Goal: Task Accomplishment & Management: Manage account settings

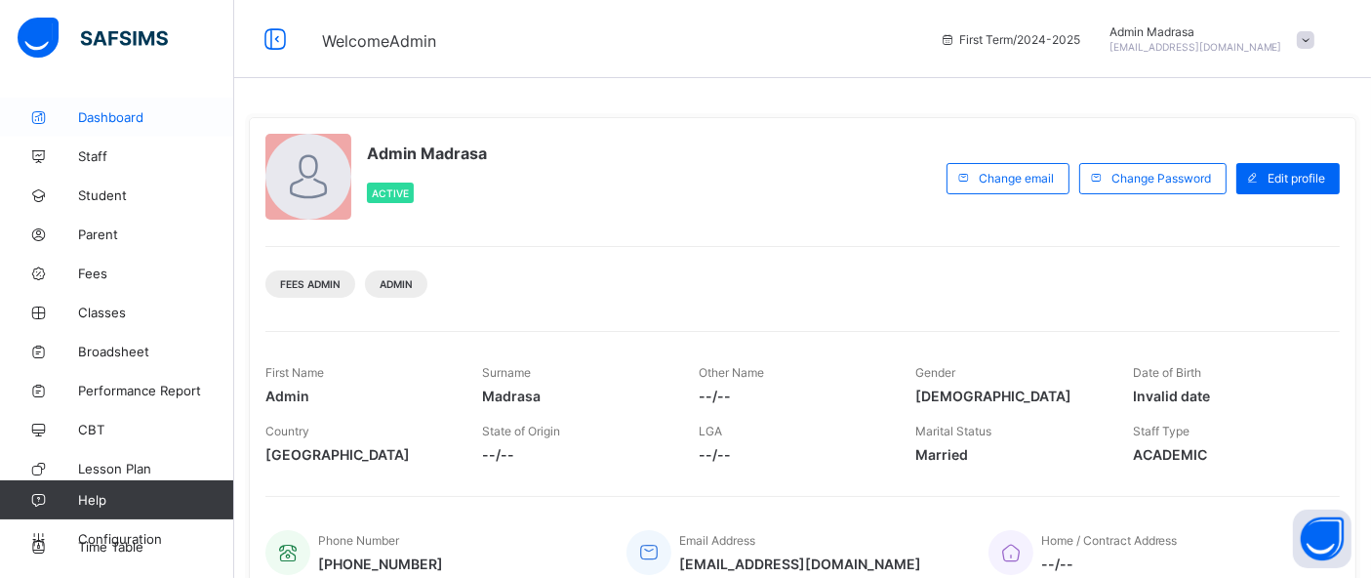
click at [85, 111] on span "Dashboard" at bounding box center [156, 117] width 156 height 16
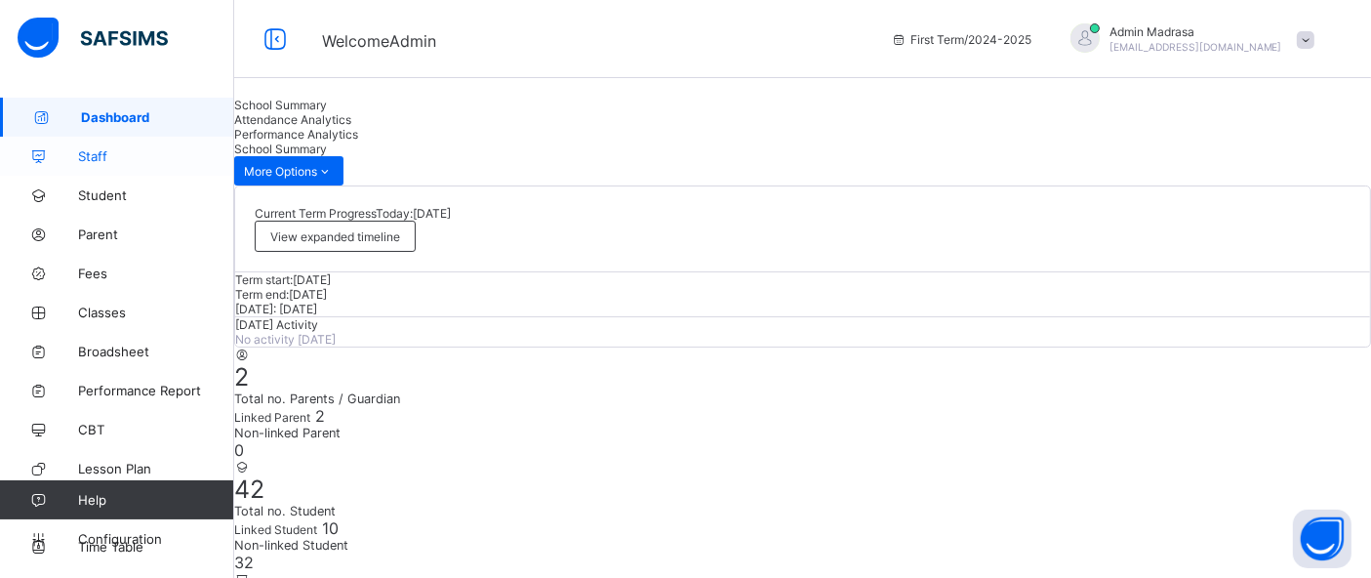
click at [93, 158] on span "Staff" at bounding box center [156, 156] width 156 height 16
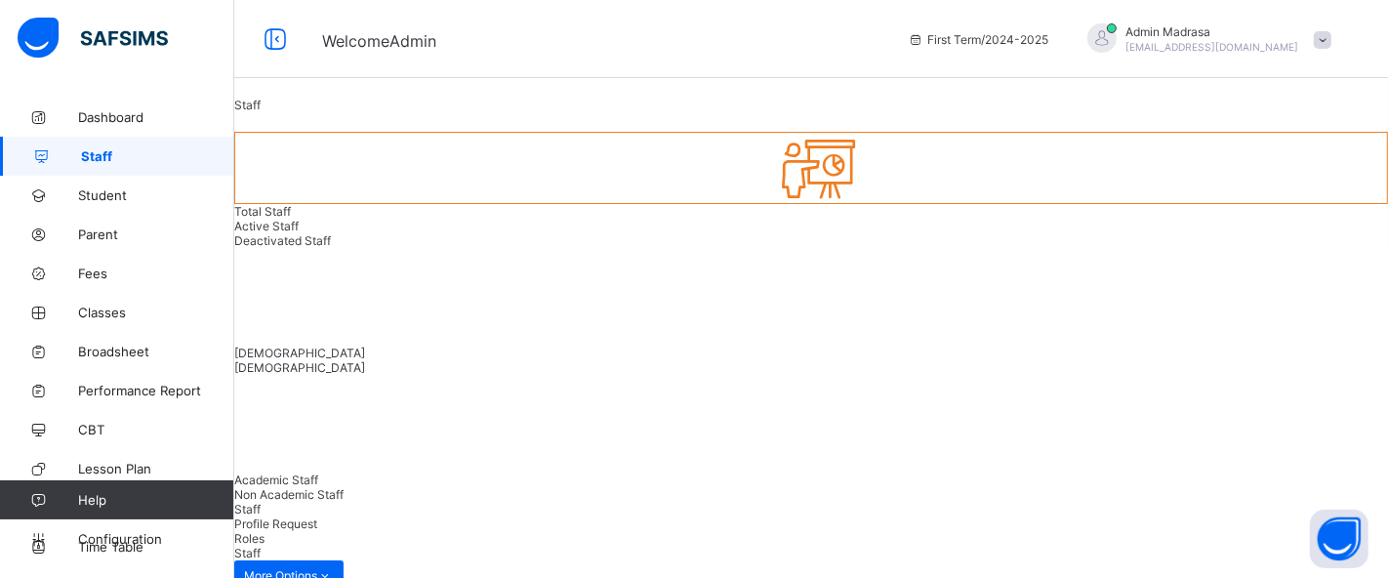
click at [93, 158] on span "Staff" at bounding box center [157, 156] width 153 height 16
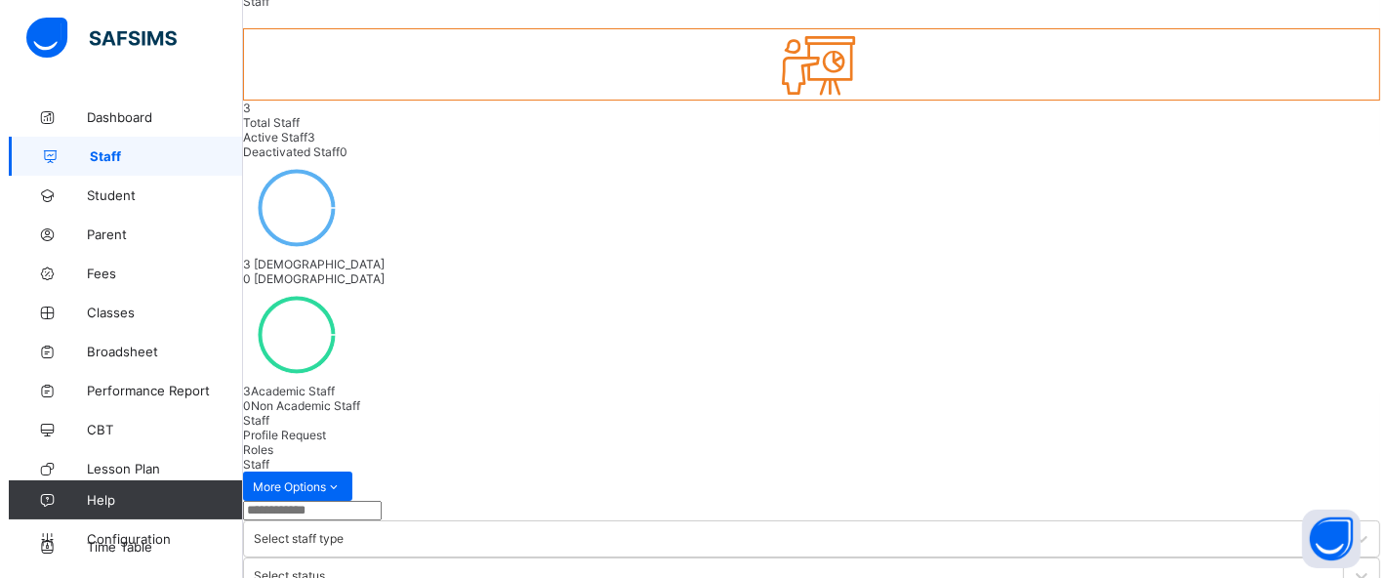
scroll to position [98, 0]
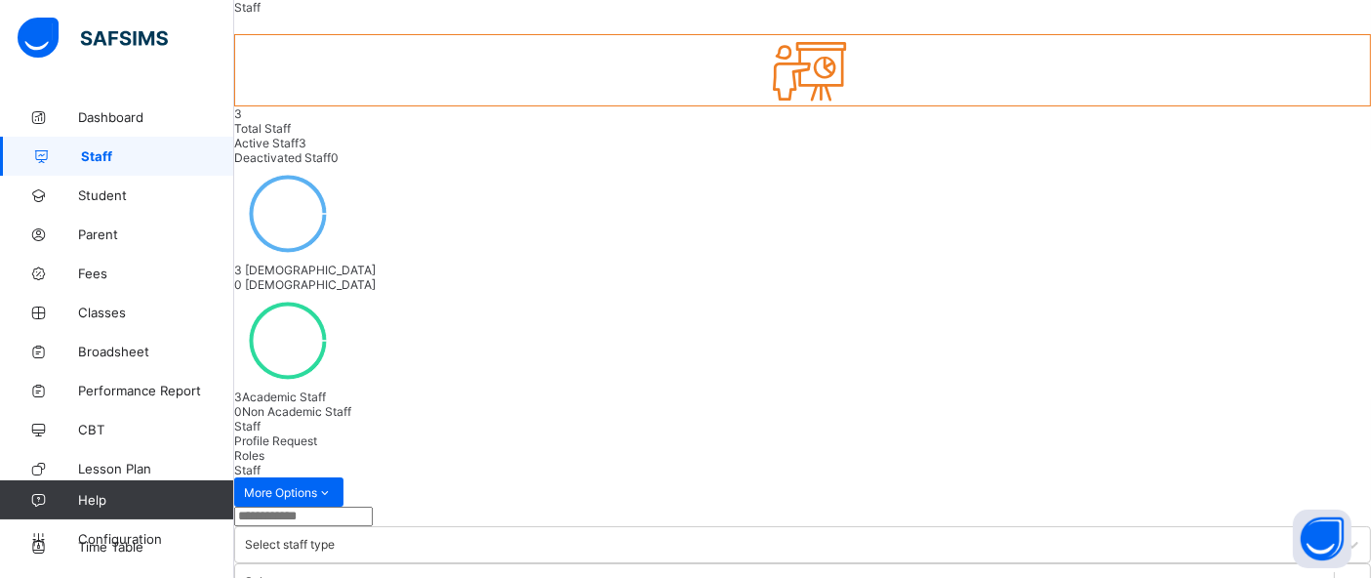
select select "**"
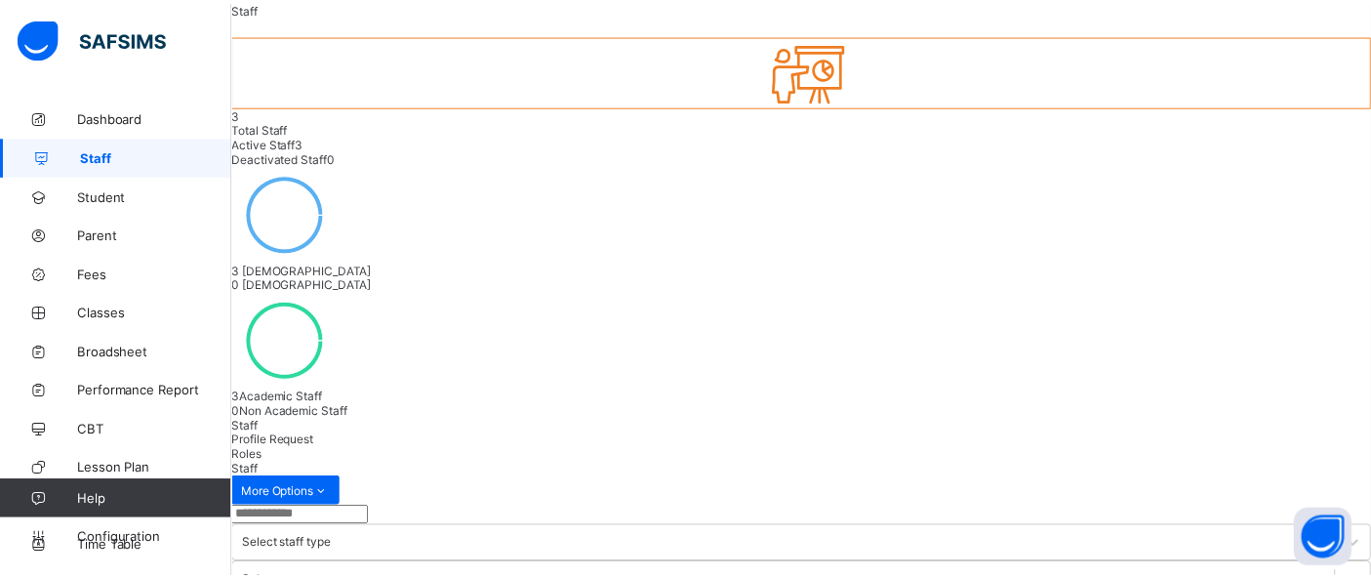
scroll to position [652, 0]
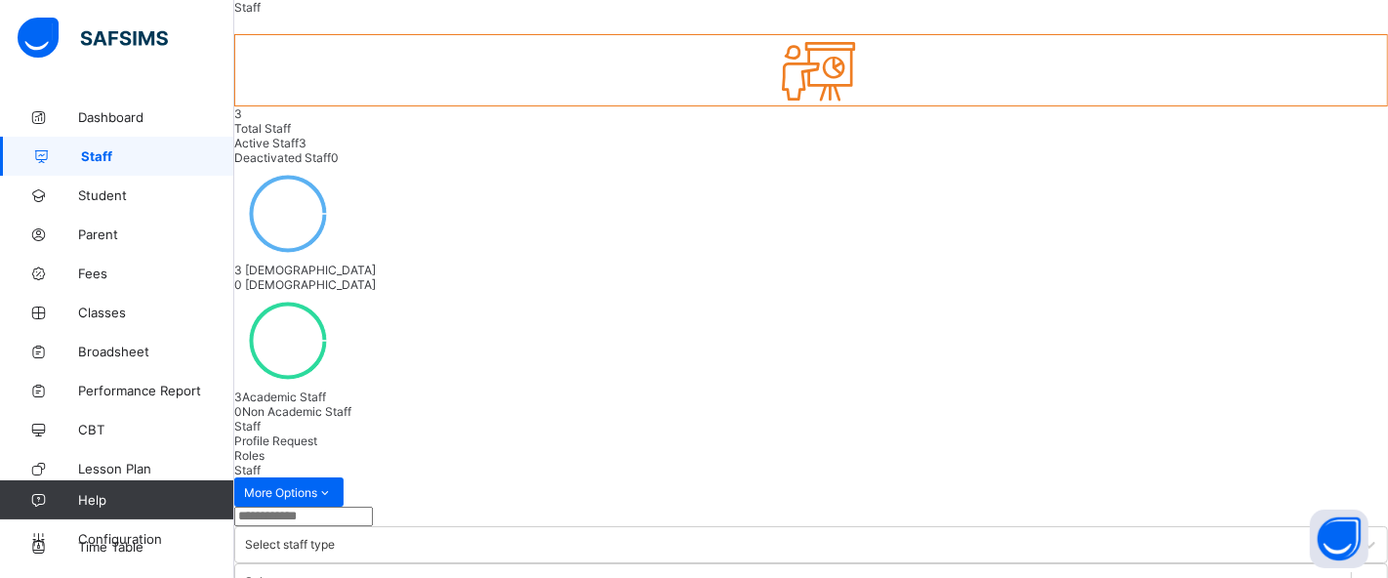
click at [80, 190] on span "Student" at bounding box center [156, 195] width 156 height 16
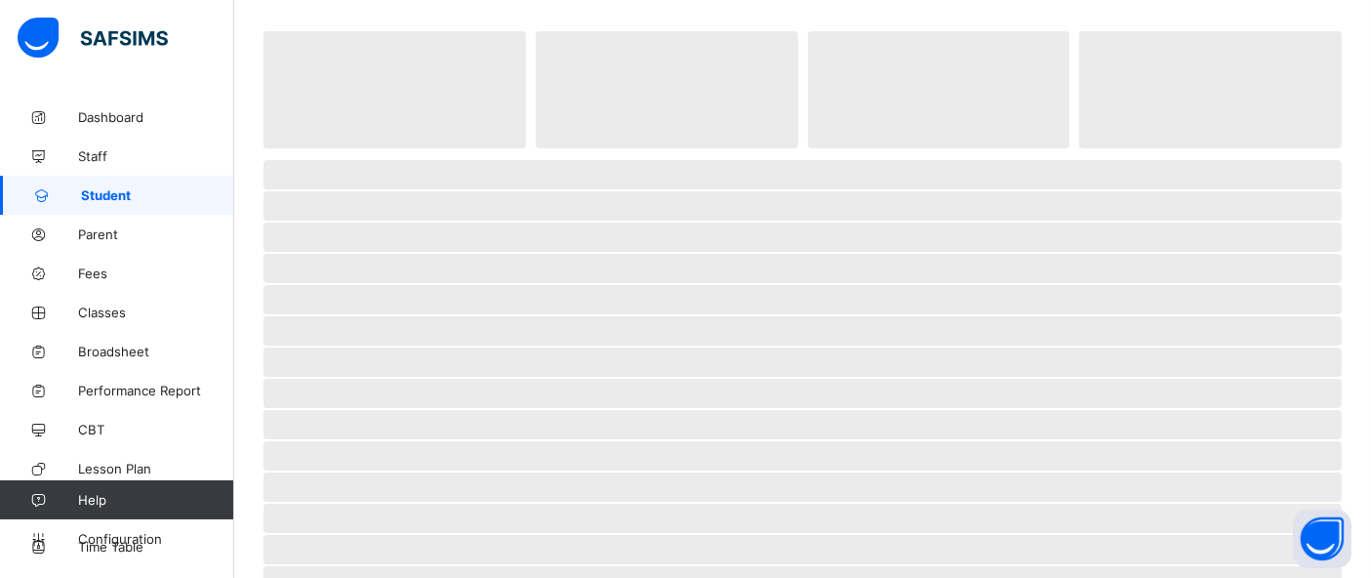
click at [81, 190] on span "Student" at bounding box center [157, 195] width 153 height 16
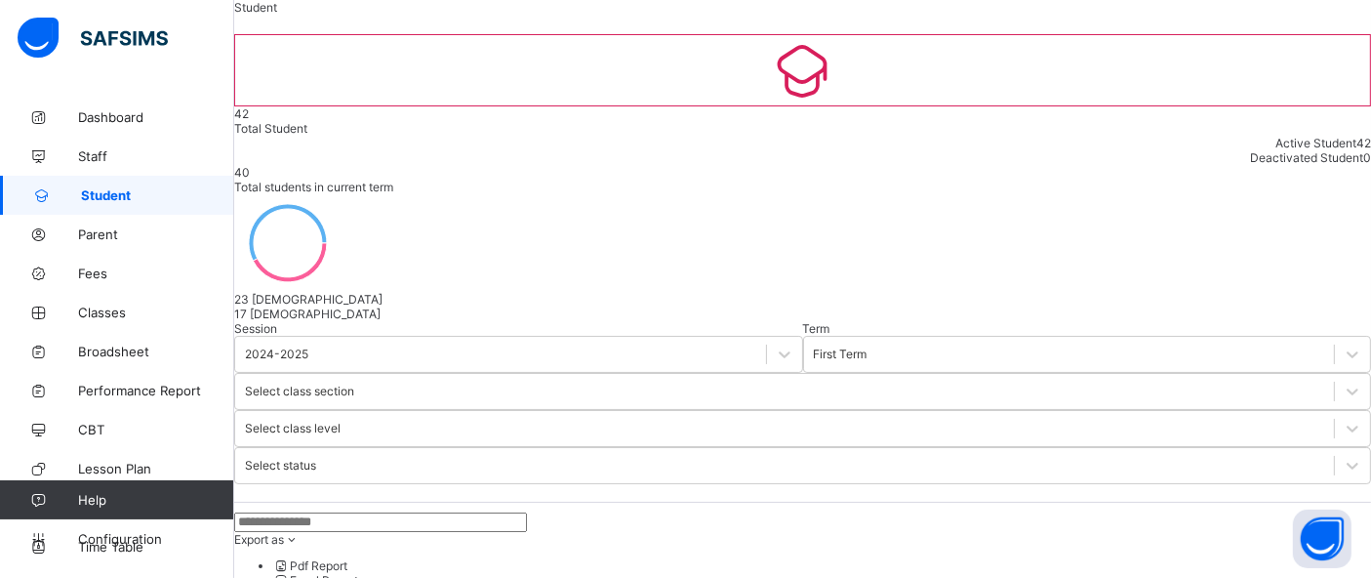
select select "**"
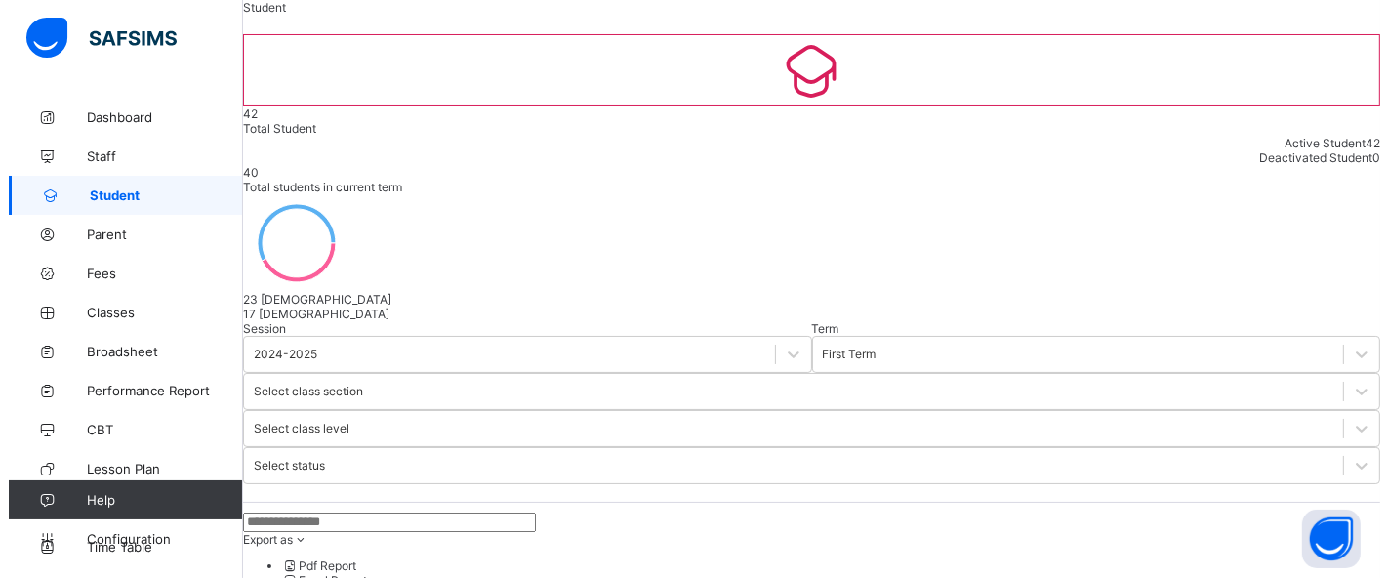
scroll to position [80, 0]
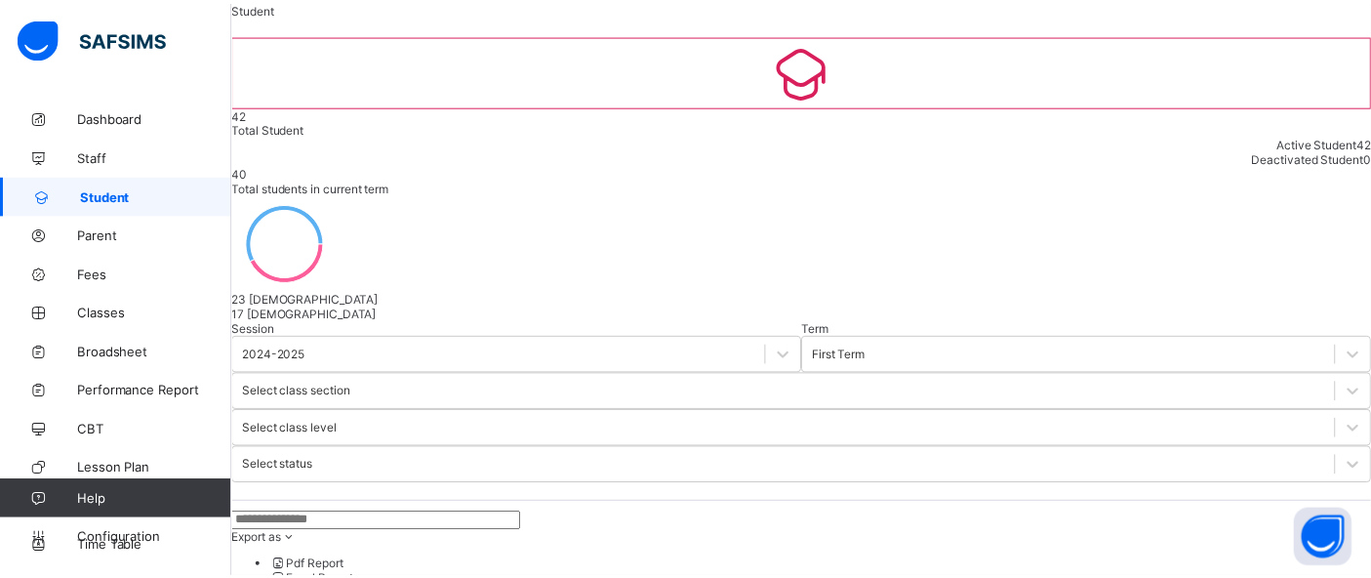
scroll to position [837, 0]
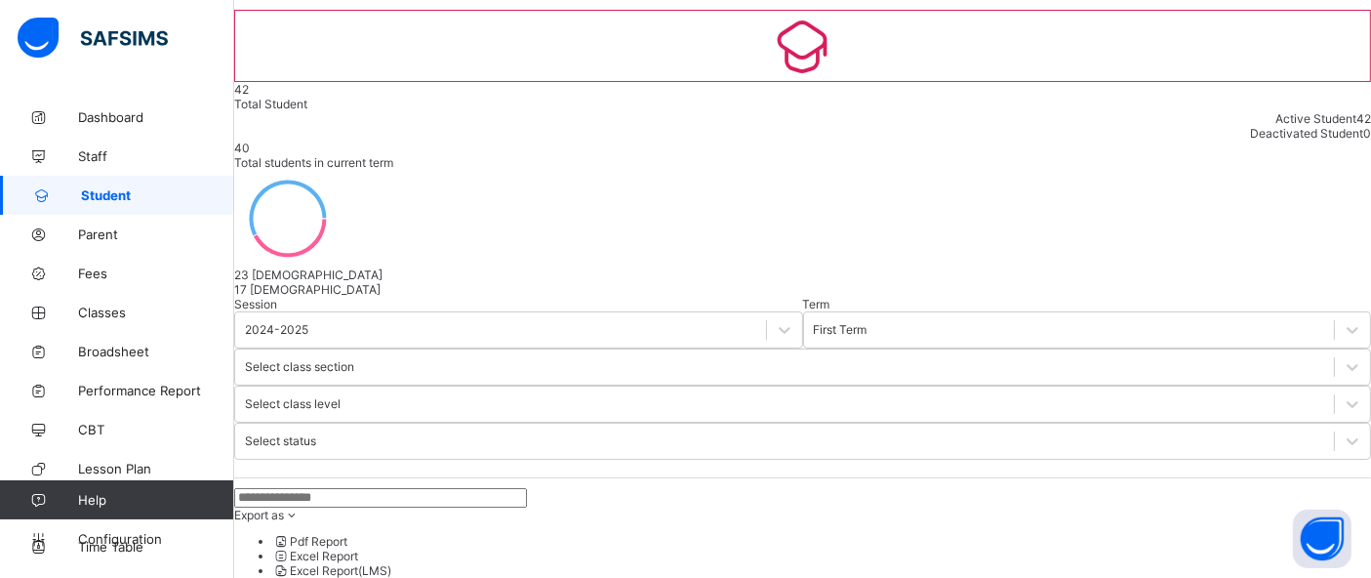
scroll to position [108, 0]
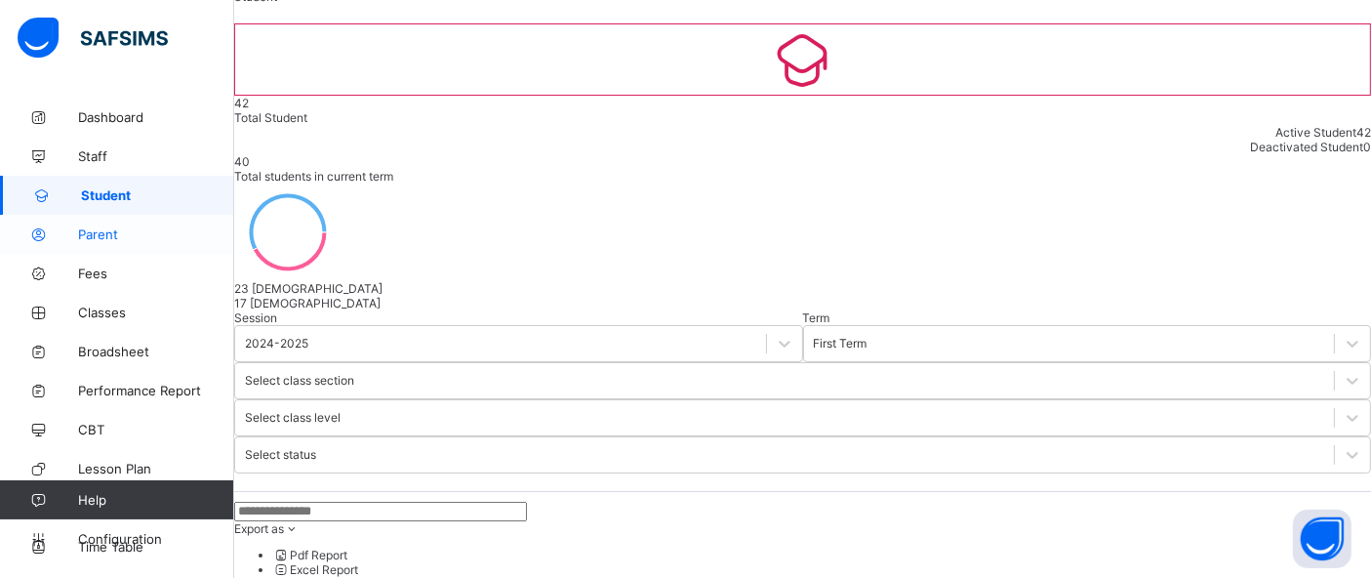
click at [117, 237] on span "Parent" at bounding box center [156, 234] width 156 height 16
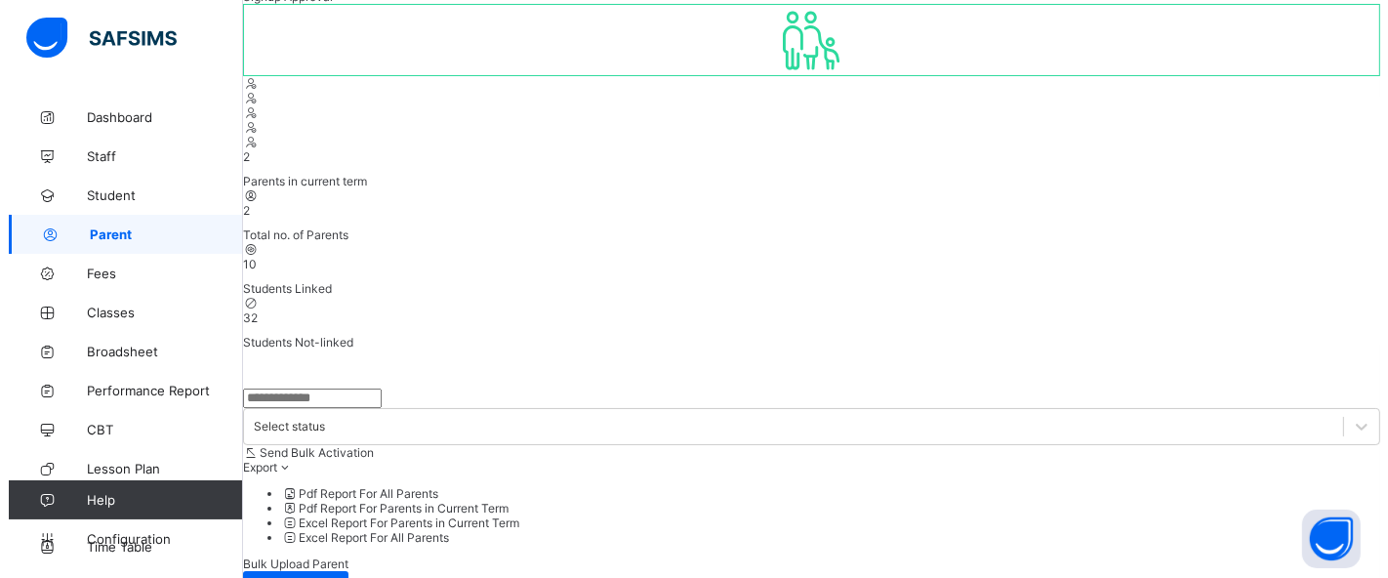
scroll to position [153, 0]
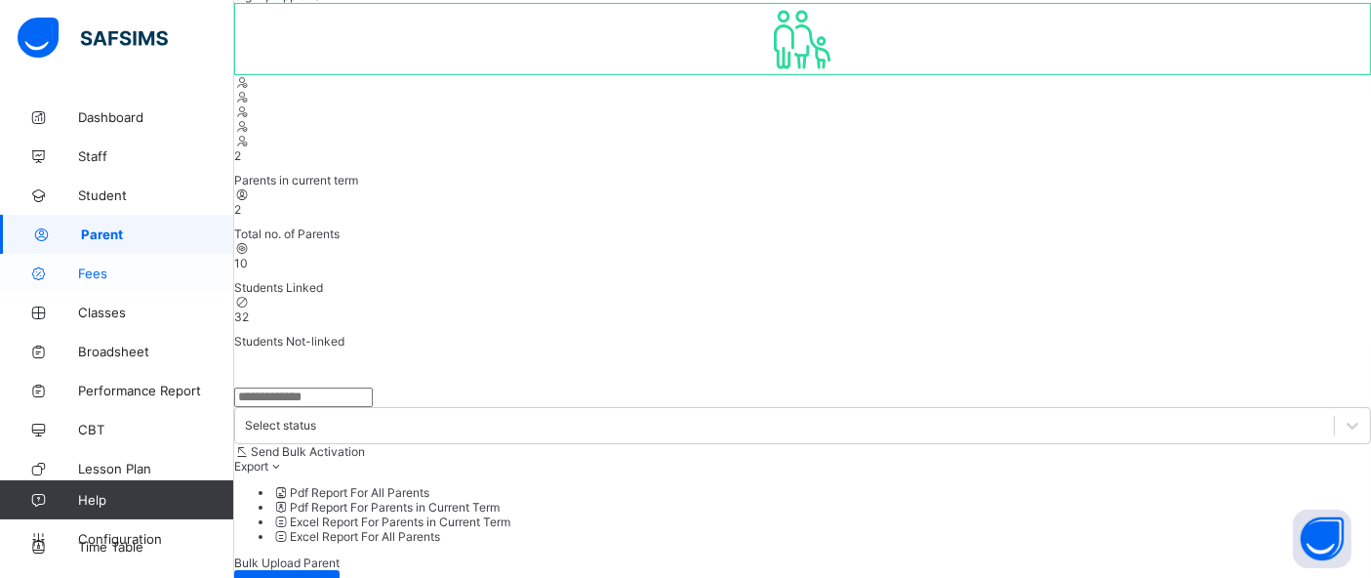
click at [74, 263] on link "Fees" at bounding box center [117, 273] width 234 height 39
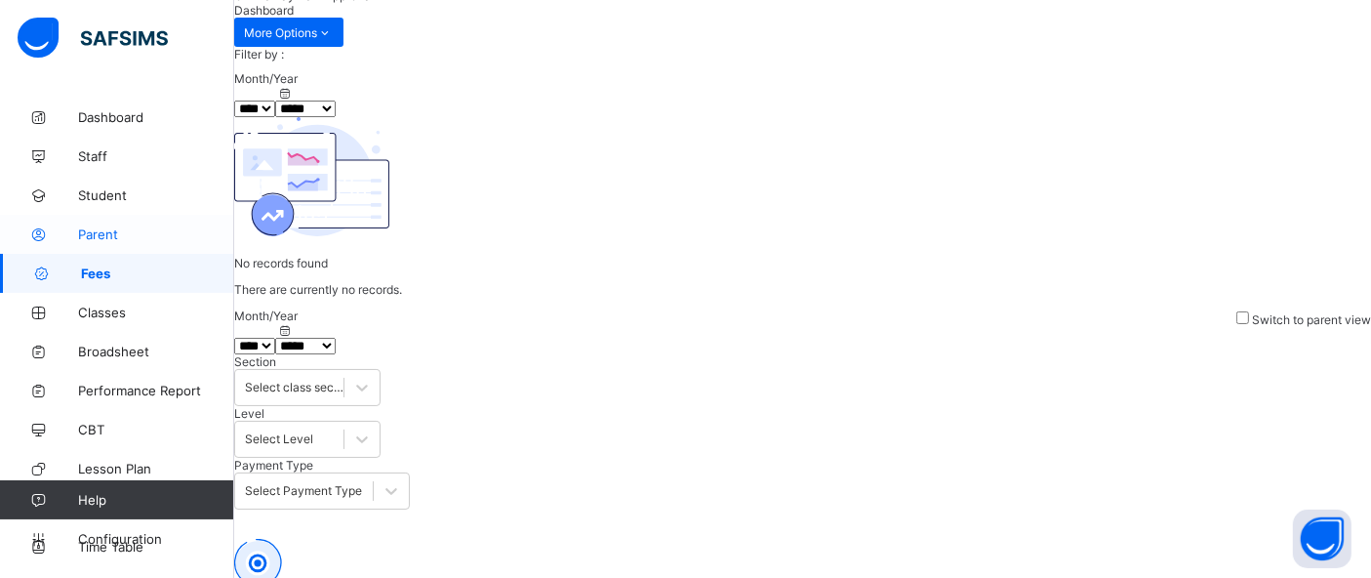
click at [118, 224] on link "Parent" at bounding box center [117, 234] width 234 height 39
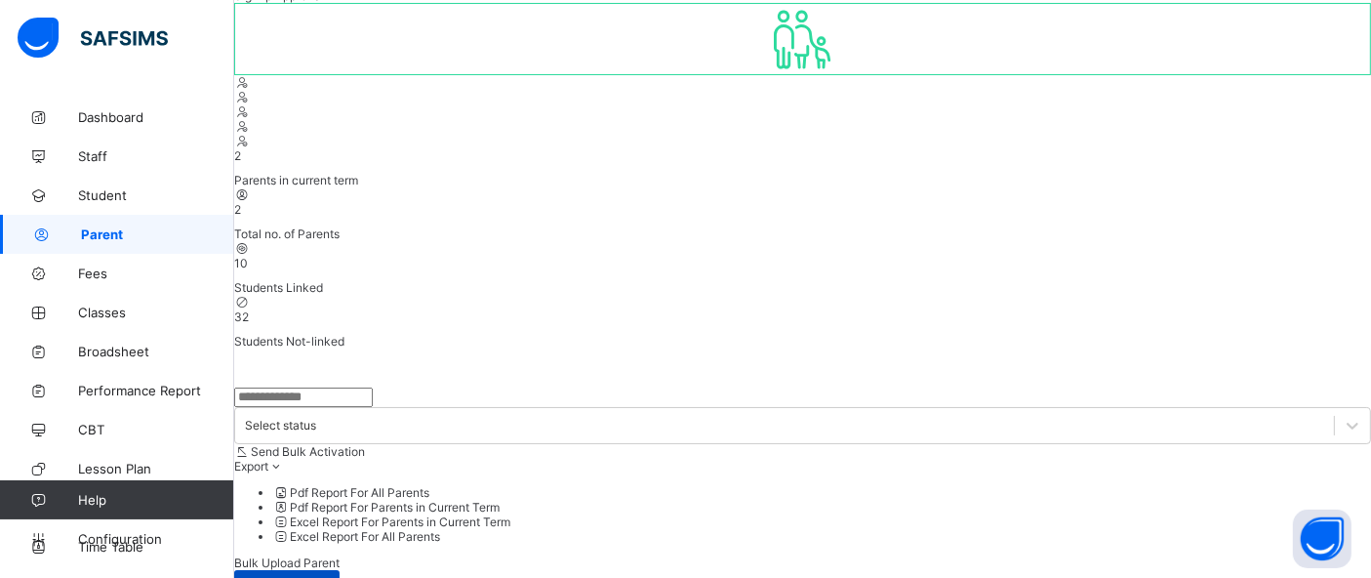
click at [340, 570] on div "Create Parent" at bounding box center [286, 585] width 105 height 31
select select "**"
click at [91, 277] on span "Fees" at bounding box center [156, 273] width 156 height 16
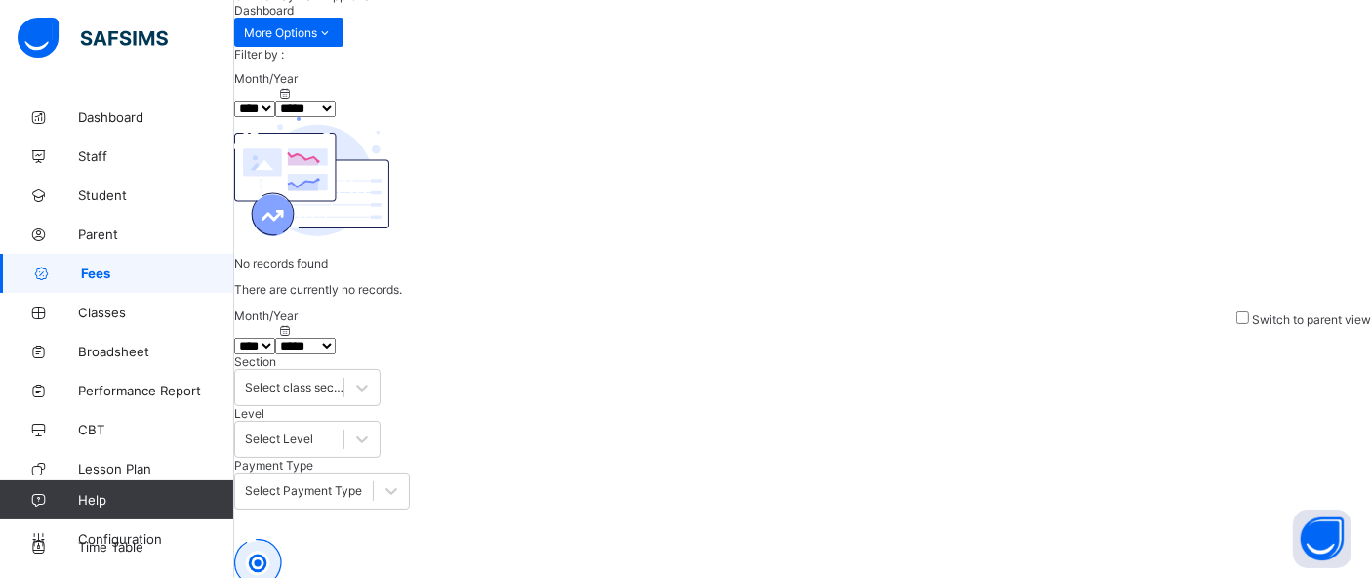
click at [275, 117] on select "**** **** ****" at bounding box center [254, 109] width 41 height 17
select select "****"
click at [275, 111] on select "**** **** ****" at bounding box center [254, 109] width 41 height 17
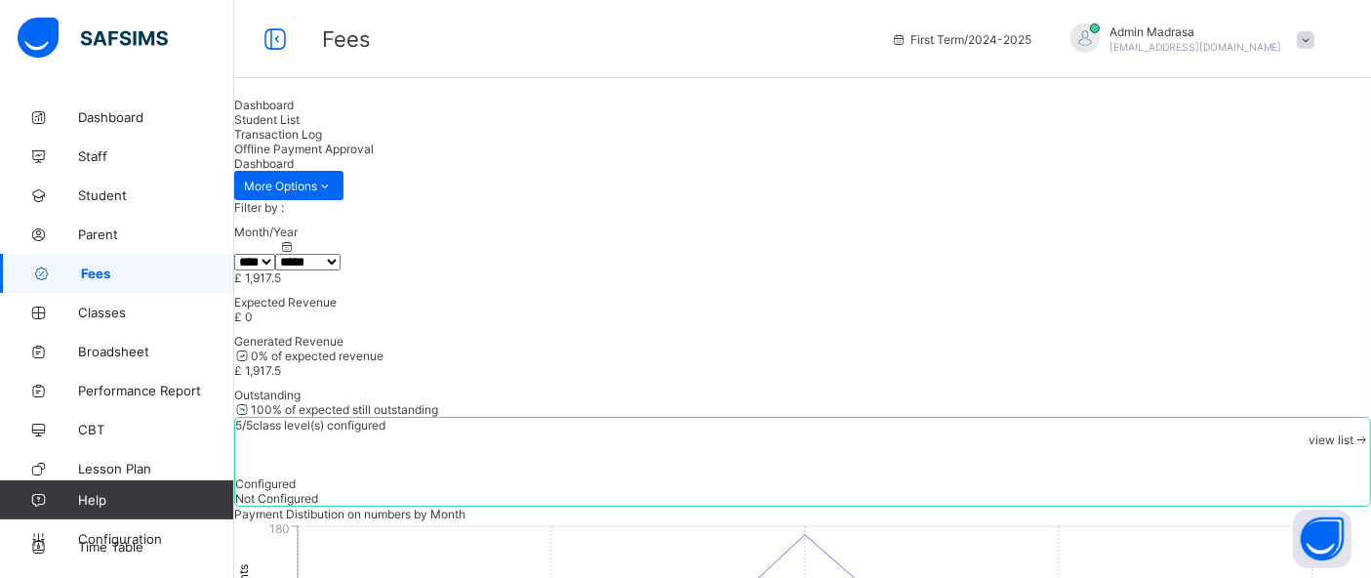
click at [379, 127] on div "Student List" at bounding box center [802, 119] width 1137 height 15
select select "****"
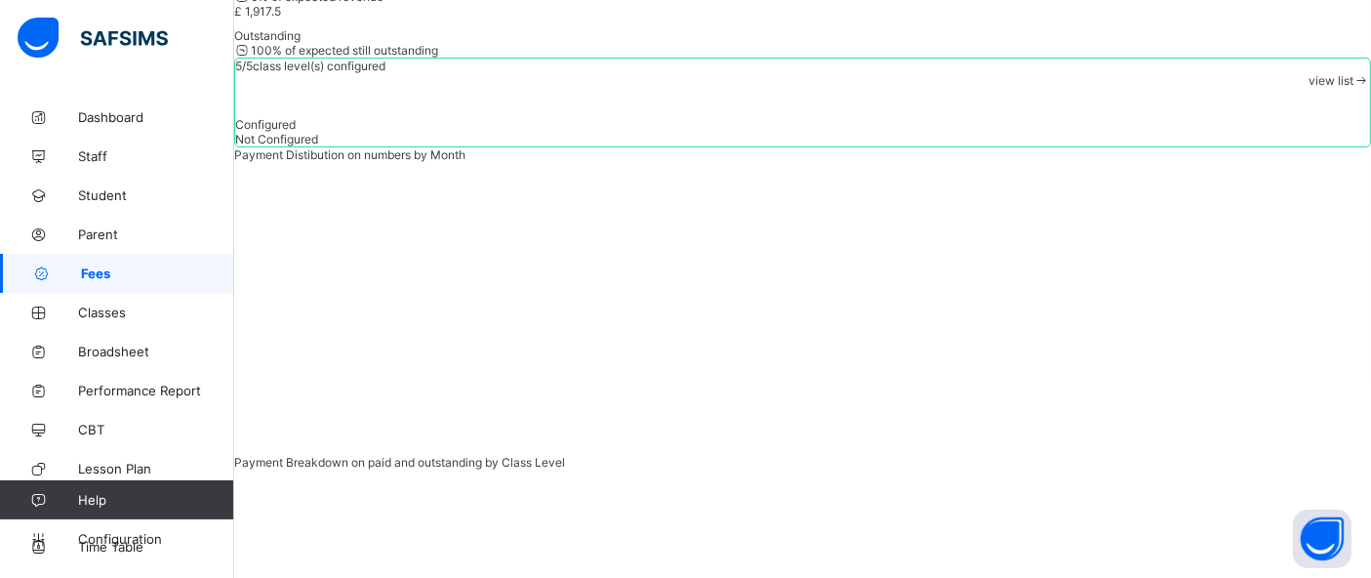
scroll to position [353, 0]
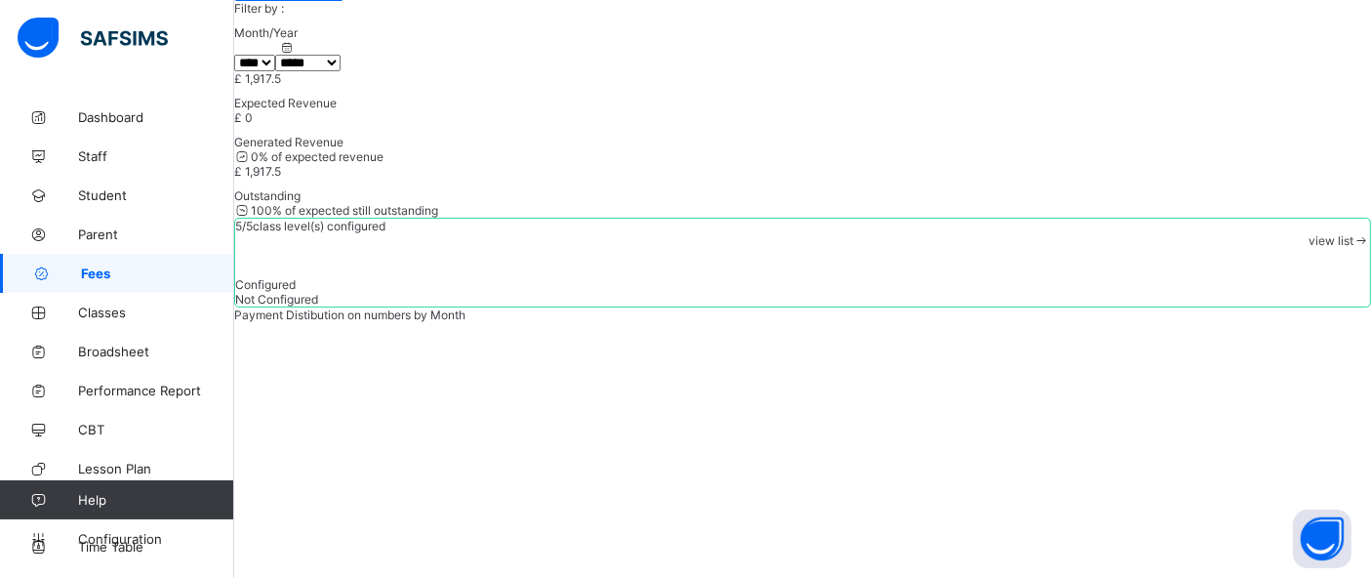
scroll to position [248, 0]
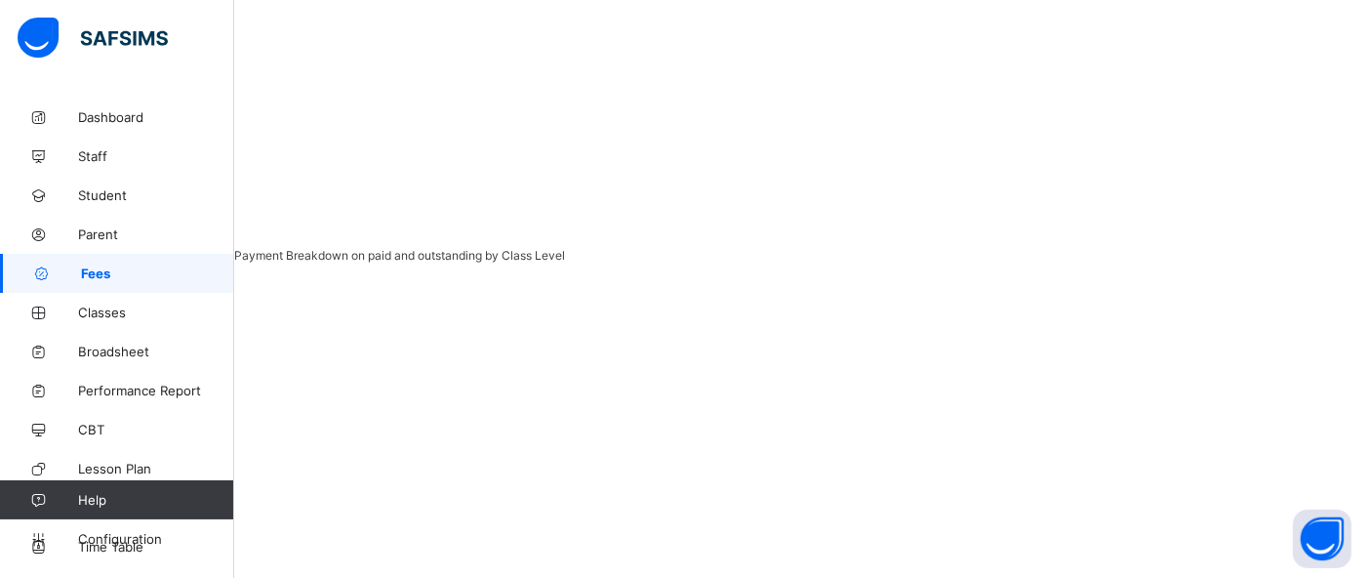
scroll to position [564, 0]
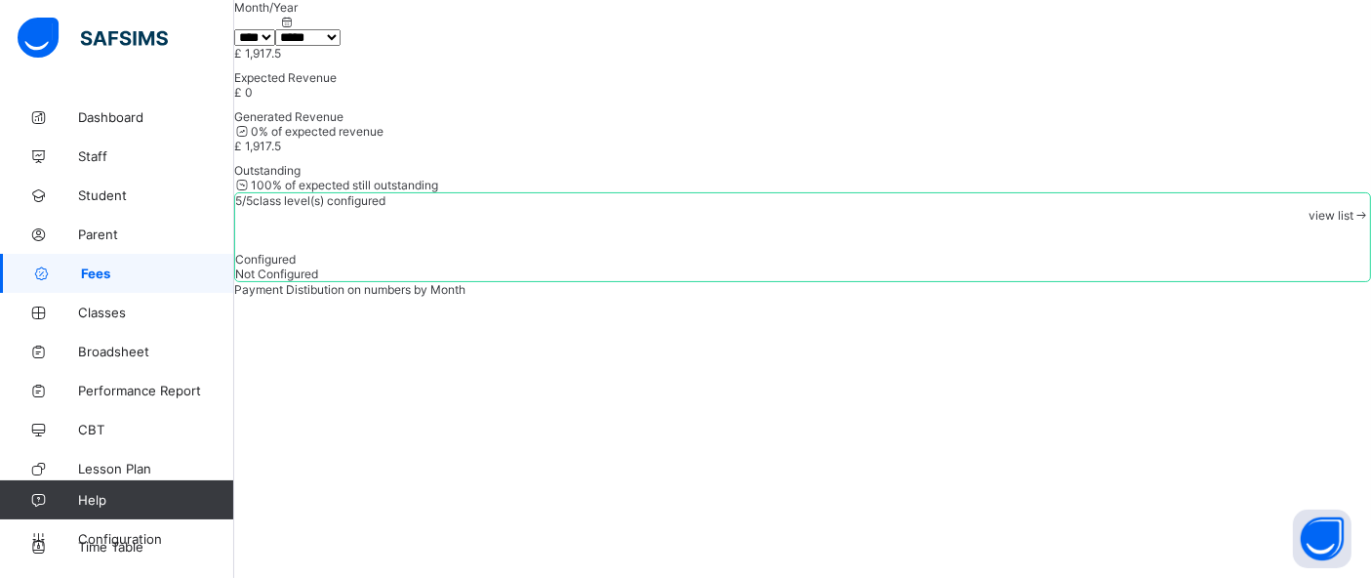
scroll to position [216, 0]
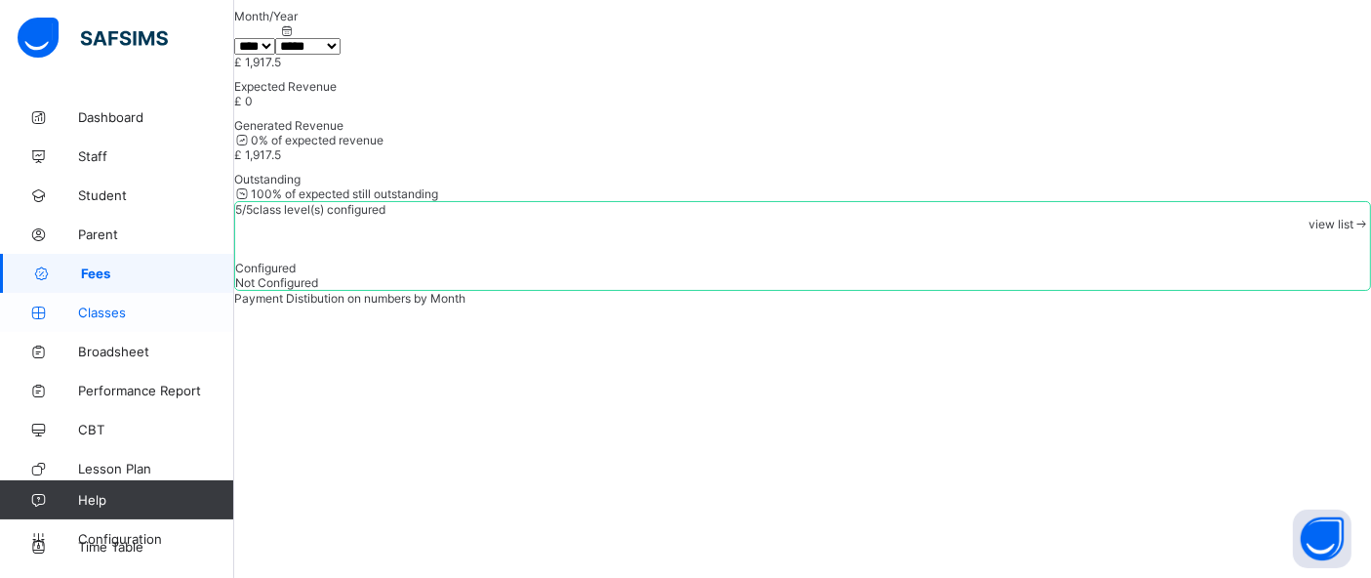
click at [91, 316] on span "Classes" at bounding box center [156, 312] width 156 height 16
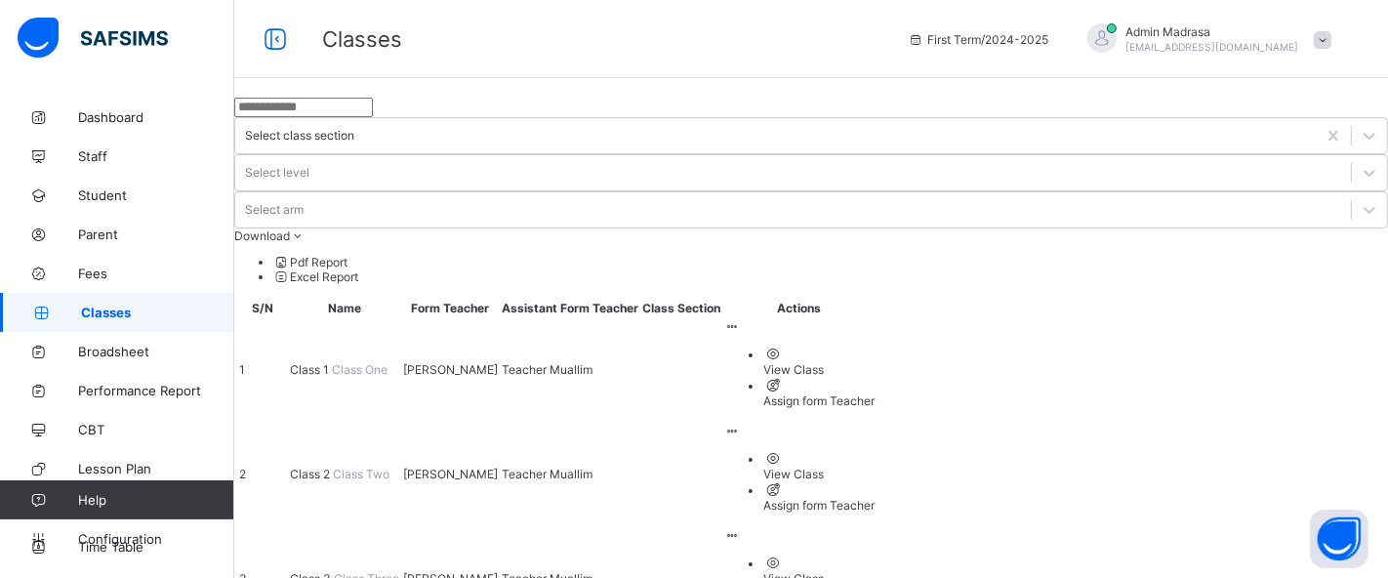
click at [446, 537] on div "Select class section Select level Select arm Download Pdf Report Excel Report S…" at bounding box center [810, 470] width 1153 height 745
click at [169, 537] on span "Configuration" at bounding box center [155, 539] width 155 height 16
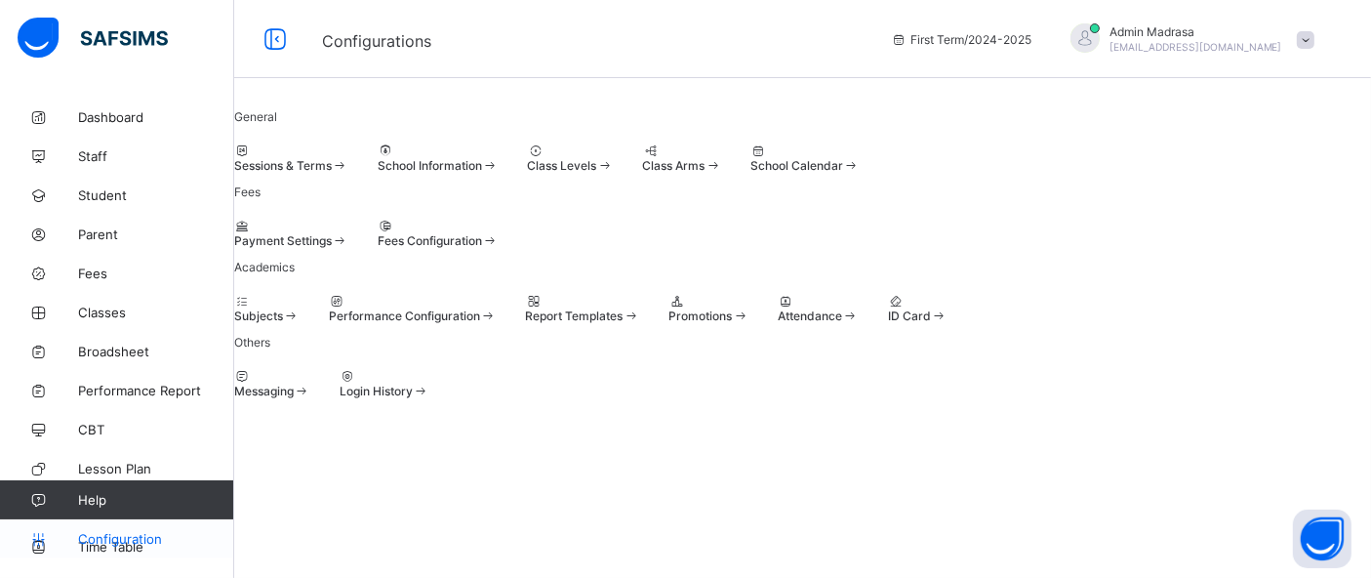
click at [153, 539] on span "Configuration" at bounding box center [155, 539] width 155 height 16
click at [778, 248] on div "Payment Settings Fees Configuration" at bounding box center [802, 233] width 1137 height 29
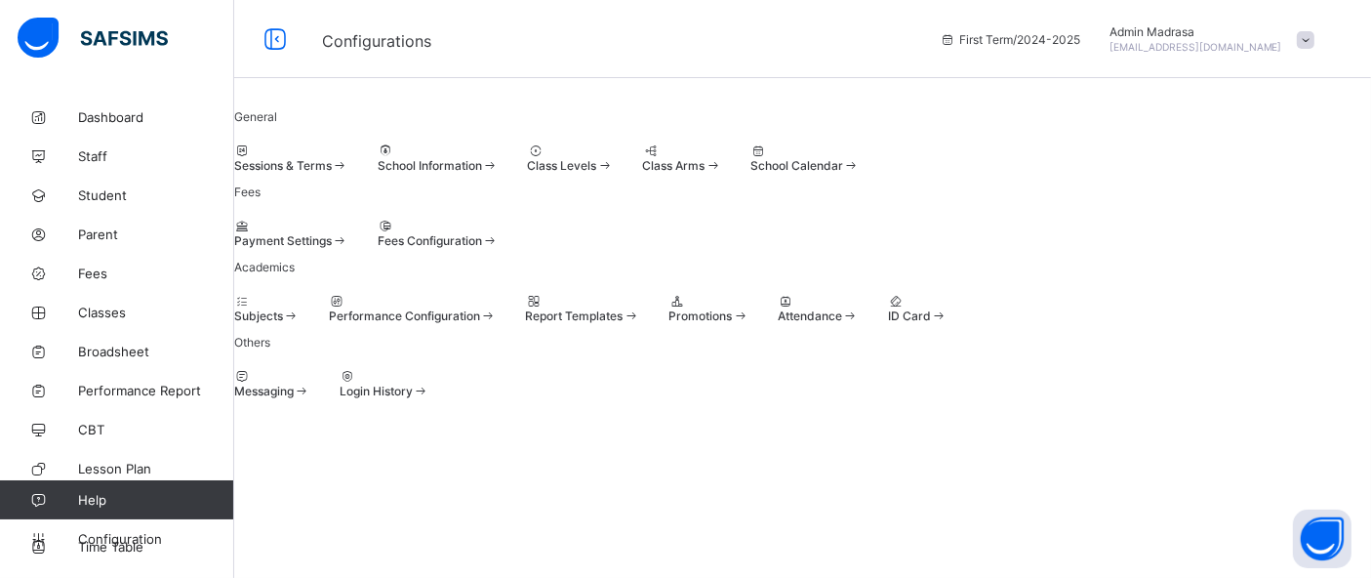
click at [614, 173] on div "Class Levels" at bounding box center [571, 157] width 86 height 29
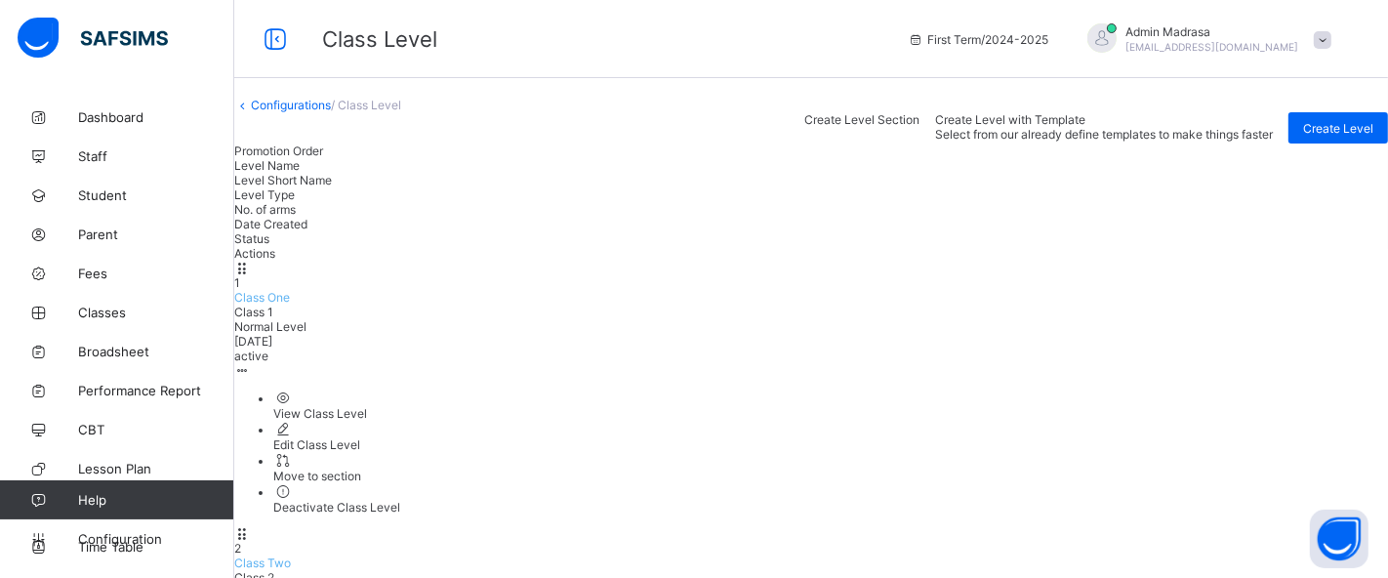
click at [1303, 136] on span "Create Level" at bounding box center [1338, 128] width 70 height 15
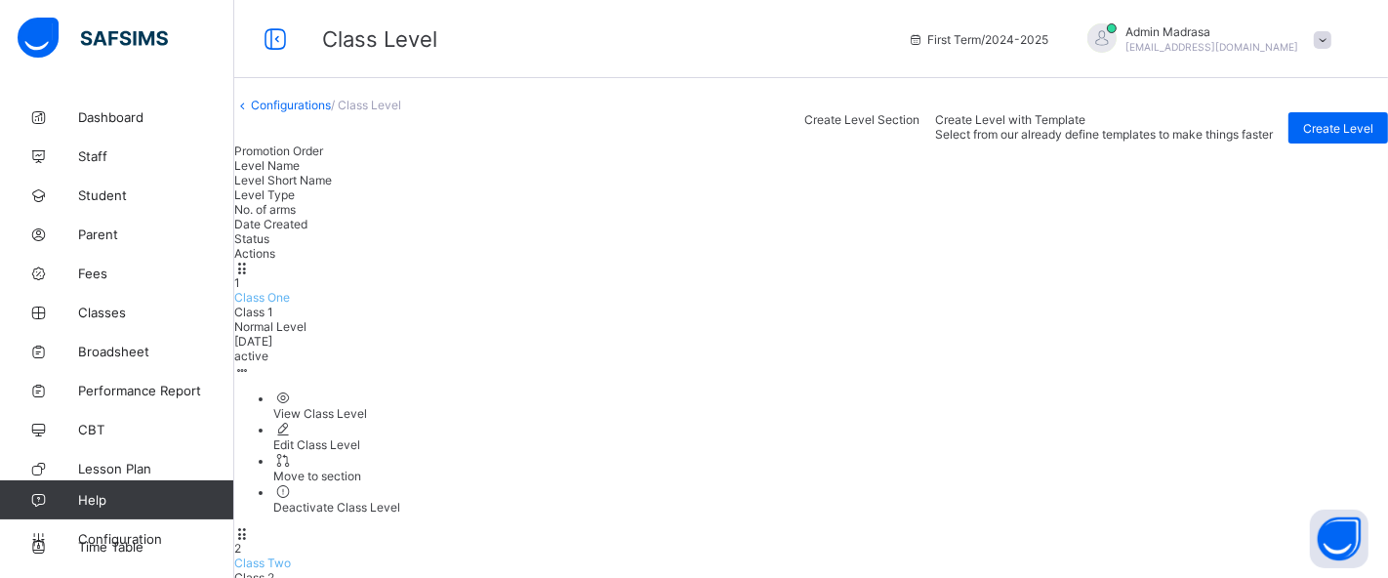
click at [465, 143] on div "Create Level Section Create Level with Template Select from our already define …" at bounding box center [810, 127] width 1153 height 31
click at [290, 304] on span "Class One" at bounding box center [262, 297] width 56 height 15
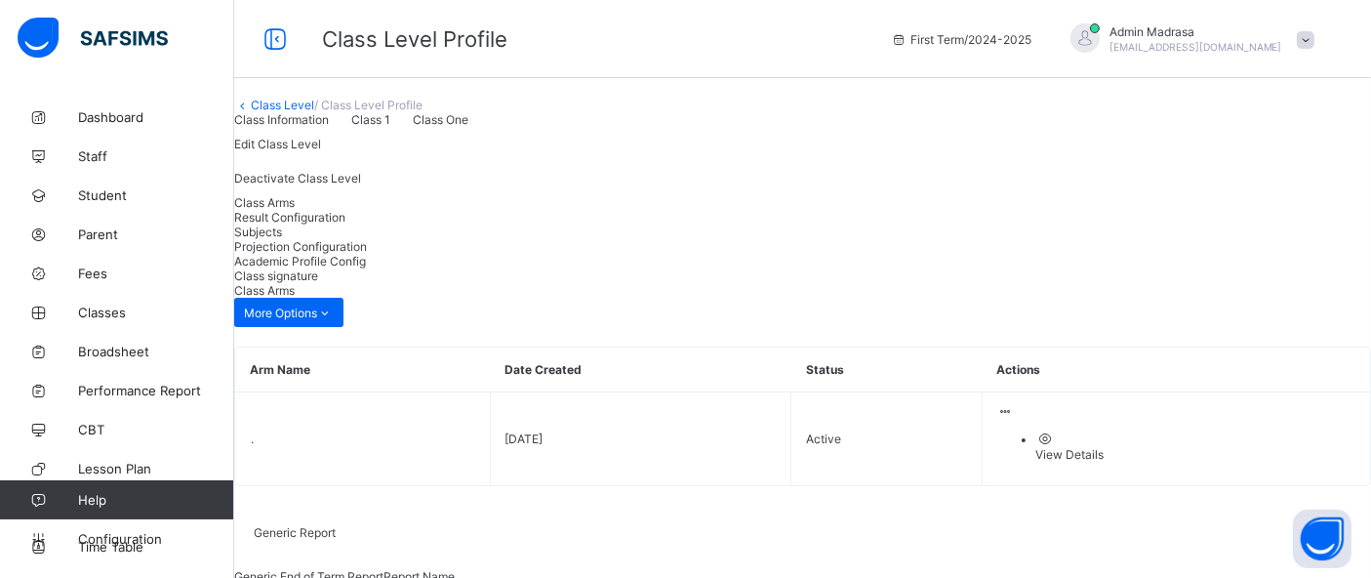
scroll to position [63, 0]
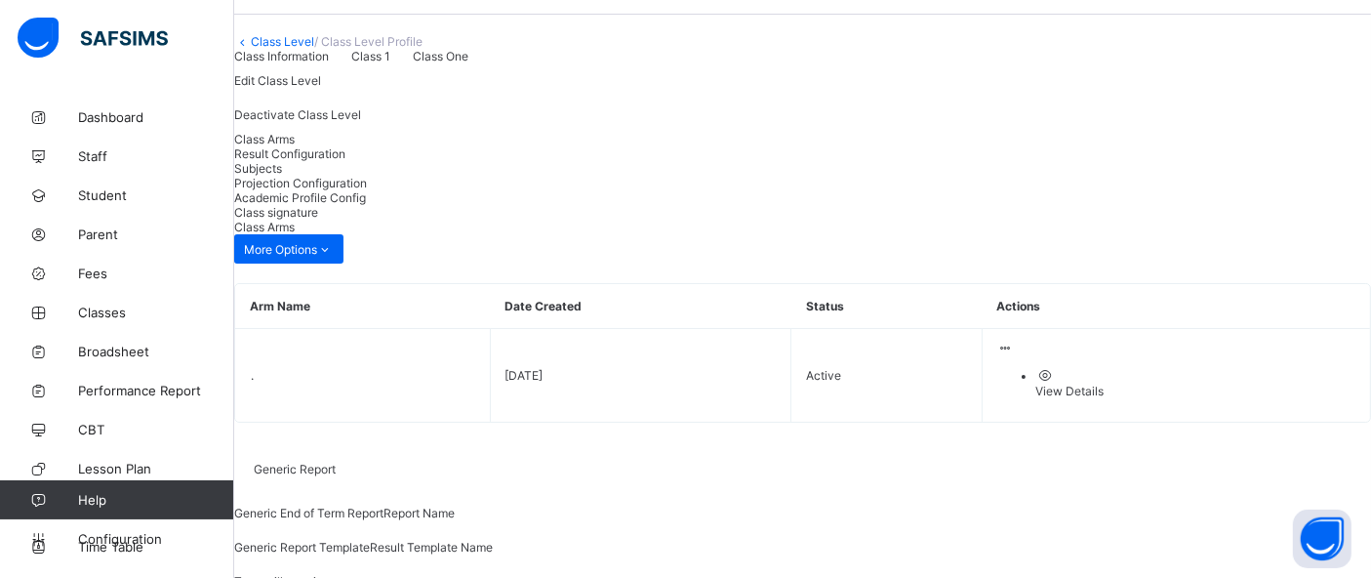
click at [282, 176] on span "Subjects" at bounding box center [258, 168] width 48 height 15
click at [602, 190] on div "Projection Configuration" at bounding box center [802, 183] width 1137 height 15
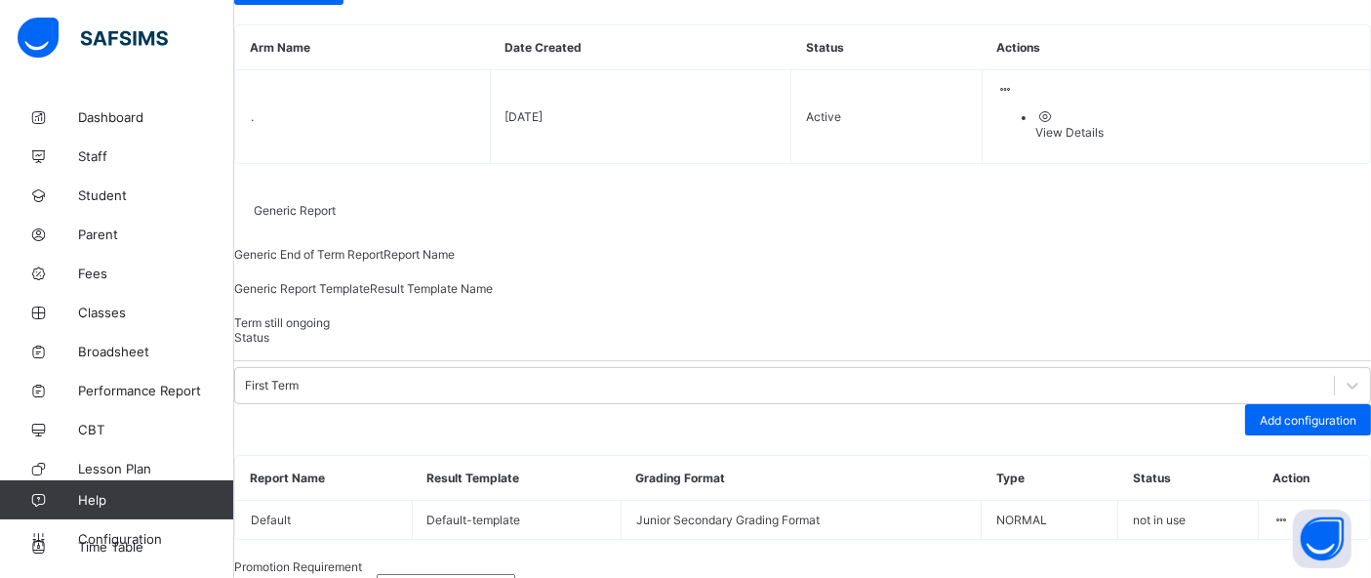
scroll to position [326, 0]
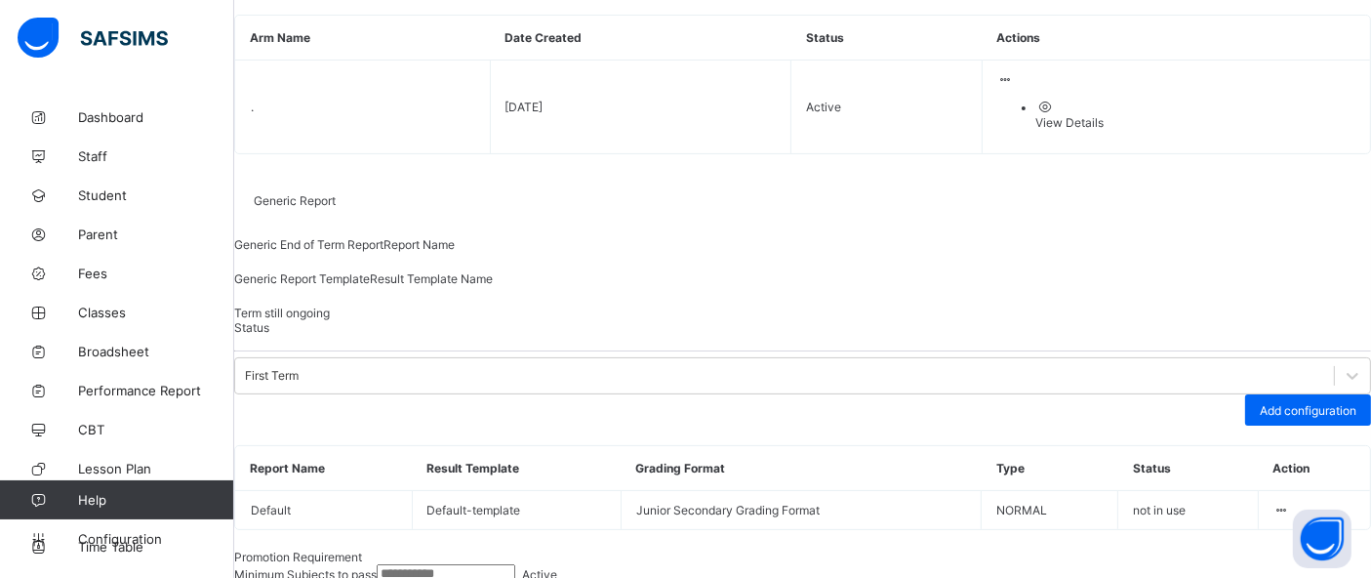
scroll to position [314, 0]
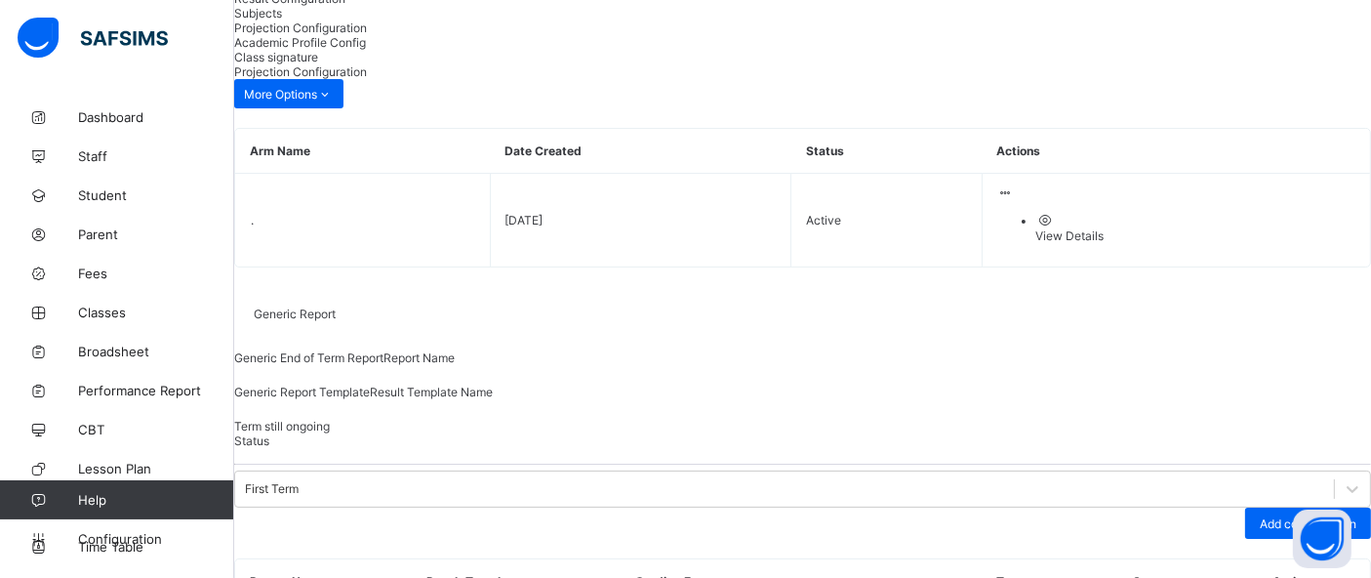
scroll to position [0, 0]
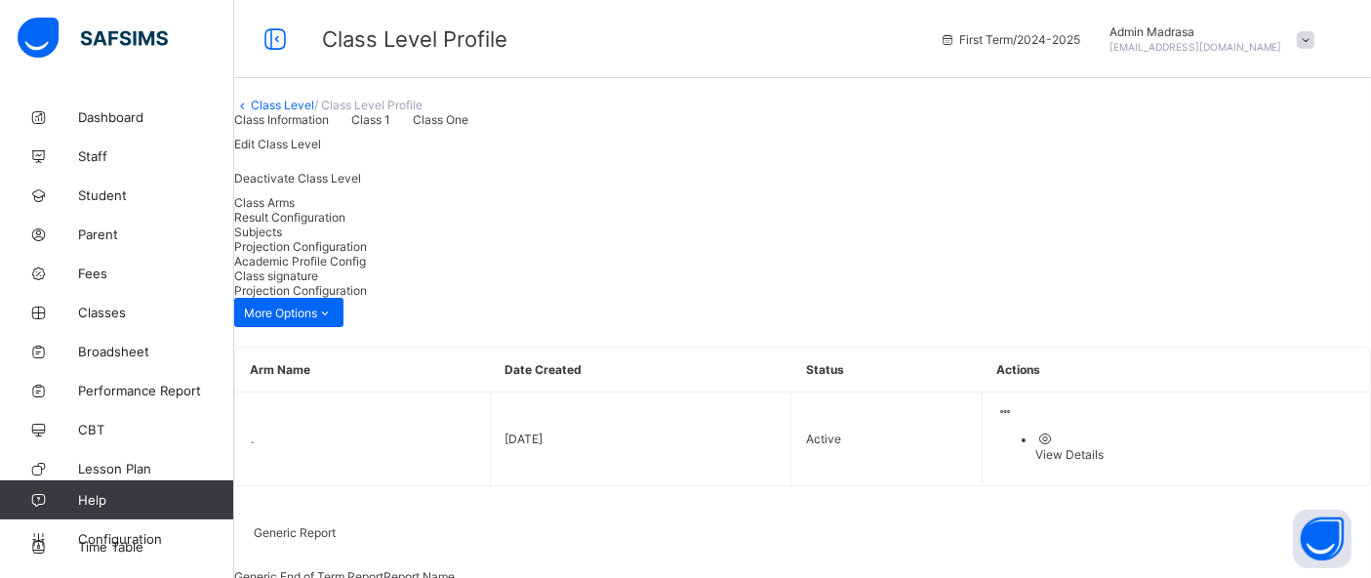
click at [314, 112] on link "Class Level" at bounding box center [282, 105] width 63 height 15
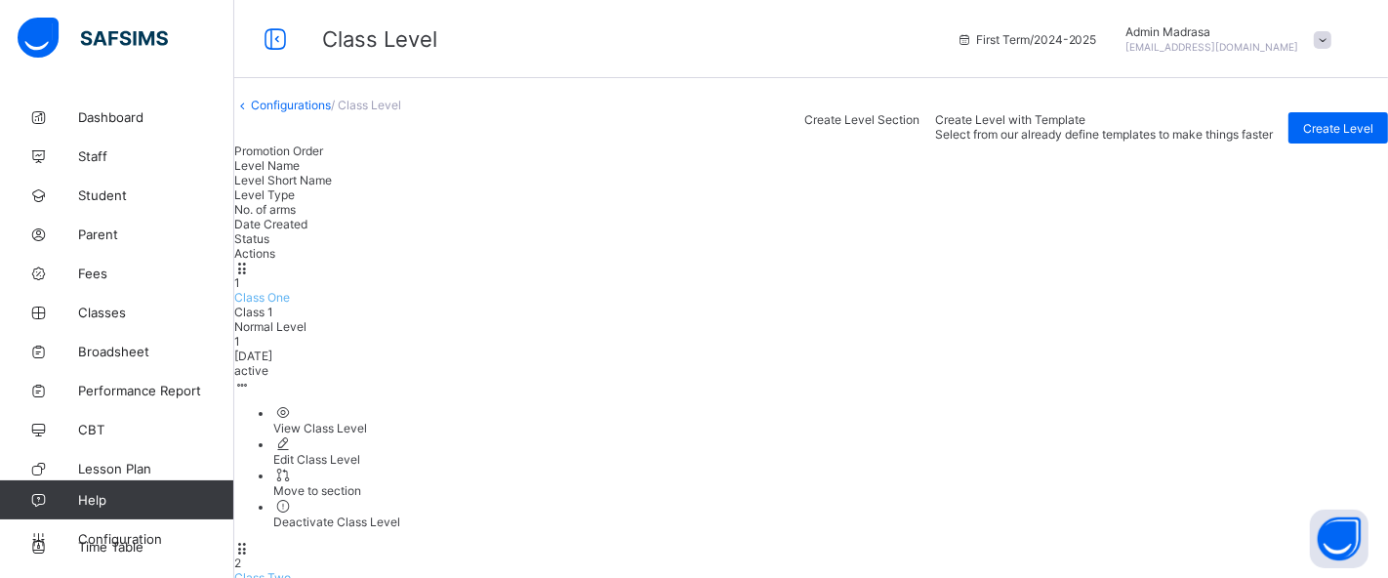
click at [488, 310] on div "1 Class One Class 1 Normal Level 1 2024-07-01 active View Class Level Edit Clas…" at bounding box center [810, 395] width 1153 height 268
click at [290, 303] on span "Class One" at bounding box center [262, 297] width 56 height 15
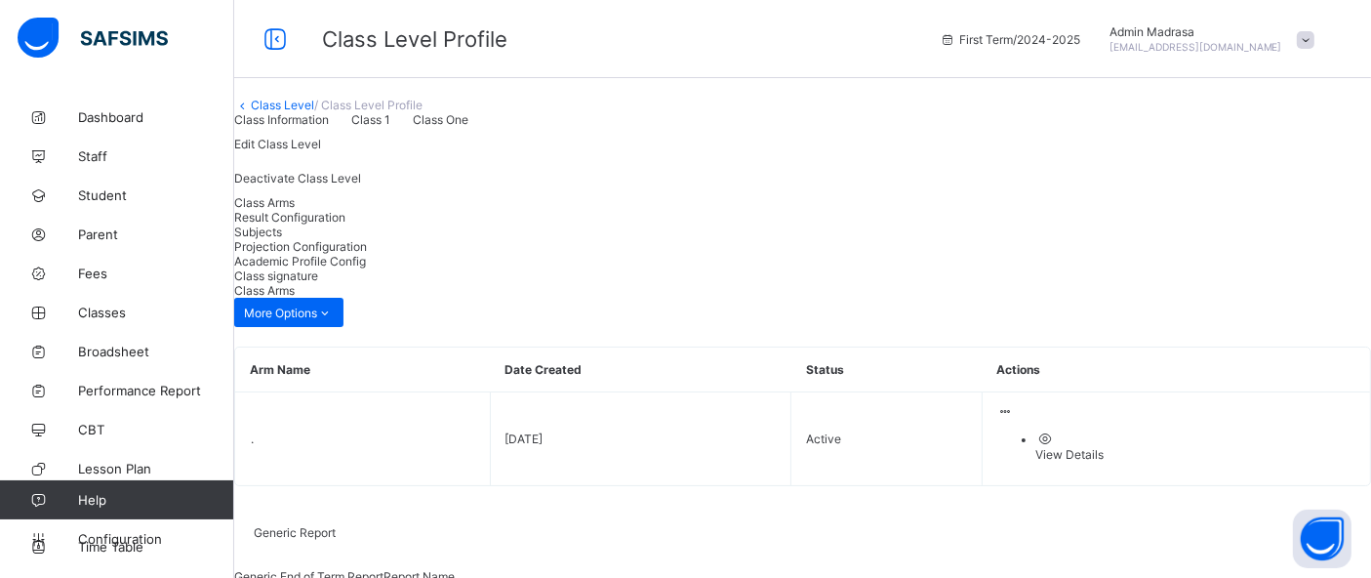
click at [367, 254] on span "Projection Configuration" at bounding box center [300, 246] width 133 height 15
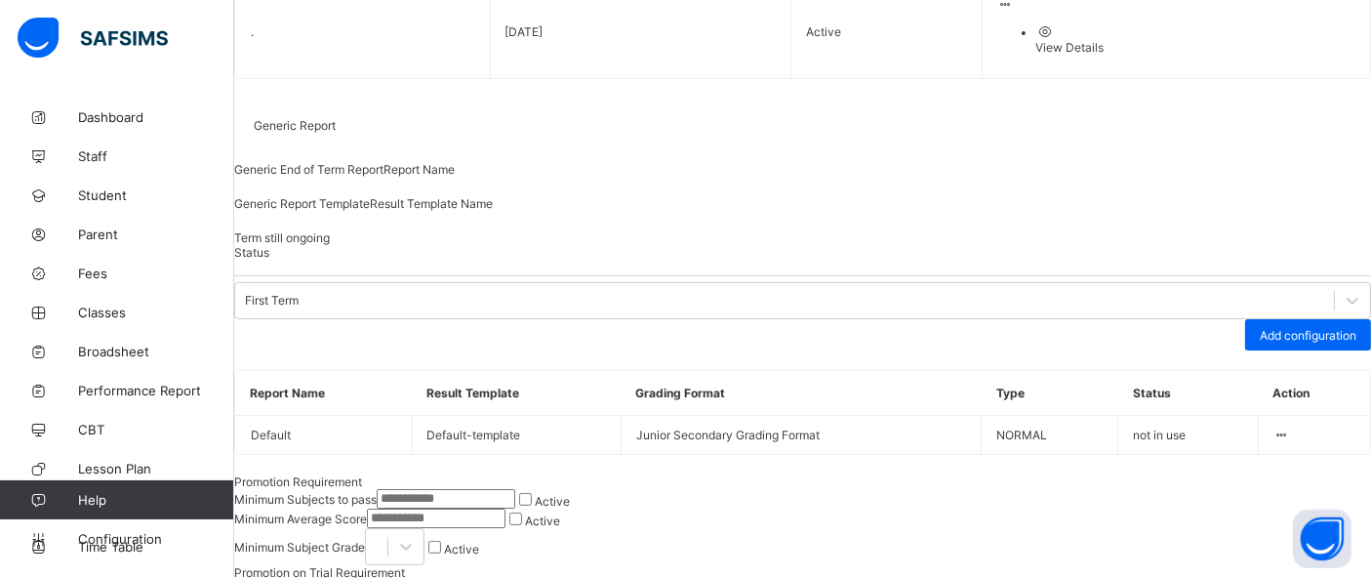
scroll to position [434, 0]
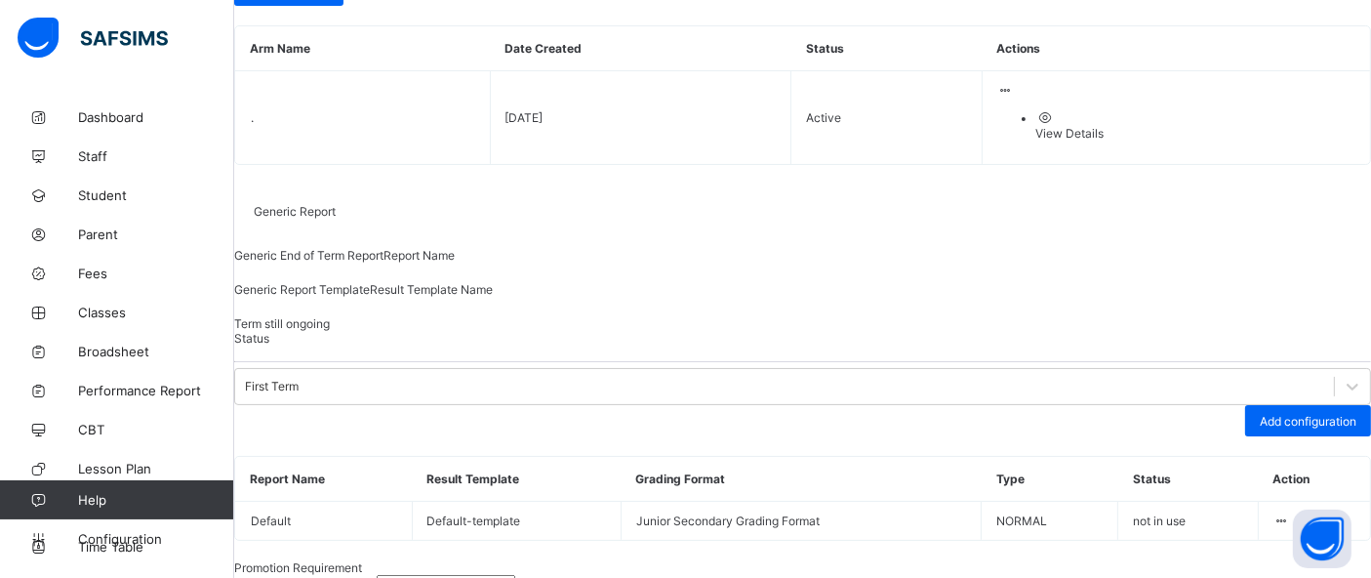
scroll to position [317, 0]
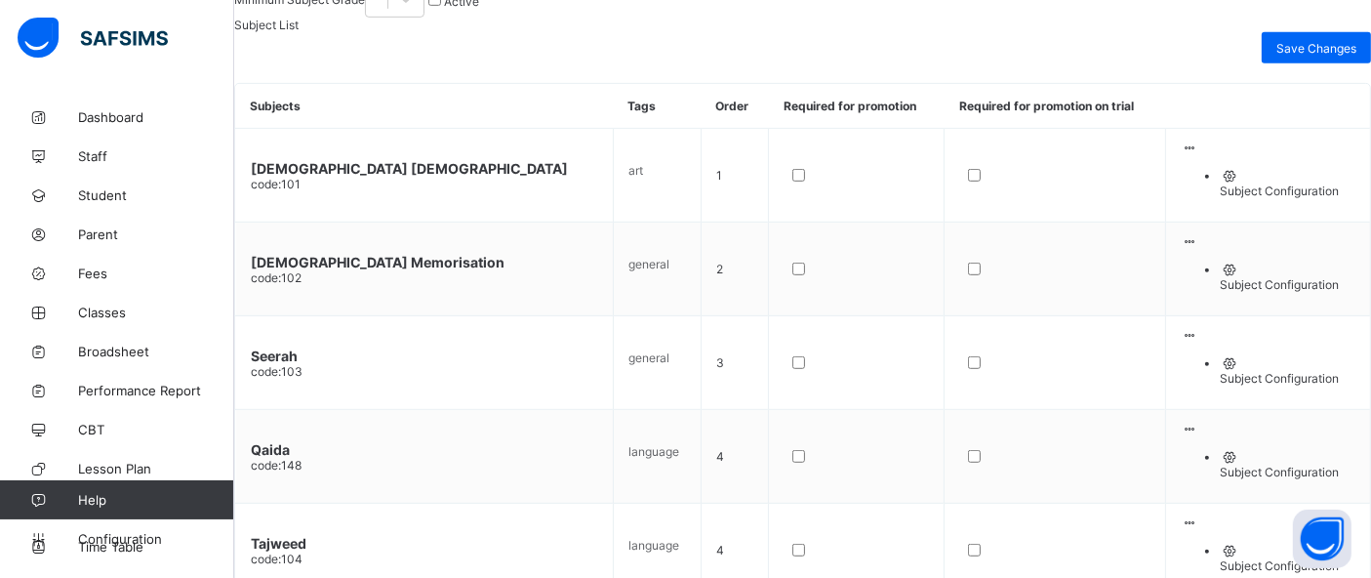
scroll to position [1036, 0]
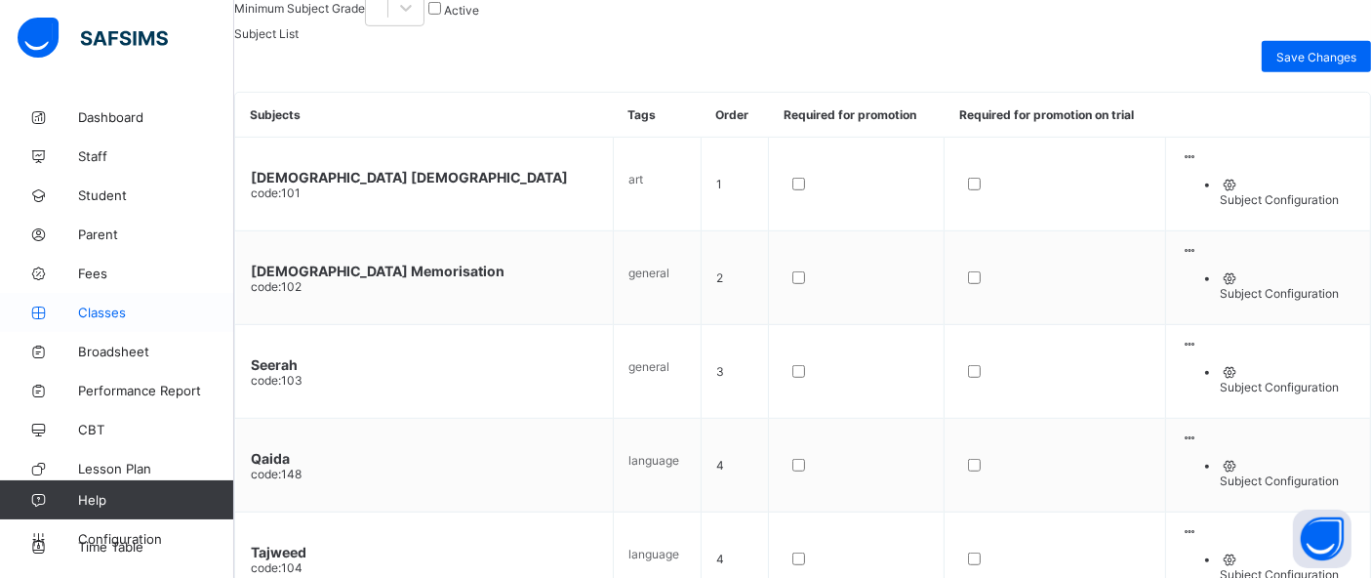
click at [112, 305] on span "Classes" at bounding box center [156, 312] width 156 height 16
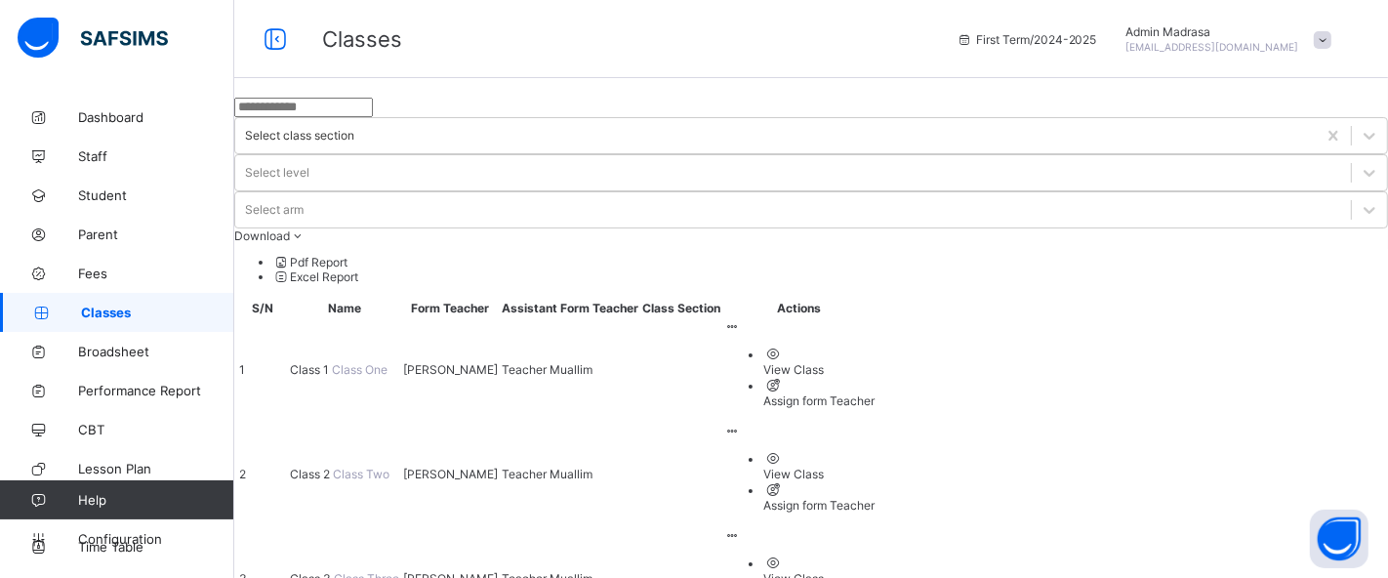
click at [332, 362] on span "Class 1" at bounding box center [311, 369] width 42 height 15
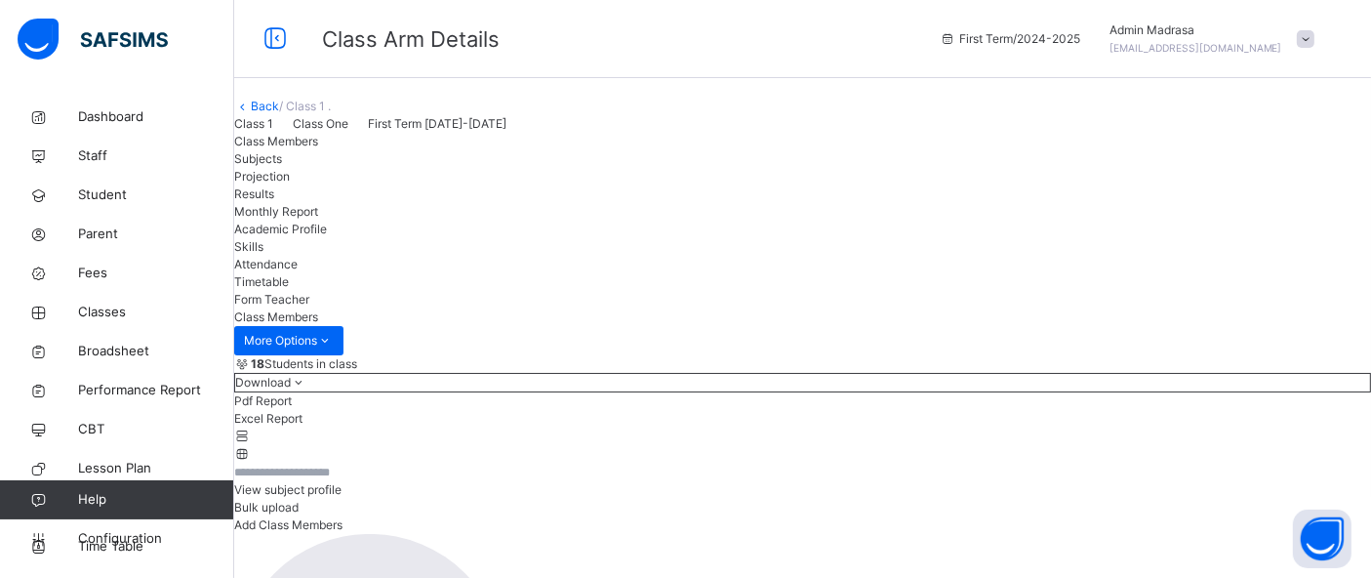
scroll to position [492, 0]
click at [290, 183] on span "Projection" at bounding box center [262, 176] width 56 height 15
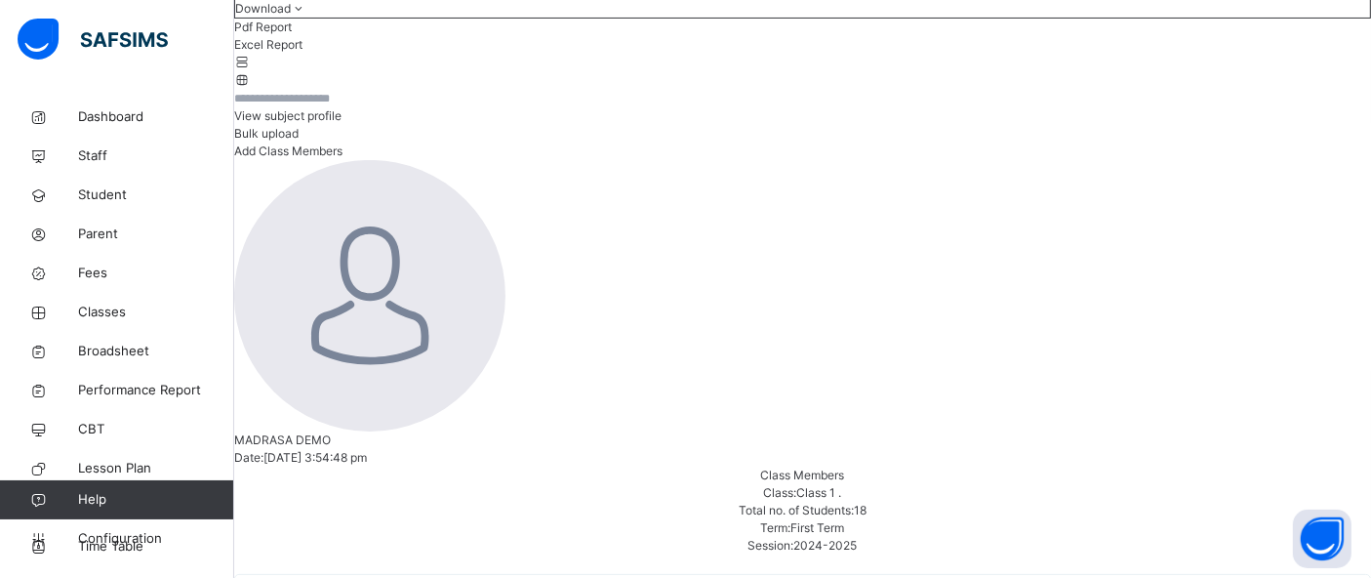
scroll to position [385, 0]
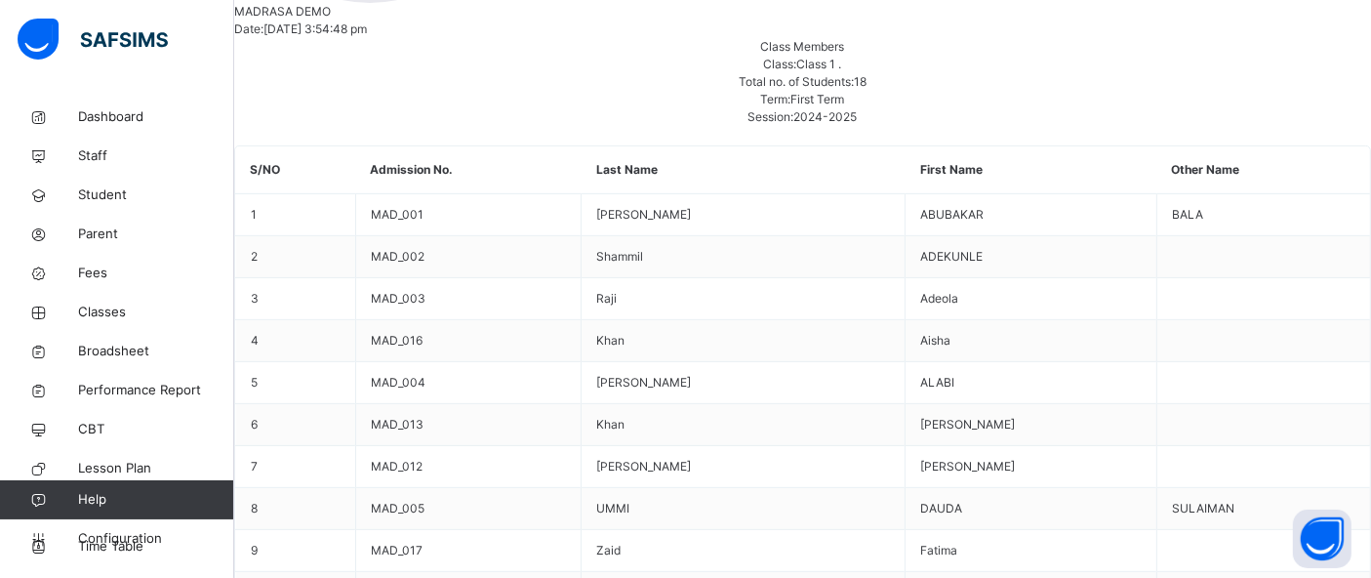
scroll to position [808, 0]
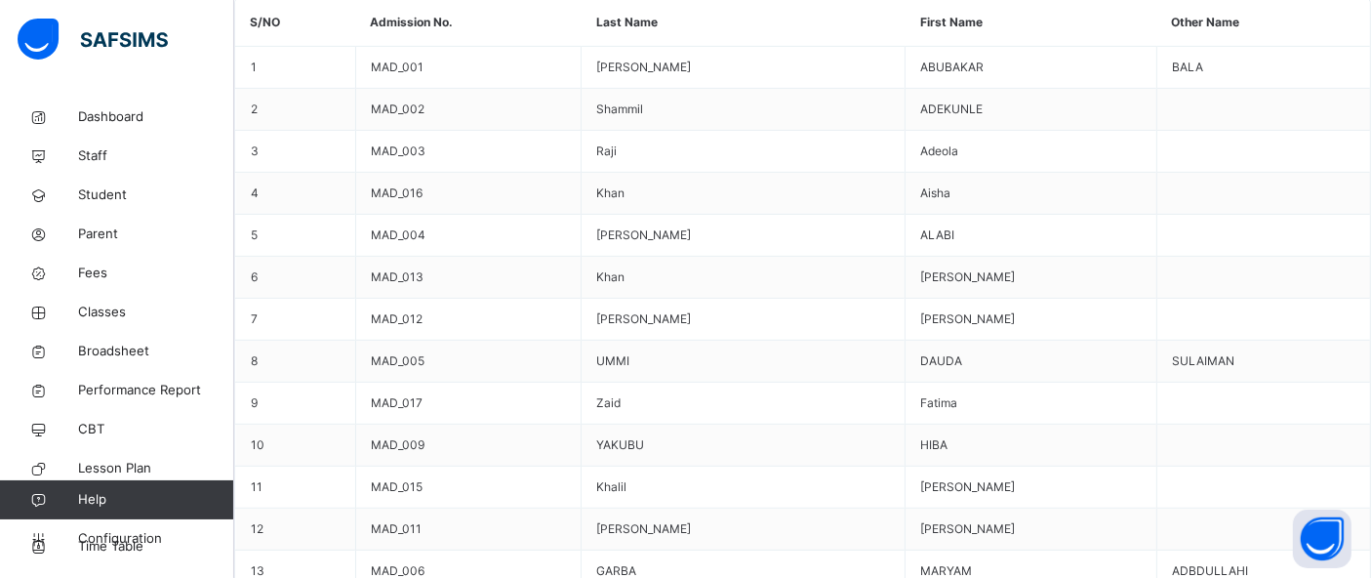
scroll to position [957, 0]
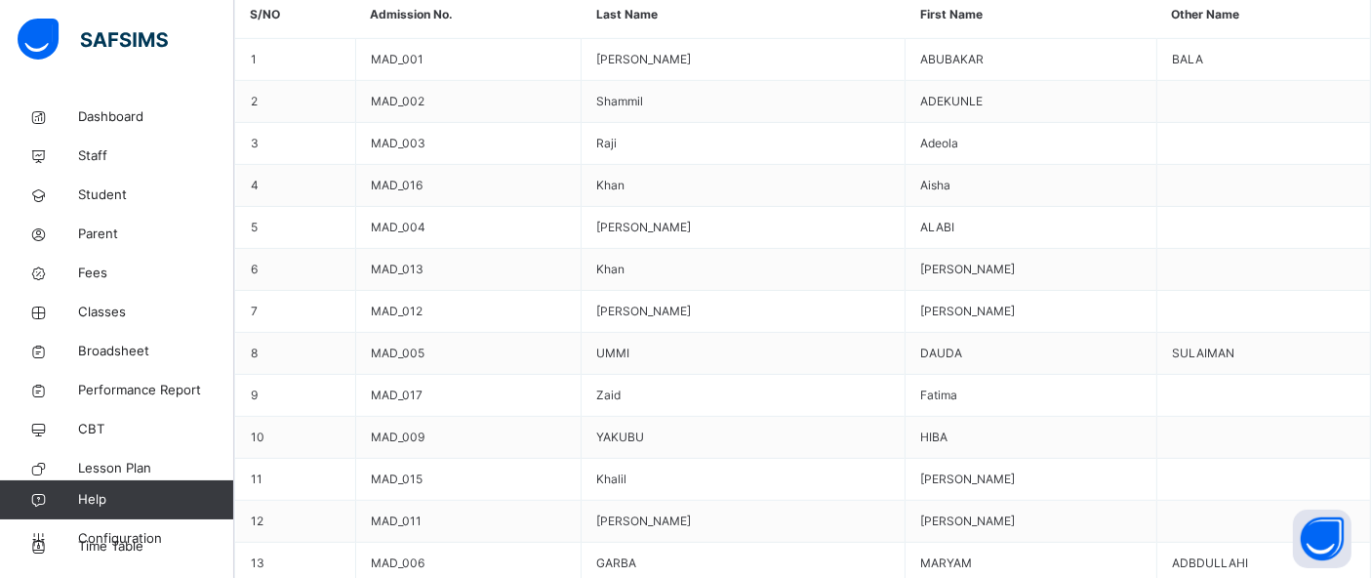
type input "*"
type input "***"
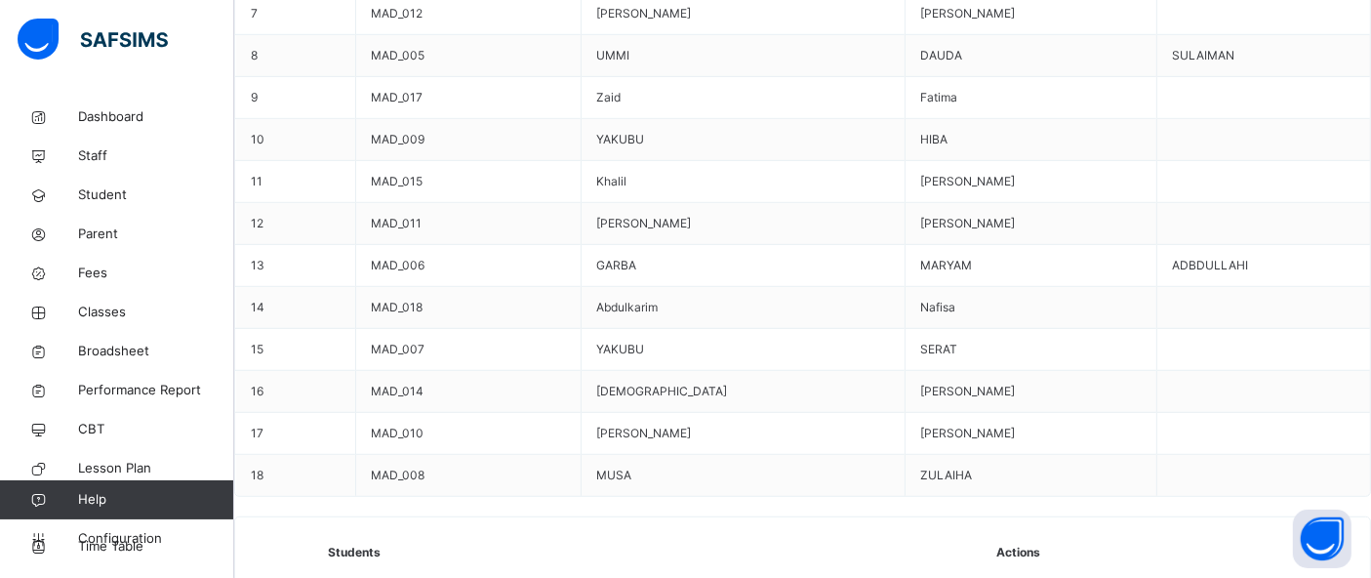
scroll to position [1425, 0]
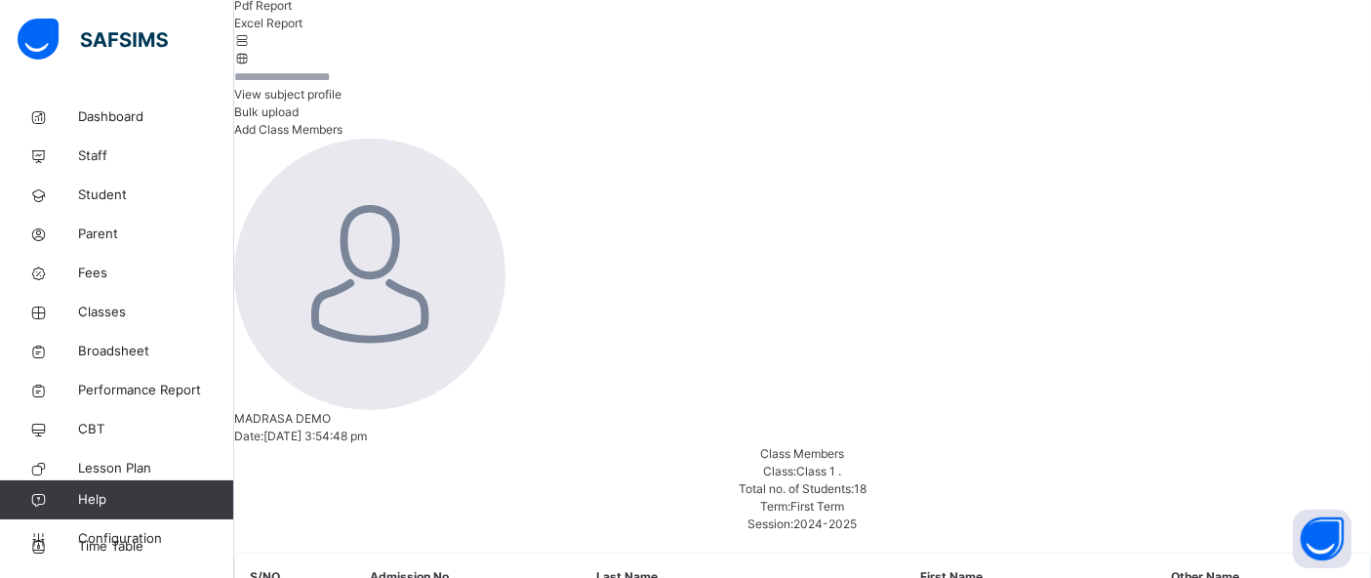
scroll to position [392, 0]
click at [148, 534] on span "Configuration" at bounding box center [155, 539] width 155 height 20
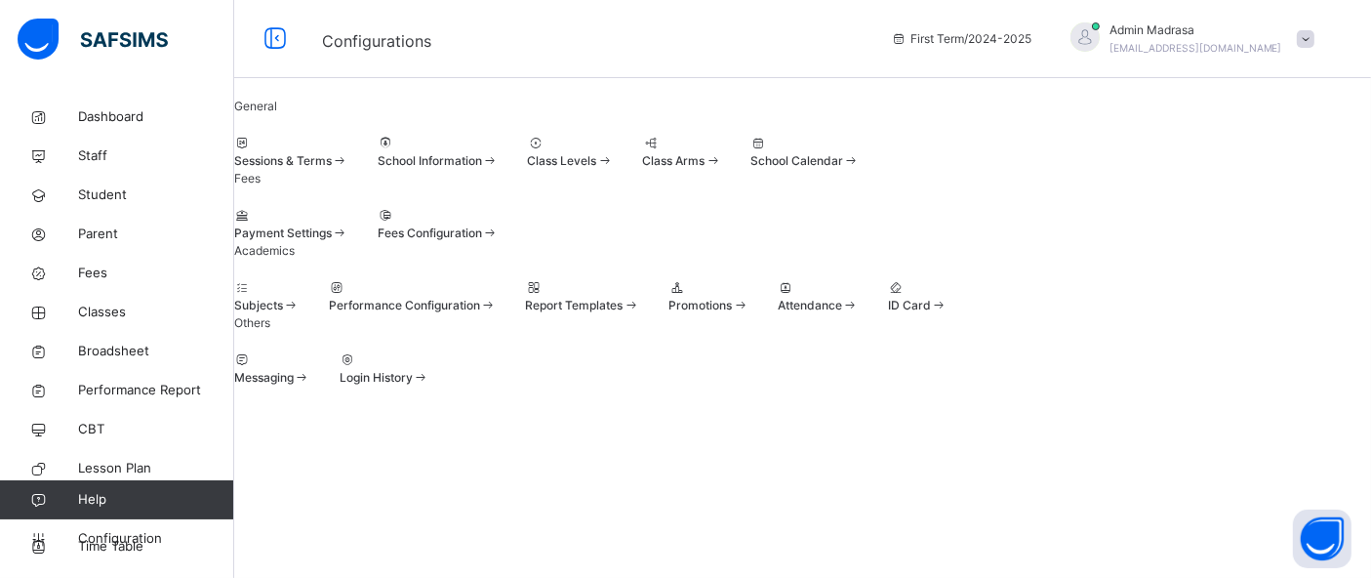
click at [499, 224] on div at bounding box center [438, 216] width 121 height 18
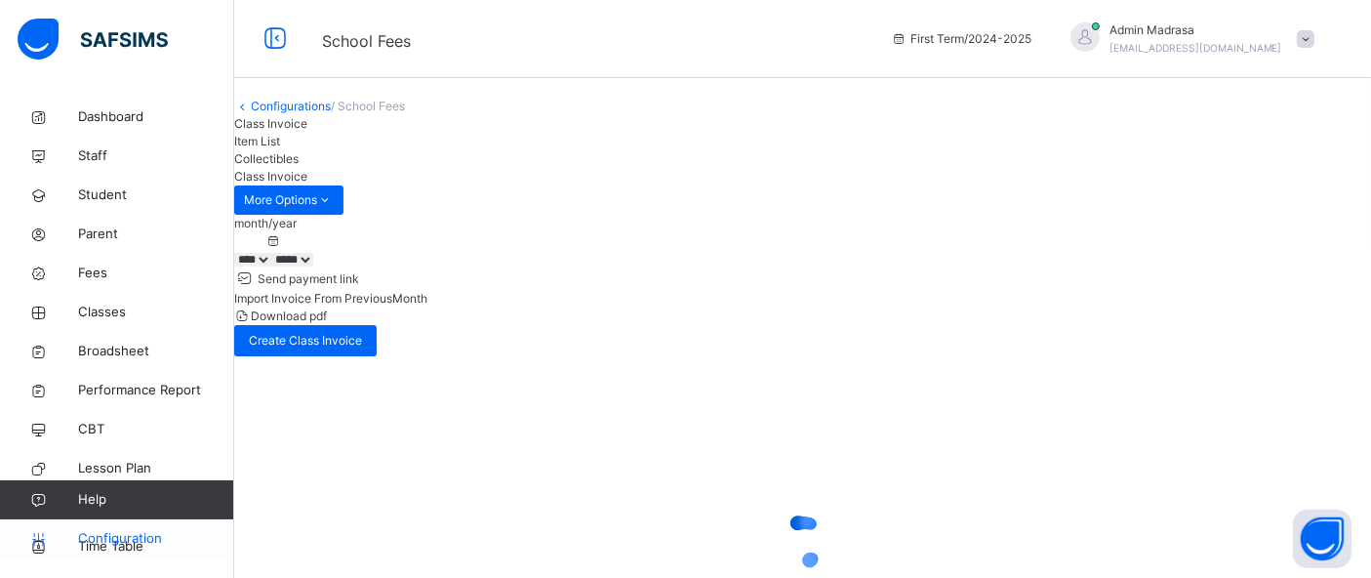
click at [141, 527] on link "Configuration" at bounding box center [116, 538] width 233 height 39
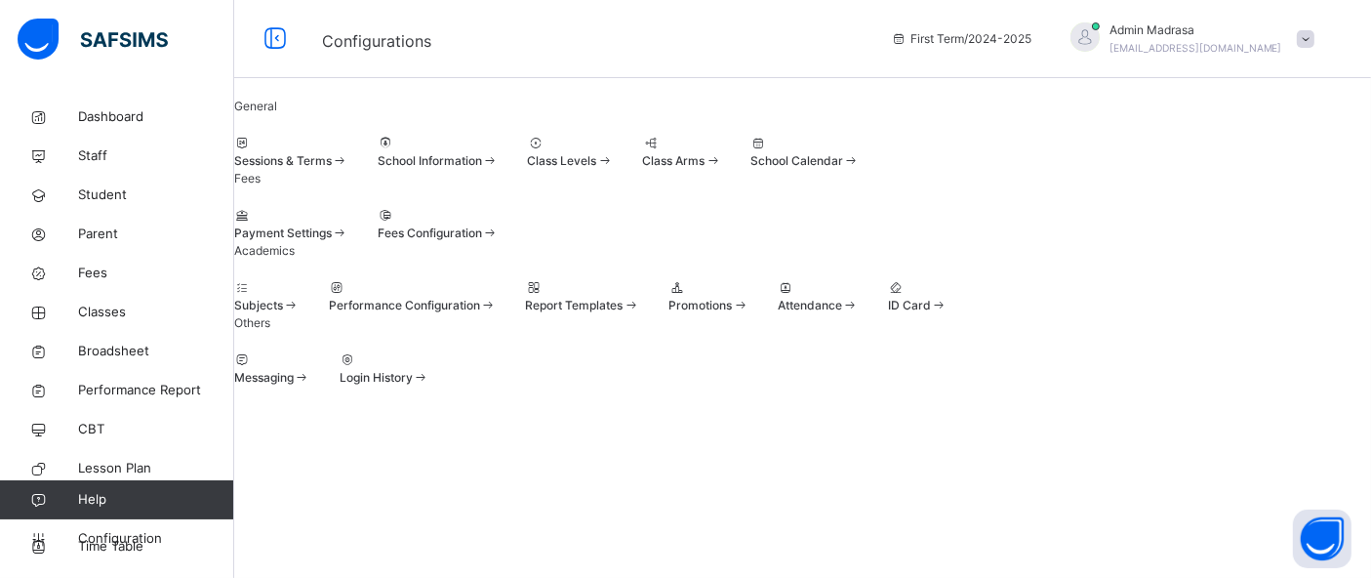
click at [394, 222] on icon at bounding box center [386, 215] width 17 height 15
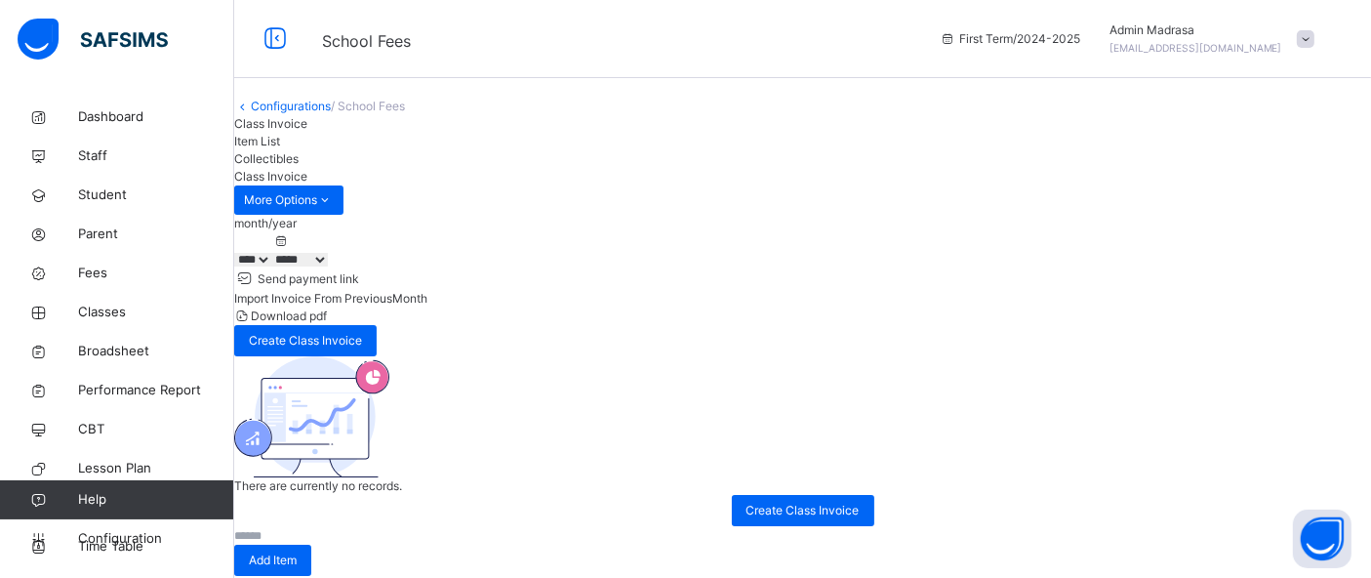
click at [280, 148] on span "Item List" at bounding box center [257, 141] width 46 height 15
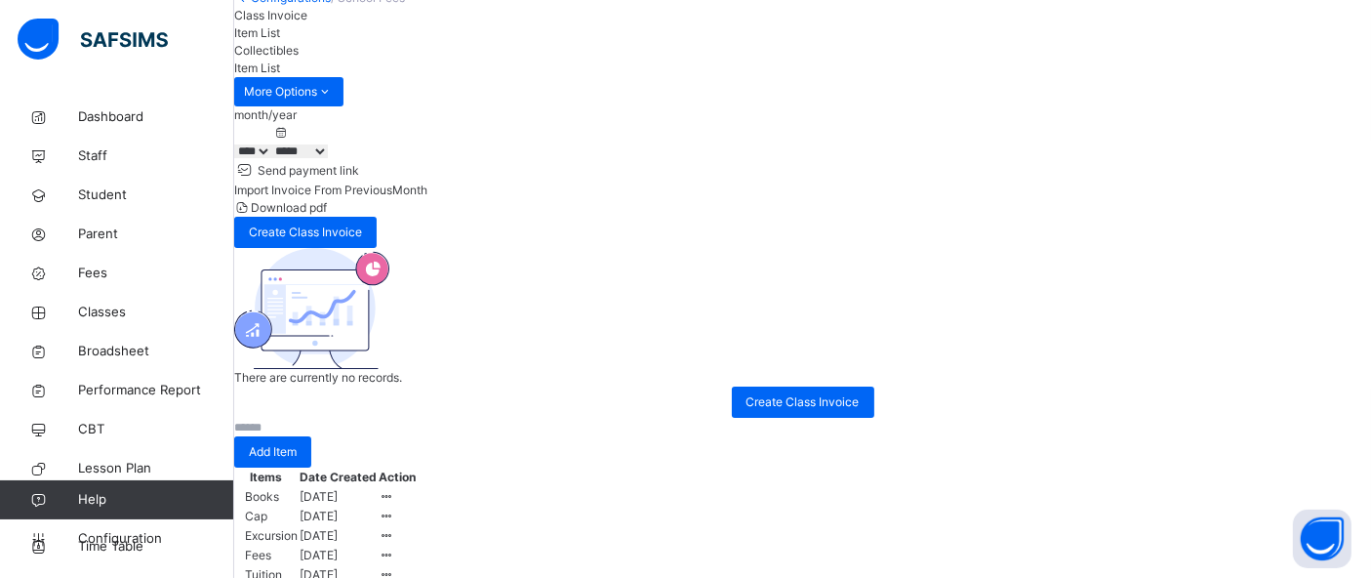
scroll to position [109, 0]
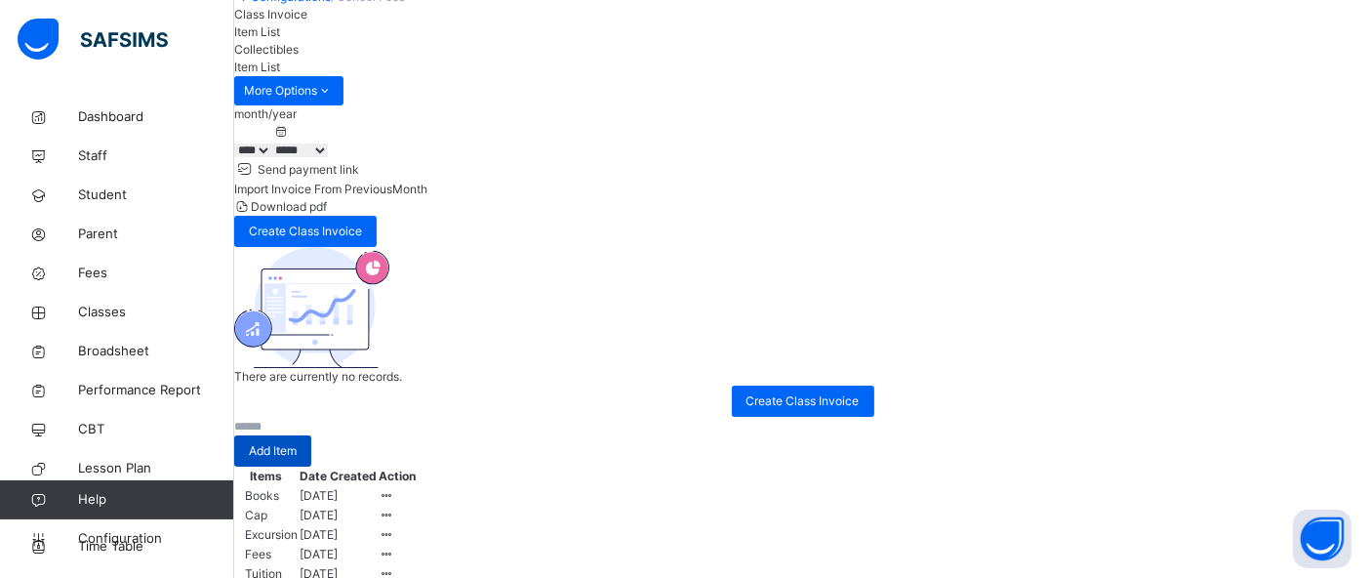
click at [311, 435] on div "Add Item" at bounding box center [272, 450] width 77 height 31
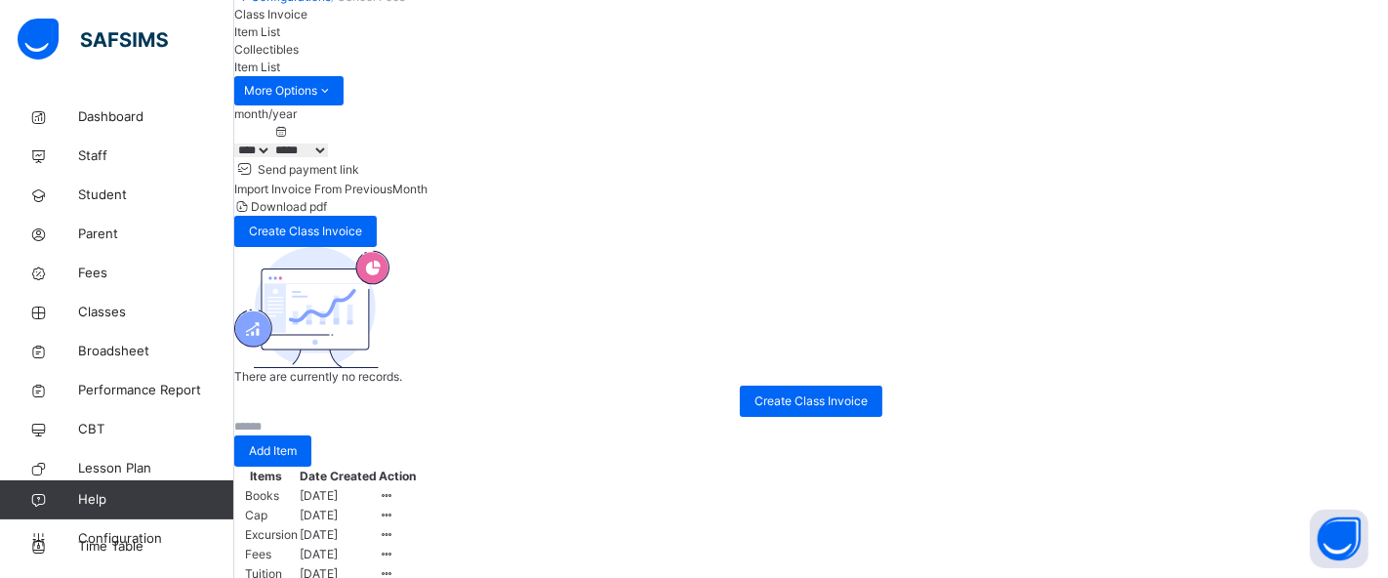
type input "****"
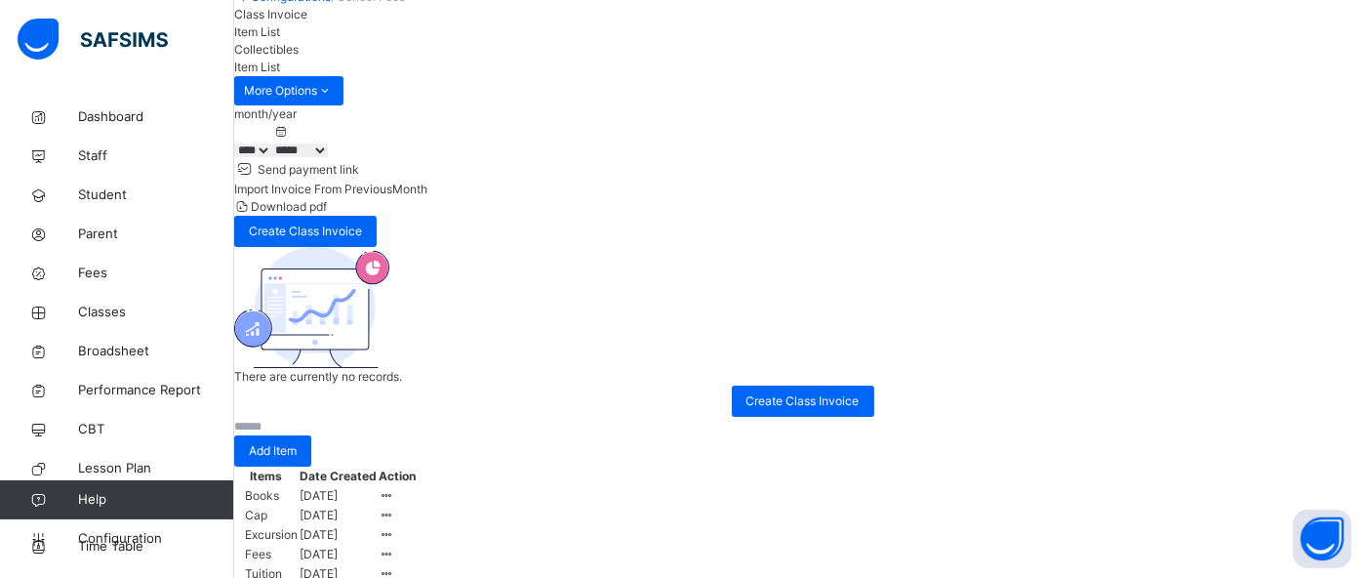
click at [307, 21] on span "Class Invoice" at bounding box center [270, 14] width 73 height 15
click at [377, 216] on div "Create Class Invoice" at bounding box center [305, 231] width 142 height 31
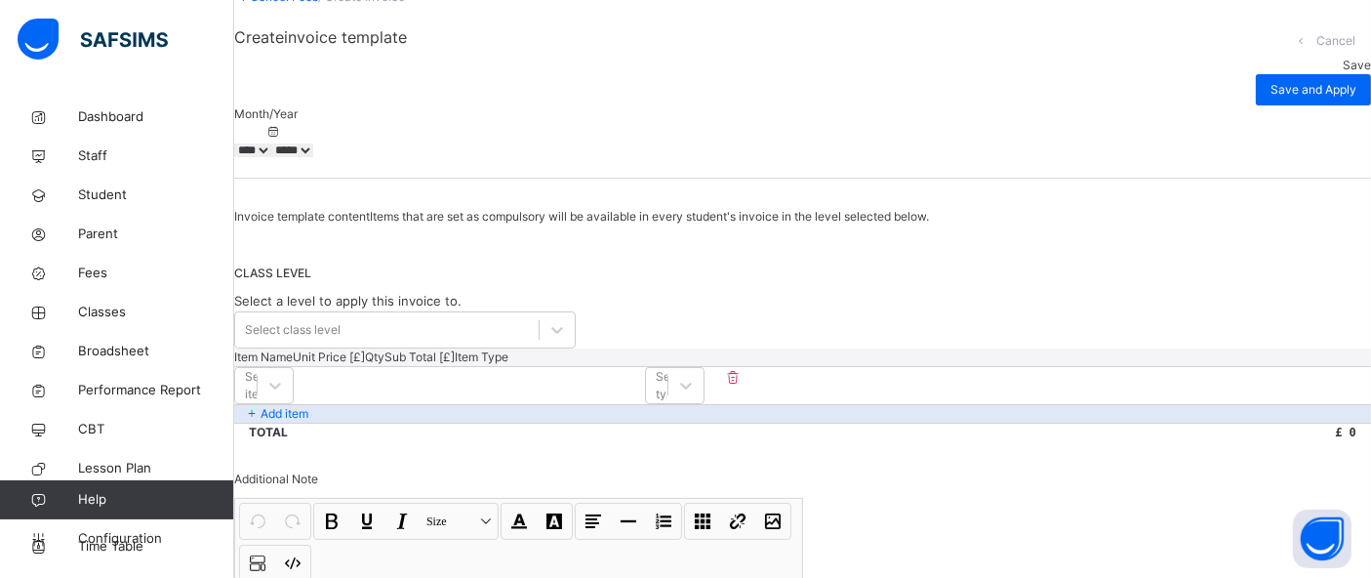
click at [313, 157] on select "*****" at bounding box center [292, 150] width 42 height 14
click at [328, 147] on select "***** ******* ******** ***** ***** *** ****" at bounding box center [299, 150] width 57 height 14
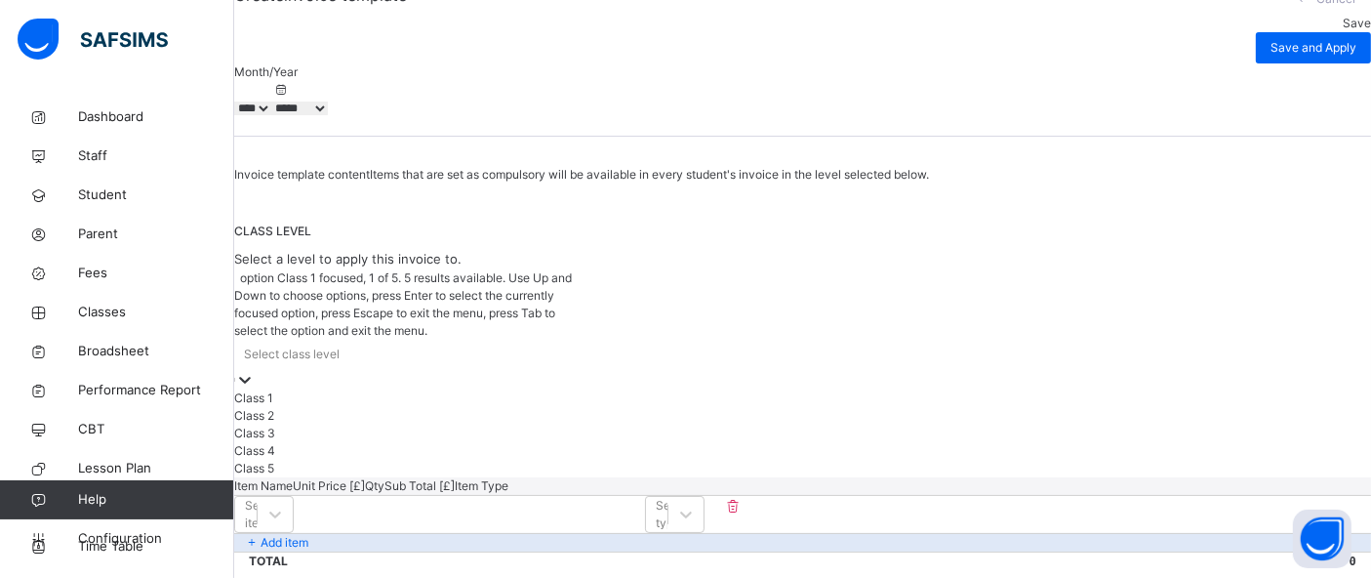
click at [435, 421] on div "option Class 1 focused, 1 of 5. 5 results available. Use Up and Down to choose …" at bounding box center [405, 373] width 342 height 208
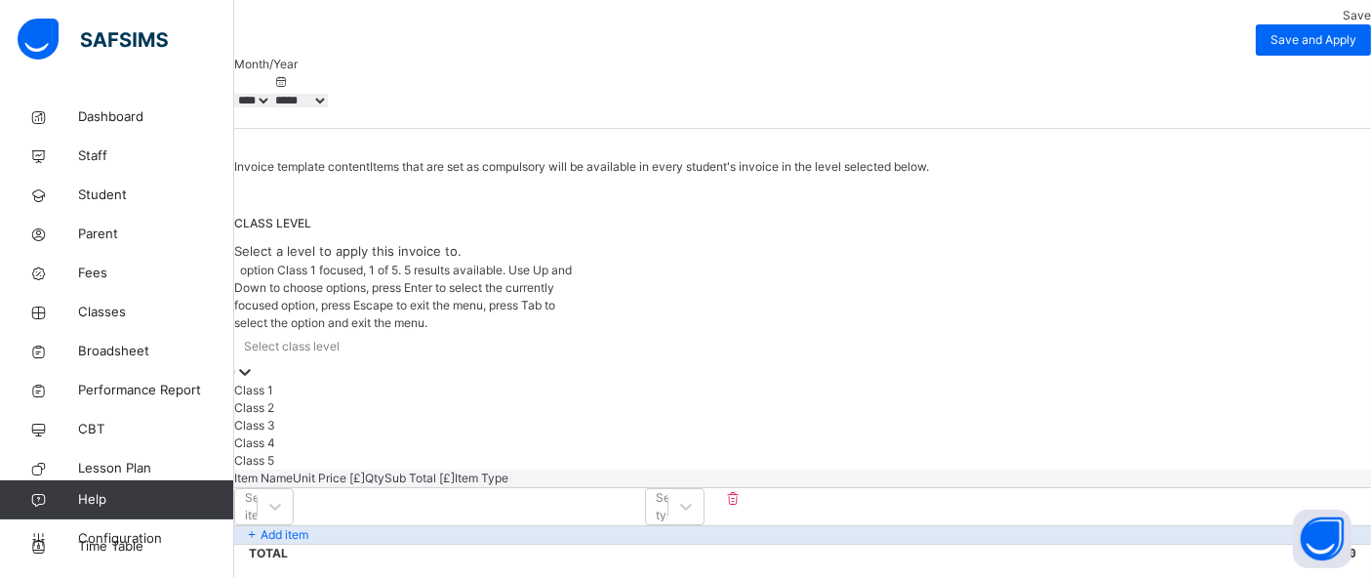
scroll to position [161, 0]
click at [329, 397] on div "Class 1" at bounding box center [405, 389] width 342 height 18
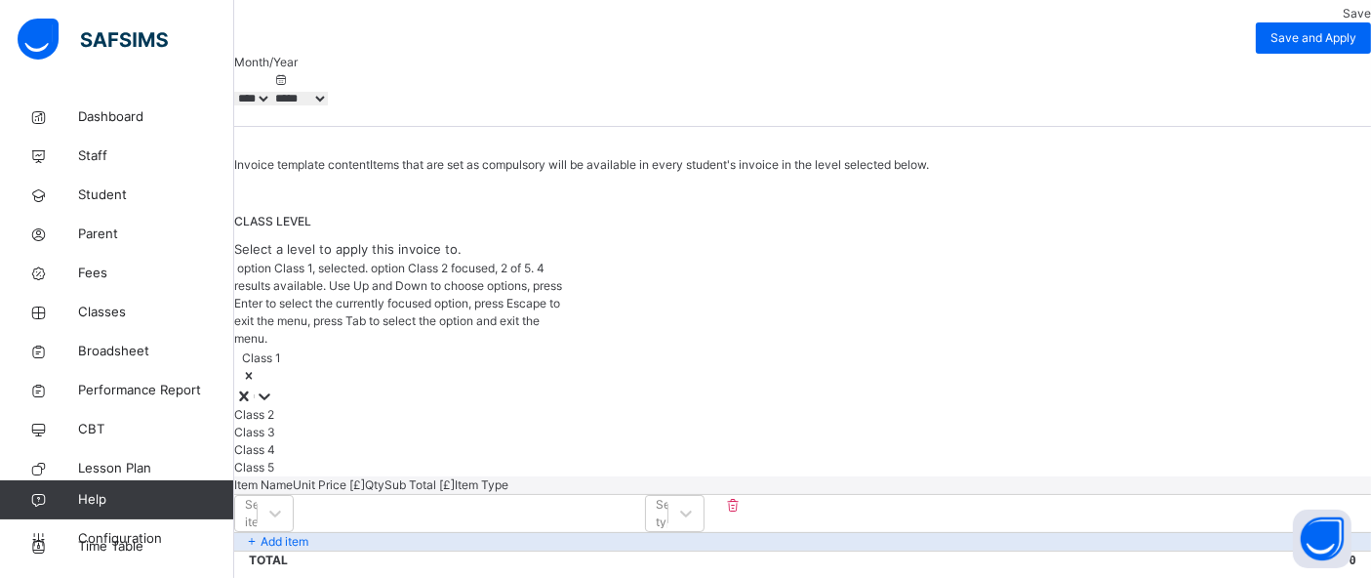
click at [345, 422] on div "Class 2" at bounding box center [405, 415] width 342 height 18
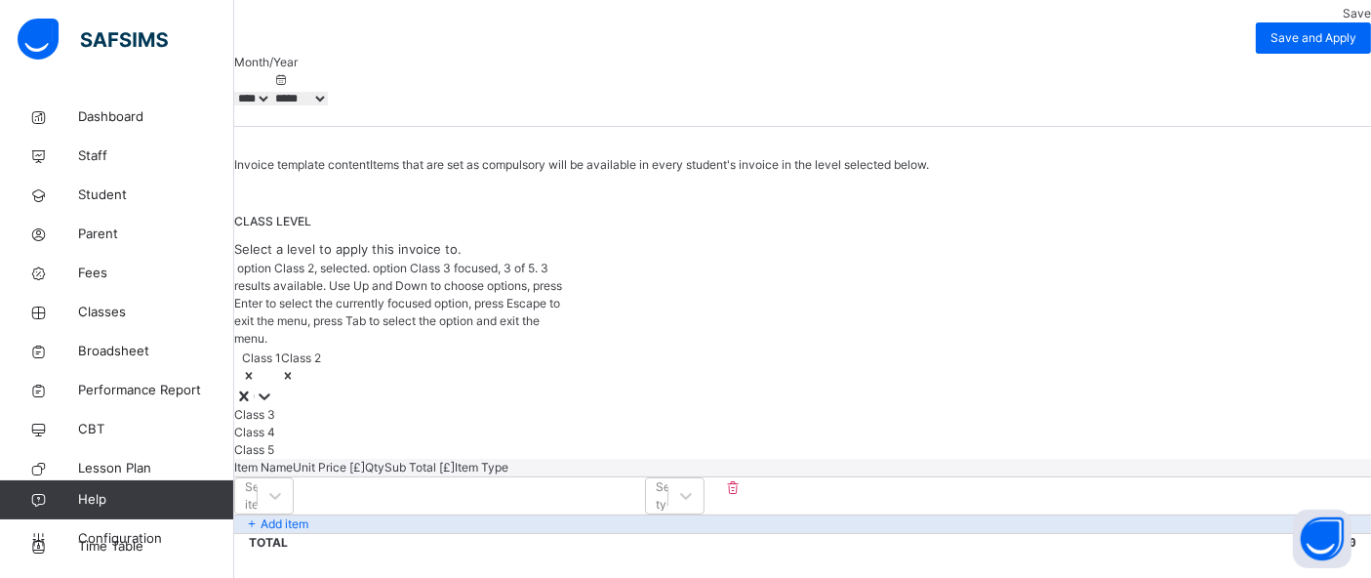
click at [345, 422] on div "Class 3" at bounding box center [405, 415] width 342 height 18
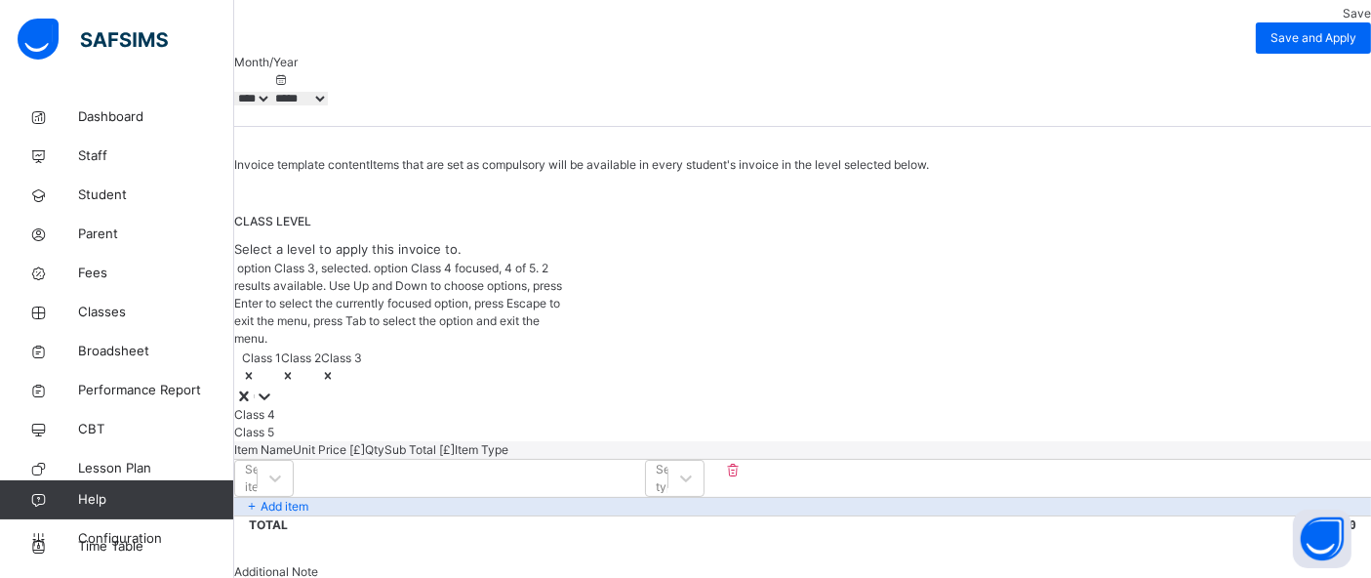
click at [345, 422] on div "Class 4" at bounding box center [405, 415] width 342 height 18
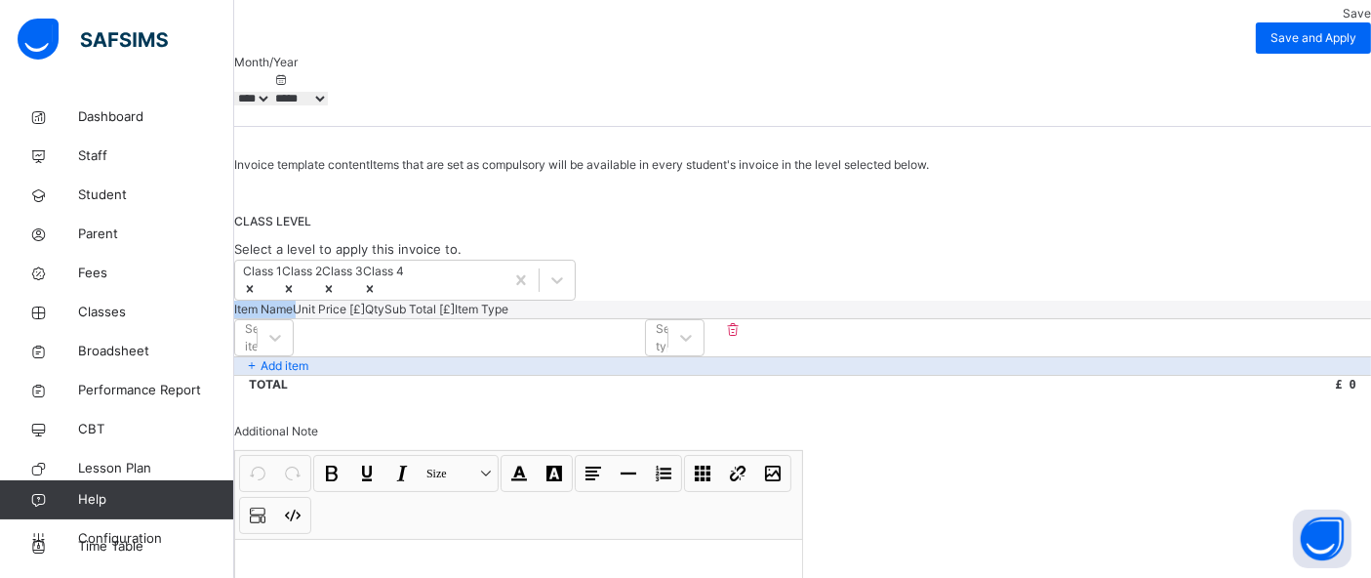
click at [345, 422] on div "Invoice template content Items that are set as compulsory will be available in …" at bounding box center [802, 444] width 1137 height 577
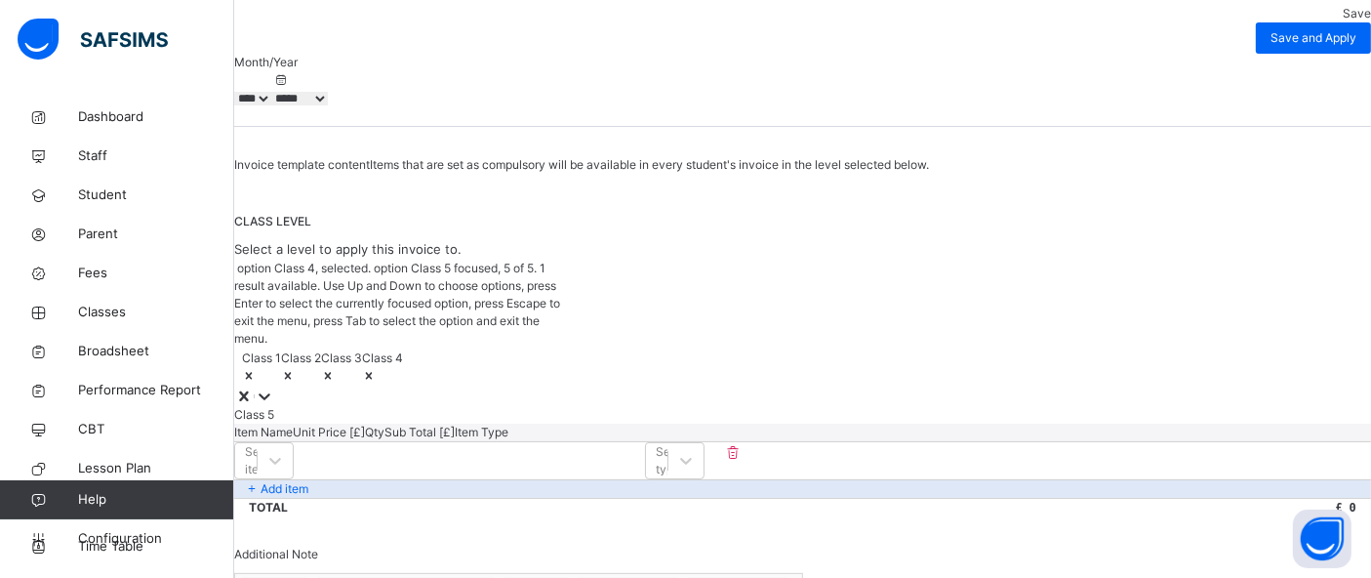
click at [389, 386] on div "Class 1 Class 2 Class 3 Class 4" at bounding box center [405, 366] width 342 height 39
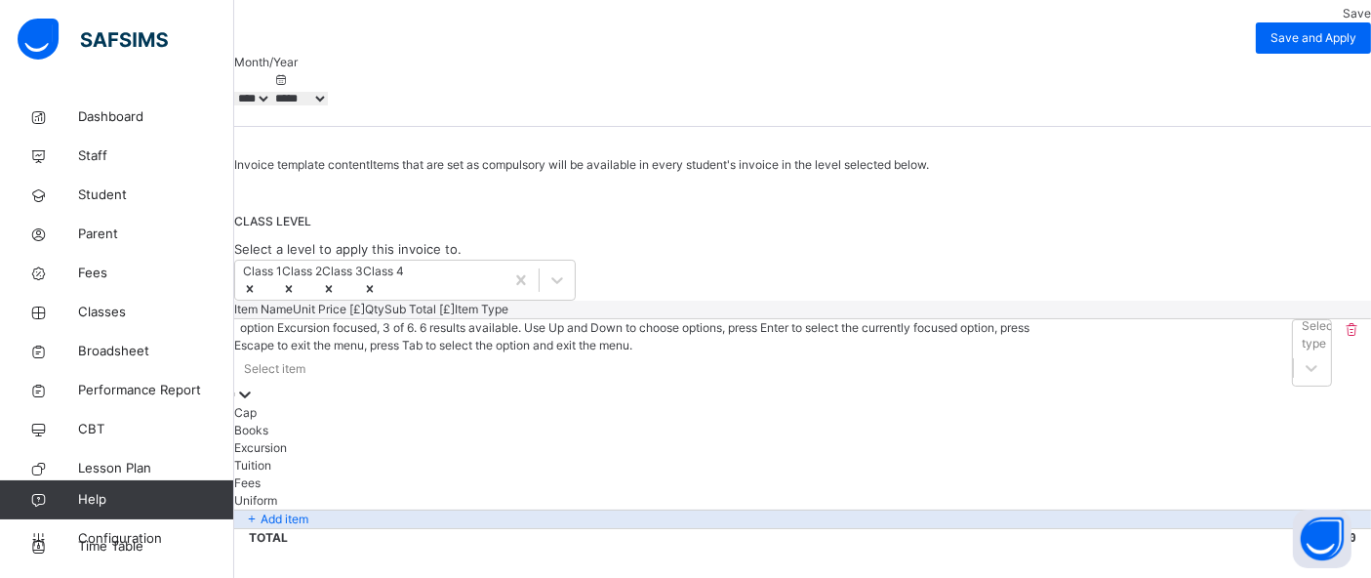
scroll to position [296, 0]
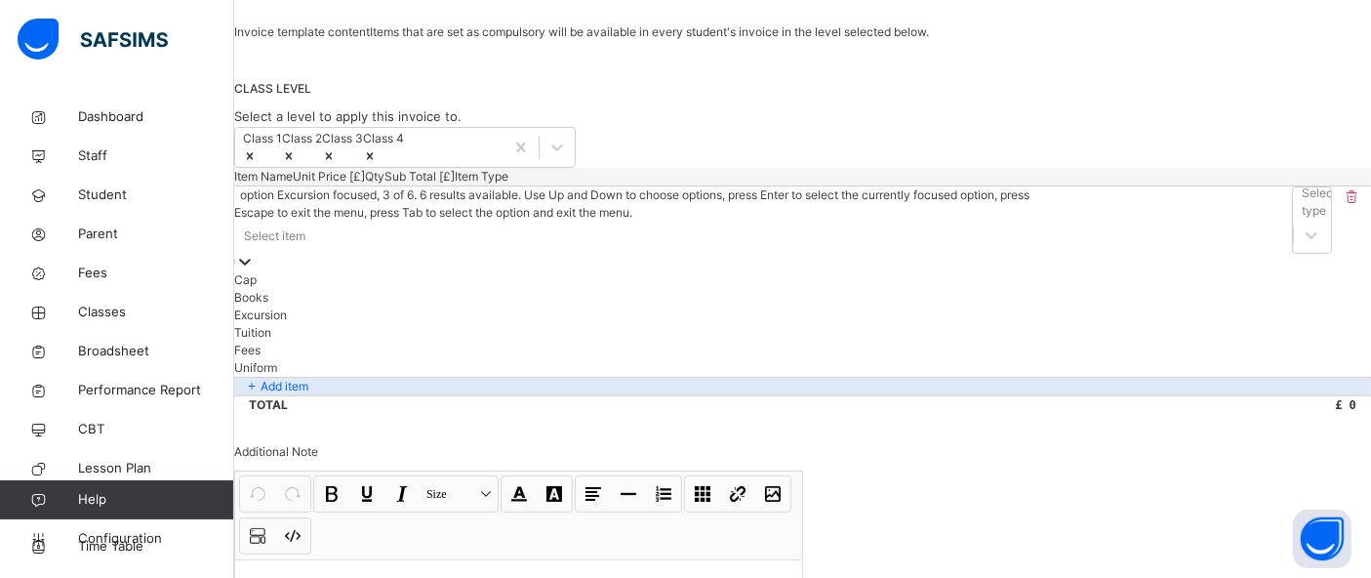
click at [358, 377] on div "option Excursion focused, 3 of 6. 6 results available. Use Up and Down to choos…" at bounding box center [643, 281] width 818 height 190
click at [337, 357] on div "Fees" at bounding box center [640, 349] width 812 height 18
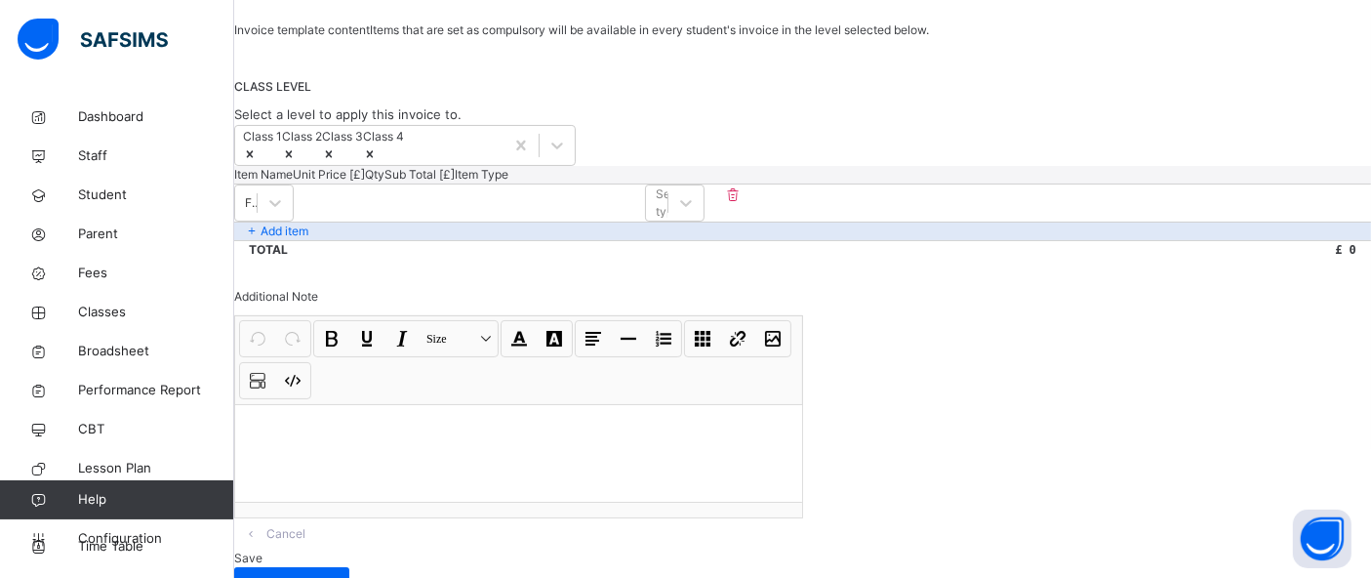
click at [411, 201] on input "number" at bounding box center [352, 194] width 117 height 13
type input "*"
type input "**"
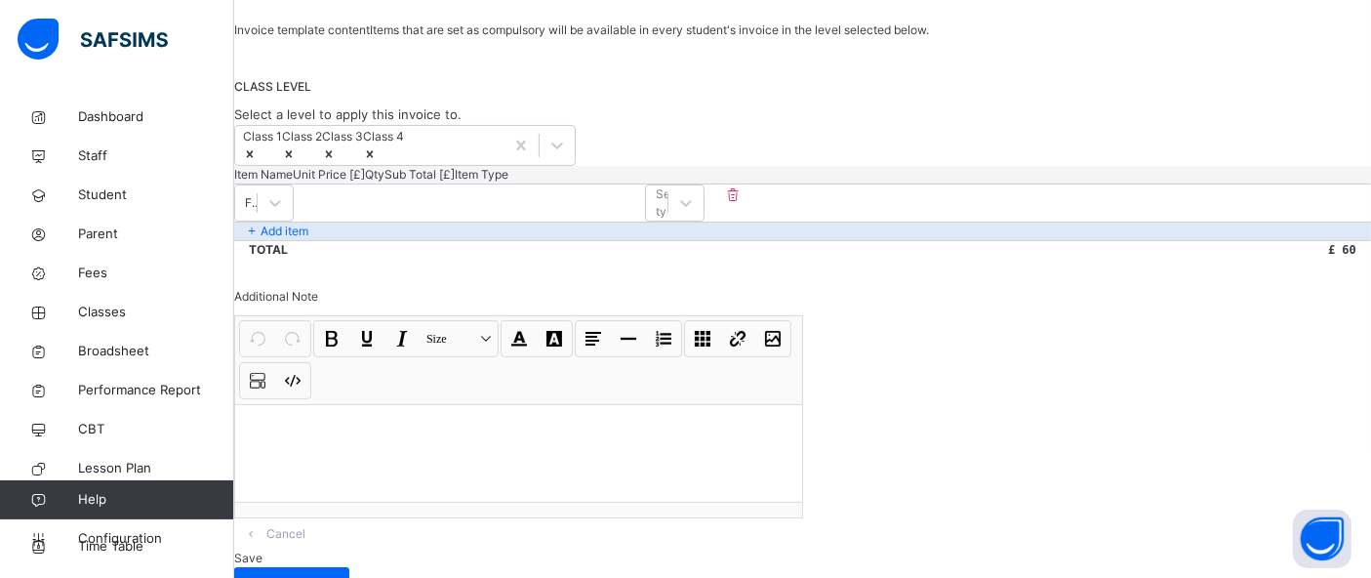
type input "*"
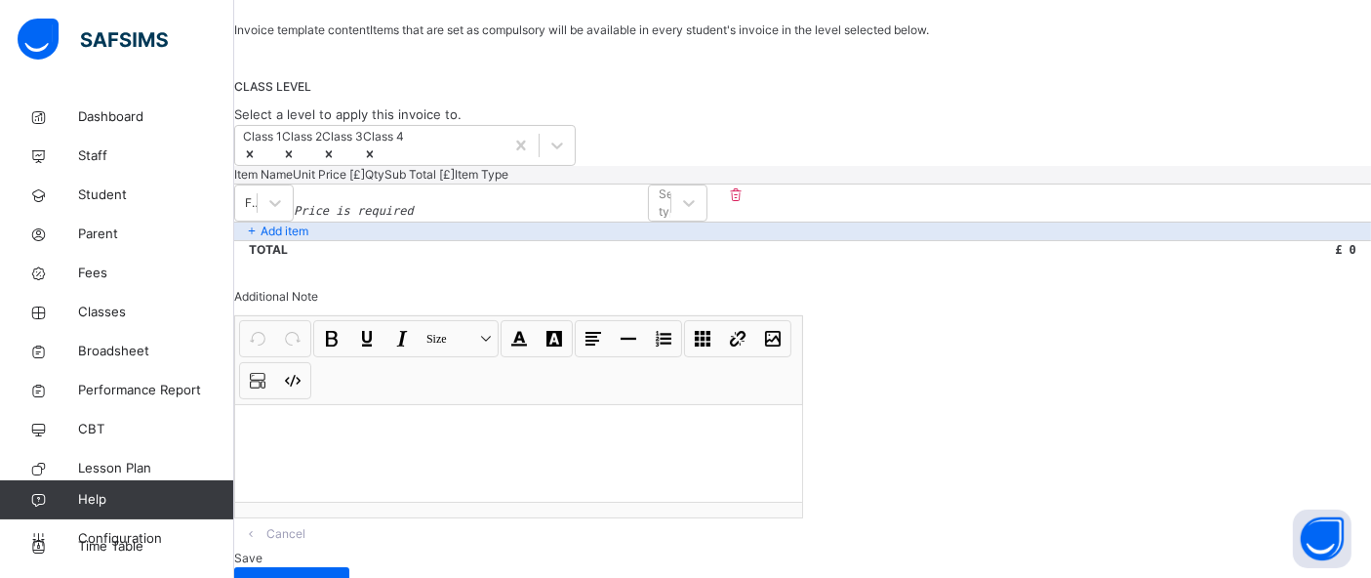
type input "**"
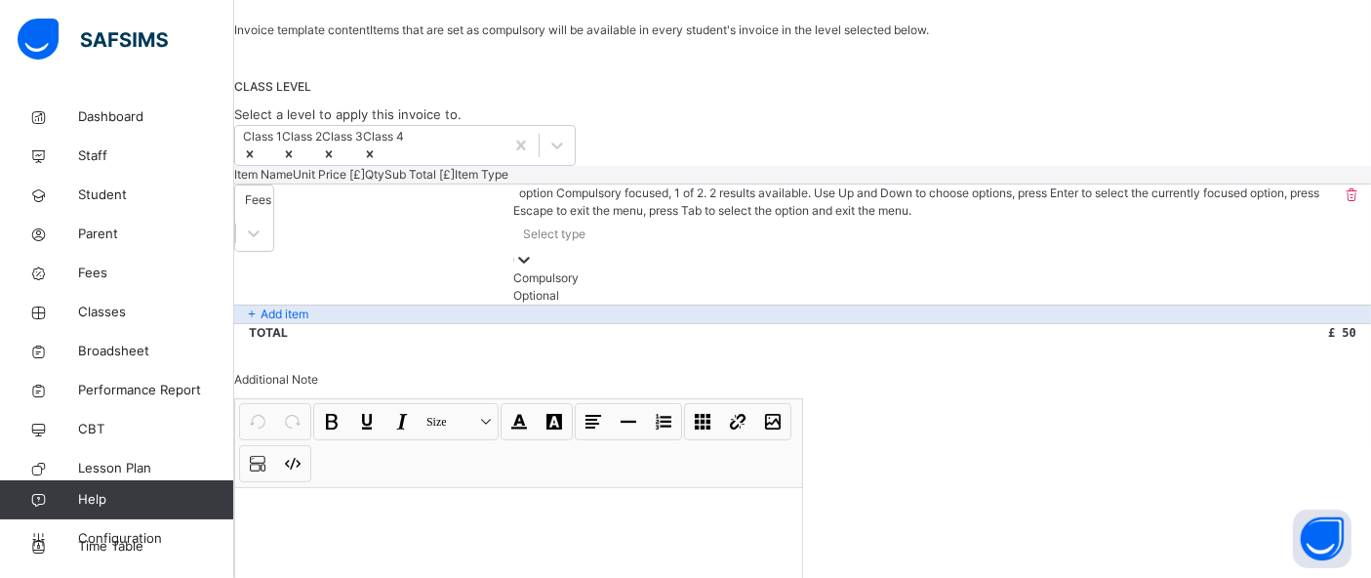
click at [585, 243] on div "Select type" at bounding box center [554, 234] width 62 height 18
click at [1186, 287] on div "Compulsory" at bounding box center [923, 278] width 820 height 18
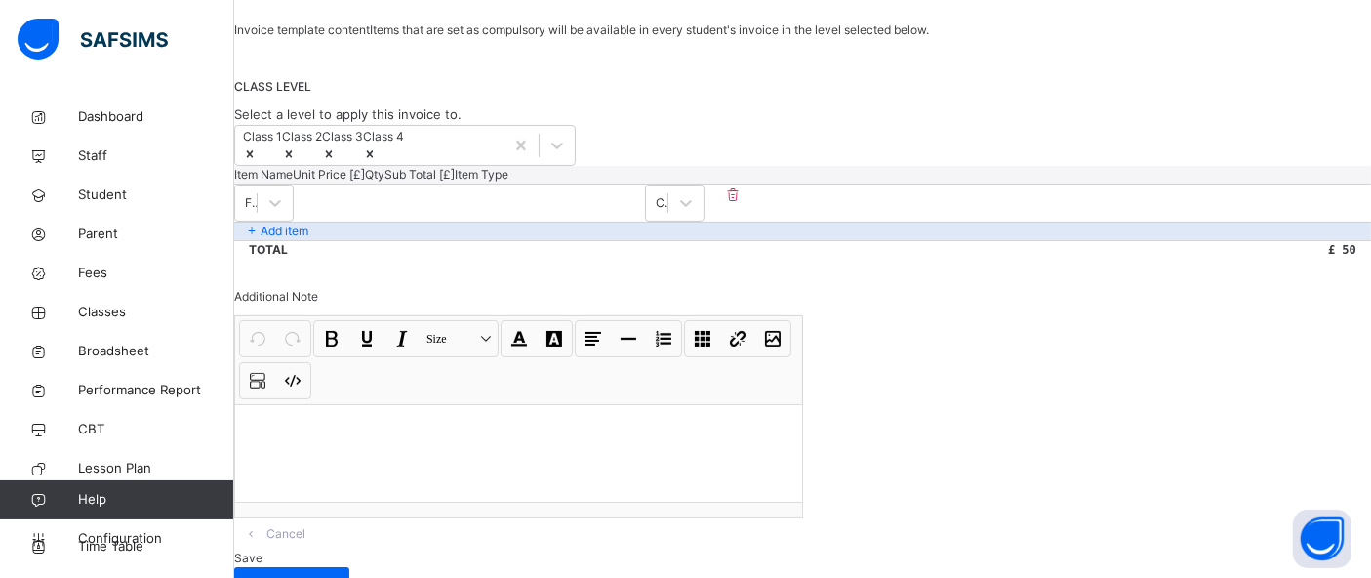
click at [650, 259] on div "Total £ 50" at bounding box center [802, 249] width 1137 height 19
click at [308, 240] on p "Add item" at bounding box center [285, 231] width 48 height 18
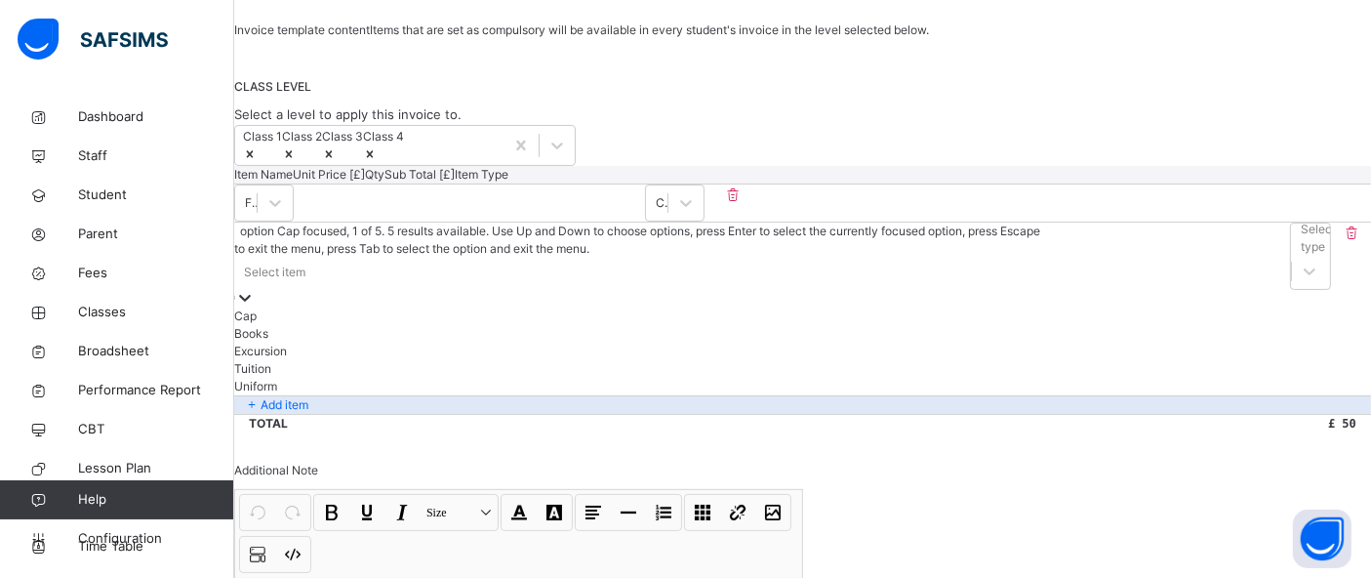
click at [385, 288] on div "Select item" at bounding box center [639, 273] width 811 height 30
click at [325, 342] on div "Books" at bounding box center [641, 334] width 814 height 18
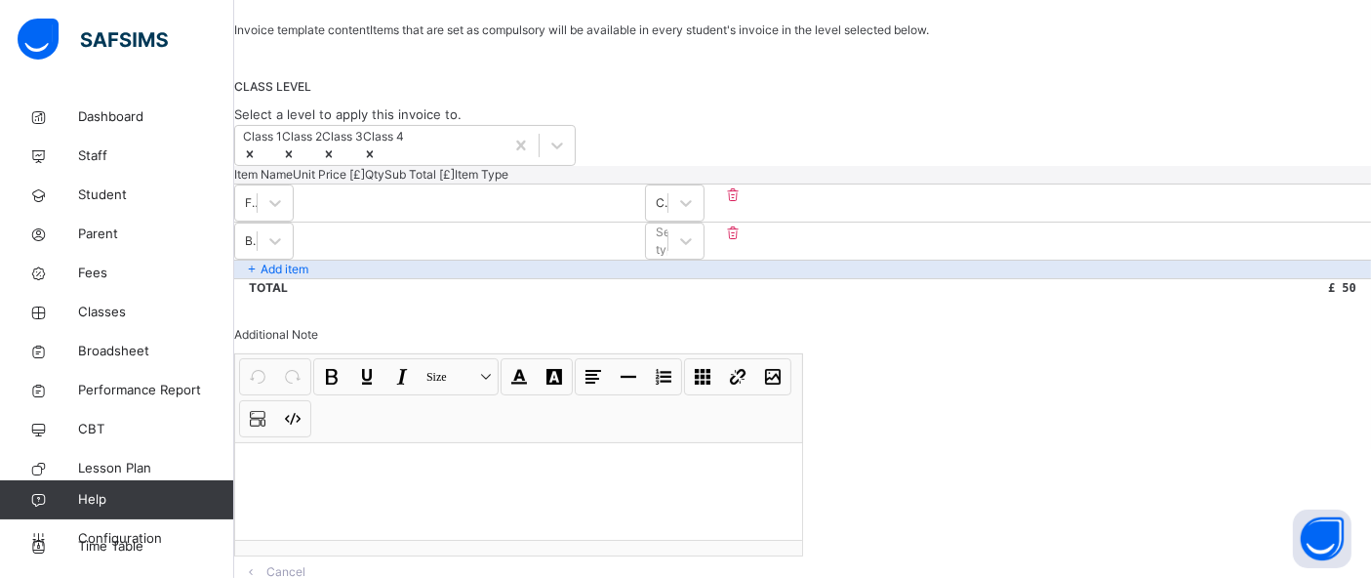
click at [411, 239] on input "number" at bounding box center [352, 232] width 117 height 13
type input "*"
type input "**"
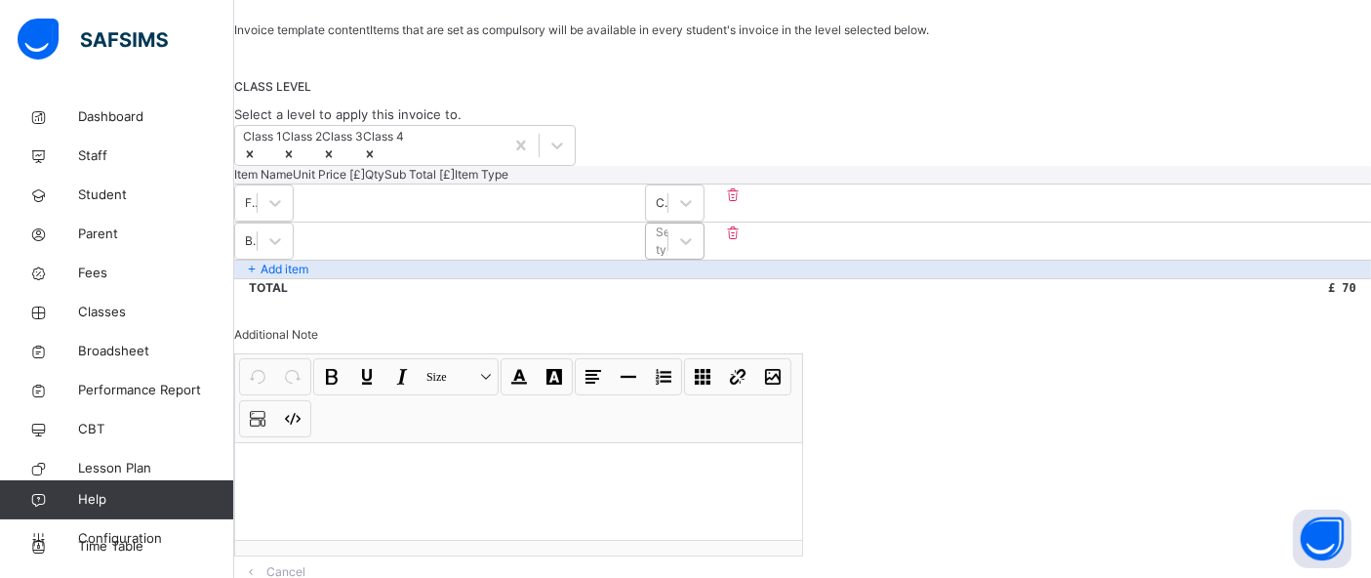
type input "**"
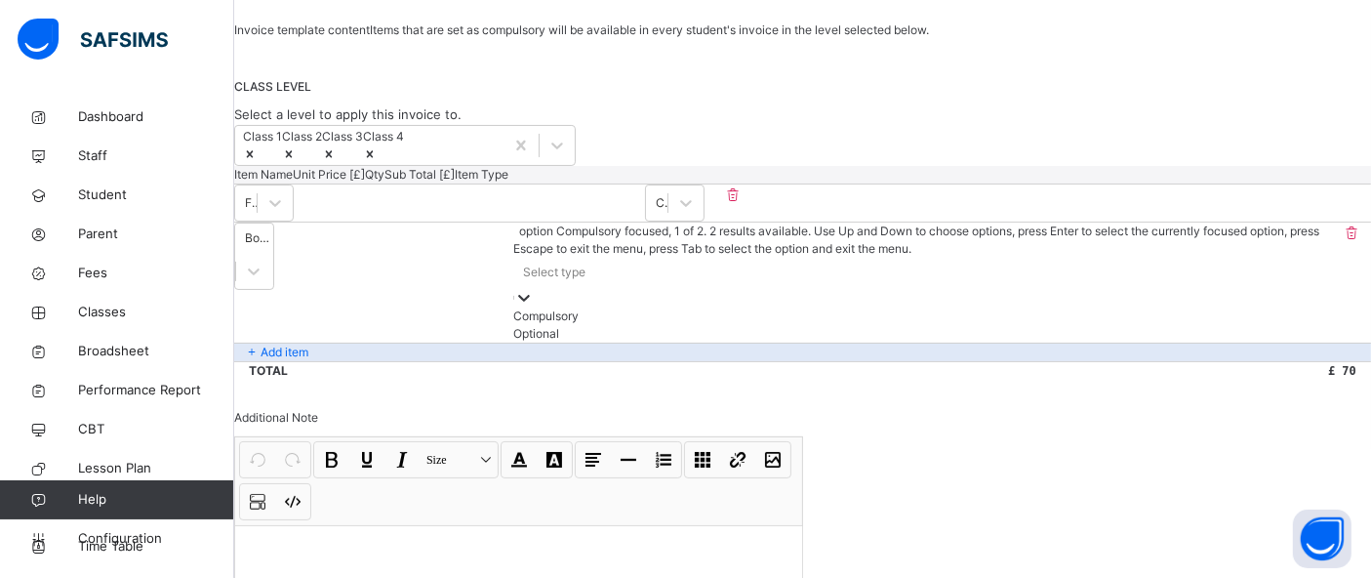
click at [585, 281] on div "Select type" at bounding box center [554, 272] width 62 height 18
click at [1174, 342] on div "Optional" at bounding box center [924, 334] width 816 height 18
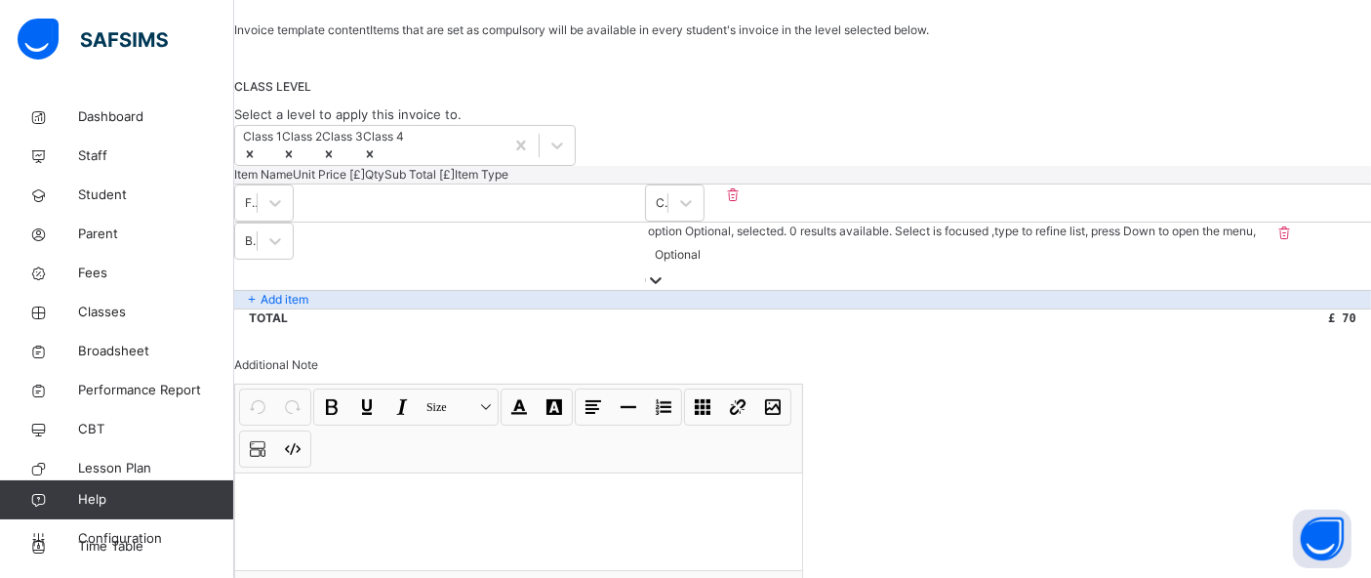
click at [812, 442] on div "Invoice template content Items that are set as compulsory will be available in …" at bounding box center [802, 343] width 1137 height 645
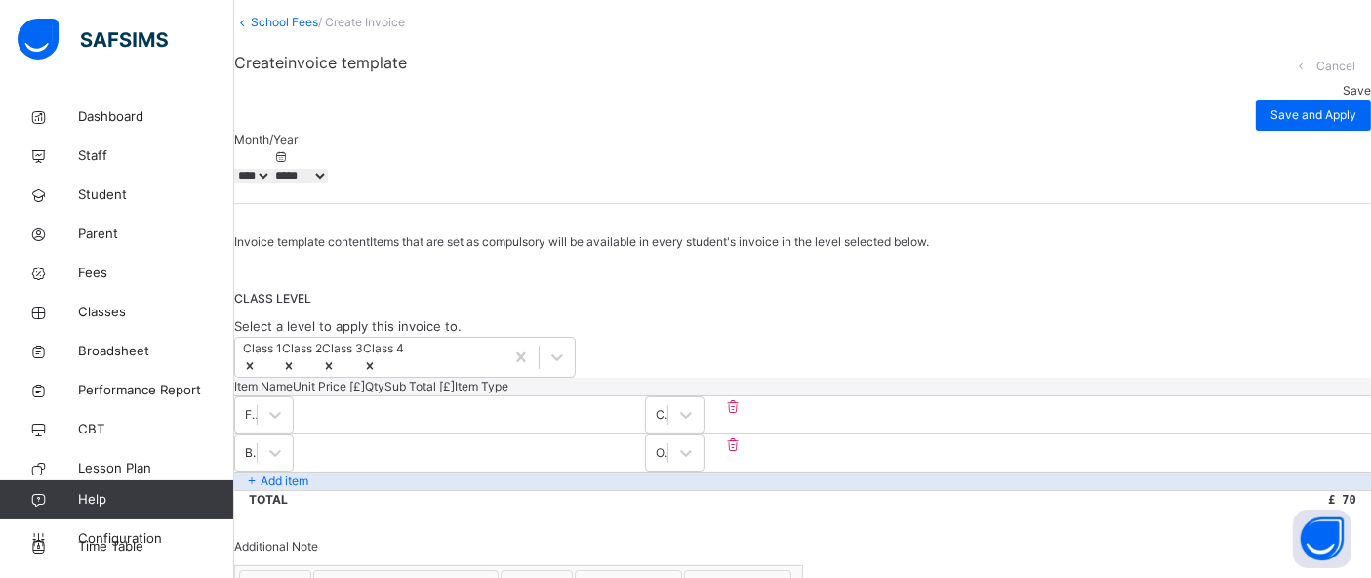
scroll to position [0, 0]
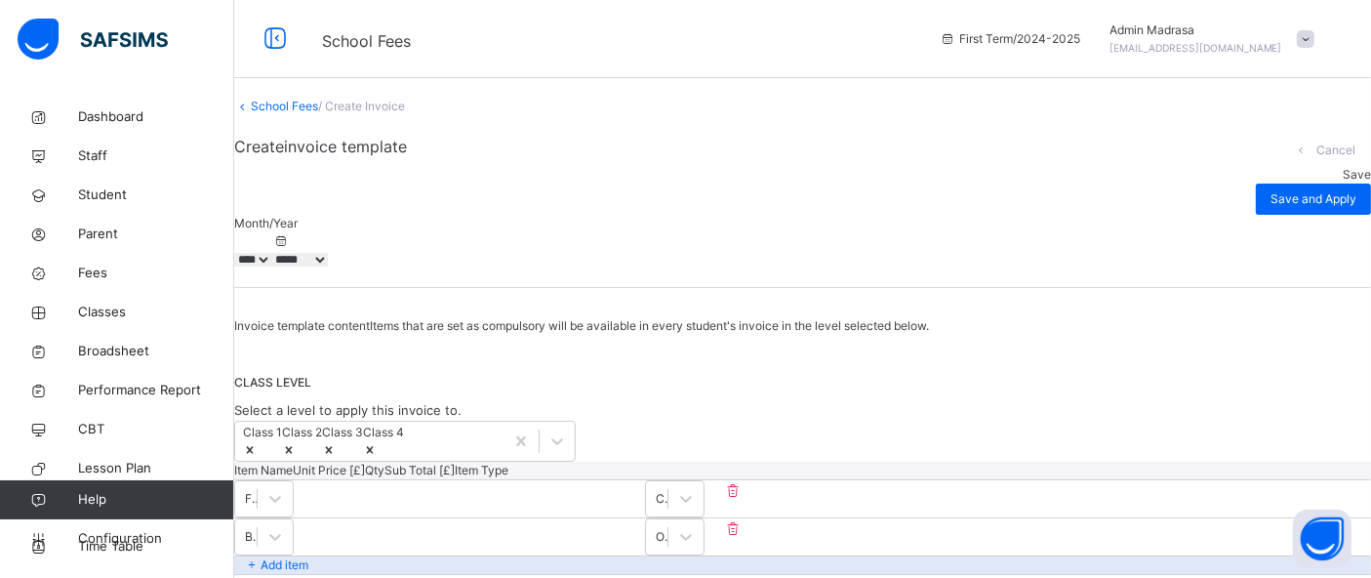
click at [296, 113] on link "School Fees" at bounding box center [284, 106] width 67 height 15
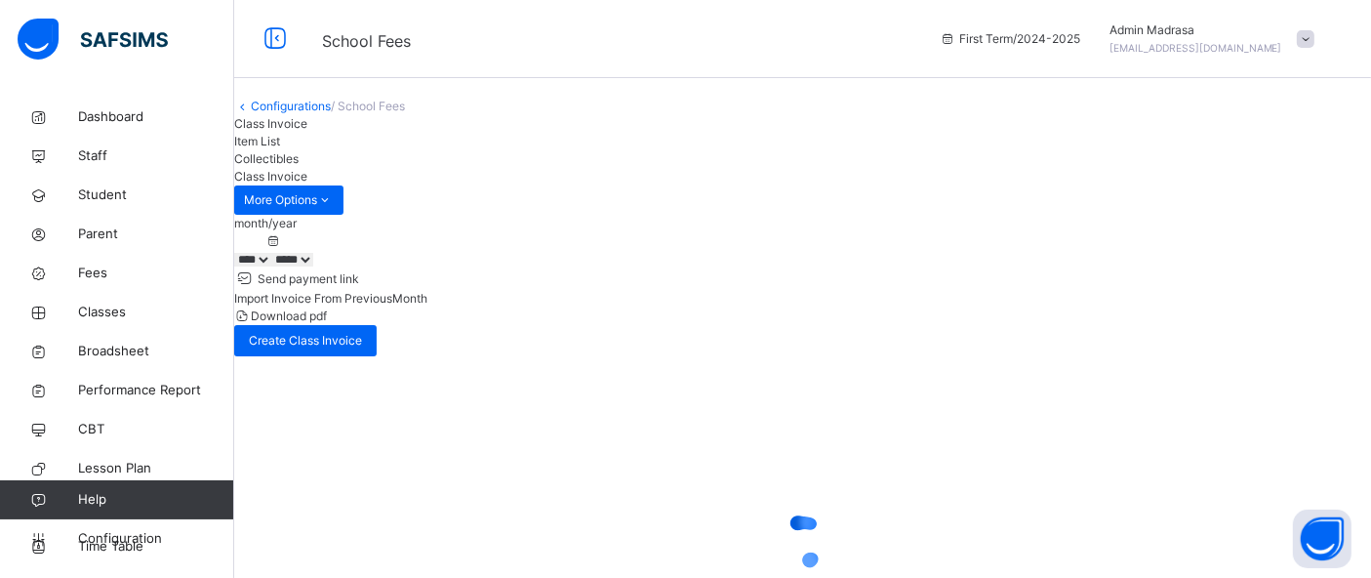
click at [280, 148] on span "Item List" at bounding box center [257, 141] width 46 height 15
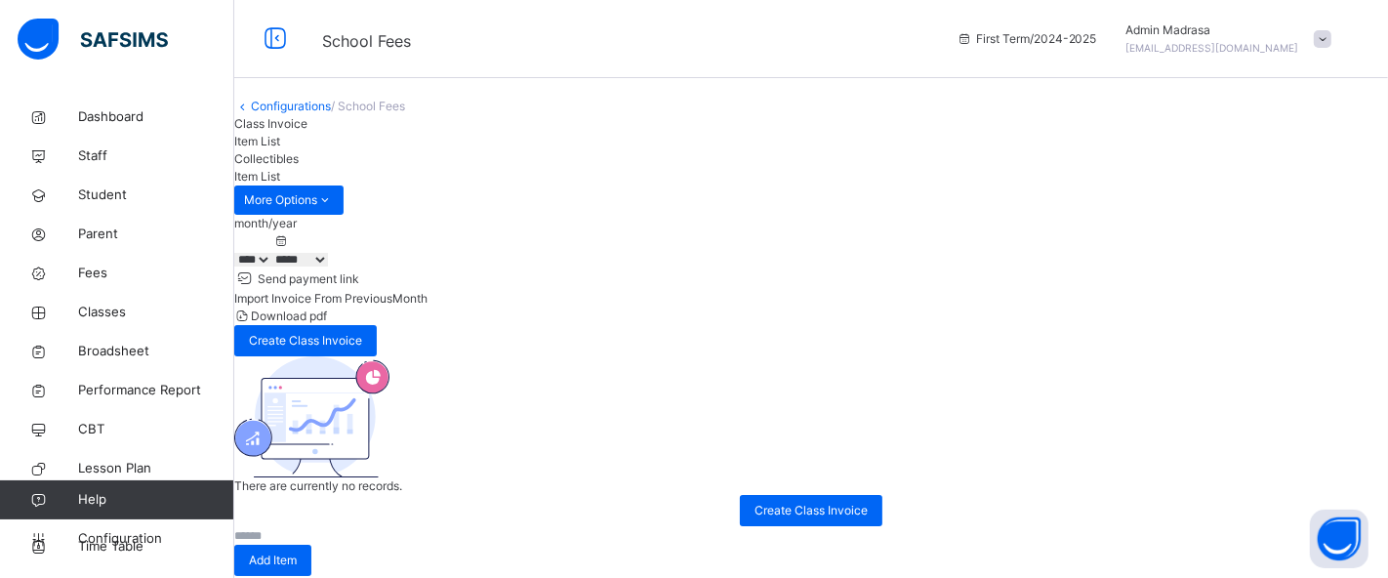
type input "*****"
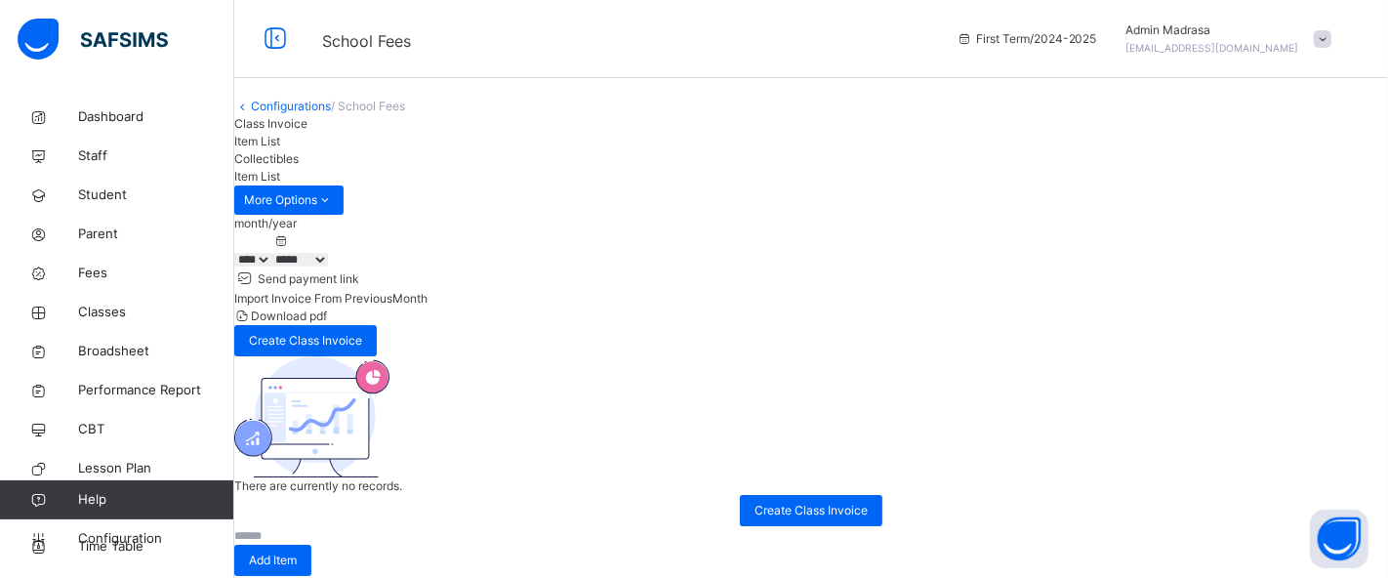
type textarea "*"
type textarea "**********"
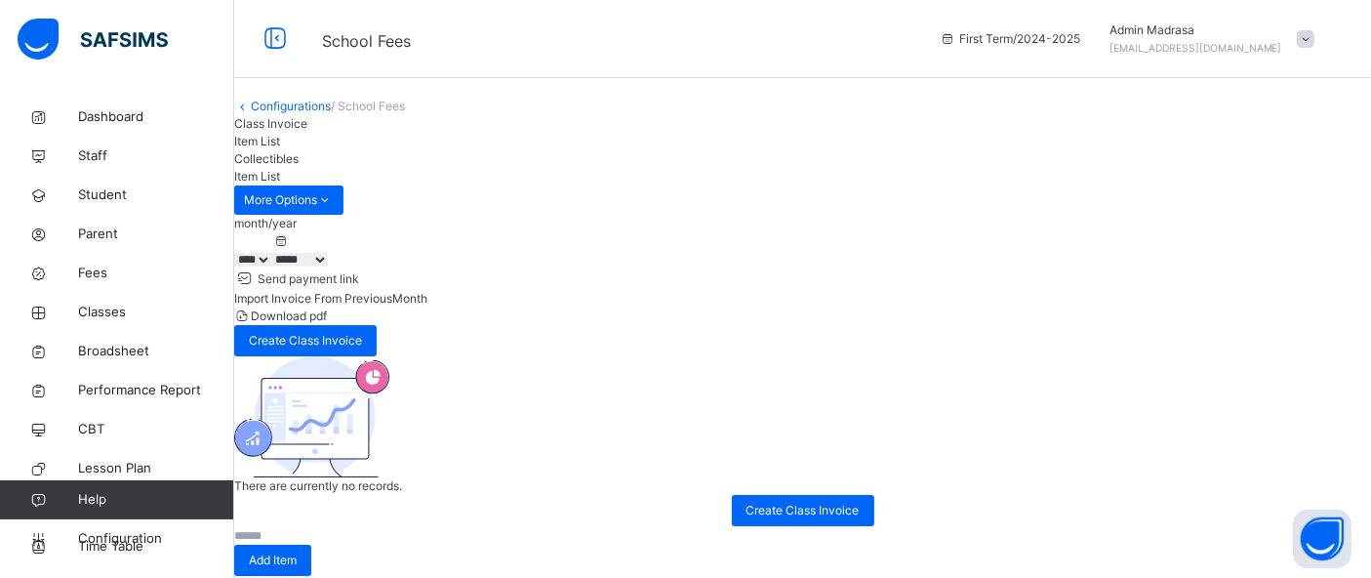
click at [307, 131] on span "Class Invoice" at bounding box center [270, 123] width 73 height 15
click at [318, 113] on link "Configurations" at bounding box center [291, 106] width 80 height 15
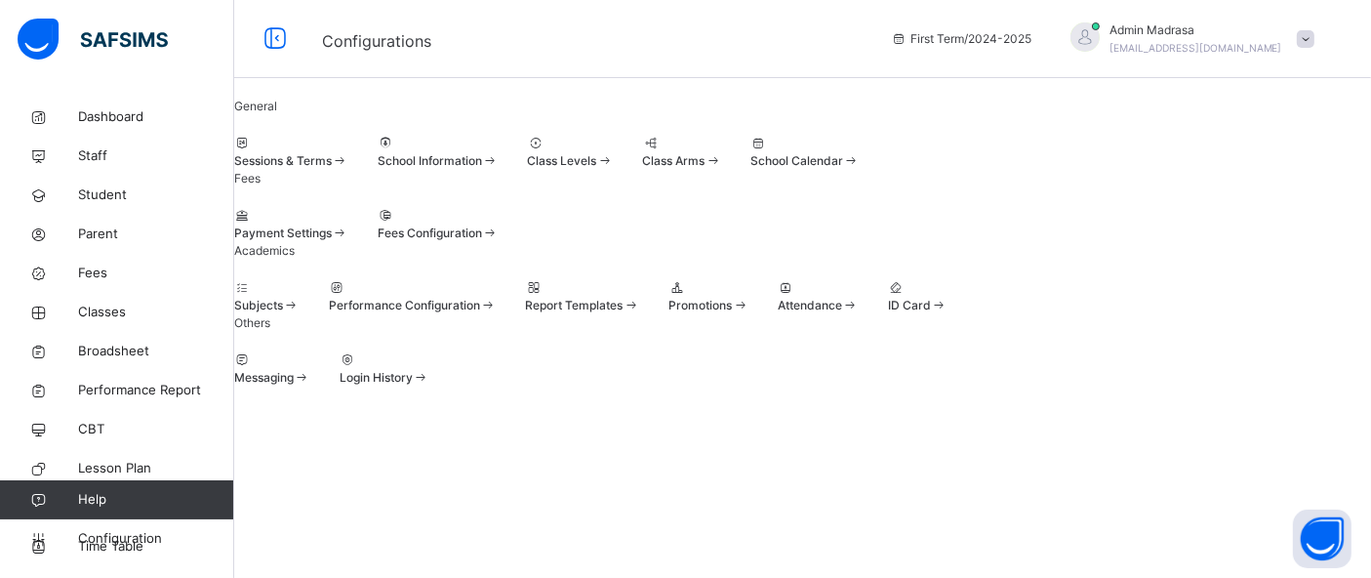
click at [234, 152] on span at bounding box center [234, 152] width 0 height 0
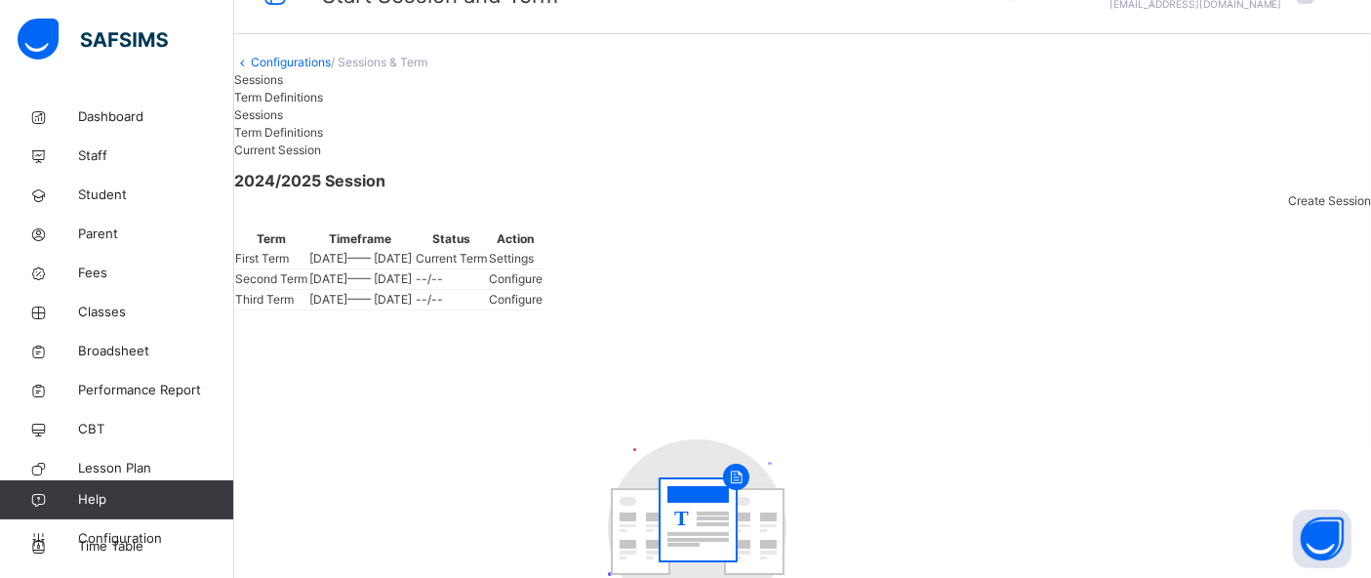
scroll to position [43, 0]
click at [534, 266] on span "Settings" at bounding box center [511, 259] width 45 height 15
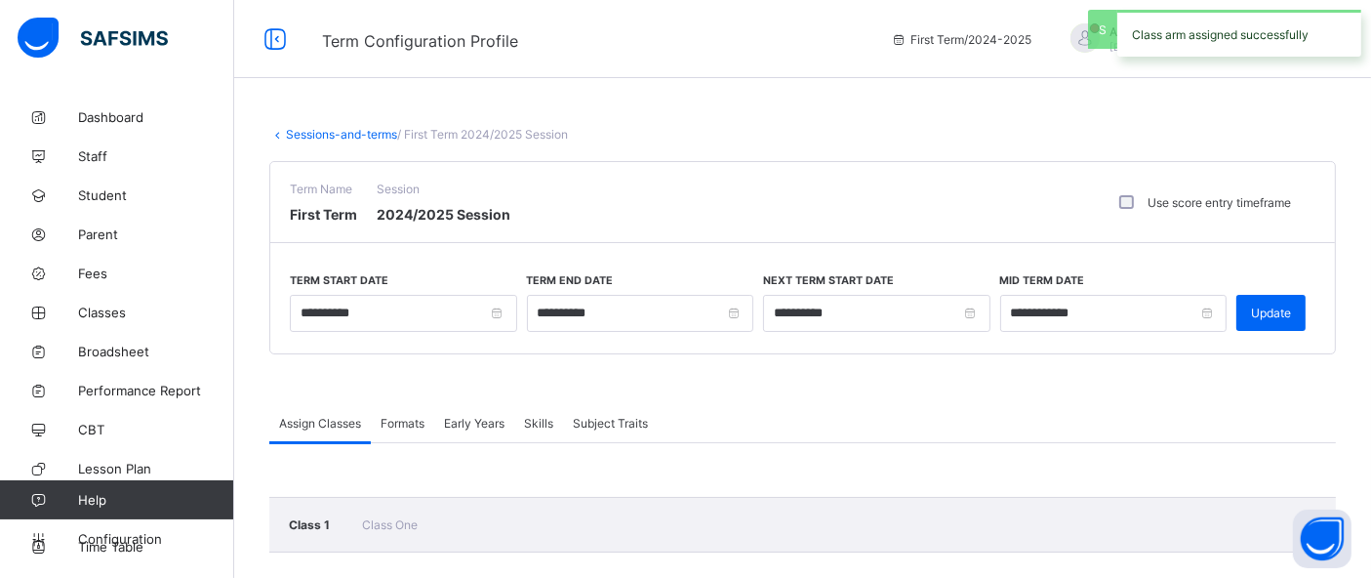
click at [335, 134] on link "Sessions-and-terms" at bounding box center [341, 134] width 111 height 15
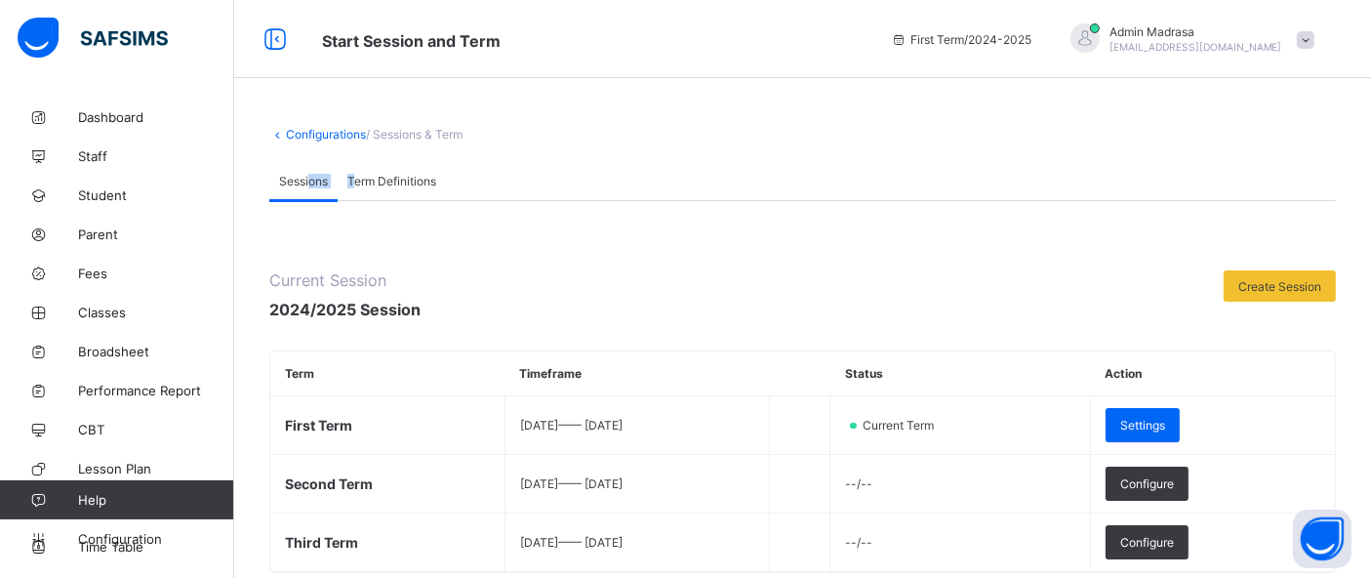
drag, startPoint x: 355, startPoint y: 184, endPoint x: 308, endPoint y: 183, distance: 46.8
click at [308, 183] on div "Sessions Term Definitions" at bounding box center [802, 181] width 1067 height 40
click at [363, 181] on span "Term Definitions" at bounding box center [391, 181] width 89 height 15
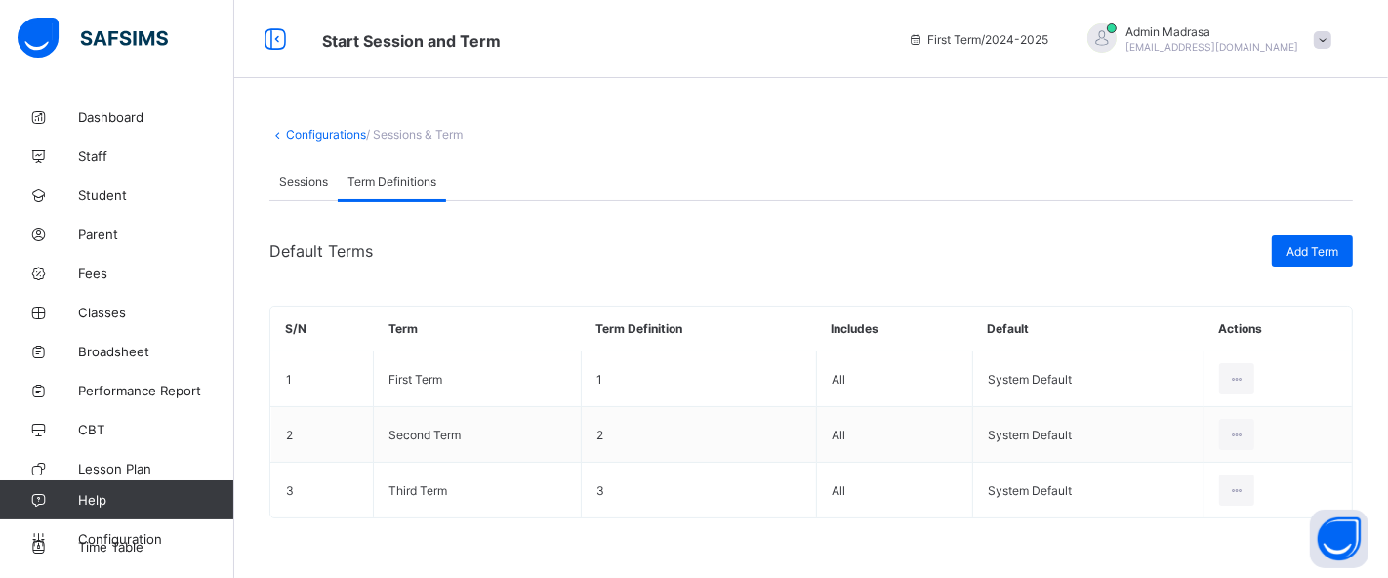
click at [318, 132] on link "Configurations" at bounding box center [326, 134] width 80 height 15
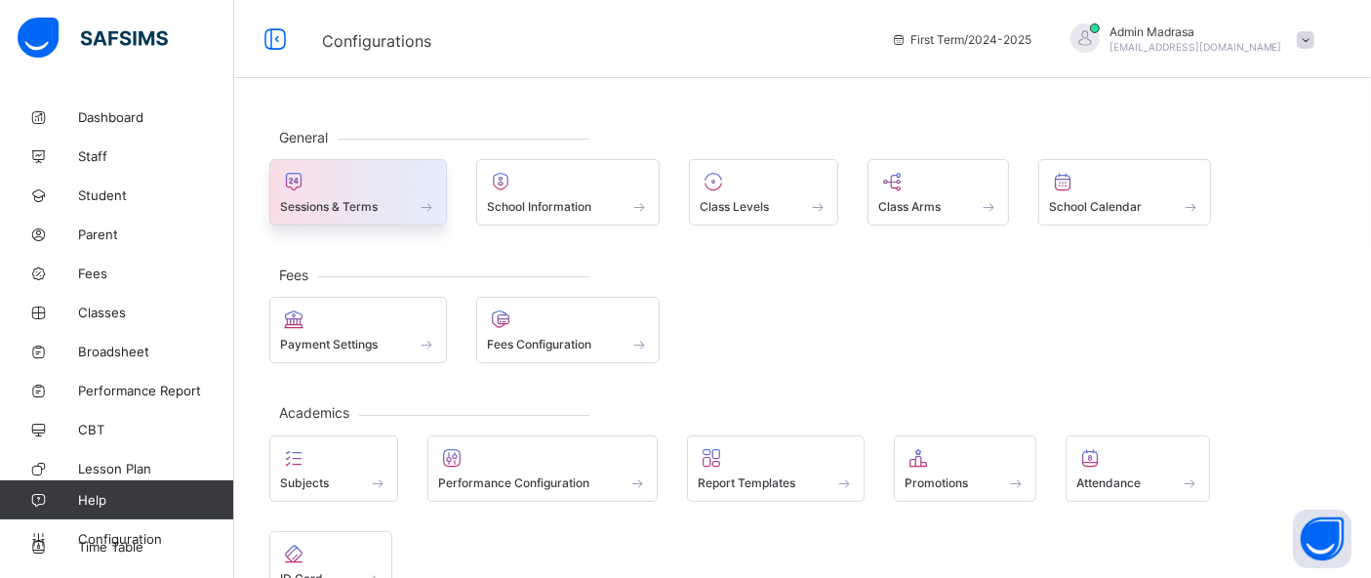
click at [356, 210] on span "Sessions & Terms" at bounding box center [329, 206] width 98 height 15
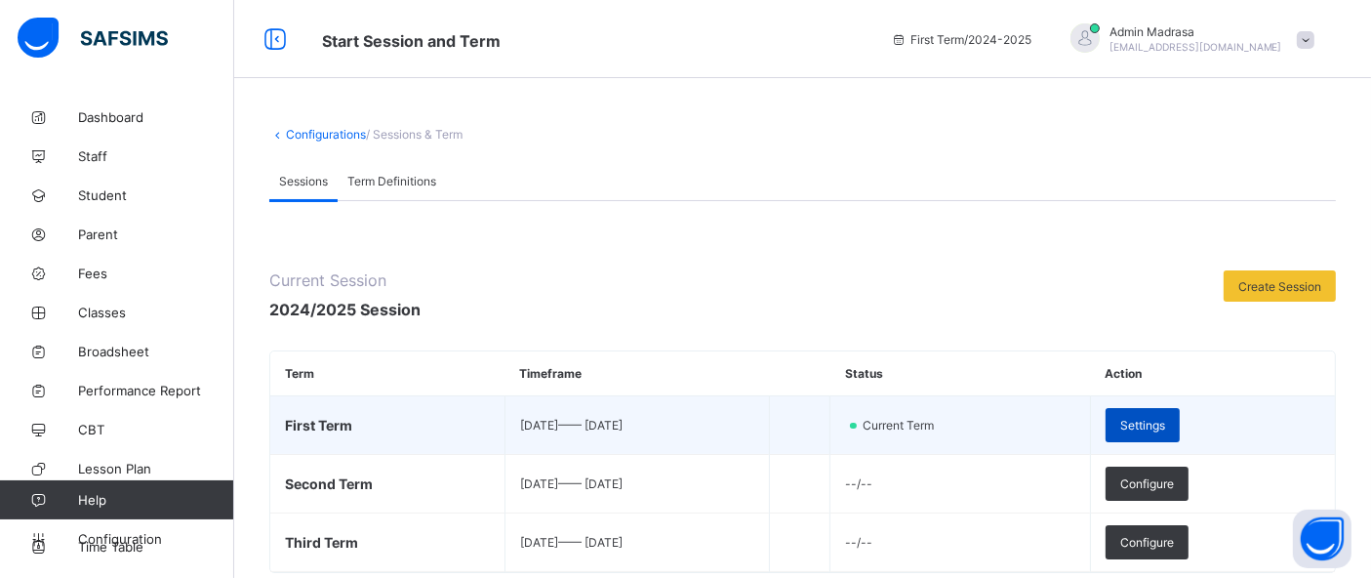
click at [1165, 424] on span "Settings" at bounding box center [1142, 425] width 45 height 15
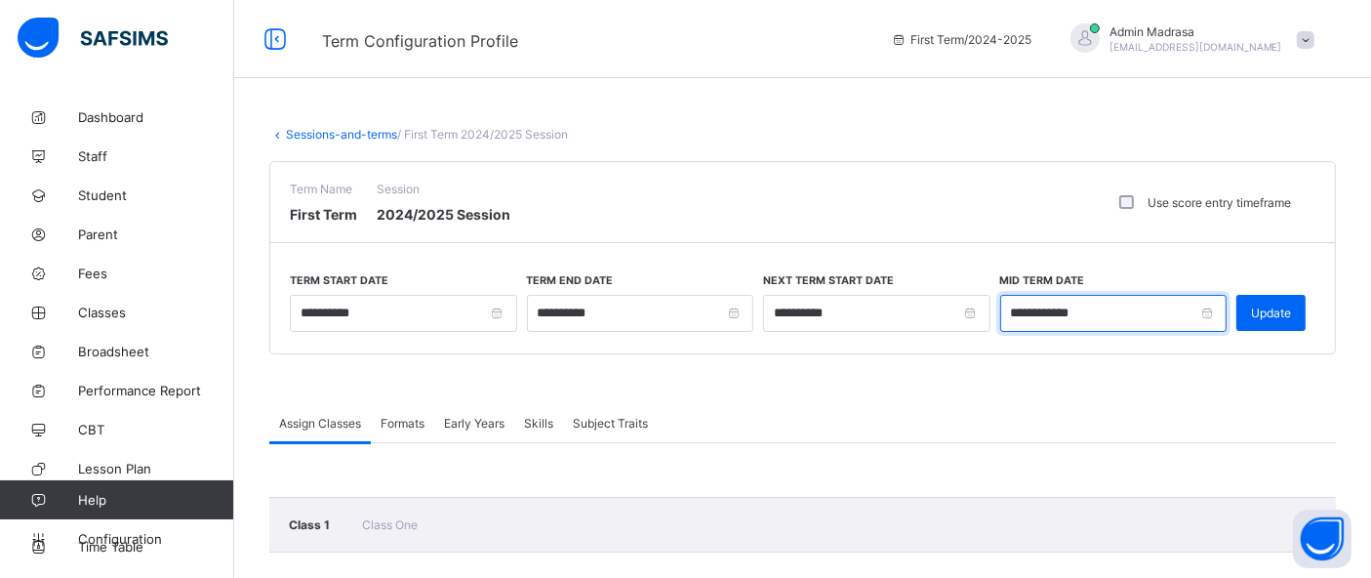
click at [1039, 313] on input "**********" at bounding box center [1113, 313] width 227 height 37
click at [315, 133] on link "Sessions-and-terms" at bounding box center [341, 134] width 111 height 15
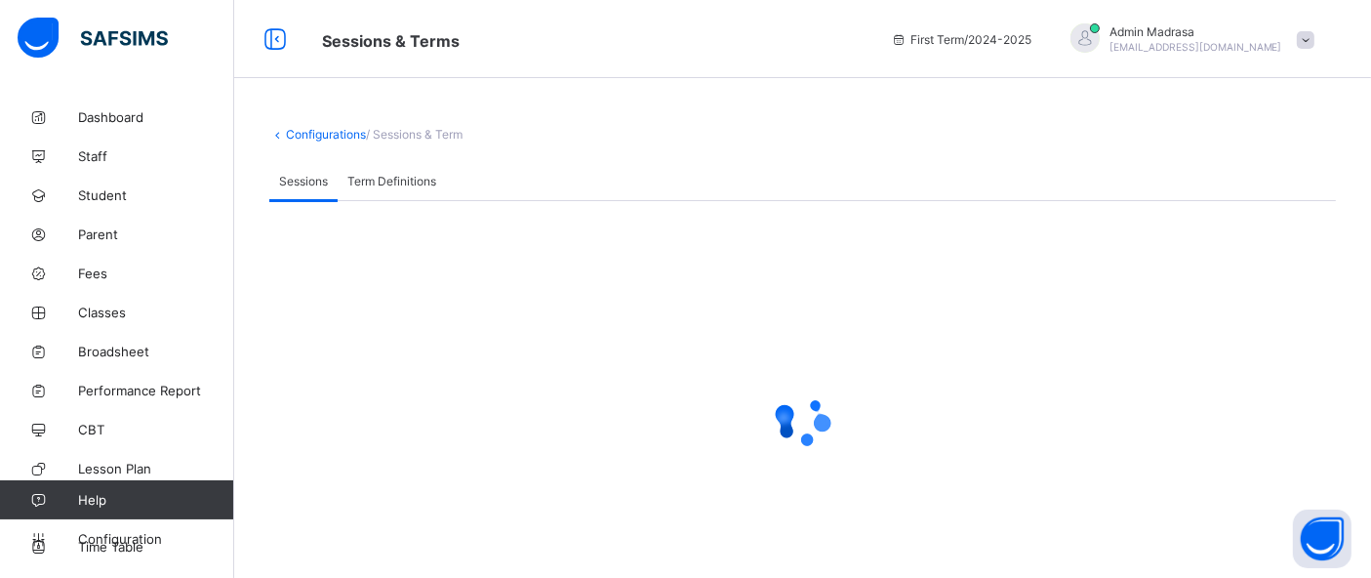
click at [315, 133] on link "Configurations" at bounding box center [326, 134] width 80 height 15
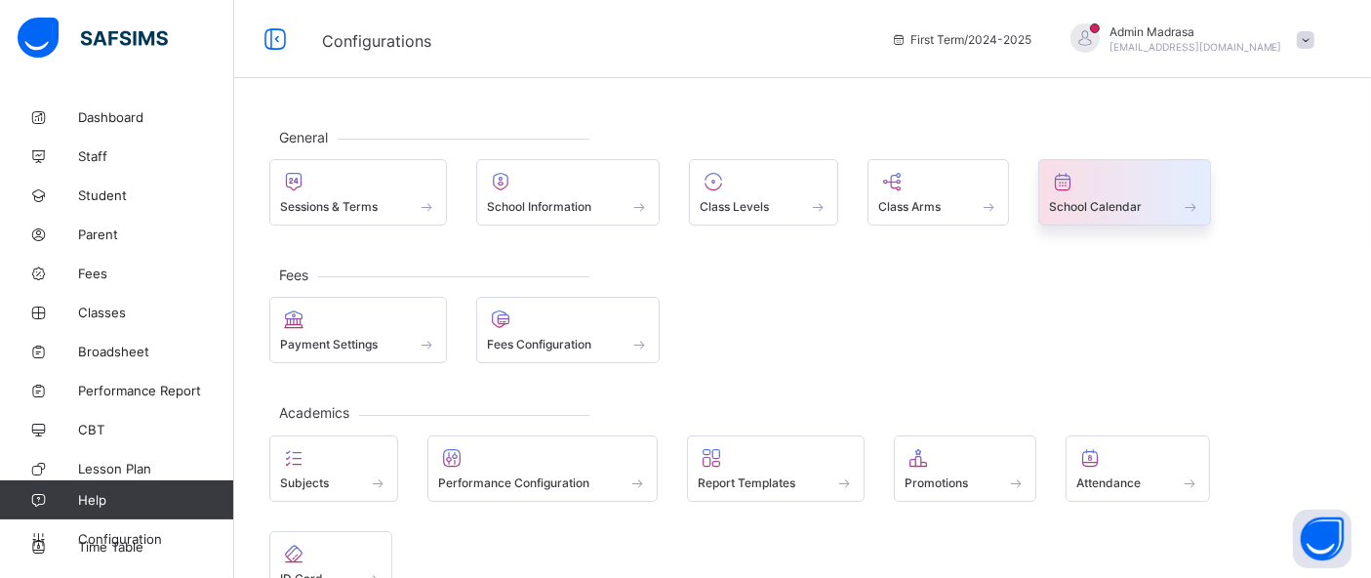
click at [1095, 214] on div "School Calendar" at bounding box center [1124, 206] width 151 height 17
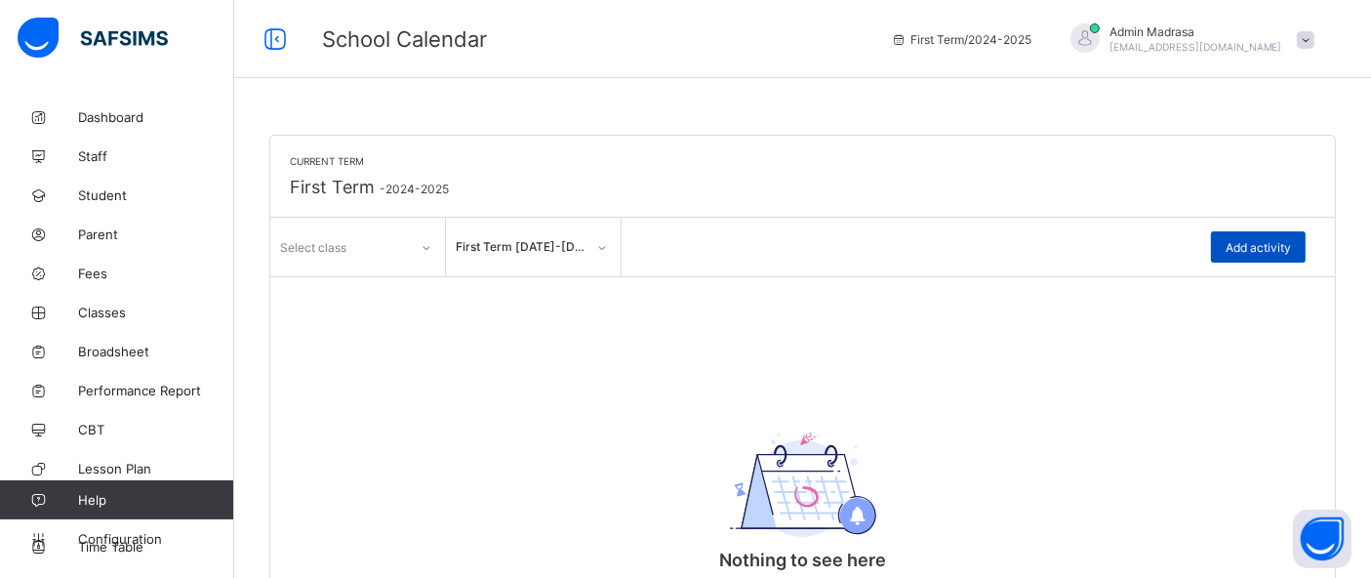
click at [1277, 254] on span "Add activity" at bounding box center [1258, 247] width 65 height 15
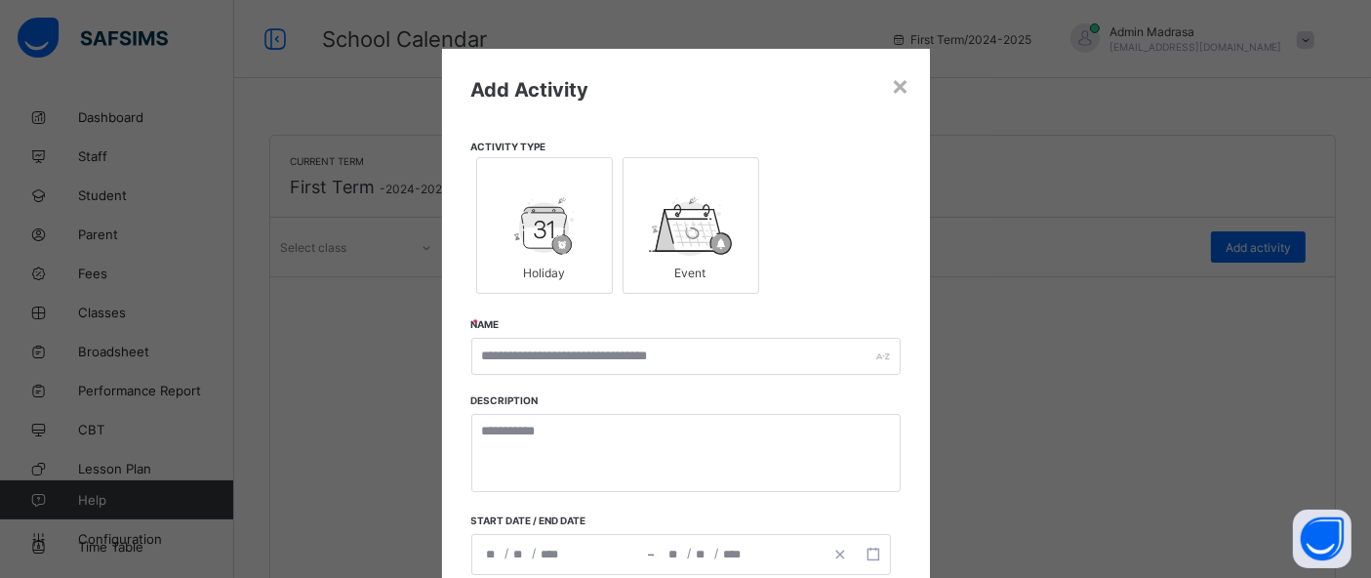
click at [690, 225] on img at bounding box center [690, 226] width 83 height 59
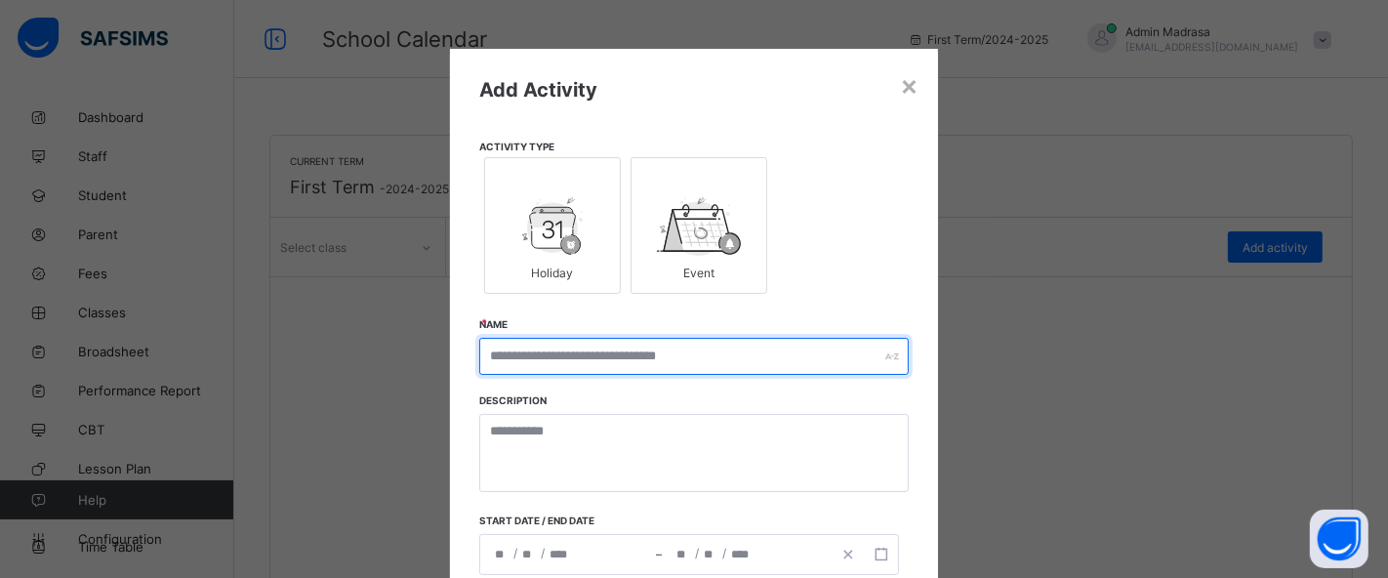
click at [567, 351] on input "text" at bounding box center [693, 356] width 429 height 37
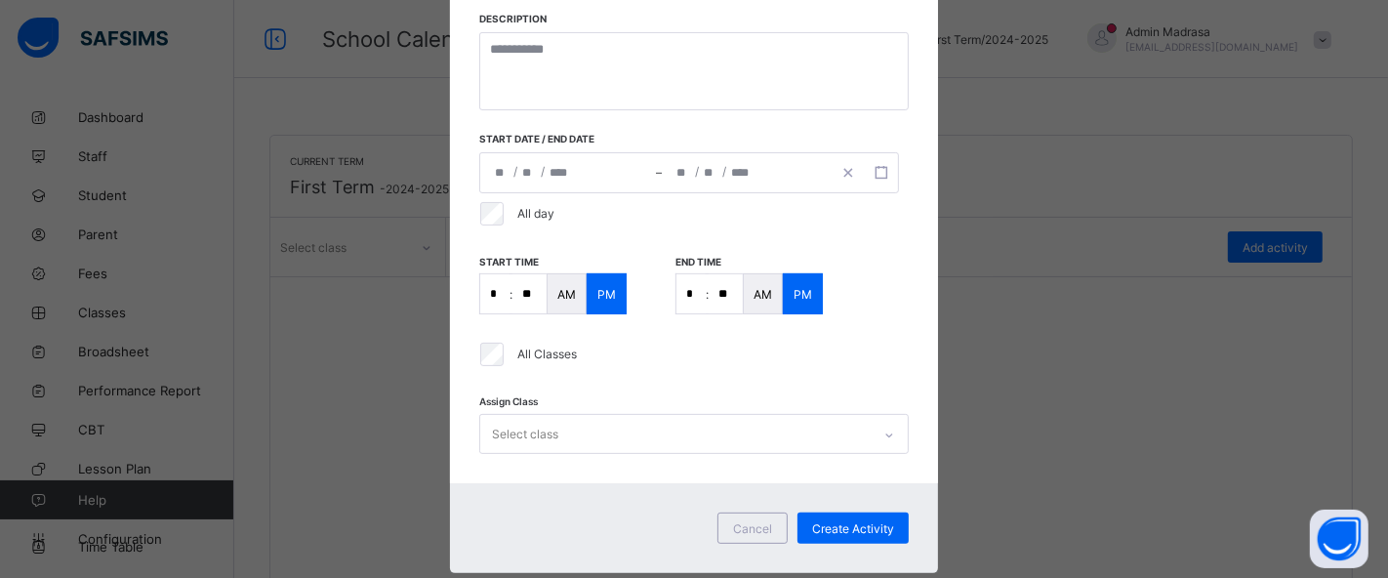
scroll to position [423, 0]
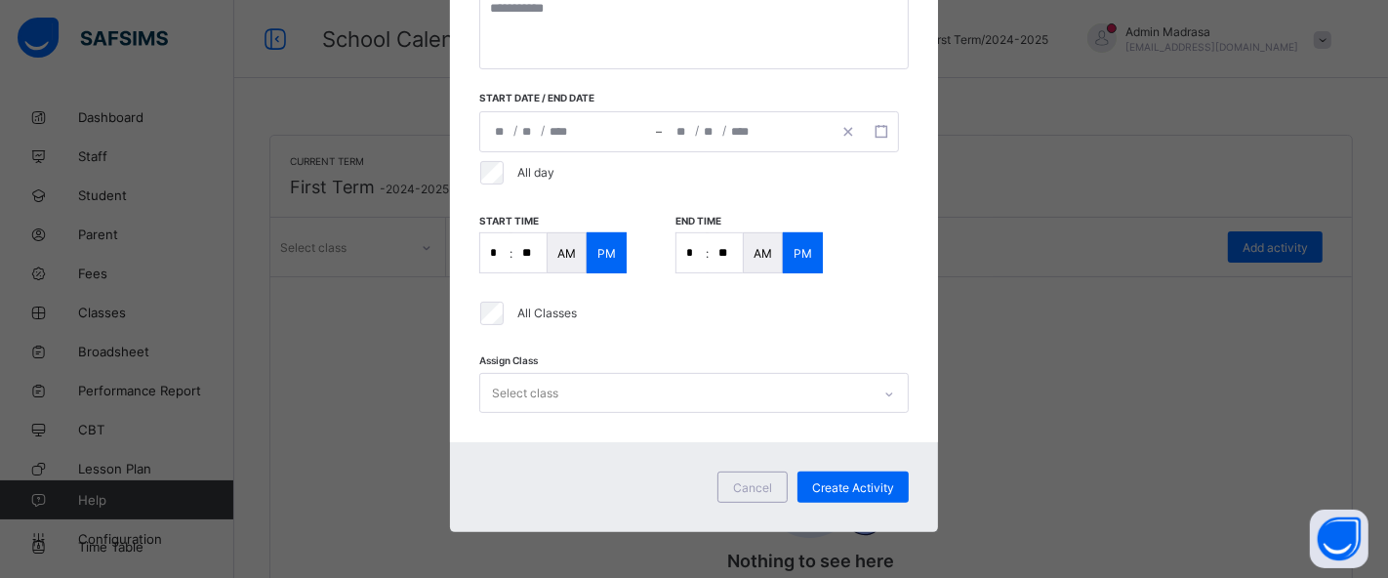
click at [614, 413] on div "Select class" at bounding box center [693, 393] width 429 height 40
click at [611, 381] on div "Select class" at bounding box center [675, 393] width 390 height 38
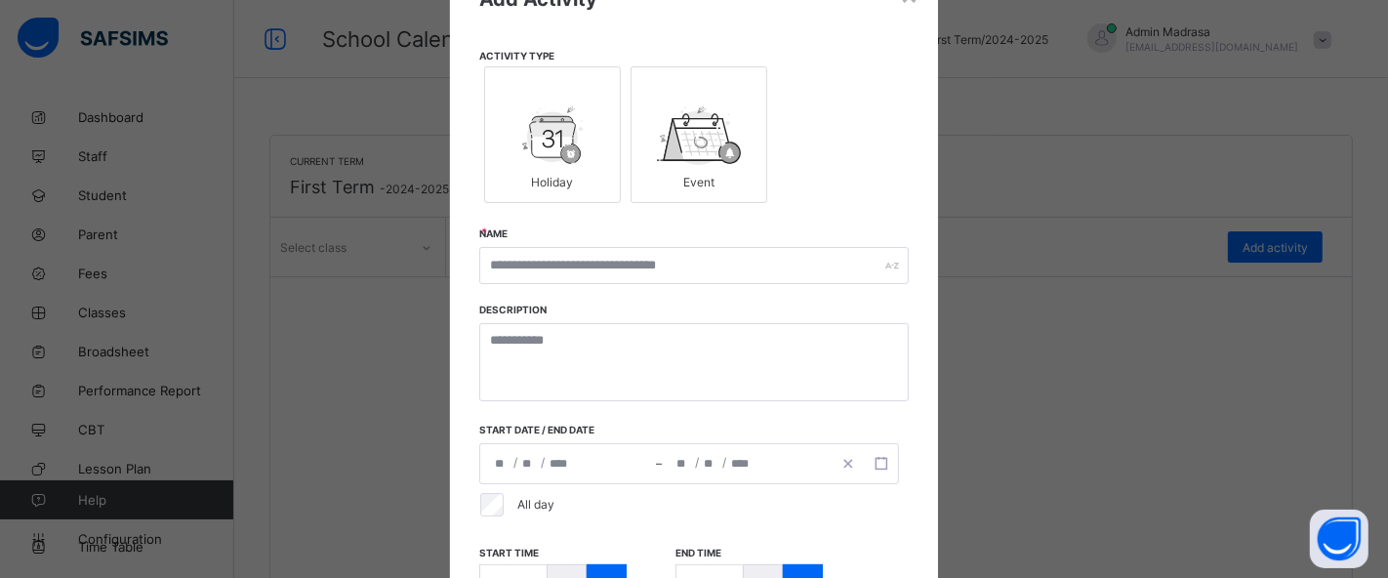
scroll to position [66, 0]
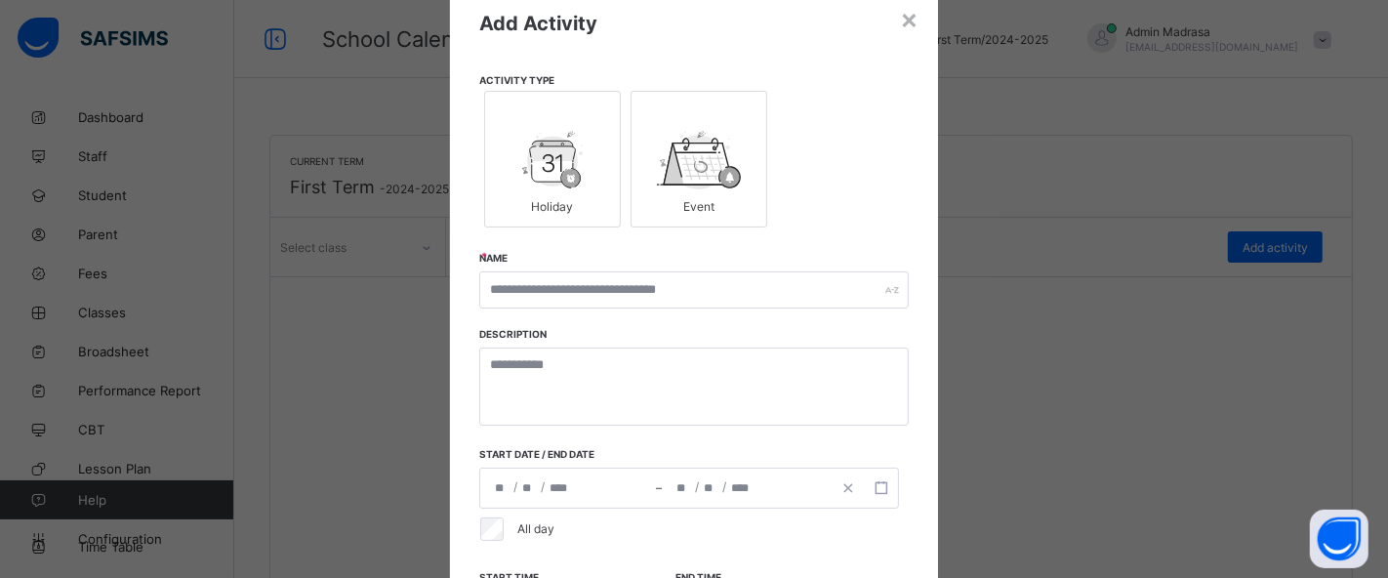
click at [568, 145] on img at bounding box center [552, 160] width 60 height 59
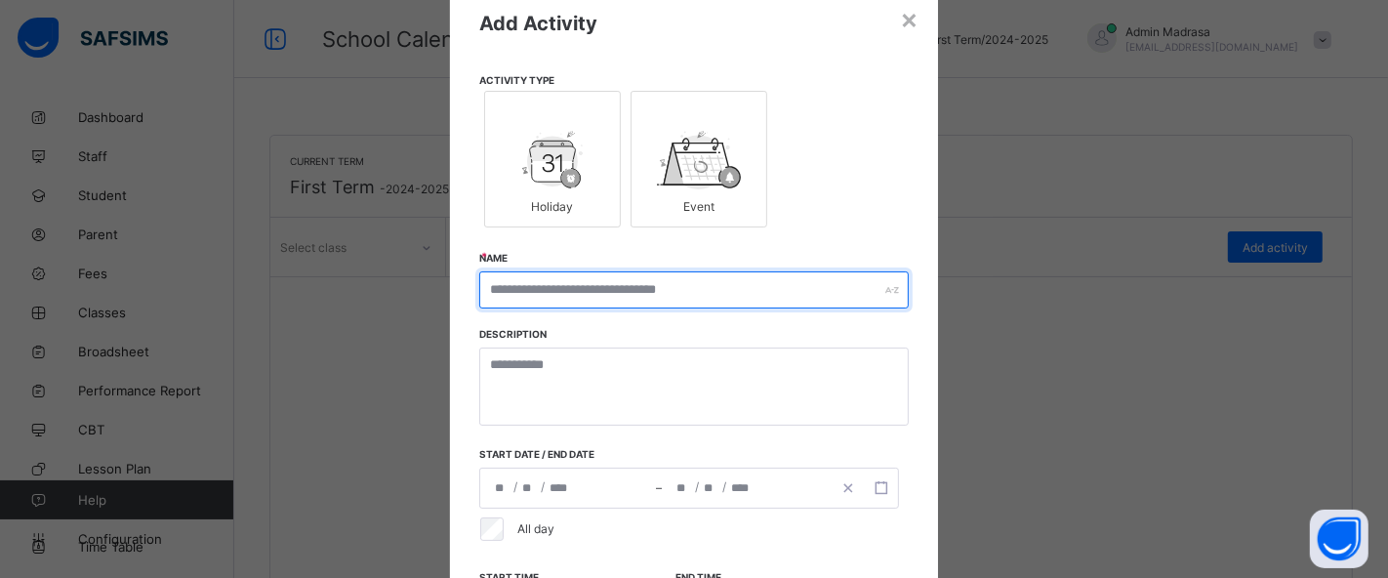
click at [582, 292] on input "text" at bounding box center [693, 289] width 429 height 37
type input "***"
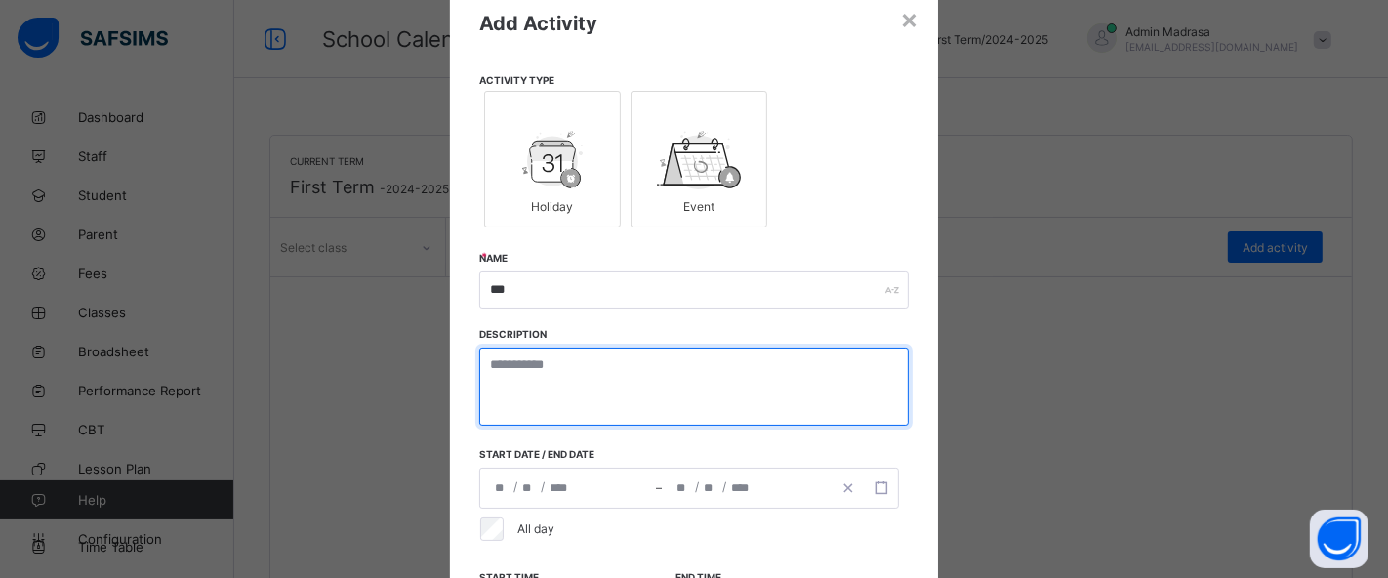
click at [518, 394] on textarea at bounding box center [693, 386] width 429 height 78
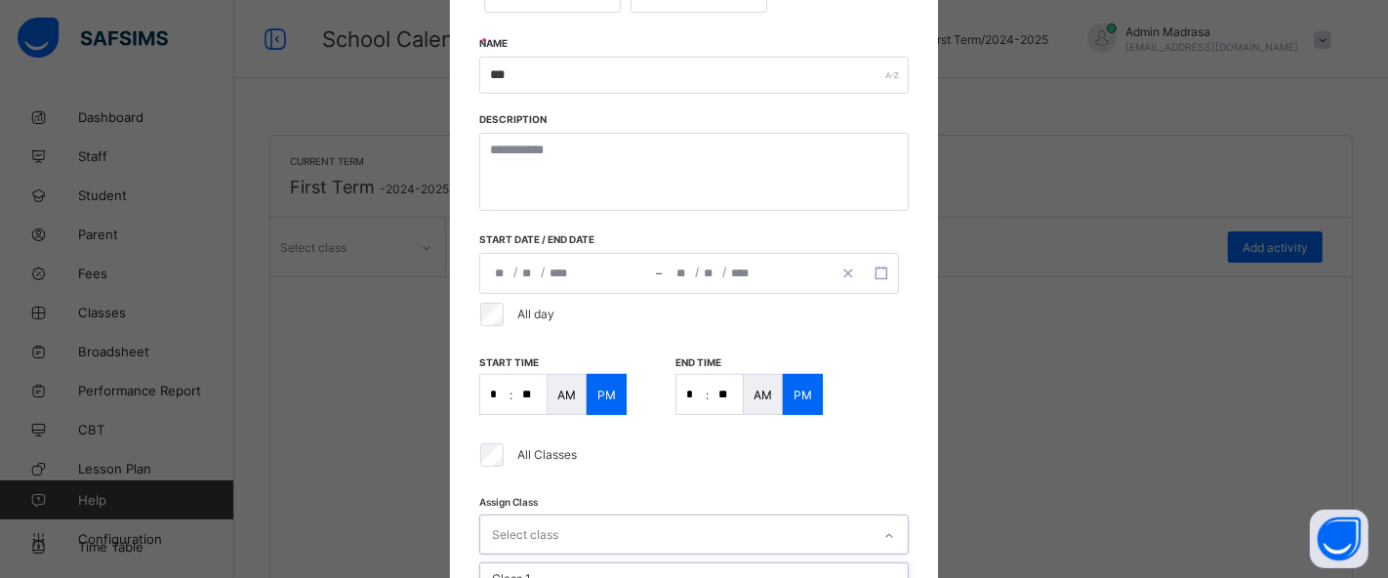
scroll to position [423, 0]
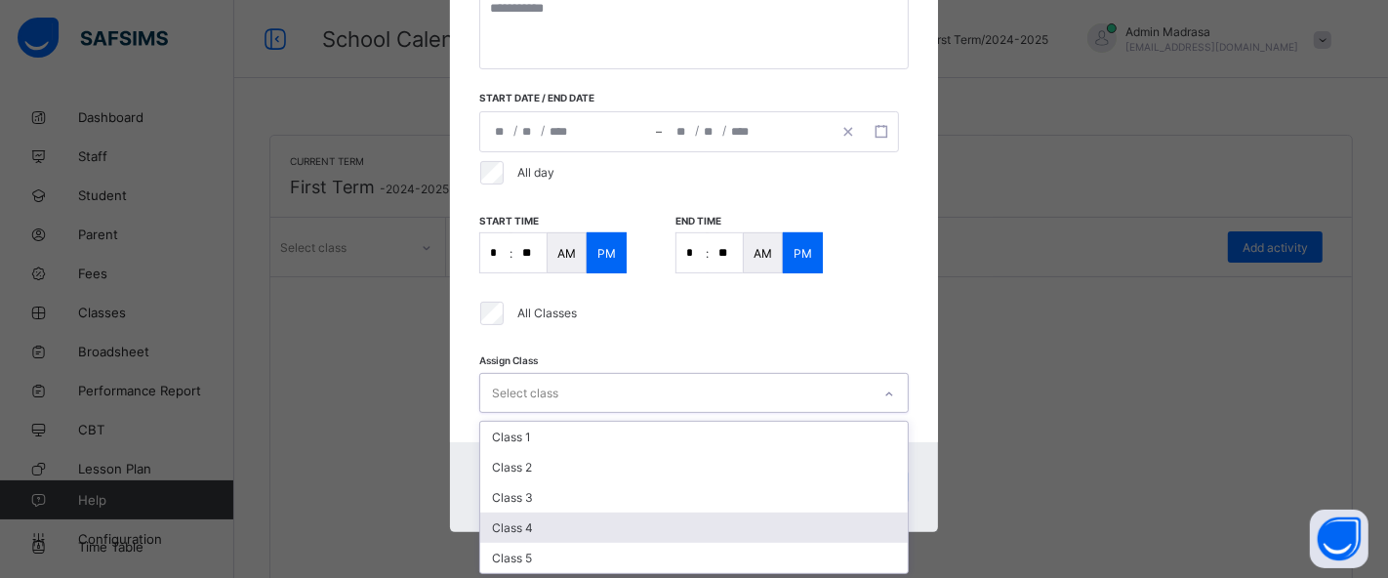
click at [580, 413] on div "option Class 4 focused, 4 of 5. 5 results available. Use Up and Down to choose …" at bounding box center [693, 393] width 429 height 40
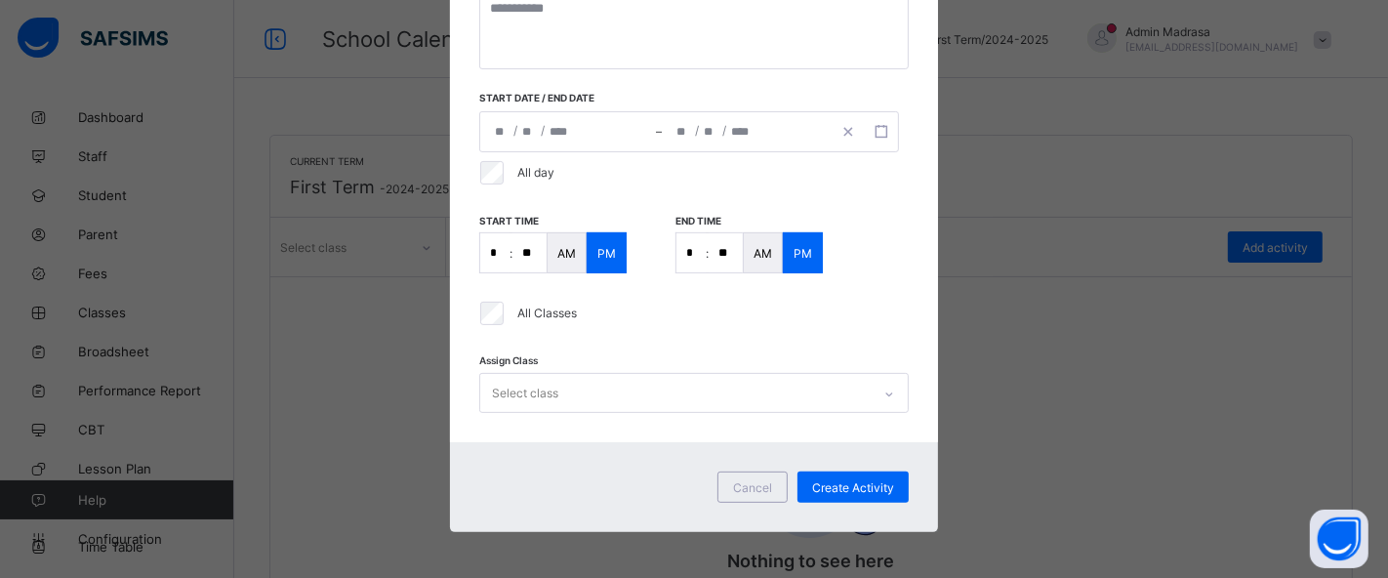
click at [658, 335] on div "**********" at bounding box center [694, 34] width 488 height 816
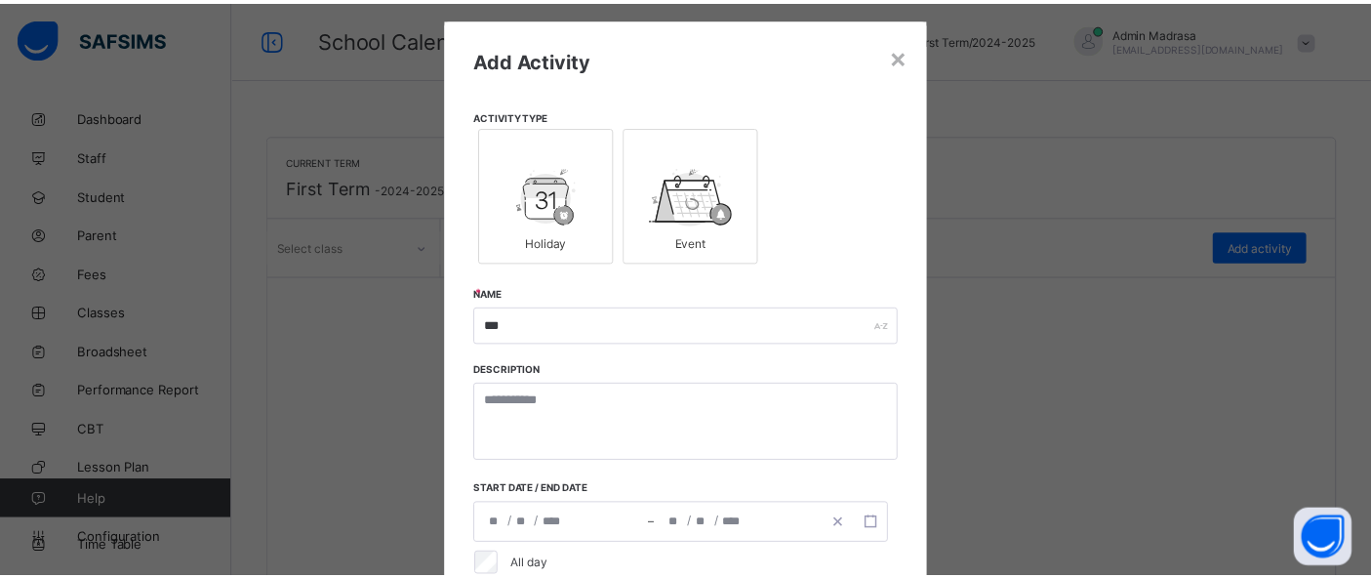
scroll to position [28, 0]
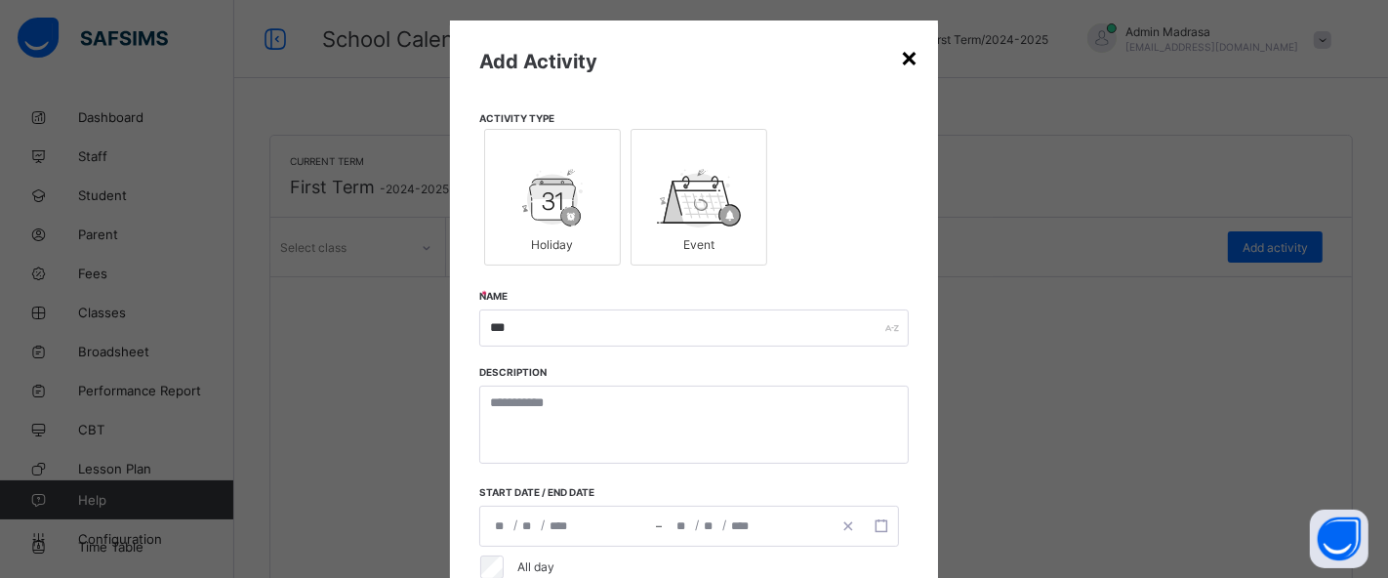
click at [900, 57] on div "×" at bounding box center [909, 56] width 19 height 33
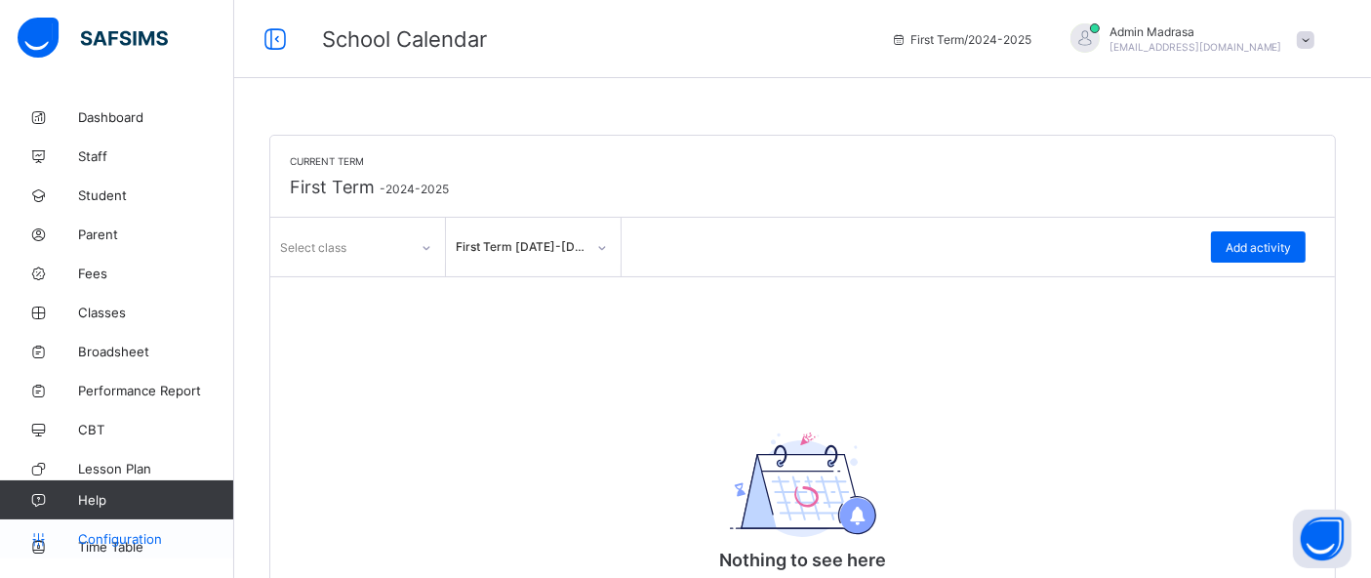
click at [143, 531] on span "Configuration" at bounding box center [155, 539] width 155 height 16
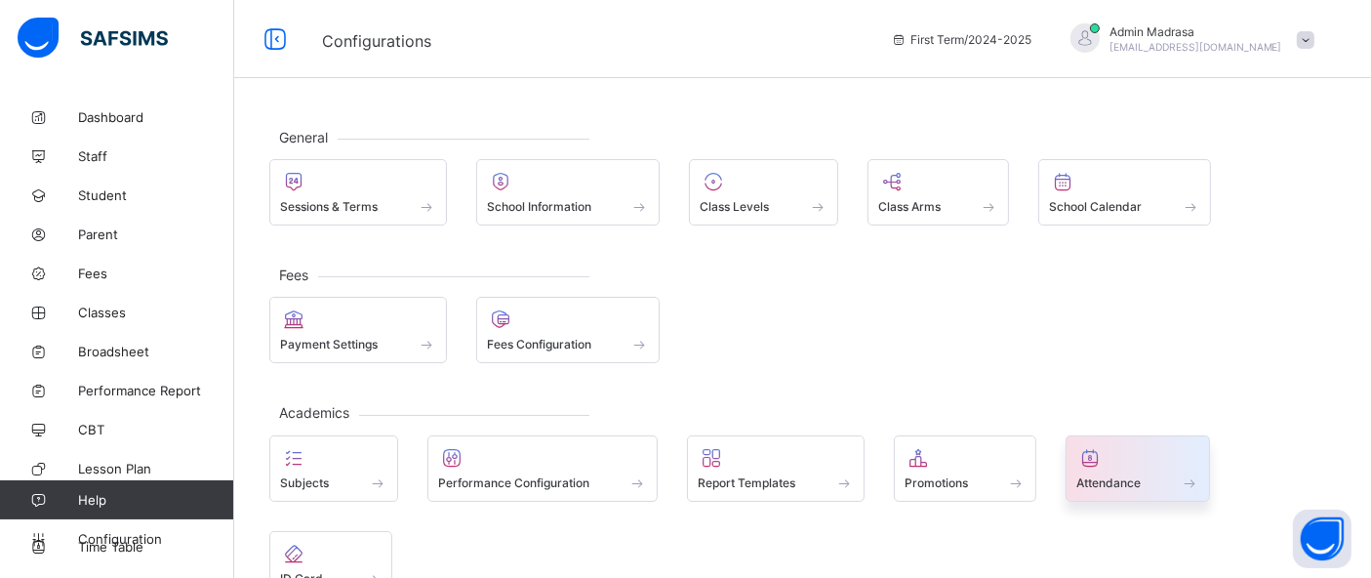
click at [1168, 465] on div at bounding box center [1137, 457] width 123 height 23
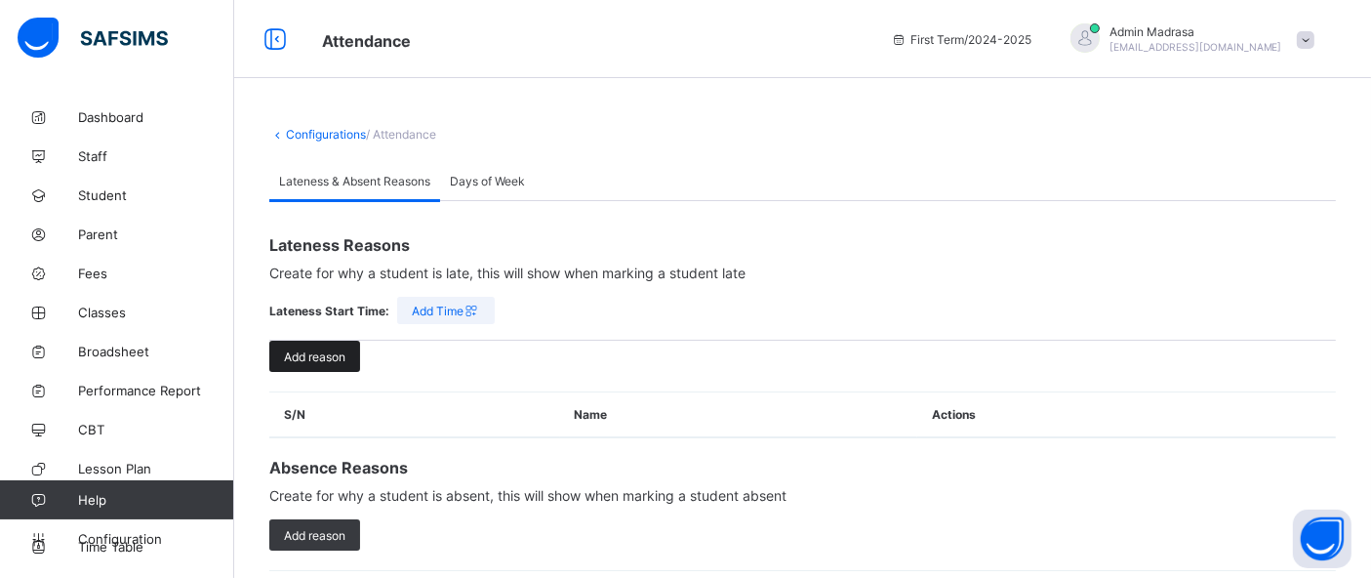
click at [332, 358] on span "Add reason" at bounding box center [314, 356] width 61 height 15
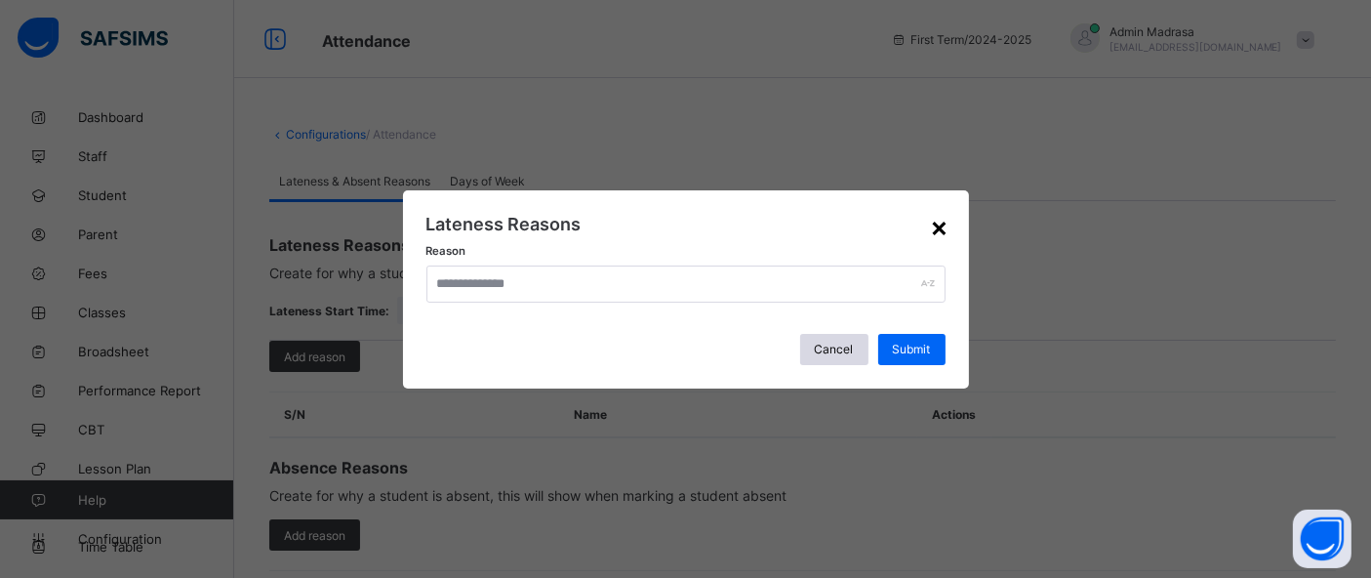
click at [940, 229] on div "×" at bounding box center [940, 226] width 19 height 33
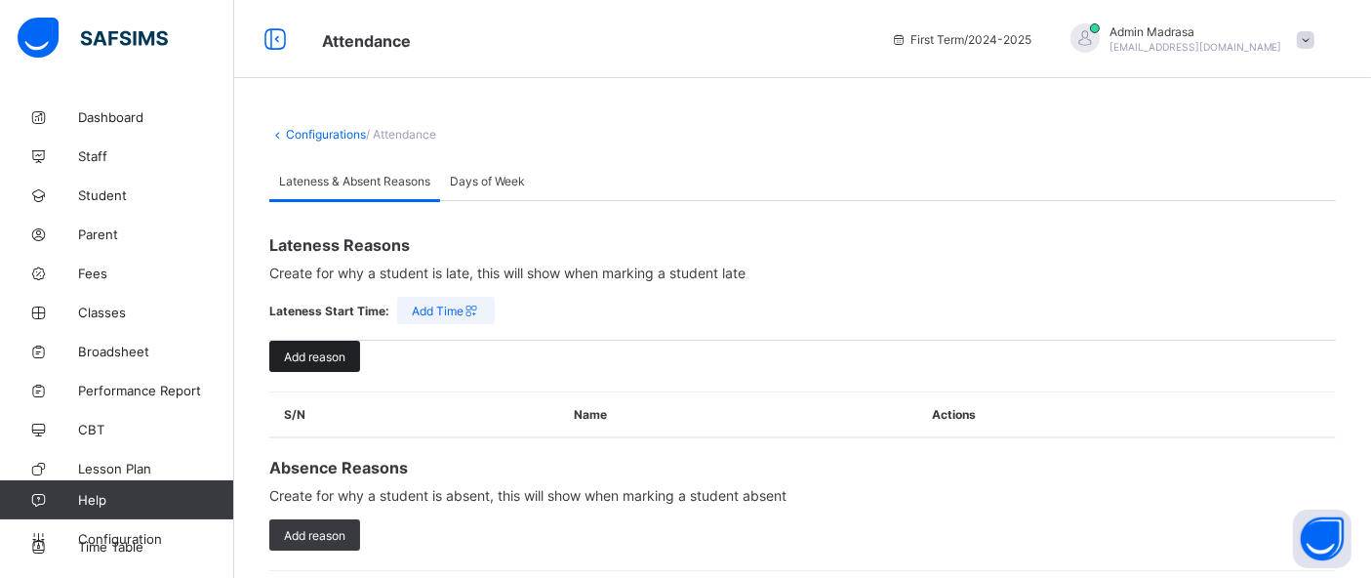
click at [325, 349] on span "Add reason" at bounding box center [314, 356] width 61 height 15
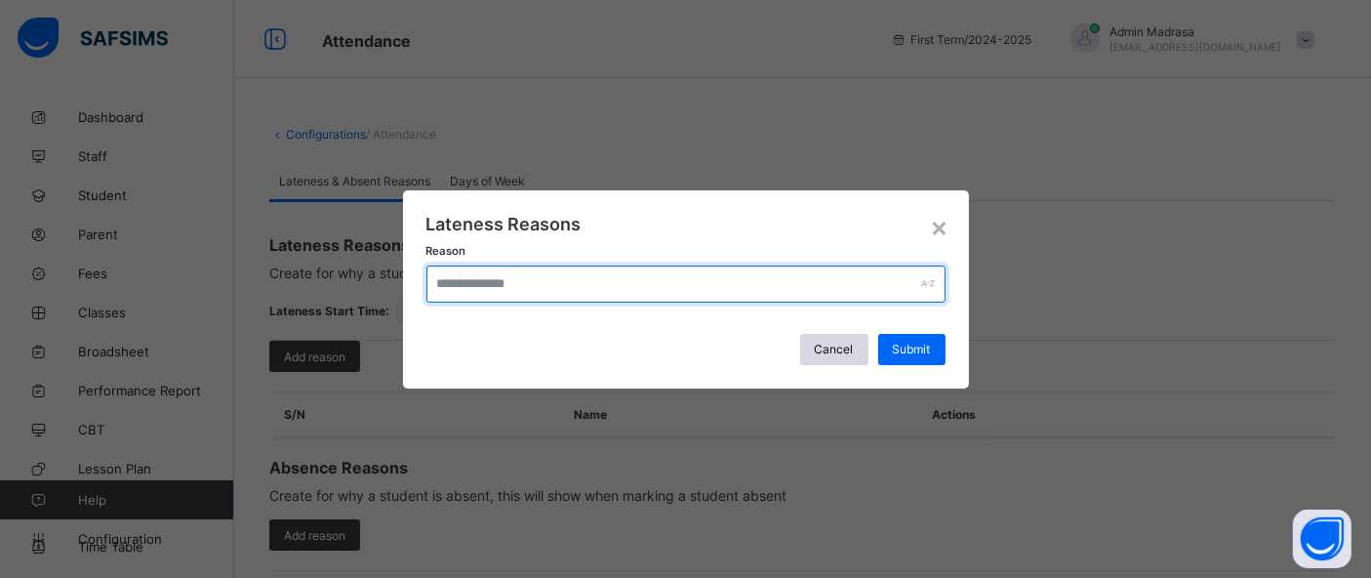
click at [504, 291] on input "text" at bounding box center [685, 283] width 519 height 37
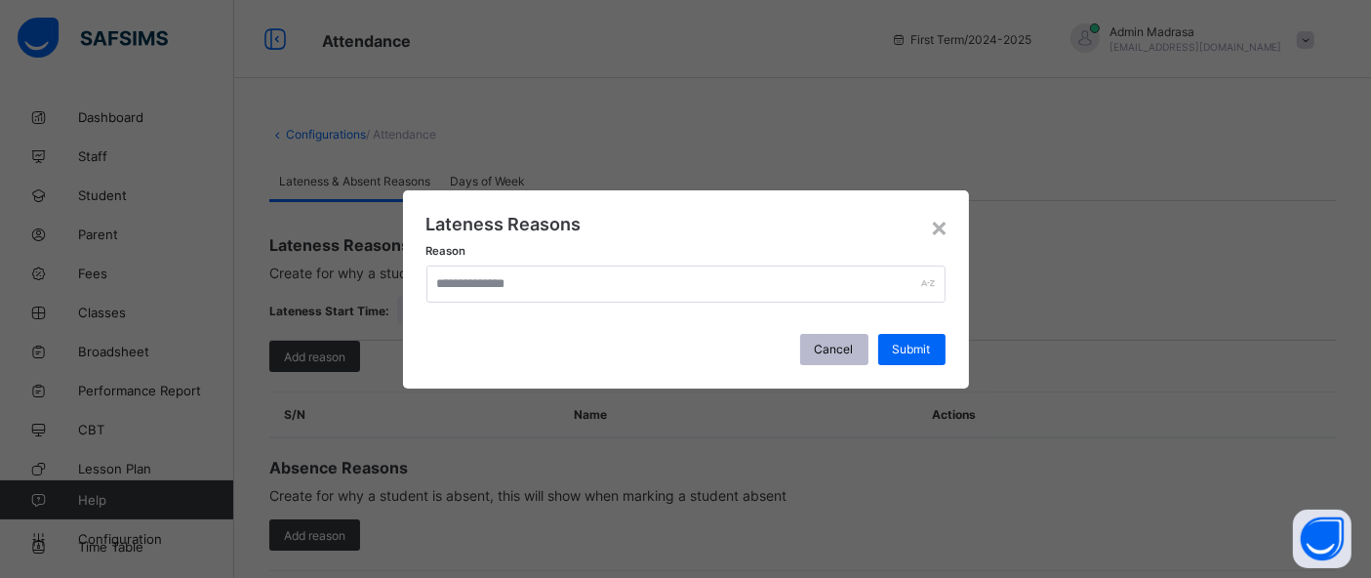
click at [822, 349] on span "Cancel" at bounding box center [834, 349] width 39 height 15
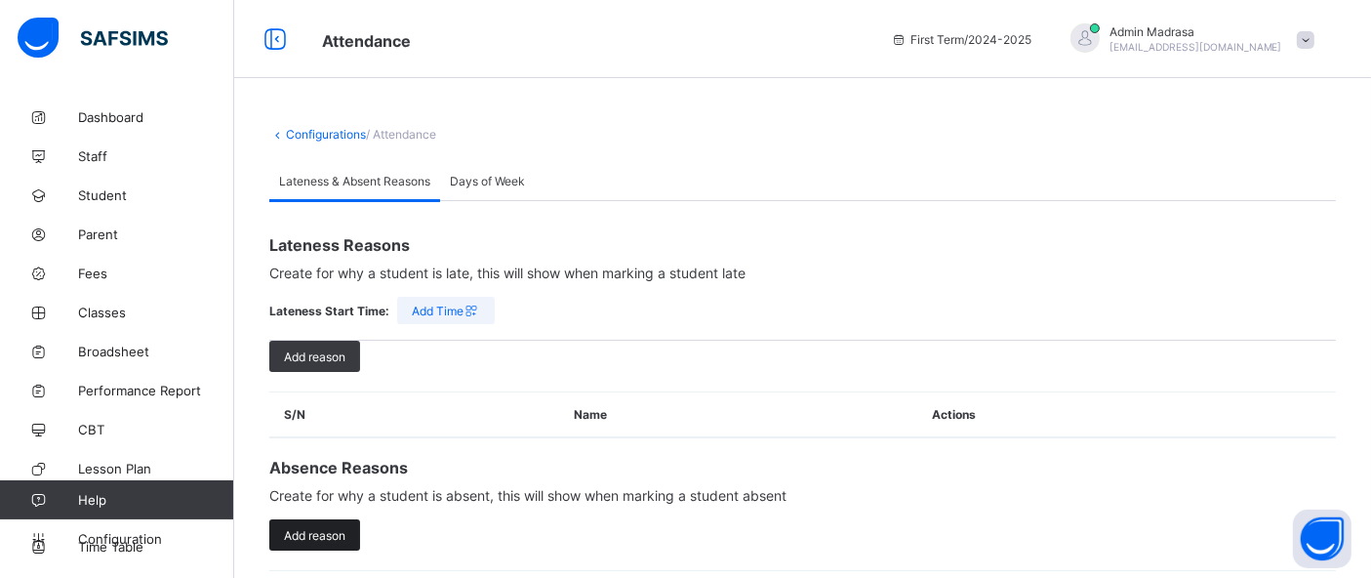
click at [320, 528] on span "Add reason" at bounding box center [314, 535] width 61 height 15
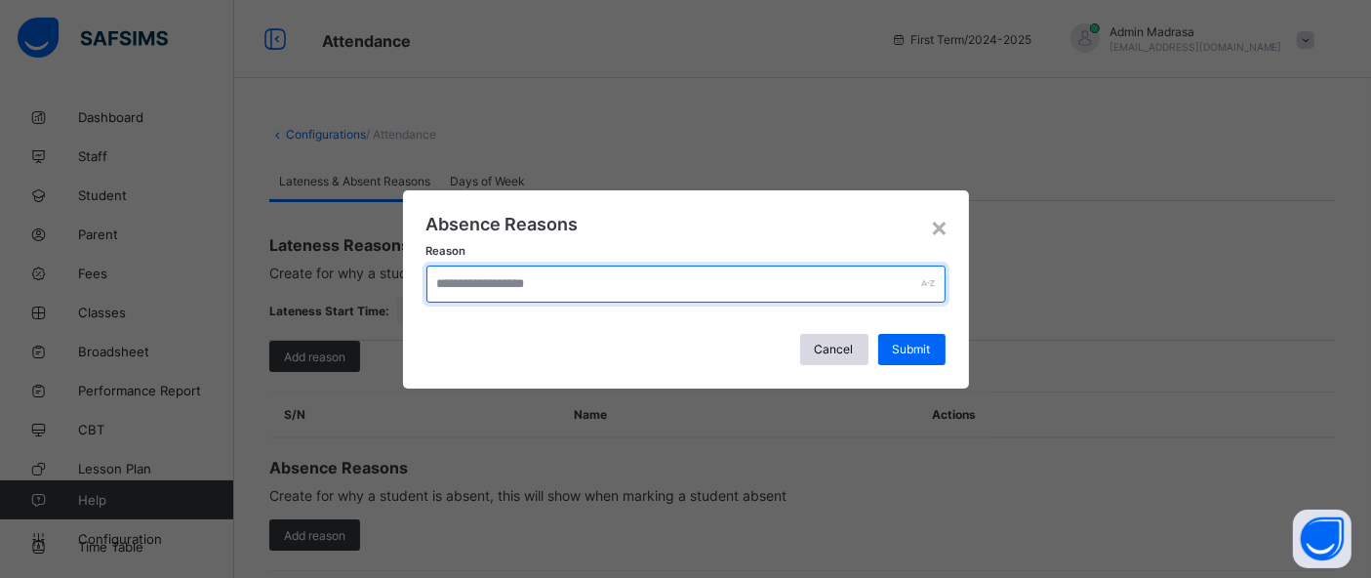
click at [560, 293] on input "text" at bounding box center [685, 283] width 519 height 37
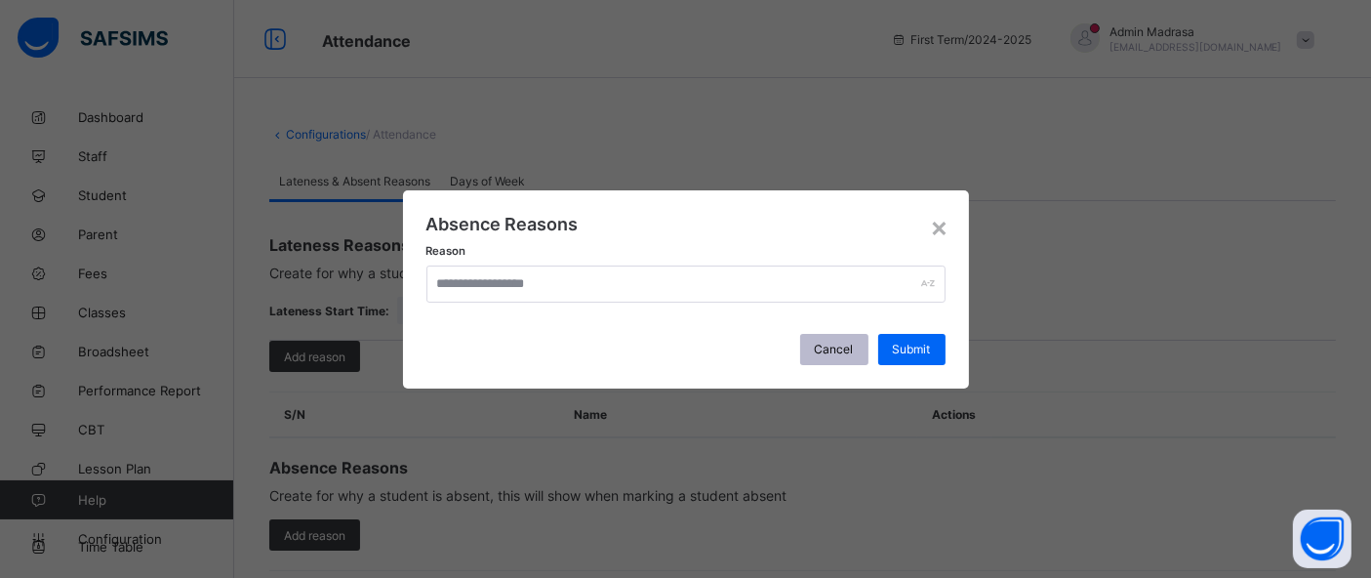
click at [808, 343] on div "Cancel" at bounding box center [834, 349] width 68 height 31
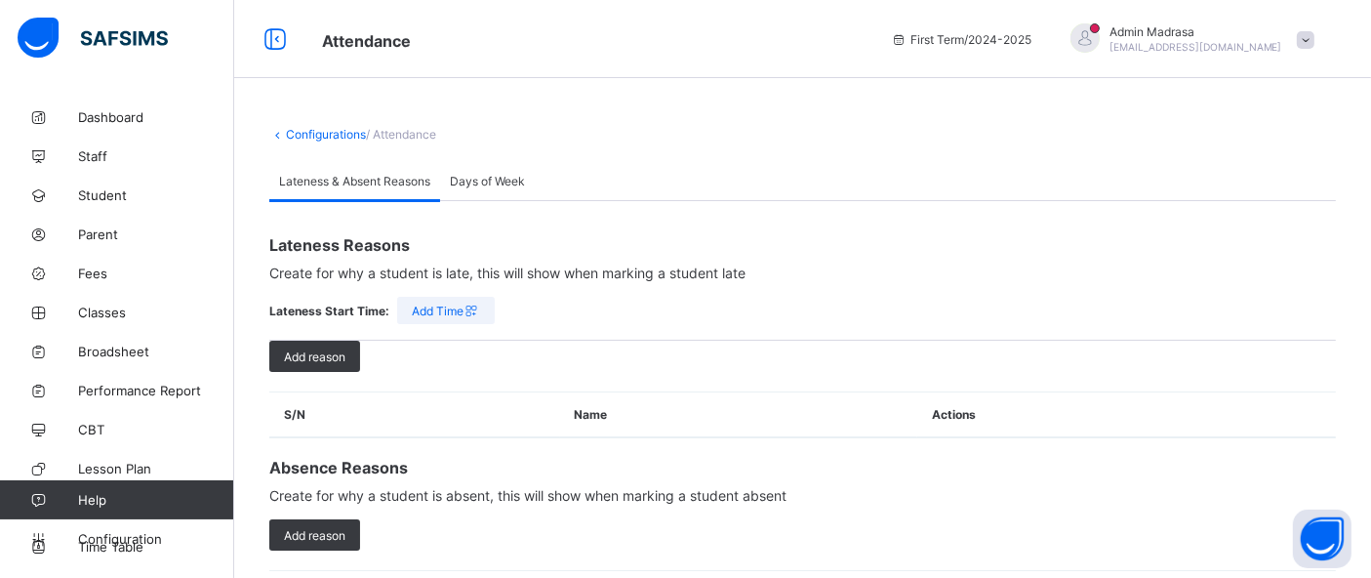
click at [465, 308] on icon at bounding box center [471, 310] width 17 height 15
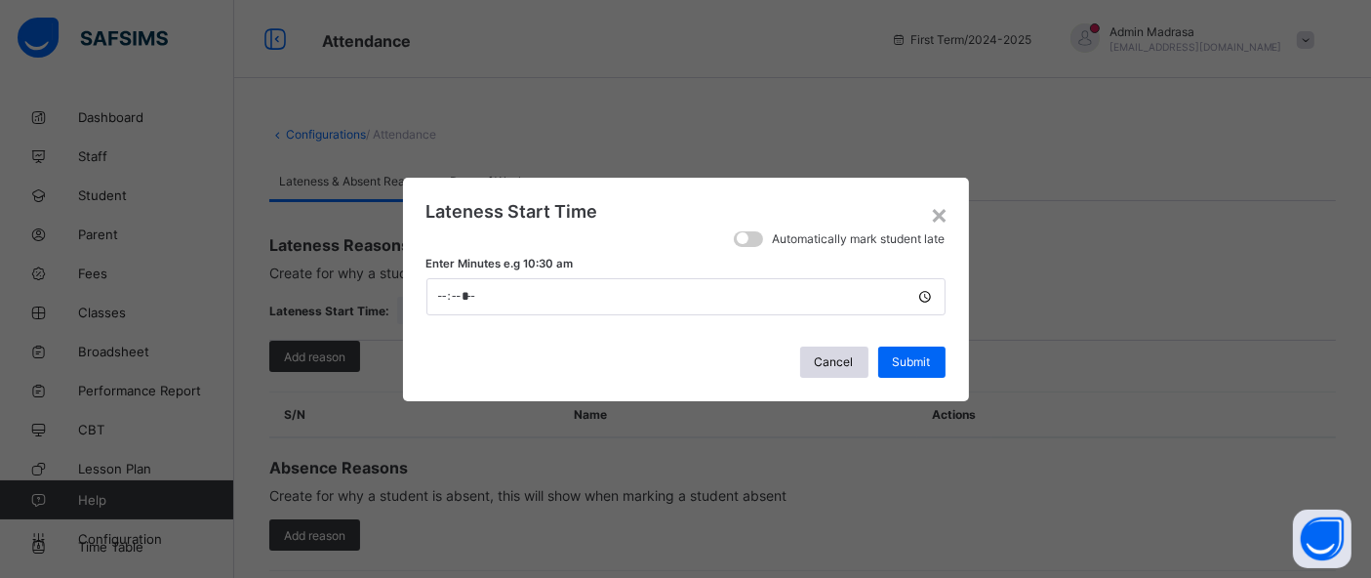
click at [738, 240] on span at bounding box center [743, 238] width 12 height 12
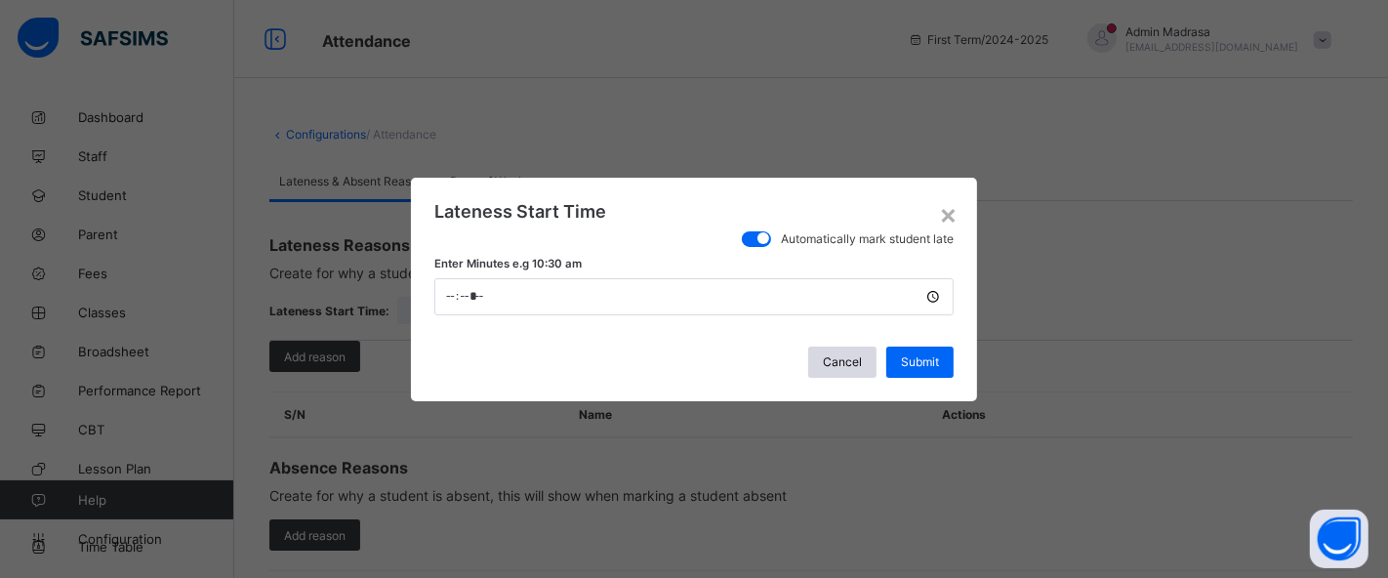
click at [764, 231] on label at bounding box center [756, 239] width 29 height 16
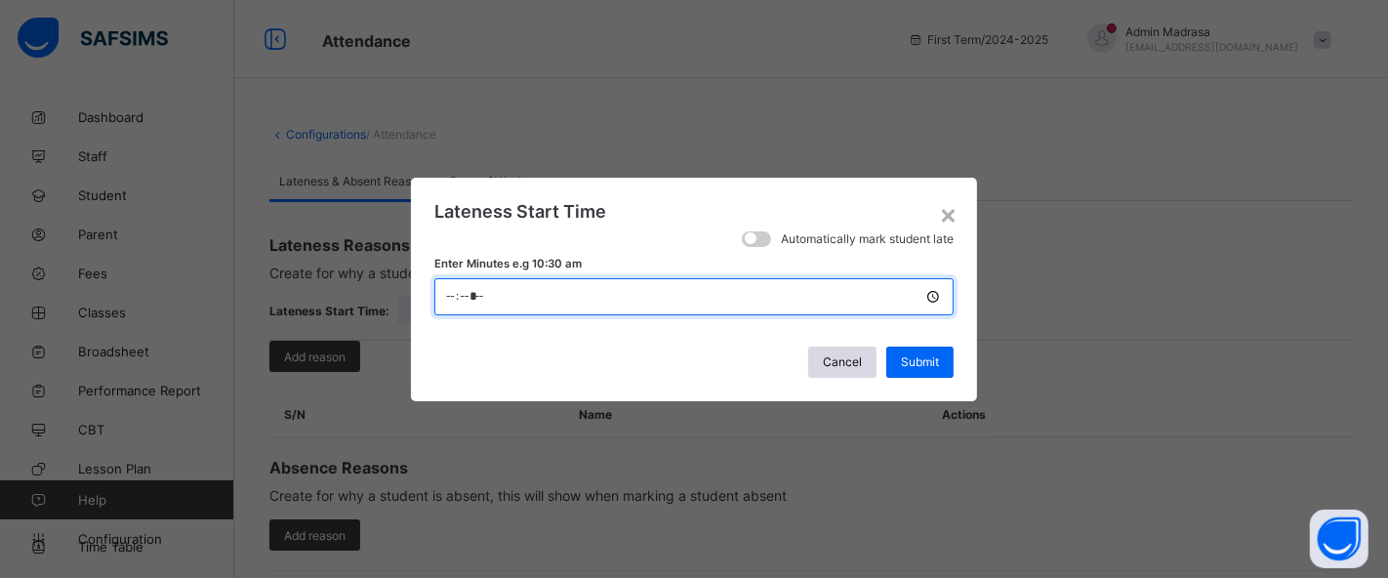
click at [509, 288] on input "*****" at bounding box center [693, 296] width 519 height 37
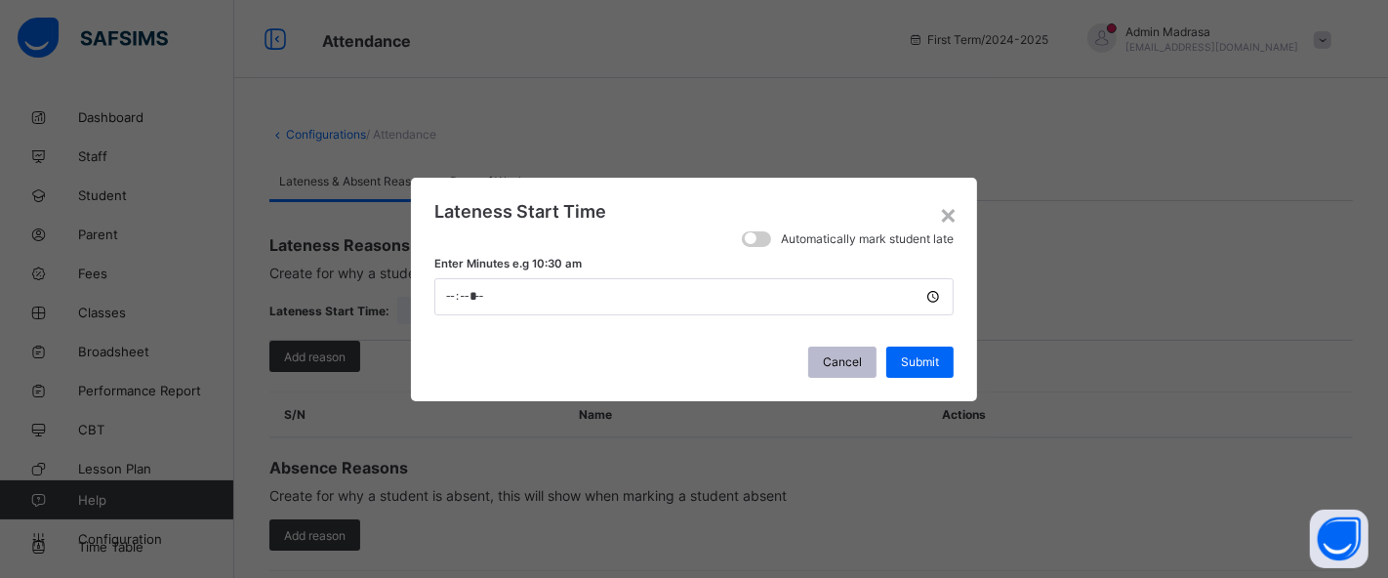
click at [832, 352] on div "Cancel" at bounding box center [842, 361] width 68 height 31
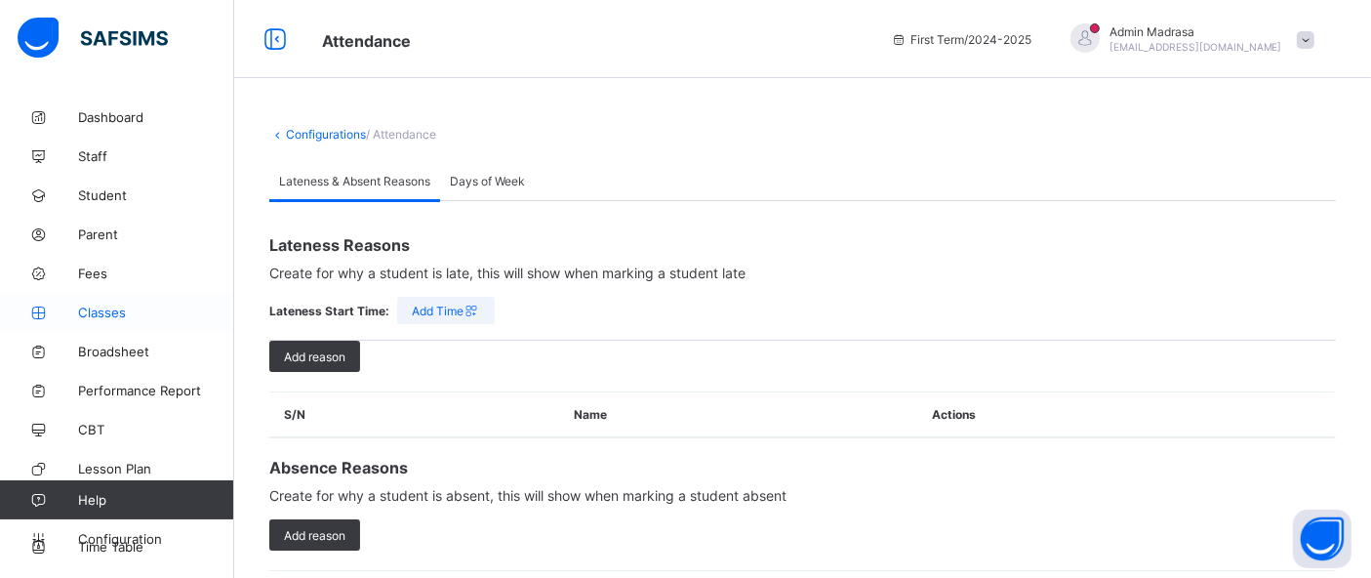
click at [105, 307] on span "Classes" at bounding box center [156, 312] width 156 height 16
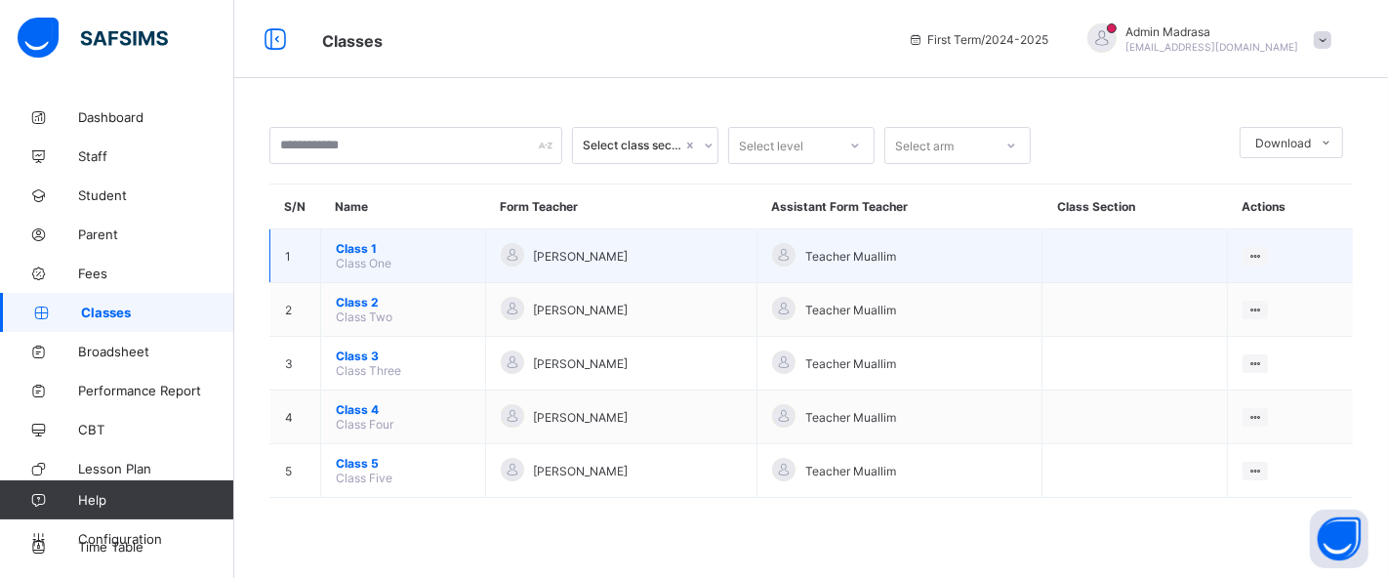
click at [362, 247] on span "Class 1" at bounding box center [403, 248] width 135 height 15
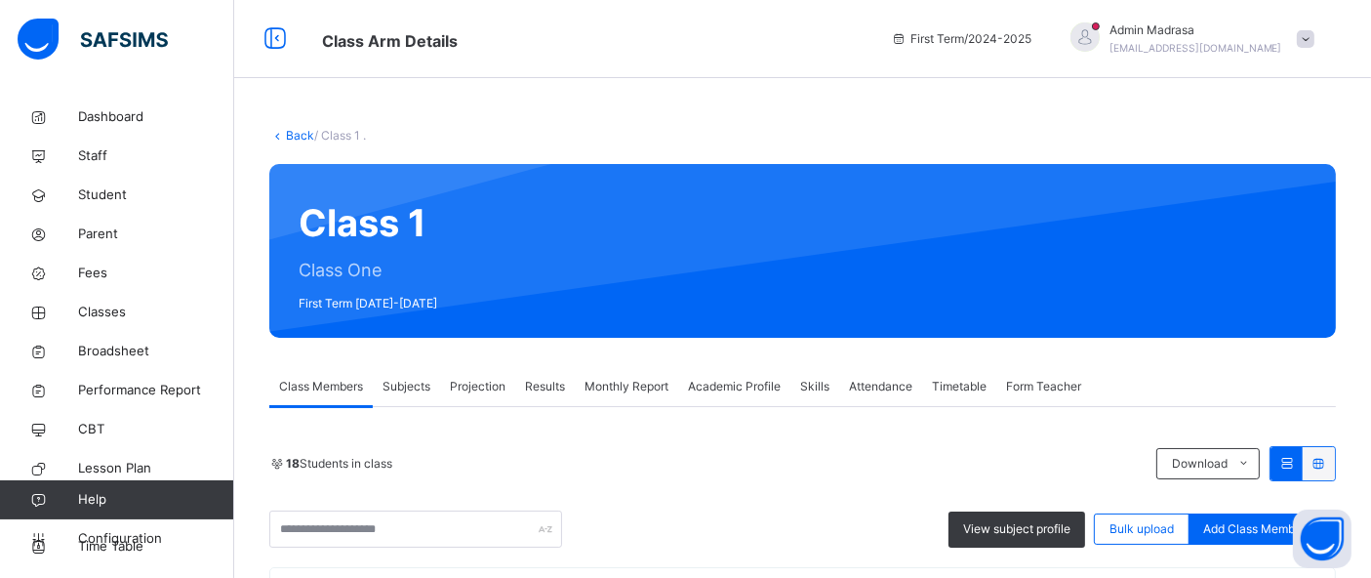
click at [866, 384] on span "Attendance" at bounding box center [880, 387] width 63 height 18
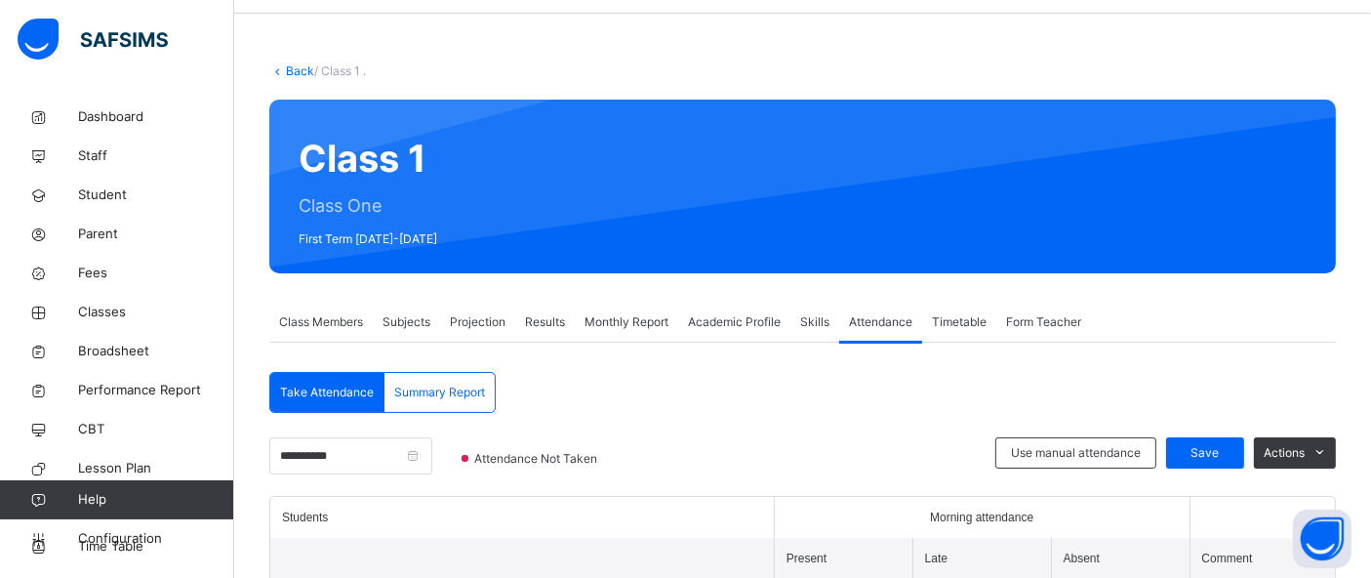
scroll to position [67, 0]
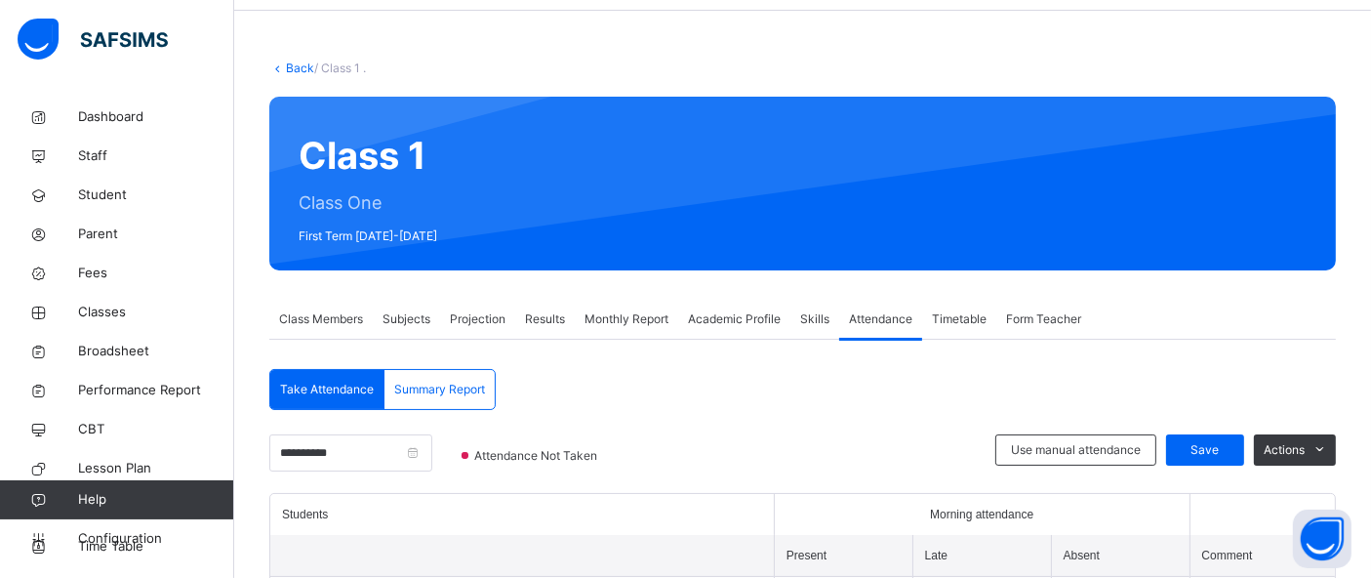
click at [291, 66] on link "Back" at bounding box center [300, 67] width 28 height 15
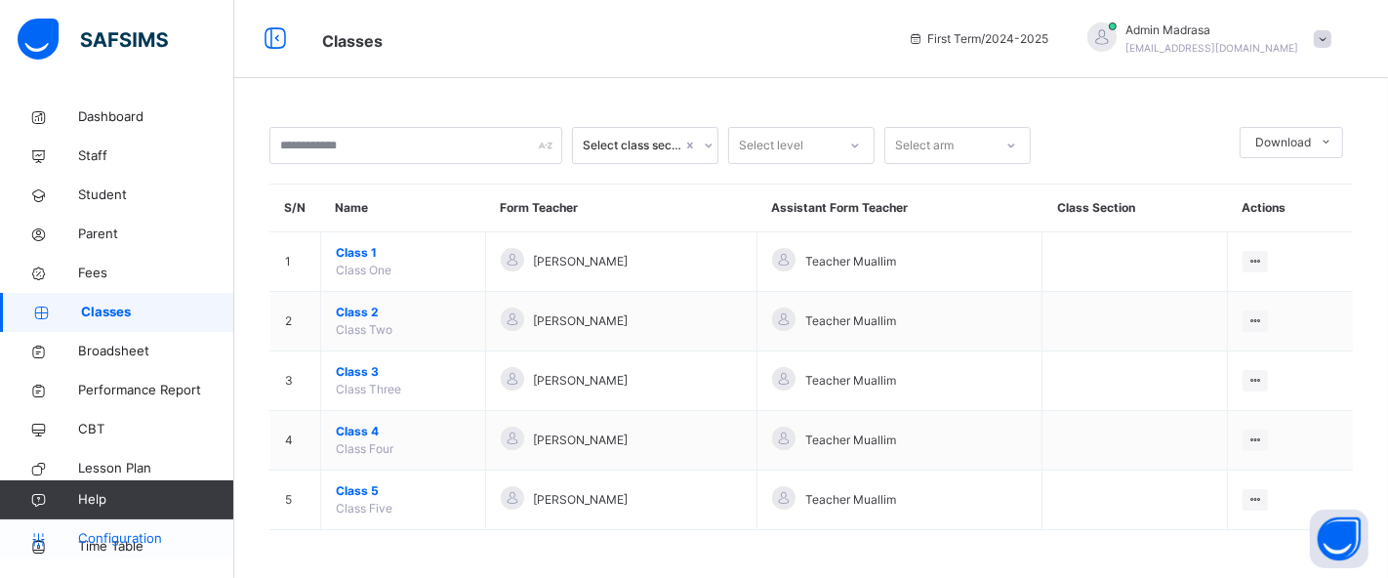
click at [122, 527] on link "Configuration" at bounding box center [116, 538] width 233 height 39
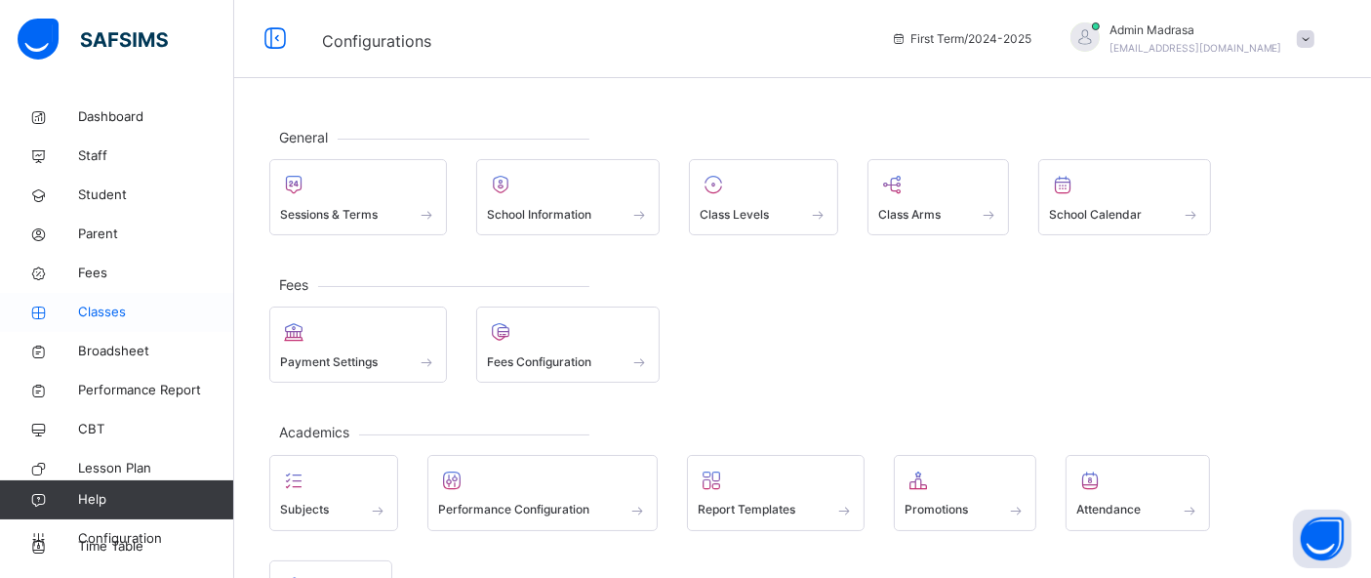
click at [100, 307] on span "Classes" at bounding box center [156, 312] width 156 height 20
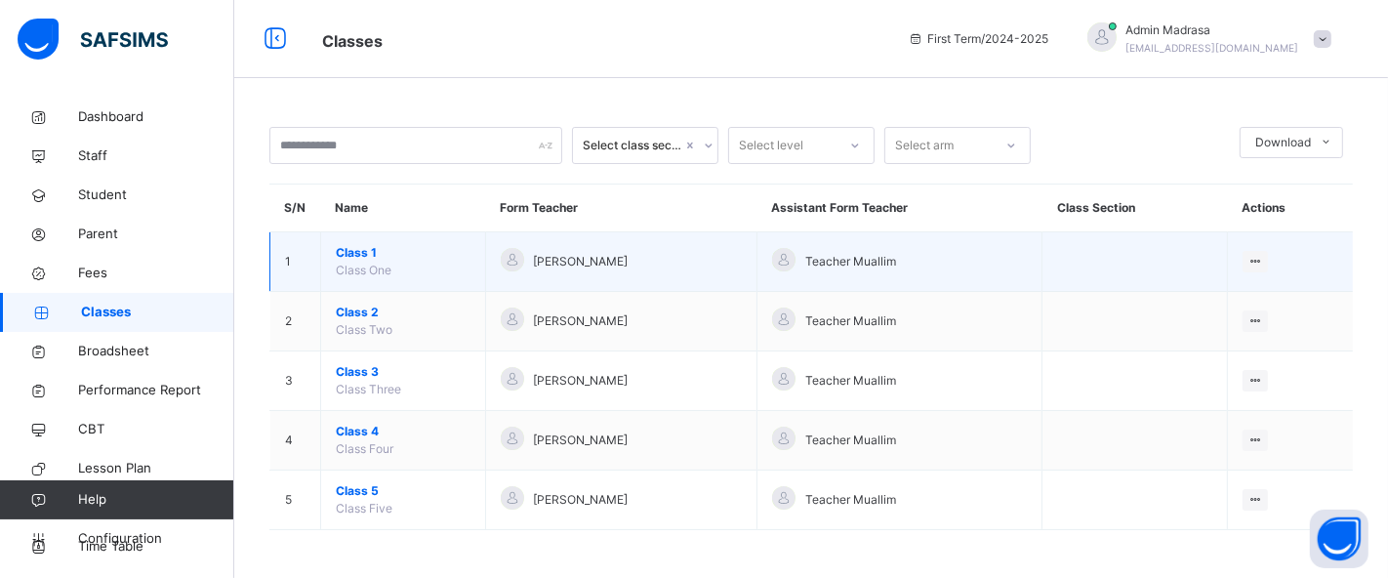
click at [358, 249] on span "Class 1" at bounding box center [403, 253] width 135 height 18
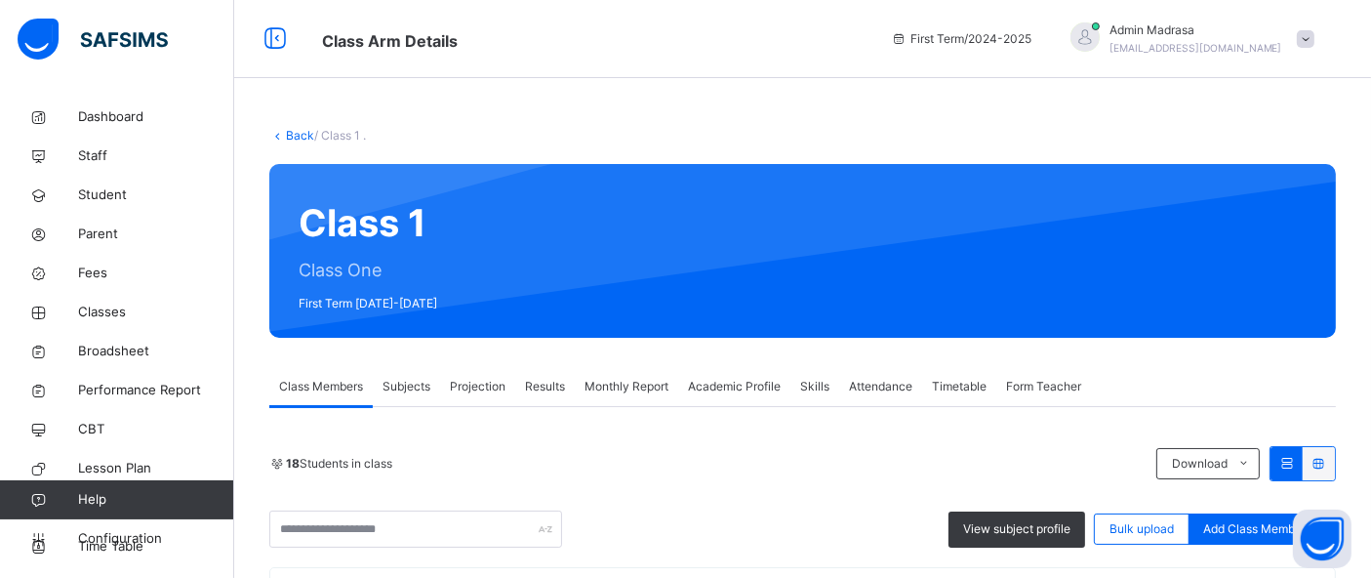
click at [873, 395] on div "Attendance" at bounding box center [880, 386] width 83 height 39
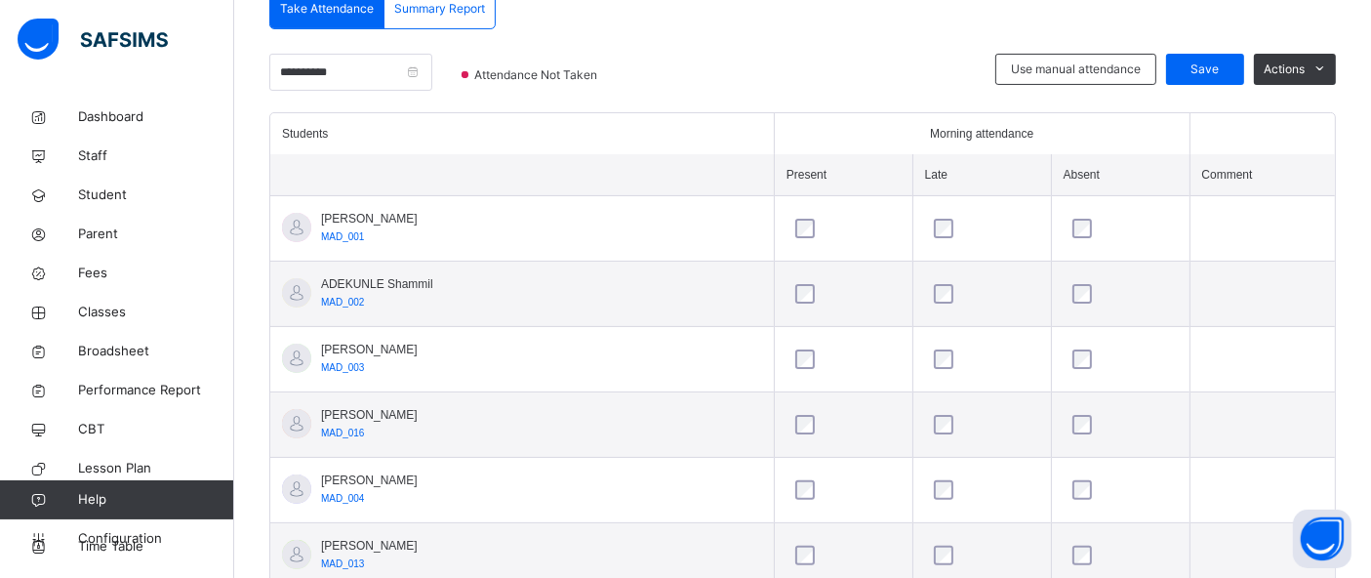
scroll to position [443, 0]
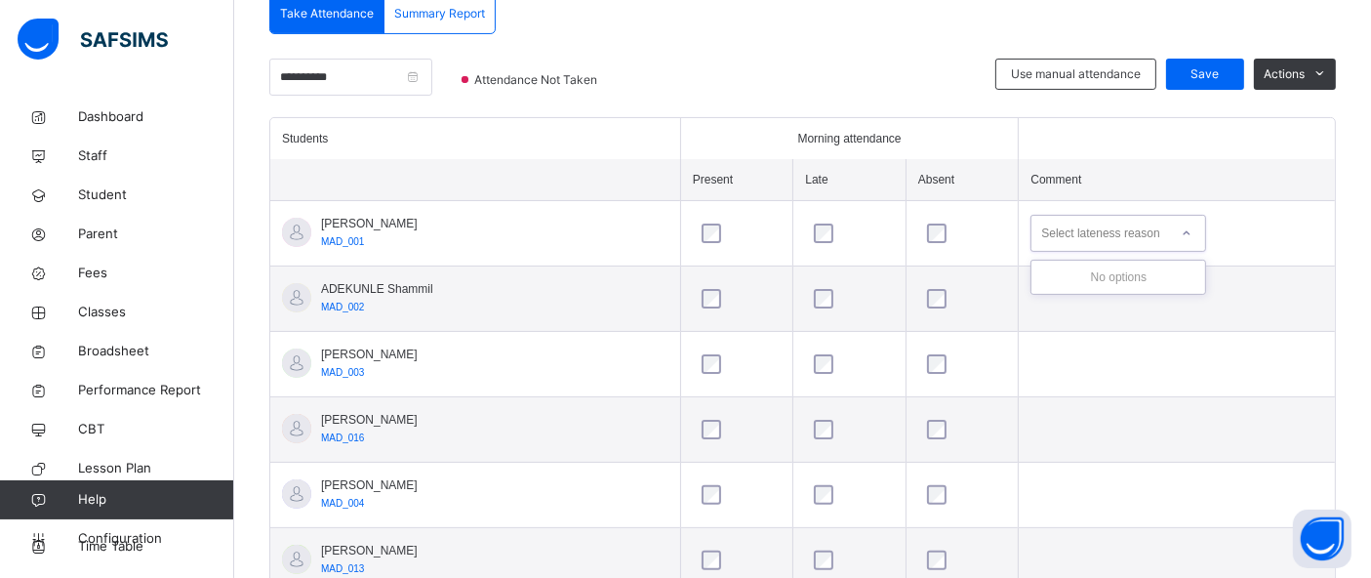
click at [1112, 228] on div "Select lateness reason" at bounding box center [1100, 233] width 118 height 37
click at [1107, 234] on div "Select lateness reason" at bounding box center [1100, 233] width 118 height 37
click at [1097, 301] on div "Select absence reason" at bounding box center [1100, 298] width 119 height 37
click at [806, 502] on div at bounding box center [849, 494] width 89 height 41
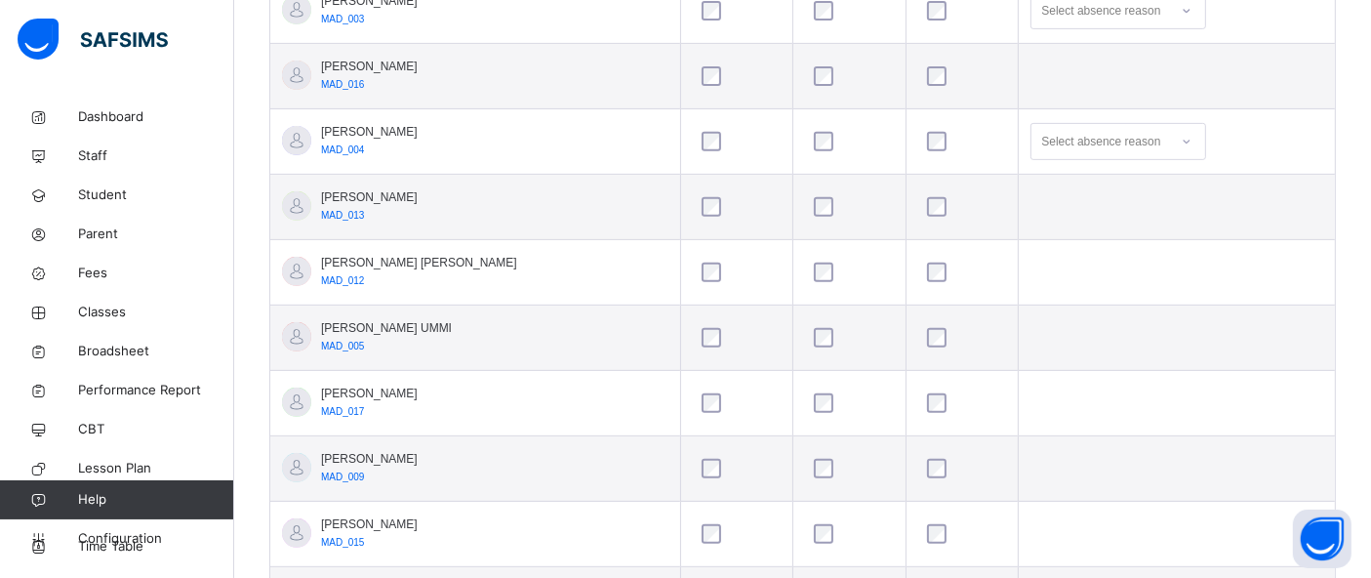
scroll to position [290, 0]
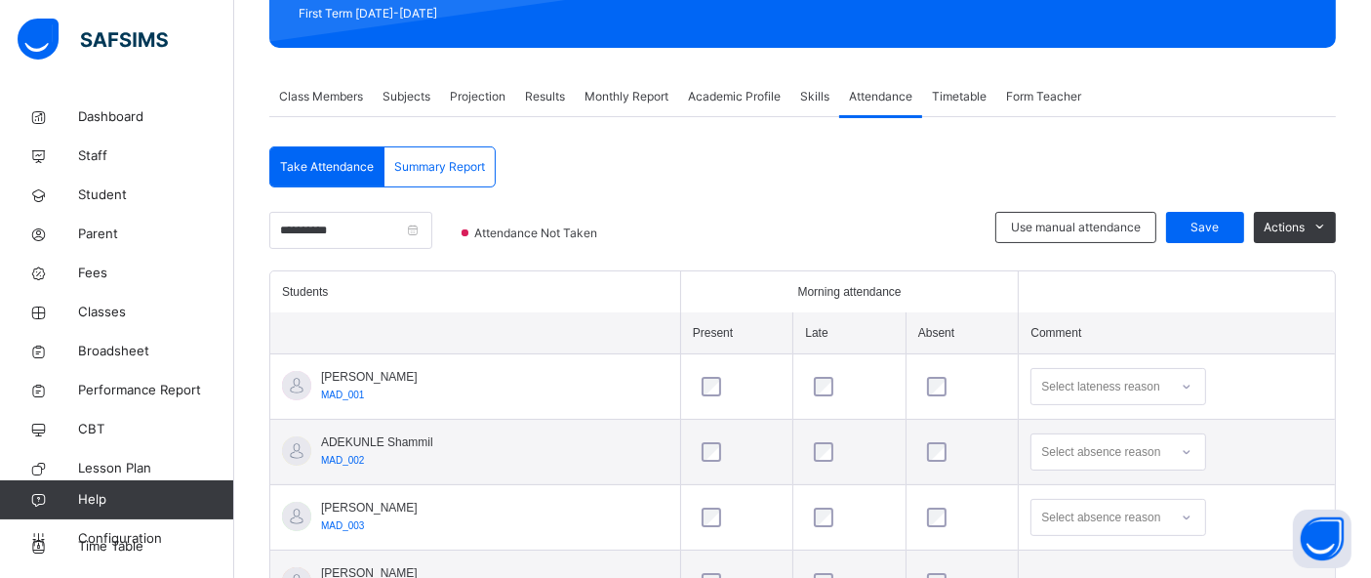
click at [431, 163] on span "Summary Report" at bounding box center [439, 167] width 91 height 18
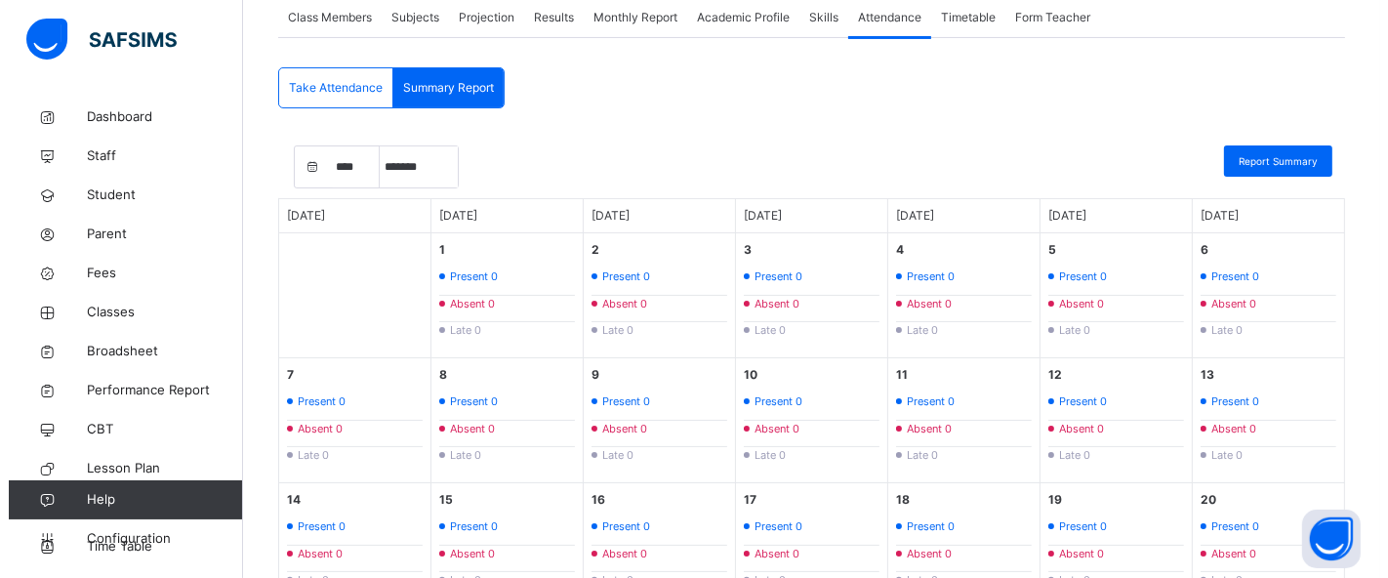
scroll to position [320, 0]
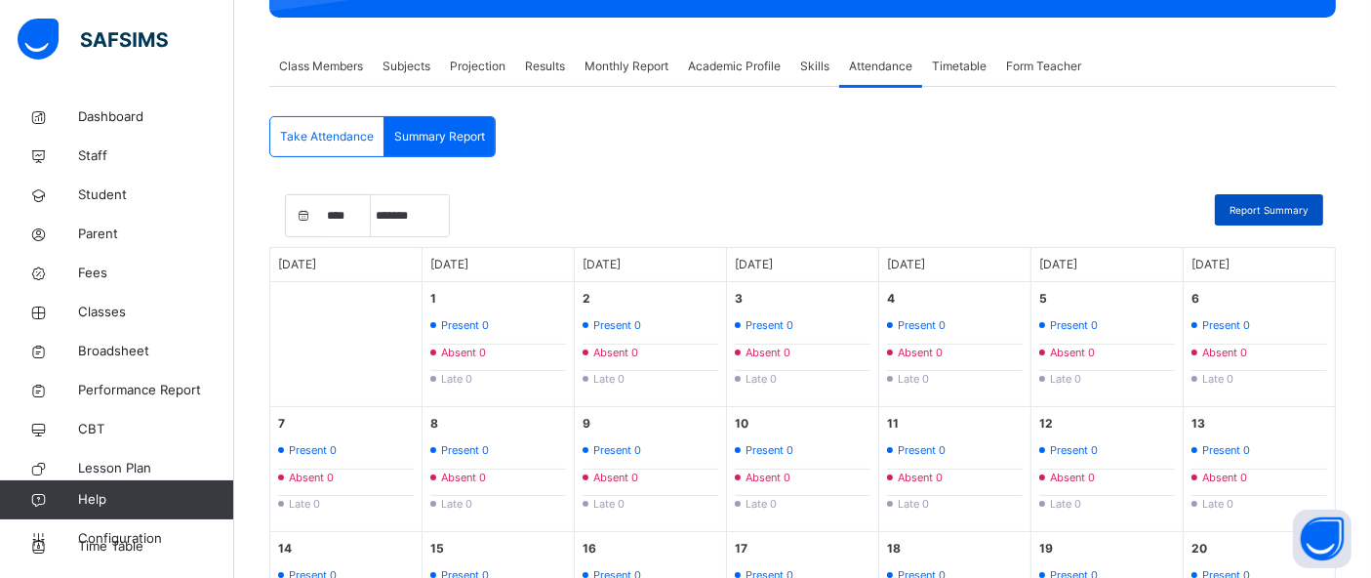
click at [1309, 204] on span "Report Summary" at bounding box center [1268, 210] width 79 height 15
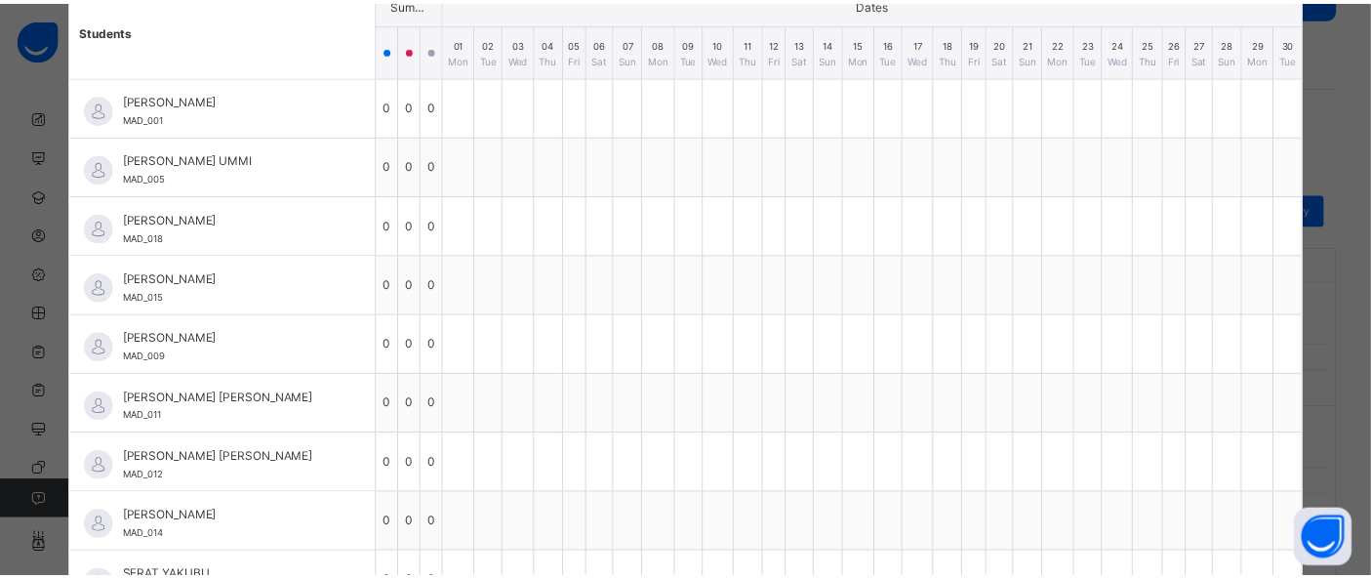
scroll to position [0, 0]
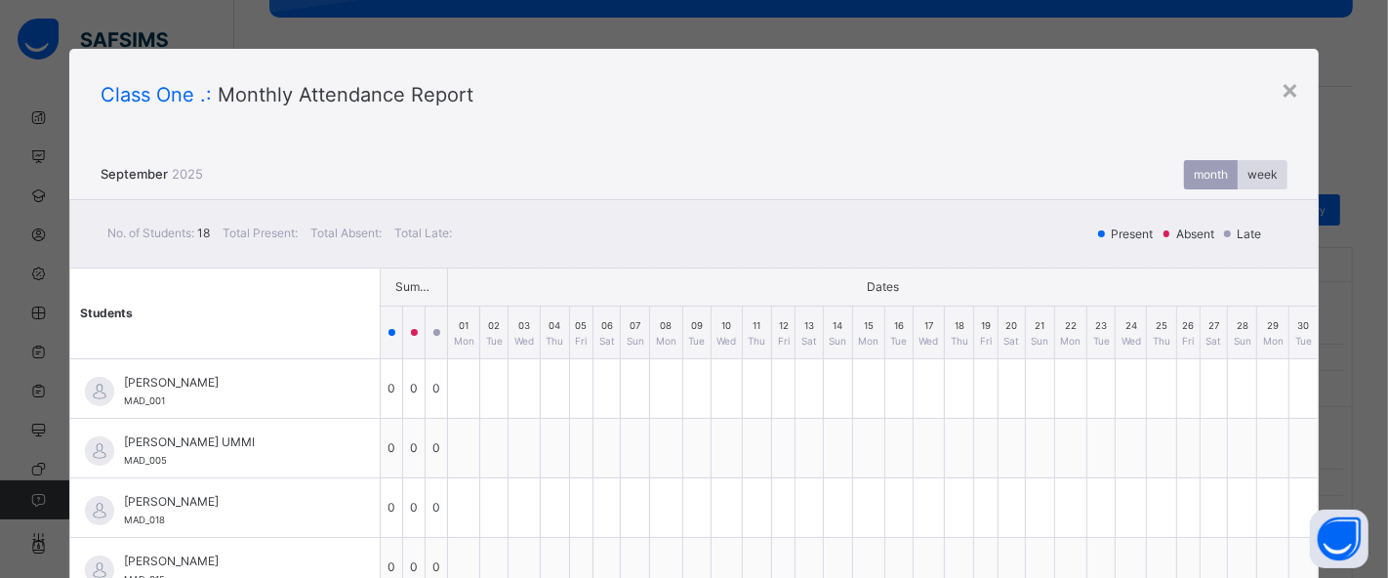
click at [1263, 164] on div "week" at bounding box center [1262, 174] width 50 height 29
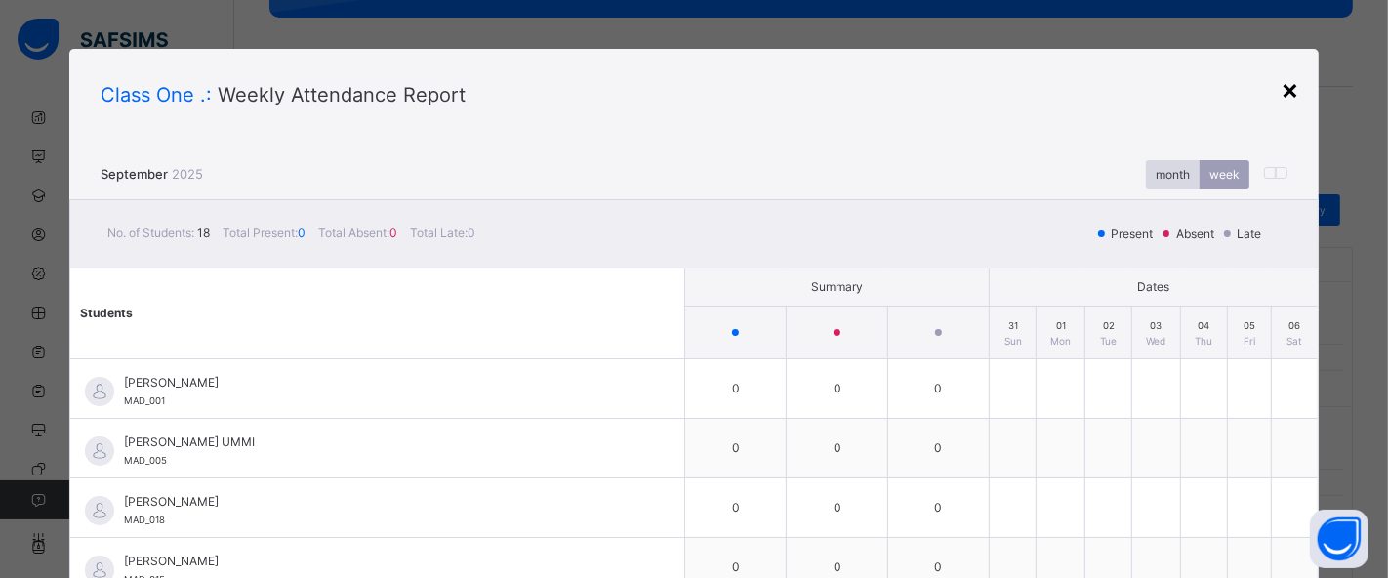
click at [1280, 87] on div "×" at bounding box center [1289, 88] width 19 height 41
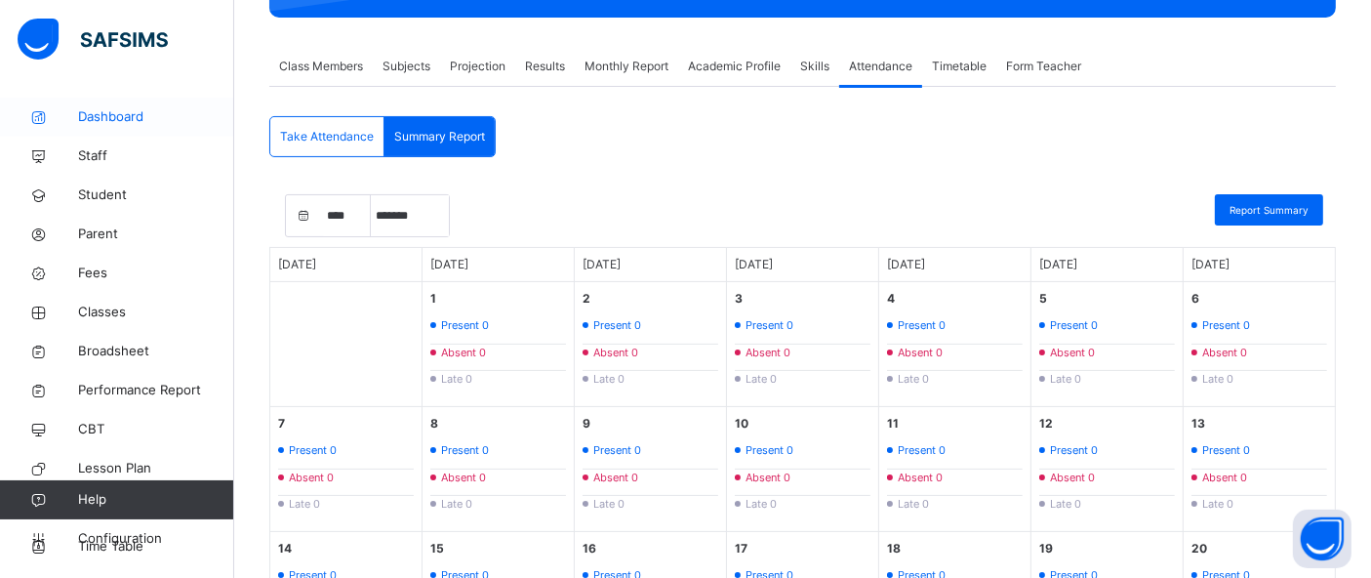
click at [102, 120] on span "Dashboard" at bounding box center [156, 117] width 156 height 20
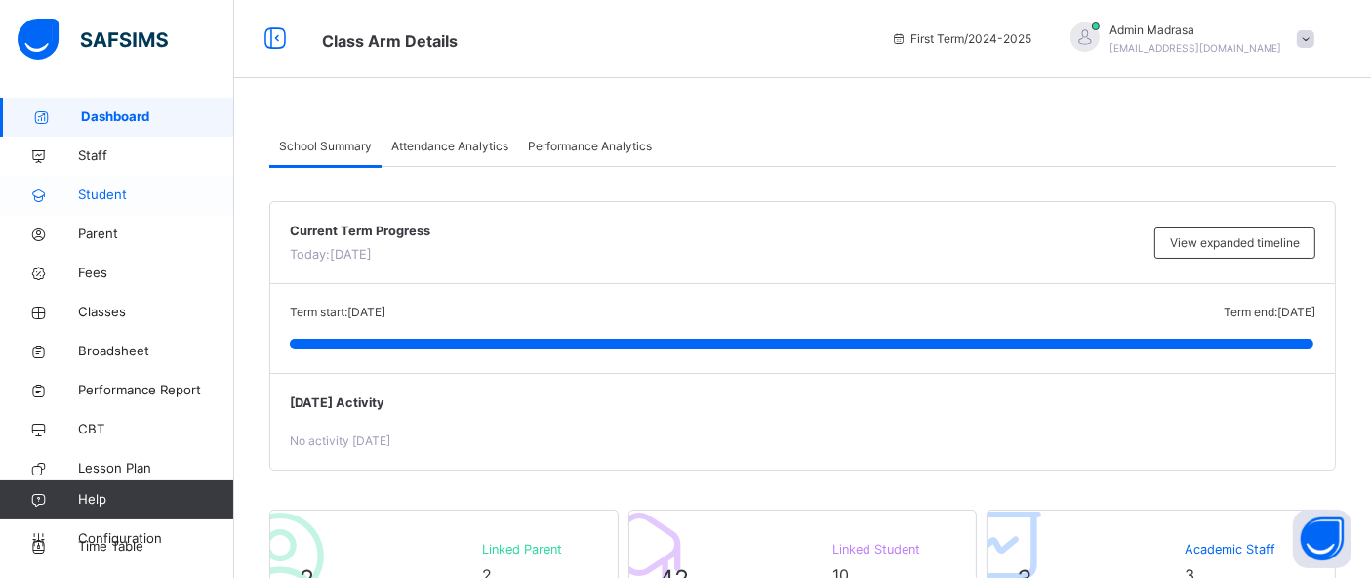
click at [92, 210] on link "Student" at bounding box center [117, 195] width 234 height 39
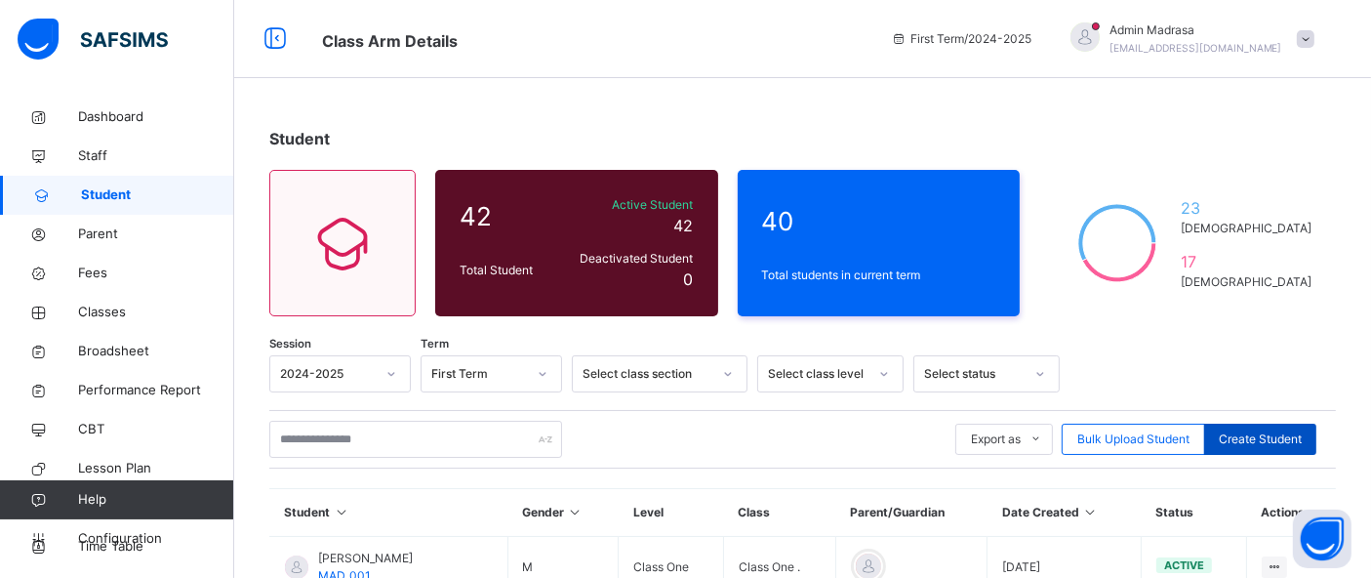
click at [1268, 440] on span "Create Student" at bounding box center [1260, 439] width 83 height 18
select select "**"
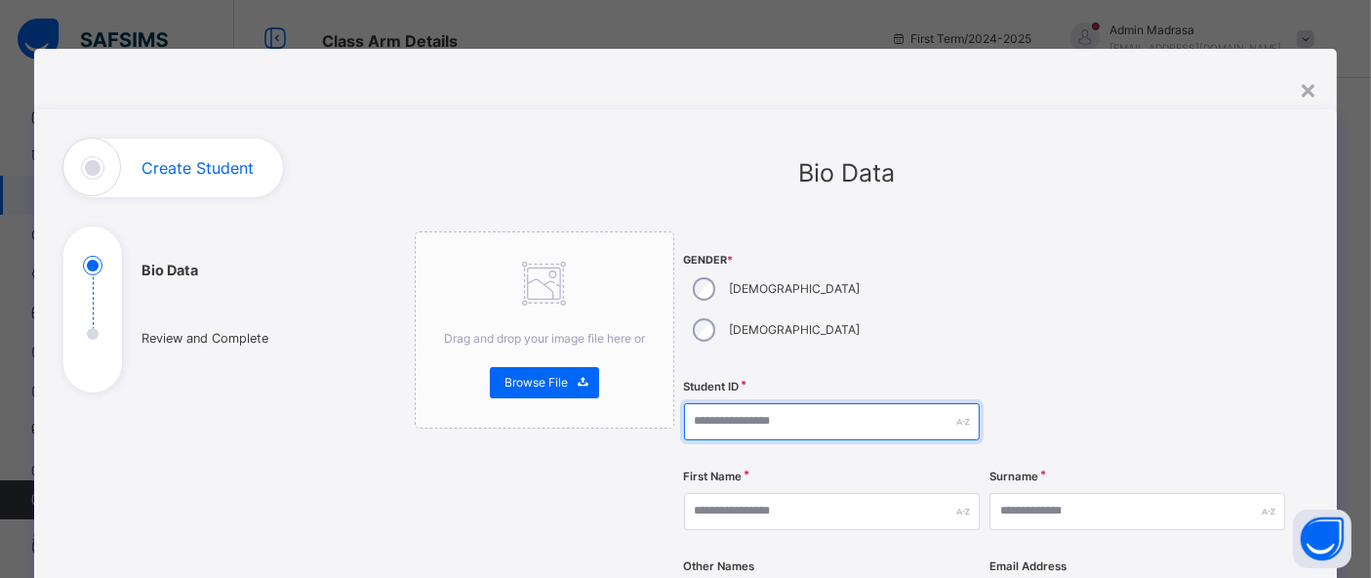
click at [731, 403] on input "text" at bounding box center [832, 421] width 296 height 37
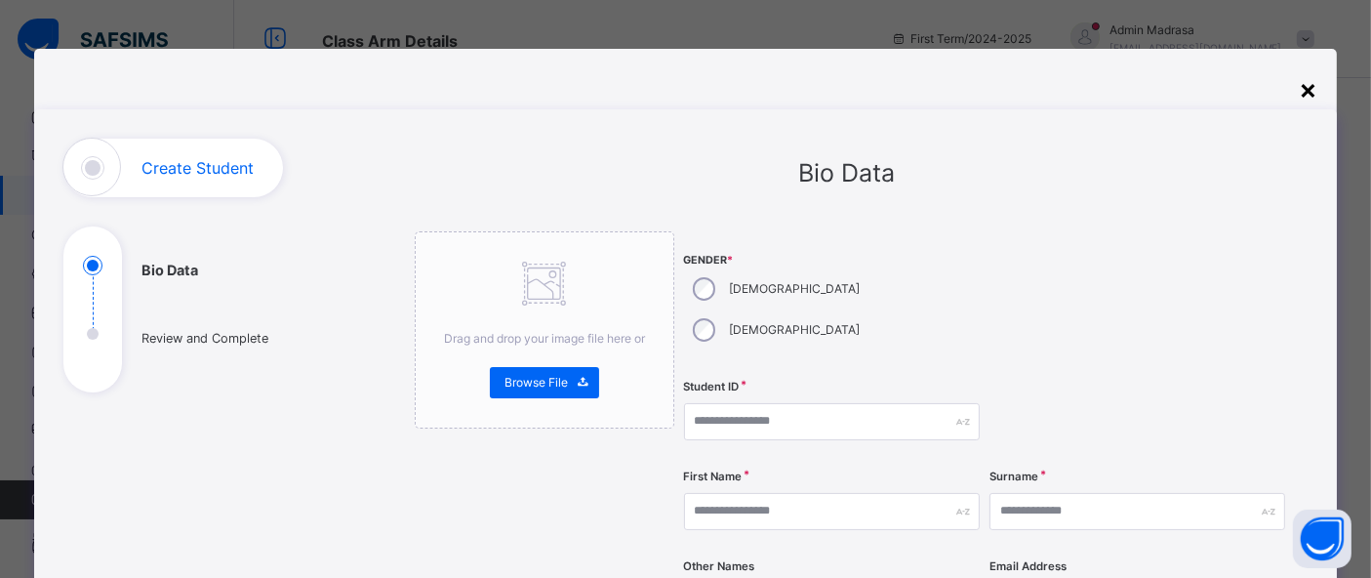
click at [1309, 90] on div "×" at bounding box center [1308, 88] width 19 height 41
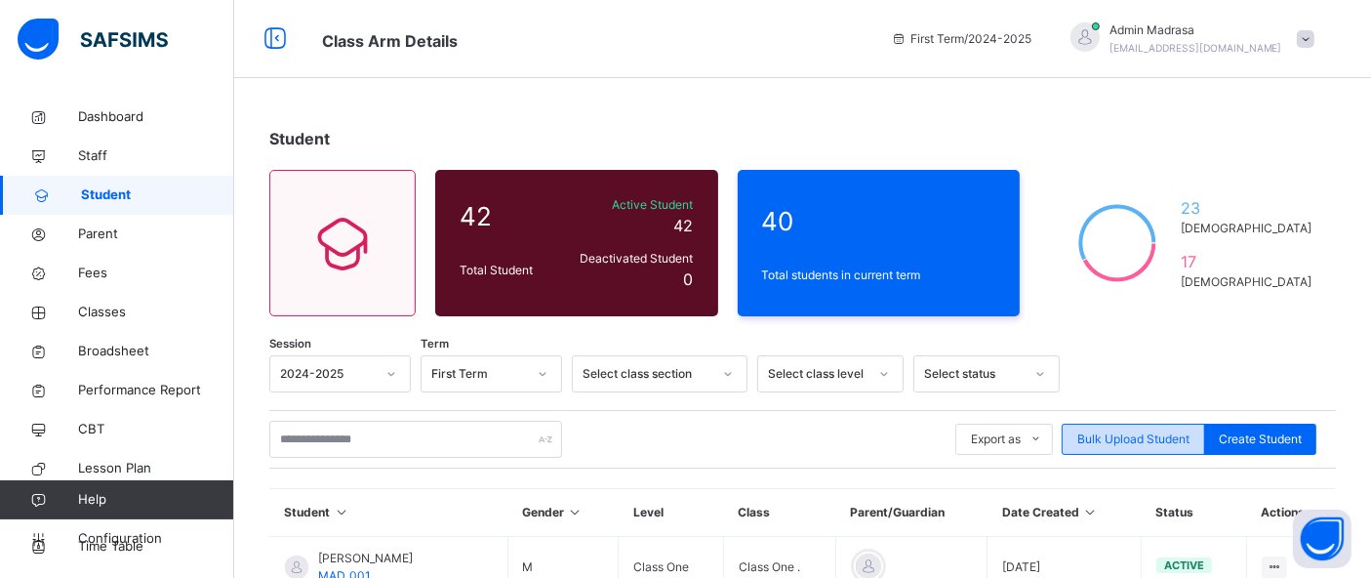
click at [1140, 424] on div "Bulk Upload Student" at bounding box center [1133, 438] width 143 height 31
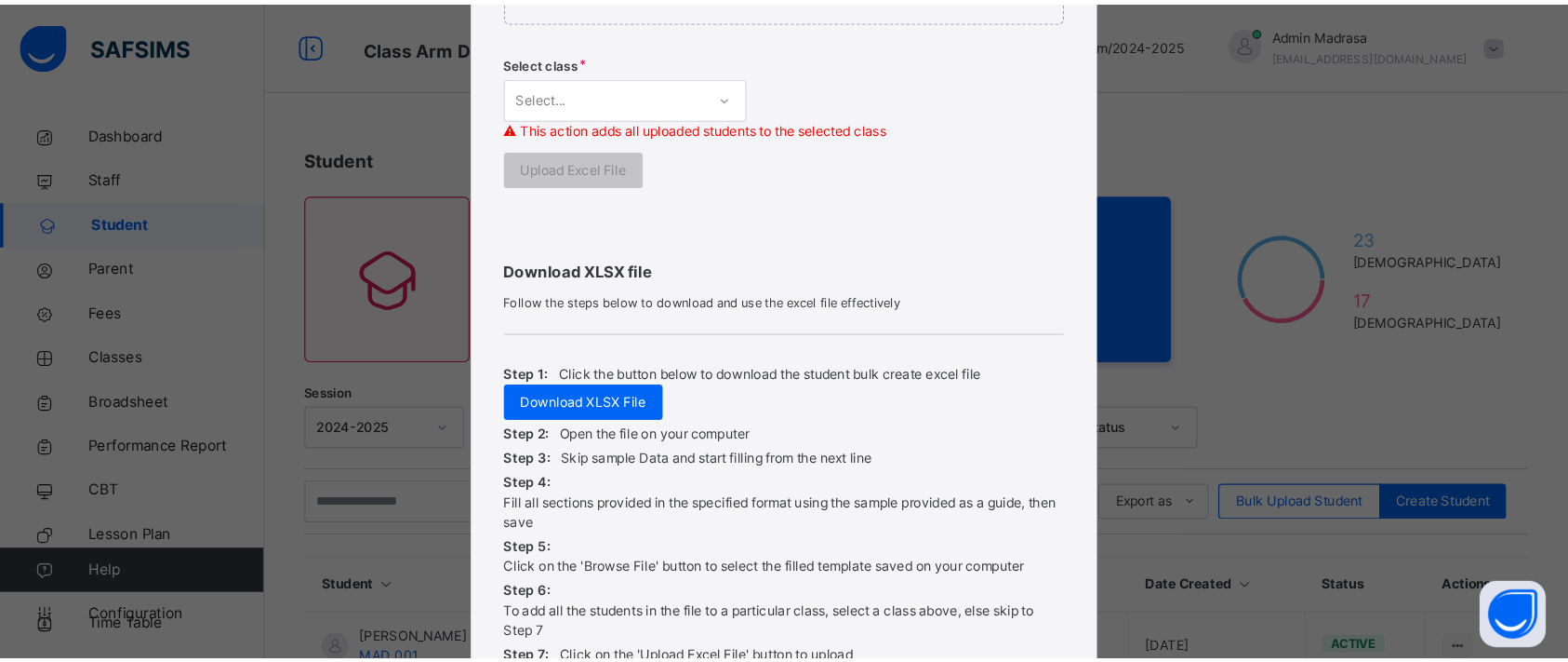
scroll to position [677, 0]
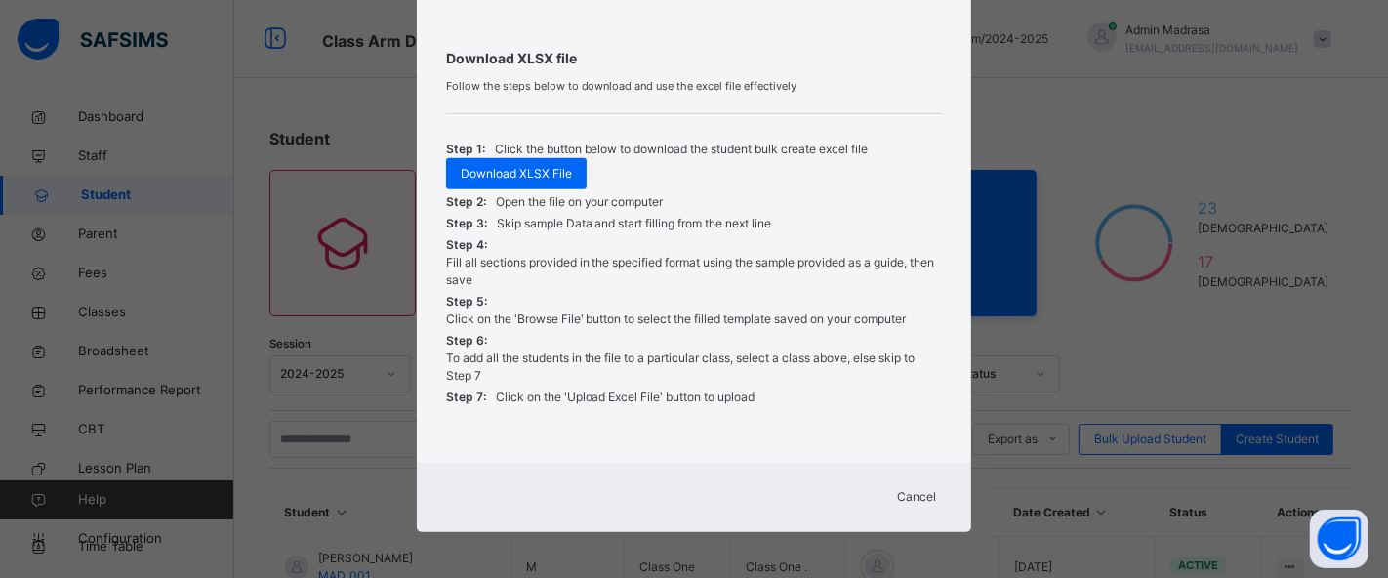
click at [912, 490] on span "Cancel" at bounding box center [916, 497] width 39 height 18
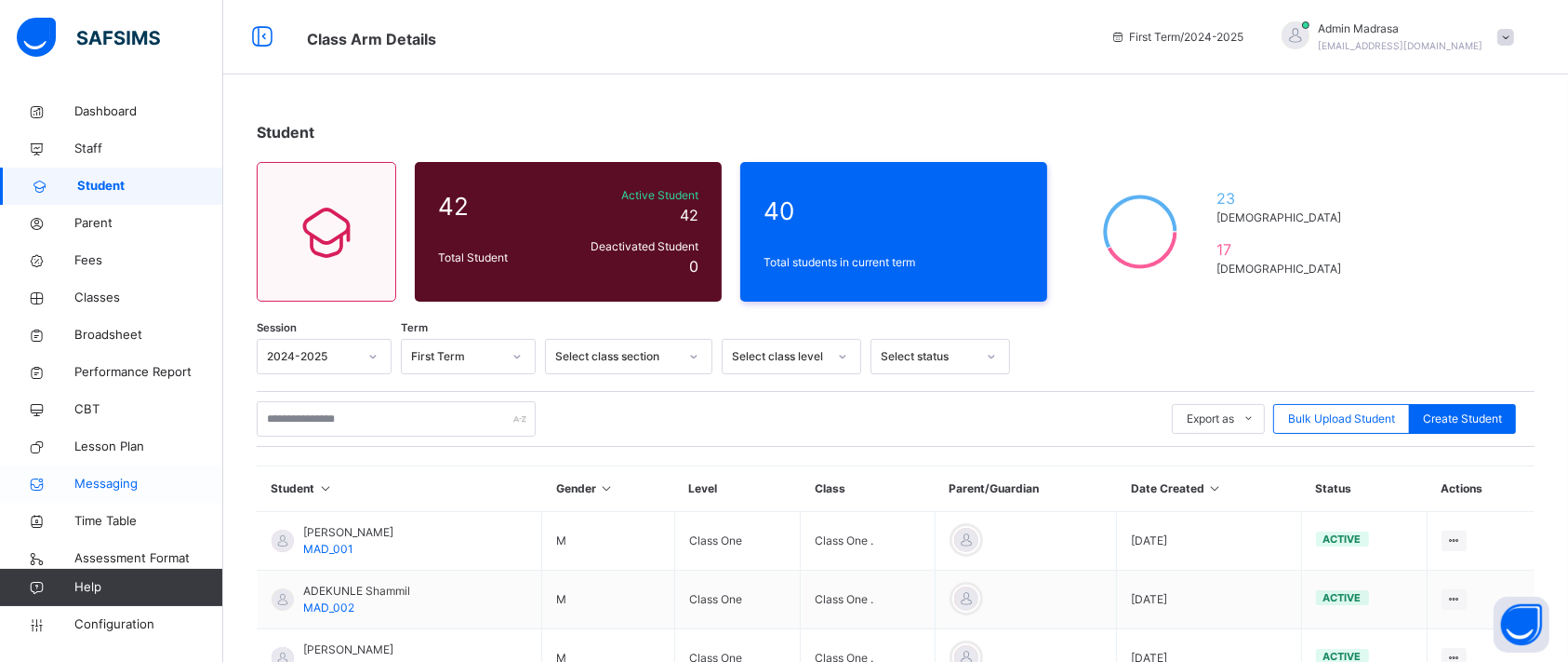
click at [111, 493] on link "Messaging" at bounding box center [112, 484] width 223 height 37
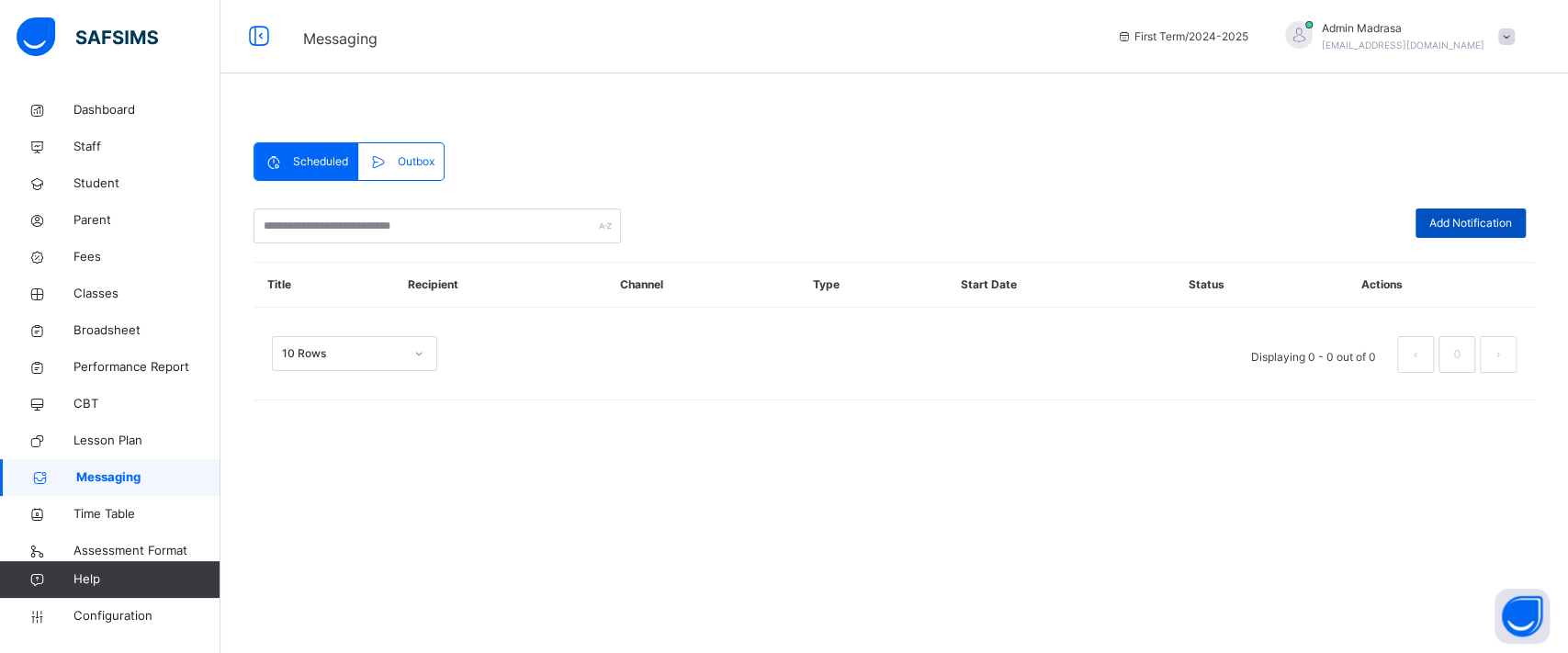
click at [1289, 231] on div "Add Notification" at bounding box center [1470, 223] width 110 height 29
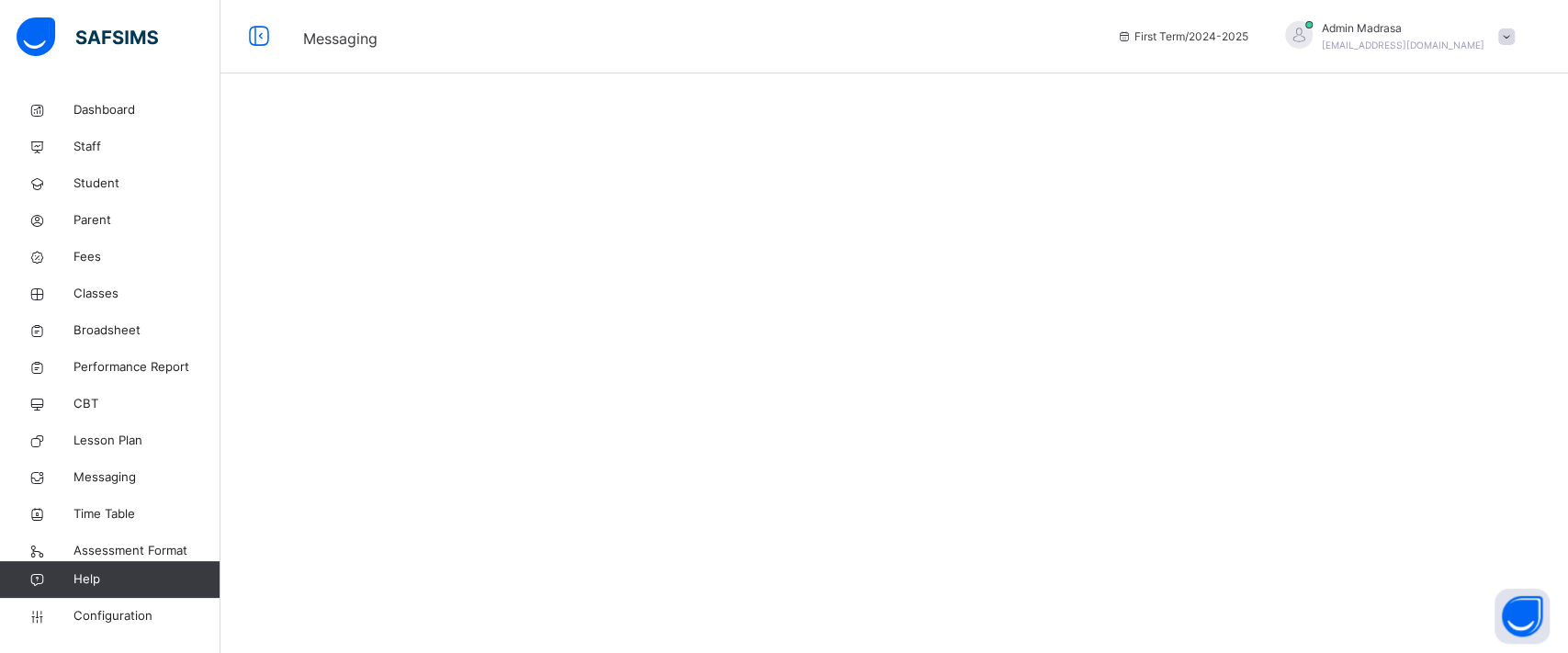
select select "**"
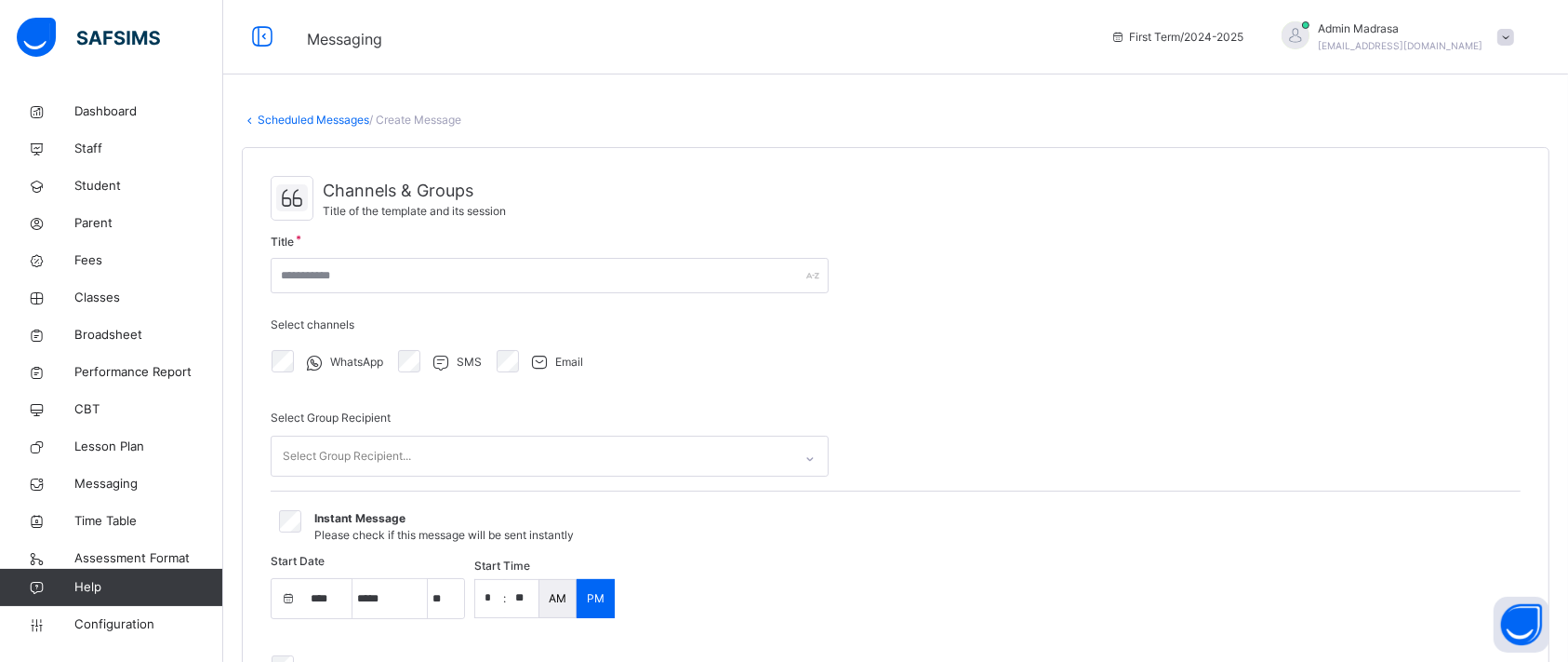
select select "****"
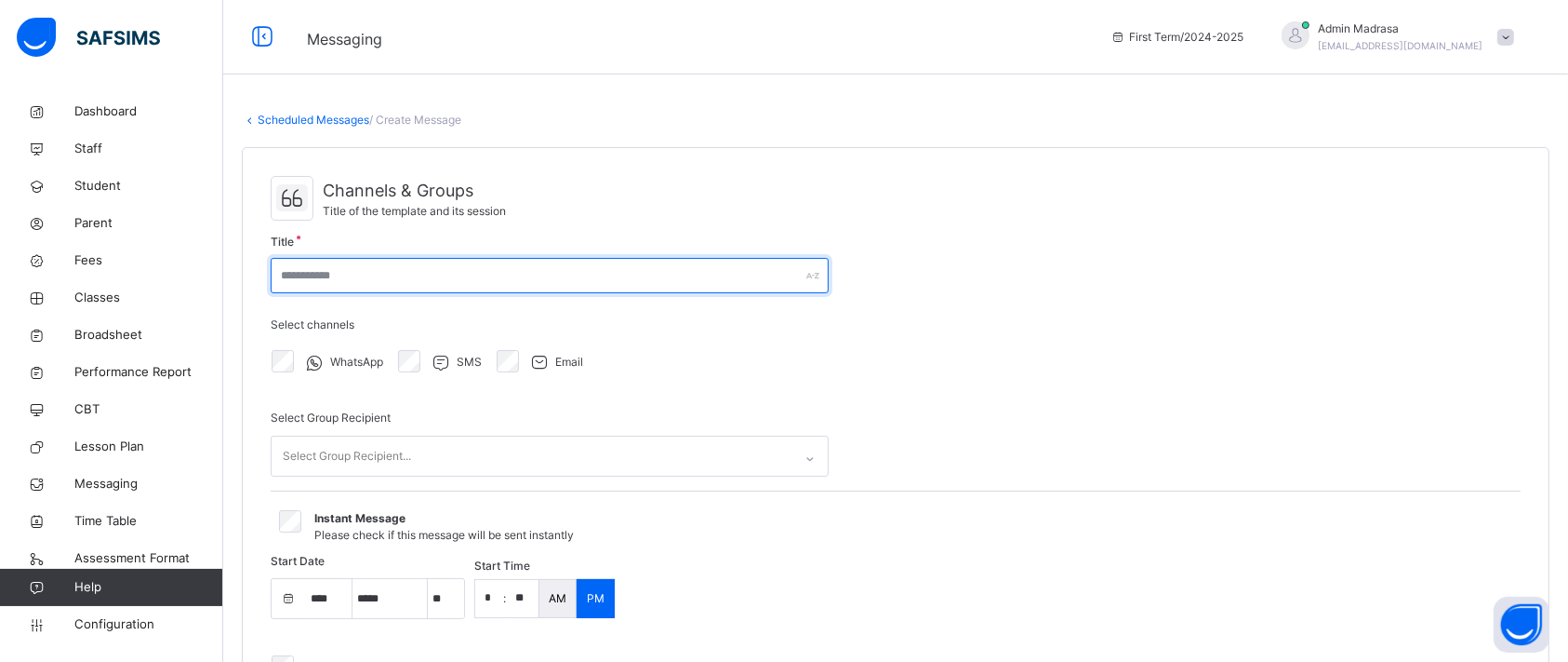
click at [486, 288] on input "text" at bounding box center [549, 275] width 558 height 35
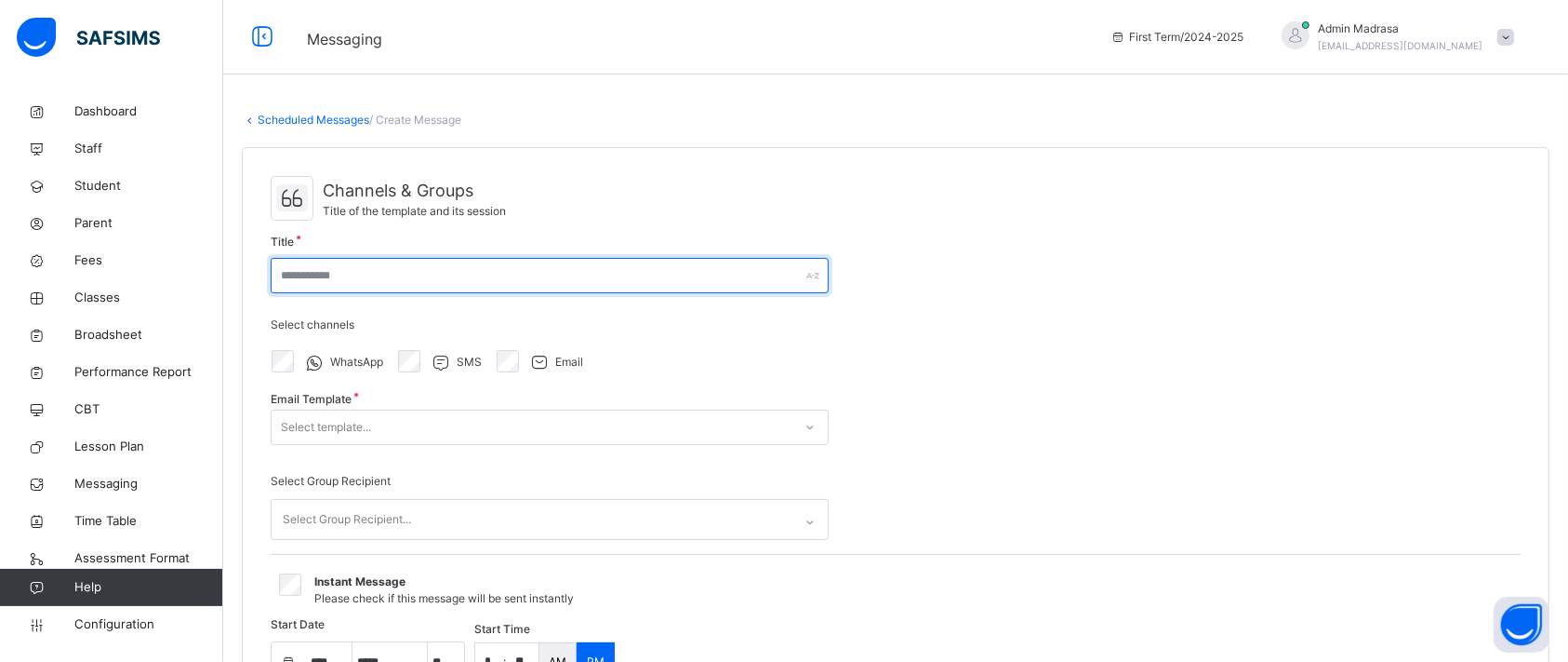
click at [312, 271] on input "text" at bounding box center [549, 275] width 558 height 35
click at [338, 271] on input "text" at bounding box center [549, 275] width 558 height 35
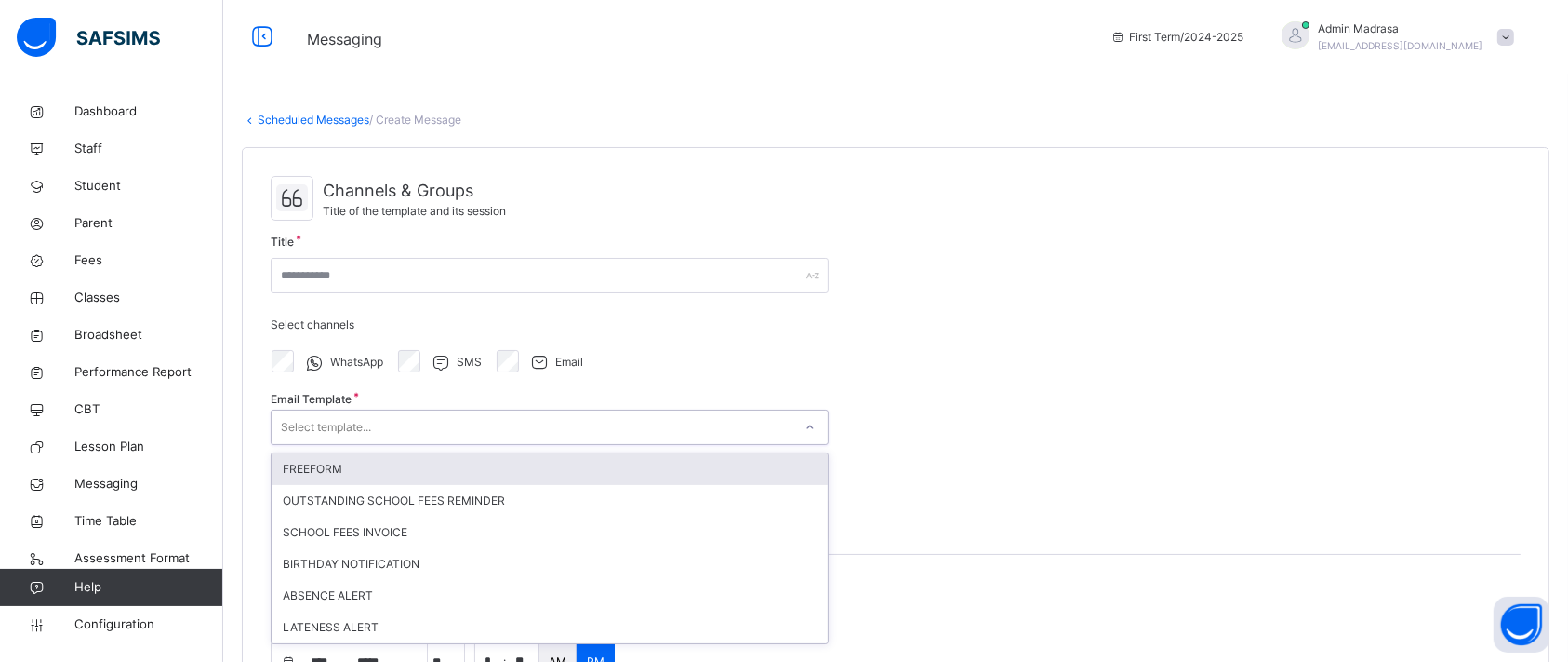
click at [480, 422] on div "Select template..." at bounding box center [532, 427] width 520 height 29
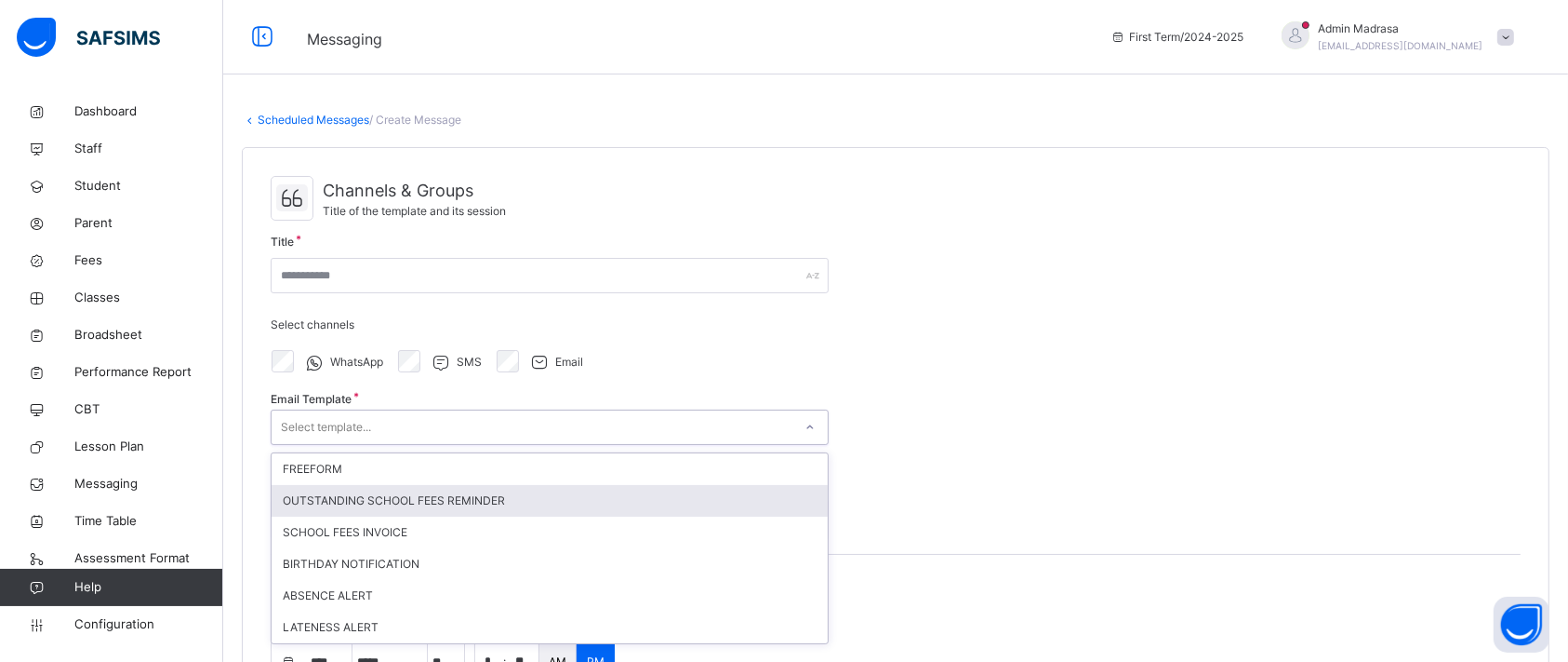
click at [349, 496] on div "OUTSTANDING SCHOOL FEES REMINDER" at bounding box center [550, 500] width 557 height 31
type input "**********"
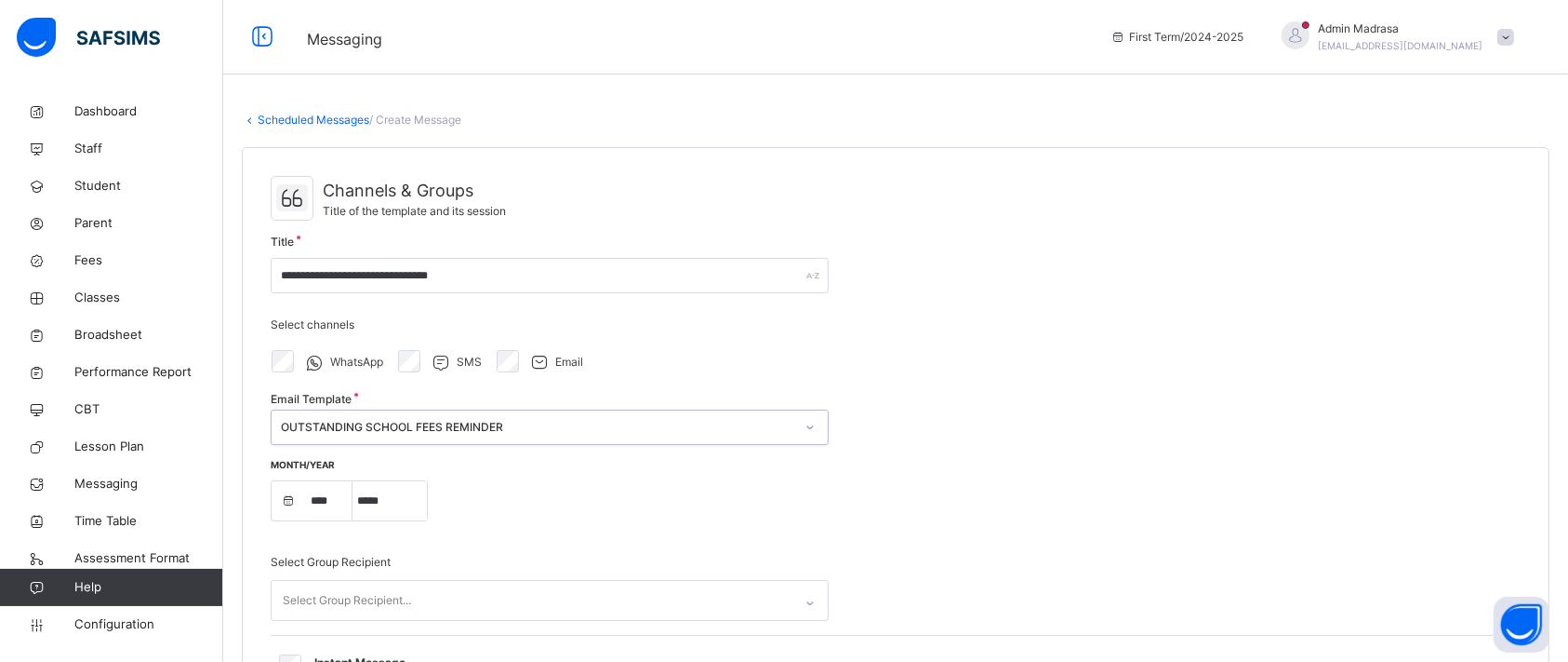
select select "****"
select select "*"
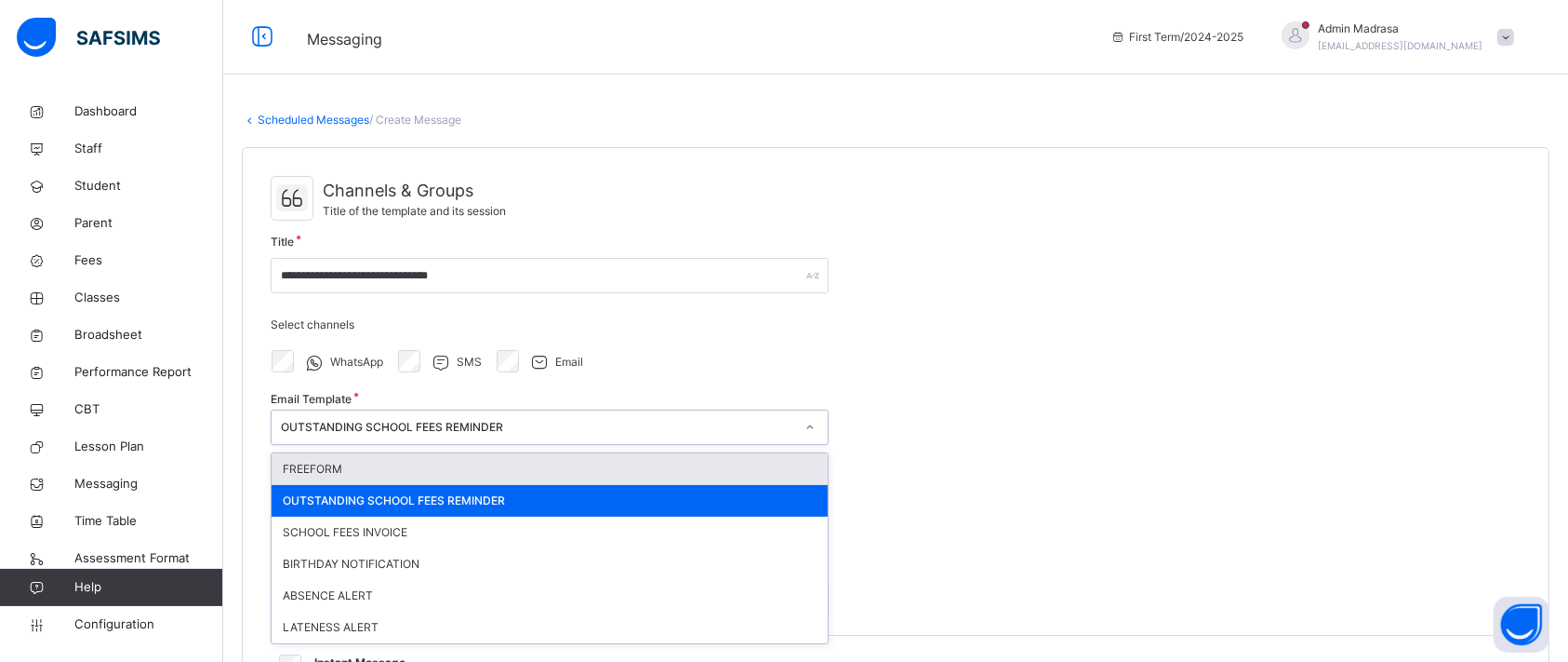
click at [443, 425] on div "OUTSTANDING SCHOOL FEES REMINDER" at bounding box center [538, 427] width 514 height 17
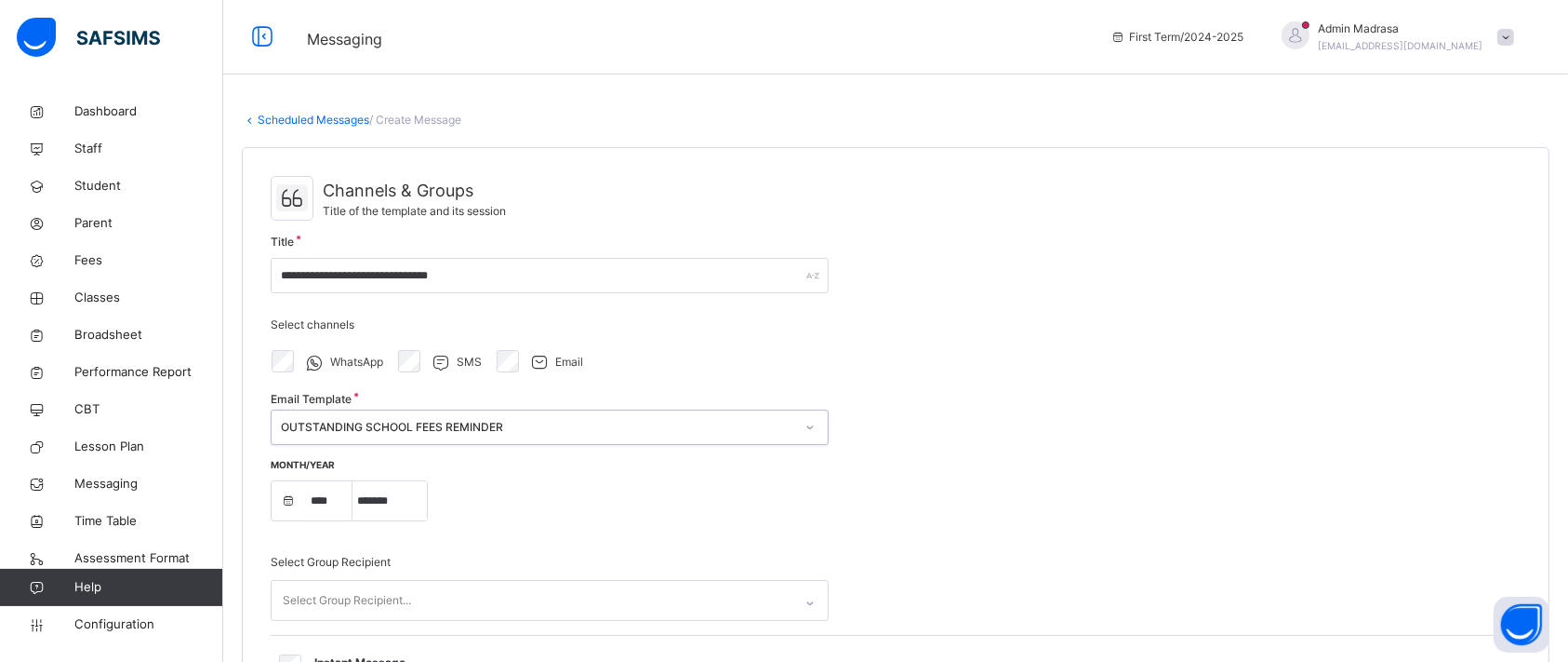
click at [400, 422] on div "OUTSTANDING SCHOOL FEES REMINDER" at bounding box center [538, 427] width 514 height 17
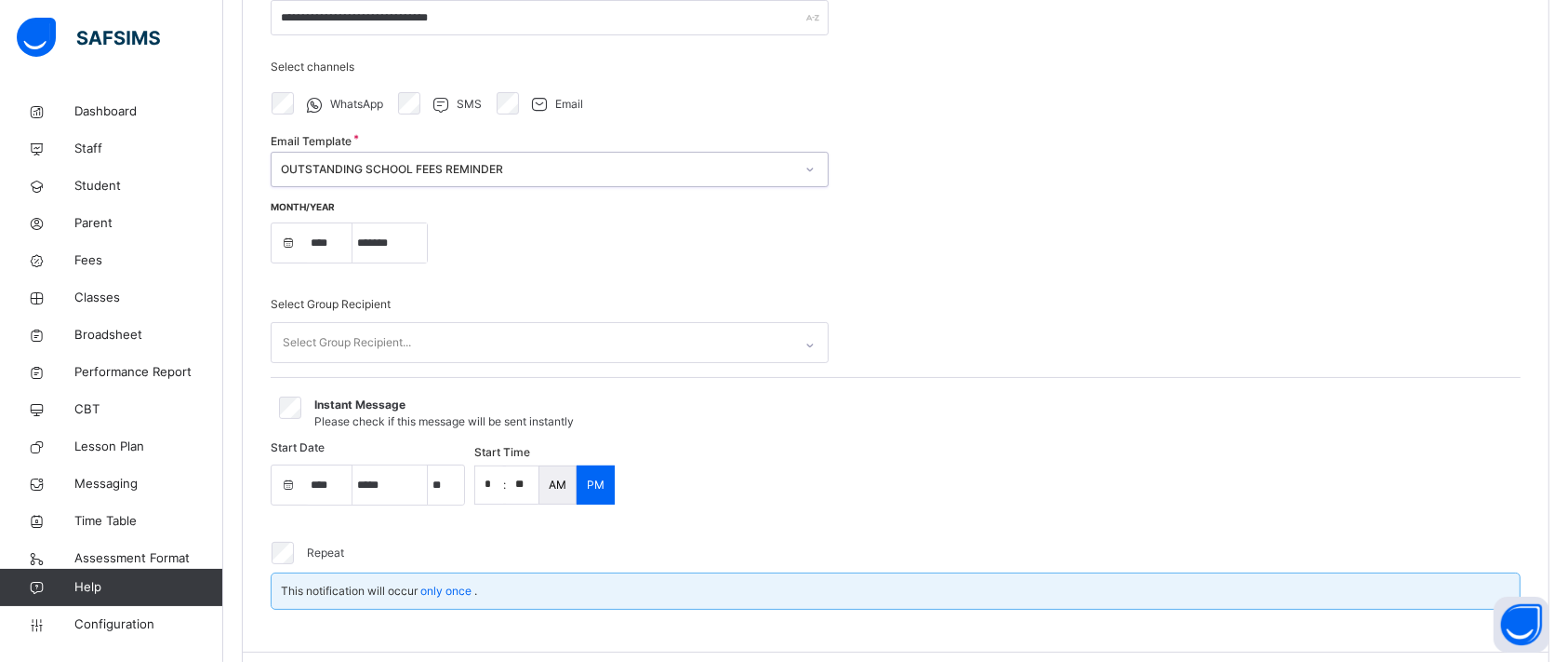
scroll to position [312, 0]
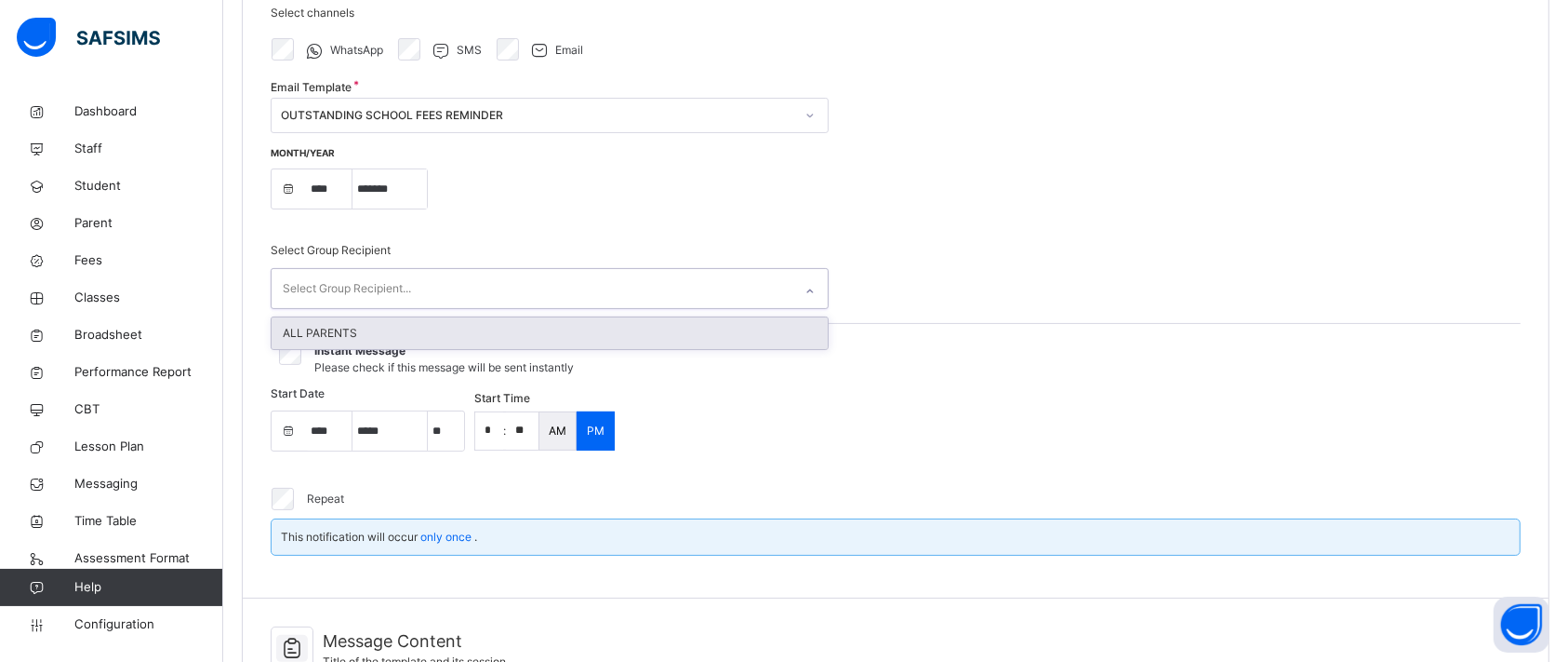
click at [450, 288] on div "Select Group Recipient..." at bounding box center [532, 288] width 520 height 39
click at [367, 324] on div "ALL PARENTS" at bounding box center [550, 333] width 557 height 31
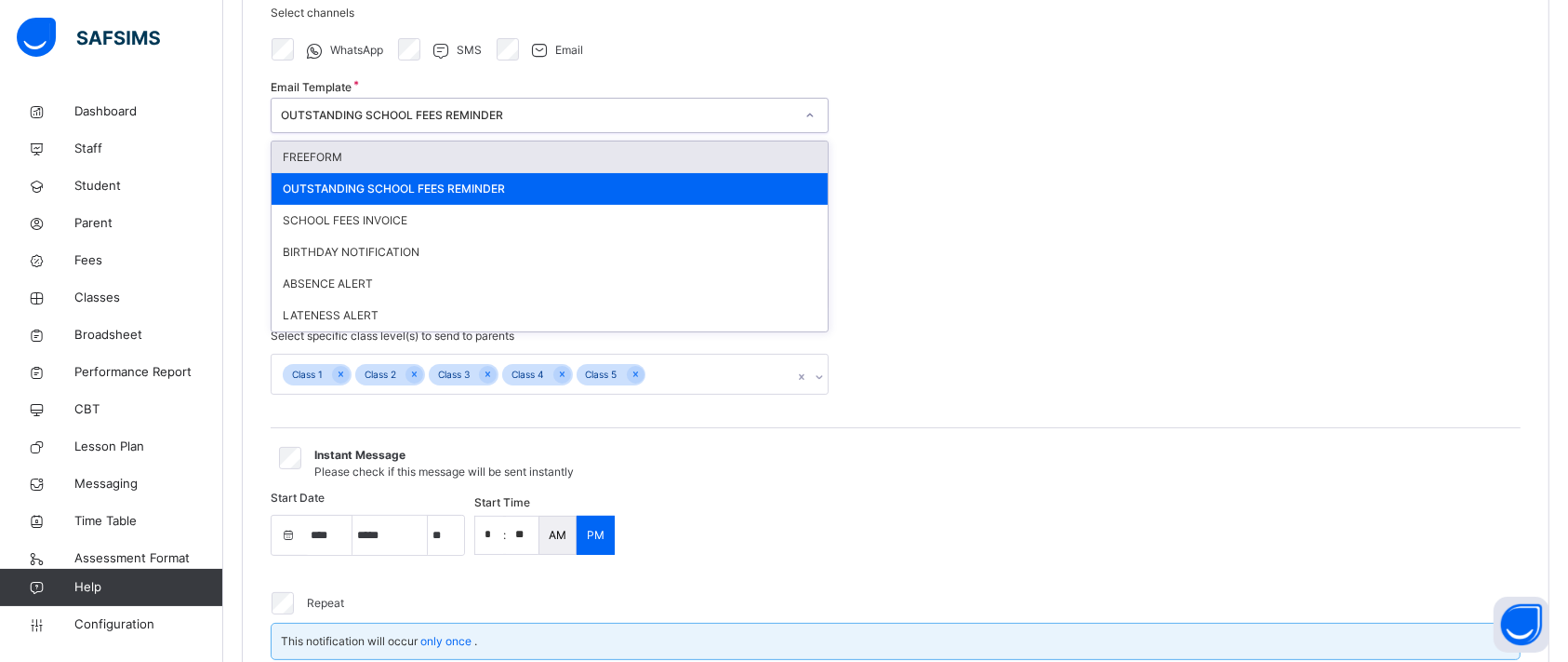
click at [482, 110] on div "OUTSTANDING SCHOOL FEES REMINDER" at bounding box center [538, 115] width 514 height 17
click at [370, 159] on div "FREEFORM" at bounding box center [550, 156] width 557 height 31
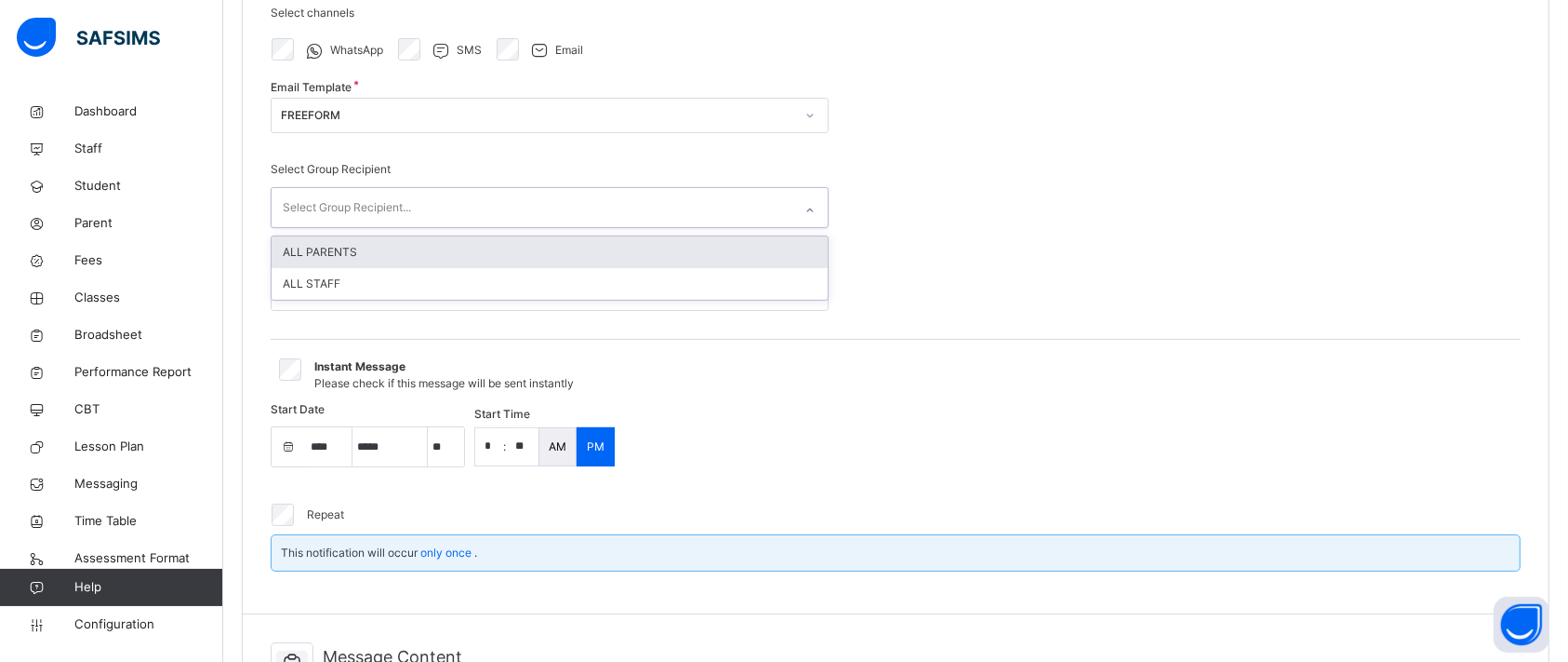
click at [477, 197] on div "Select Group Recipient..." at bounding box center [532, 207] width 520 height 39
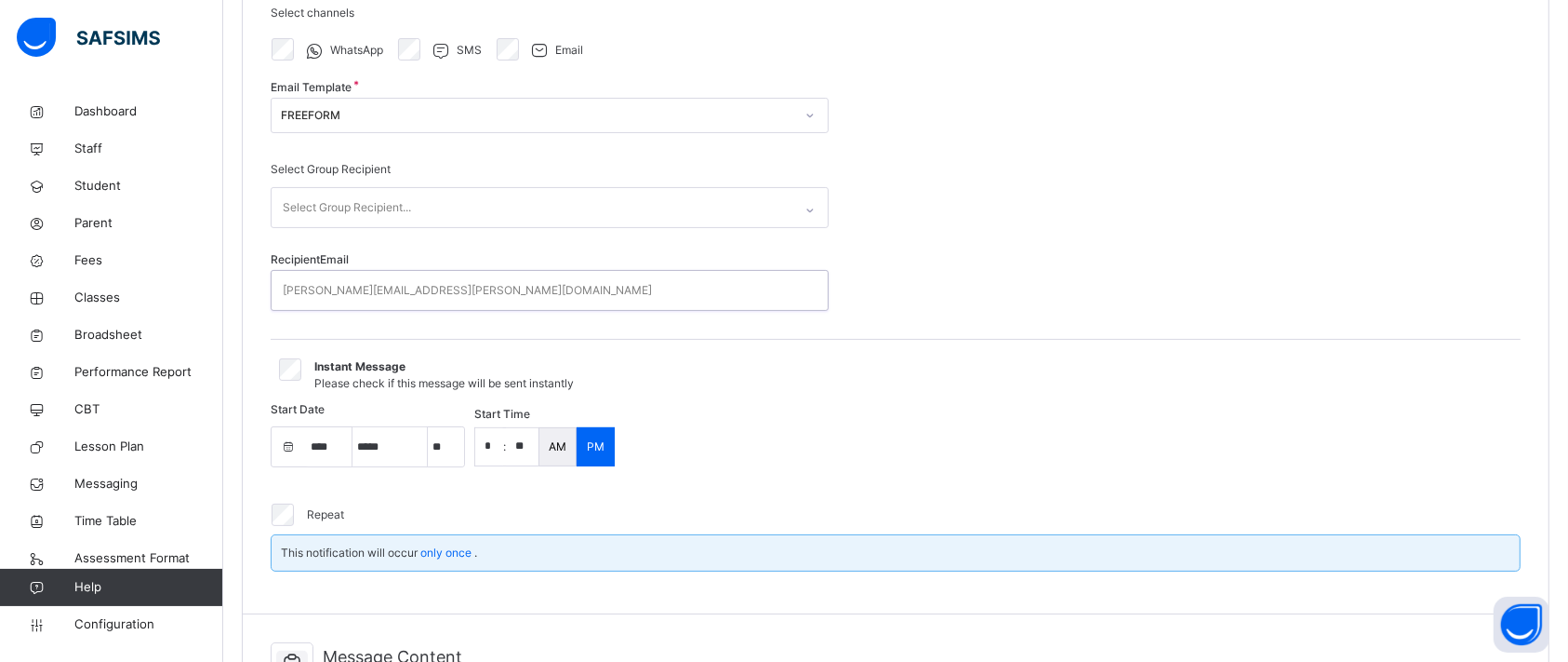
drag, startPoint x: 330, startPoint y: 276, endPoint x: 345, endPoint y: 206, distance: 71.6
click at [345, 206] on div "Select Group Recipient Select Group Recipient... Recipient Email 0 results avai…" at bounding box center [549, 242] width 558 height 192
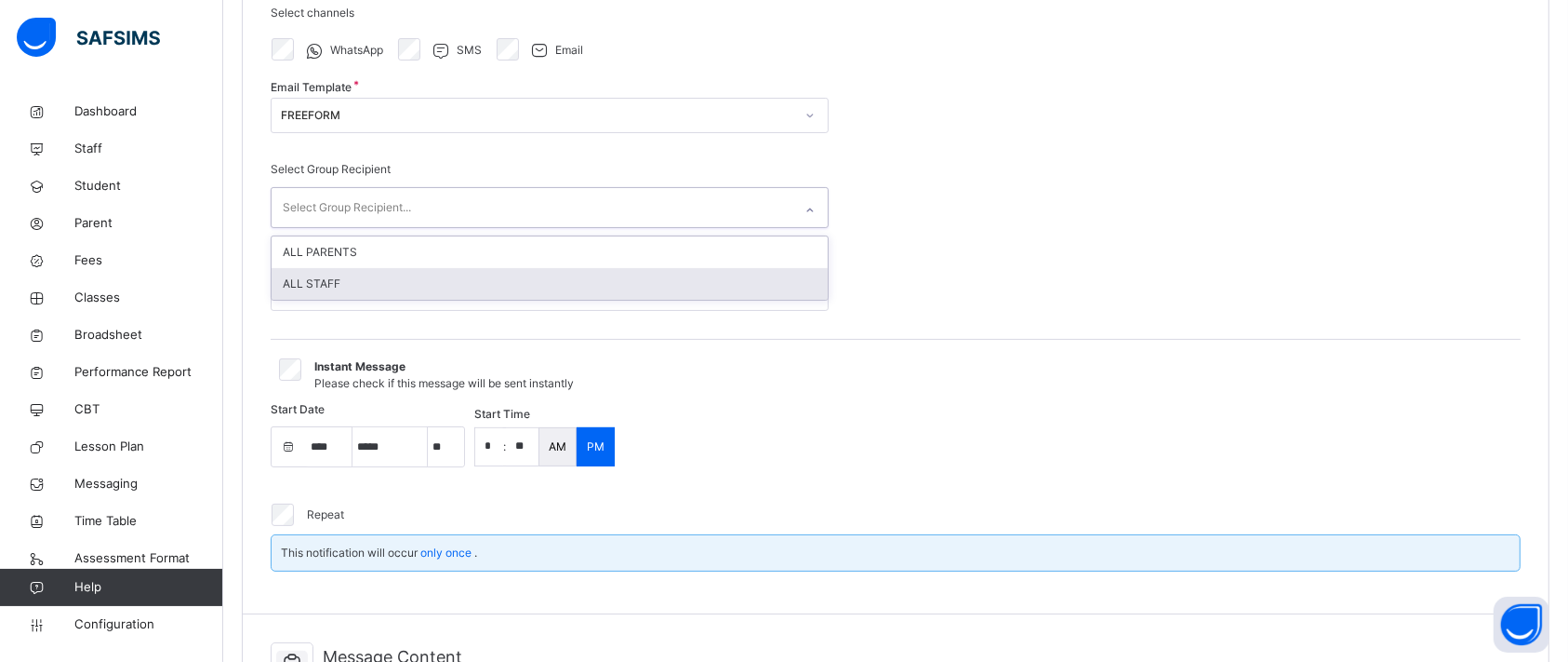
drag, startPoint x: 345, startPoint y: 206, endPoint x: 311, endPoint y: 280, distance: 81.4
click at [311, 228] on div "option ALL PARENTS, selected. option ALL STAFF focused, 2 of 2. 2 results avail…" at bounding box center [549, 207] width 558 height 41
click at [311, 280] on div "ALL STAFF" at bounding box center [550, 283] width 557 height 31
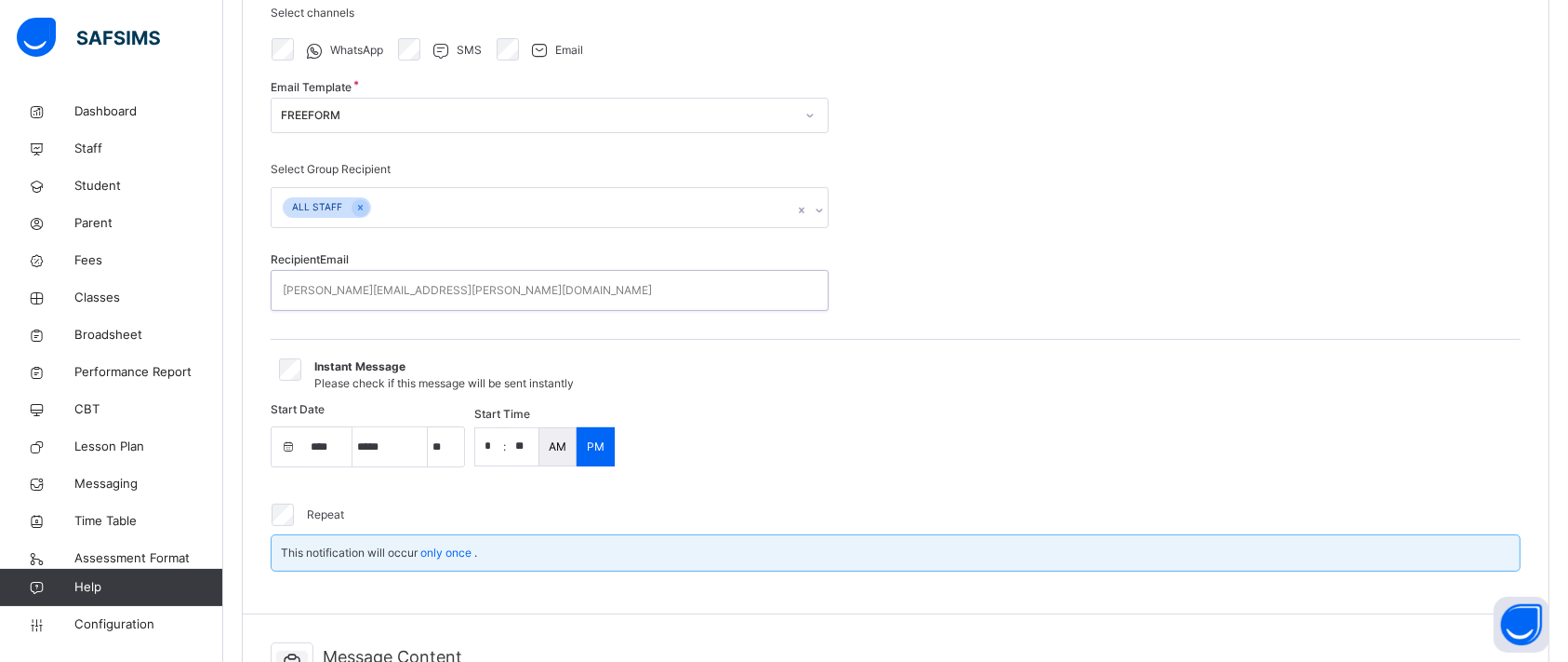
click at [283, 281] on div "[PERSON_NAME][EMAIL_ADDRESS][PERSON_NAME][DOMAIN_NAME]" at bounding box center [467, 290] width 369 height 35
click at [365, 280] on div "[PERSON_NAME][EMAIL_ADDRESS][PERSON_NAME][DOMAIN_NAME]" at bounding box center [467, 290] width 369 height 35
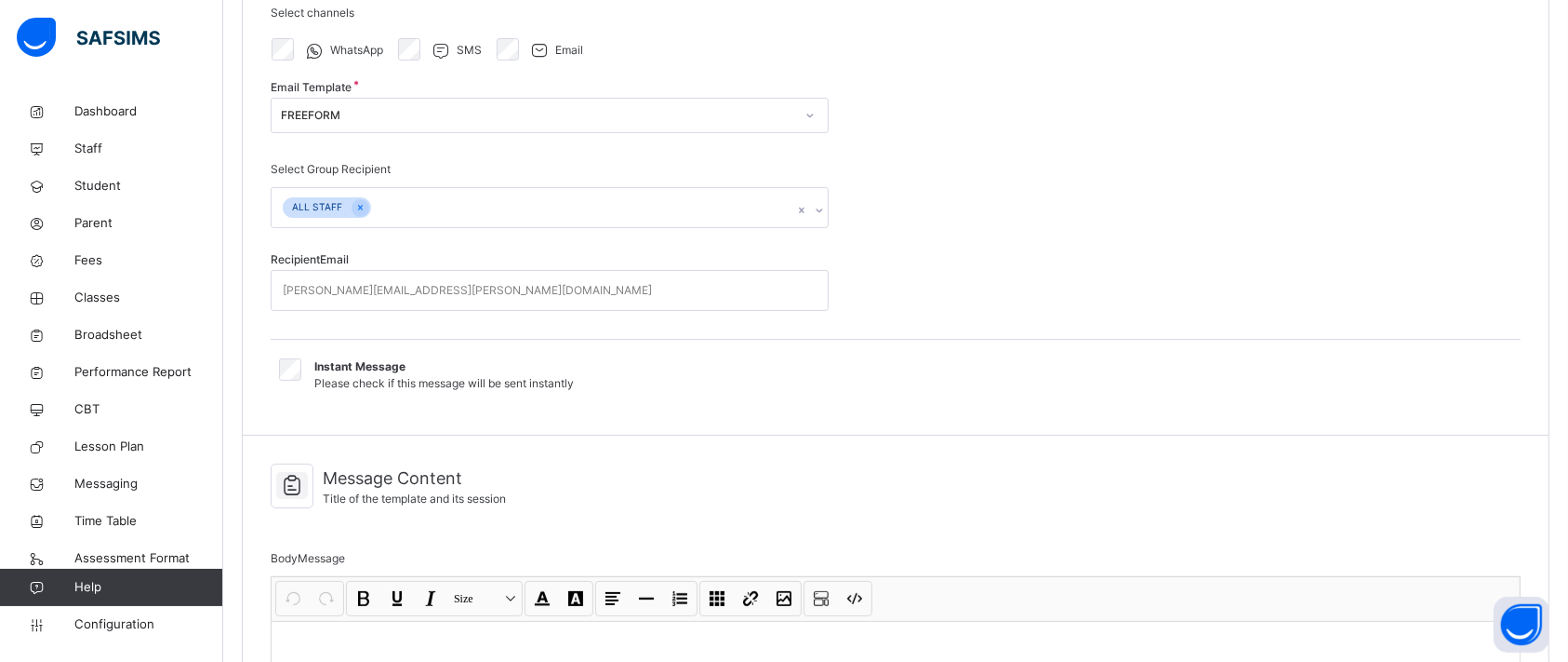
select select "**"
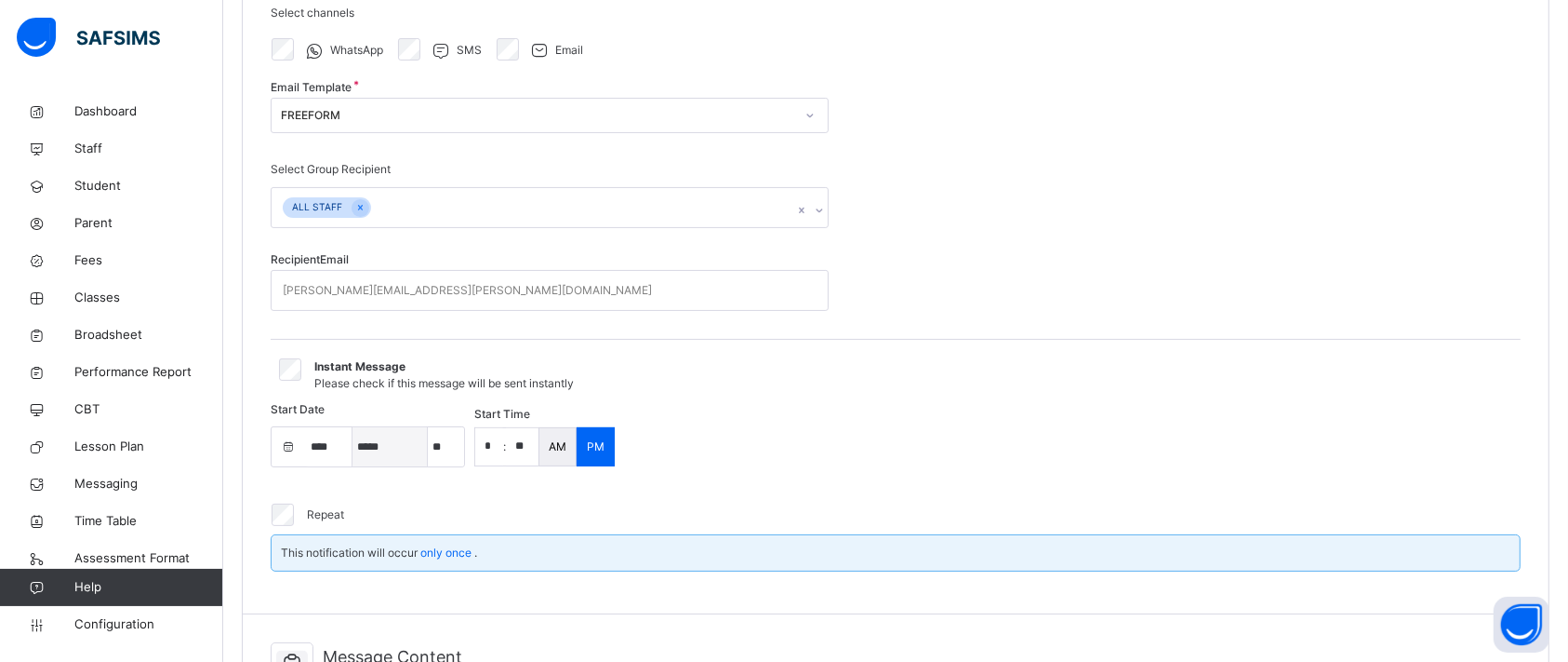
select select "****"
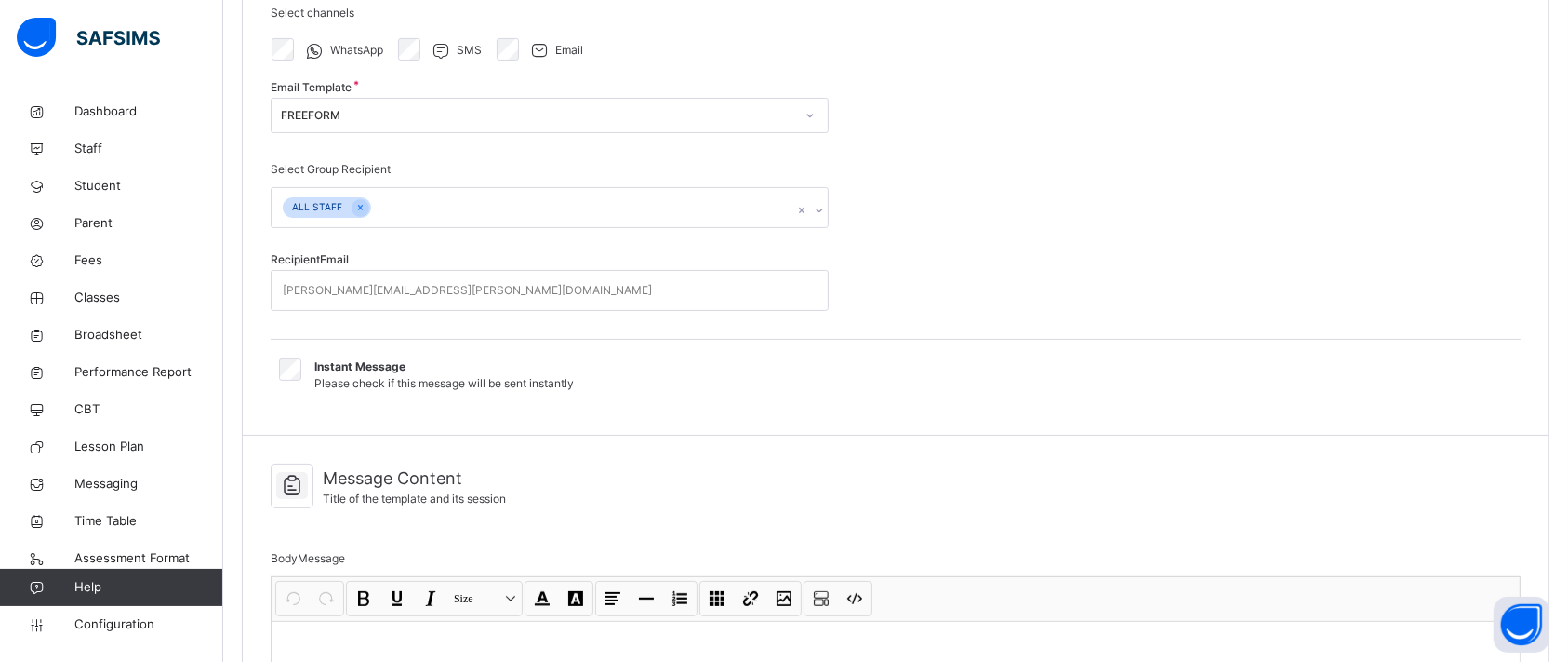
select select "**"
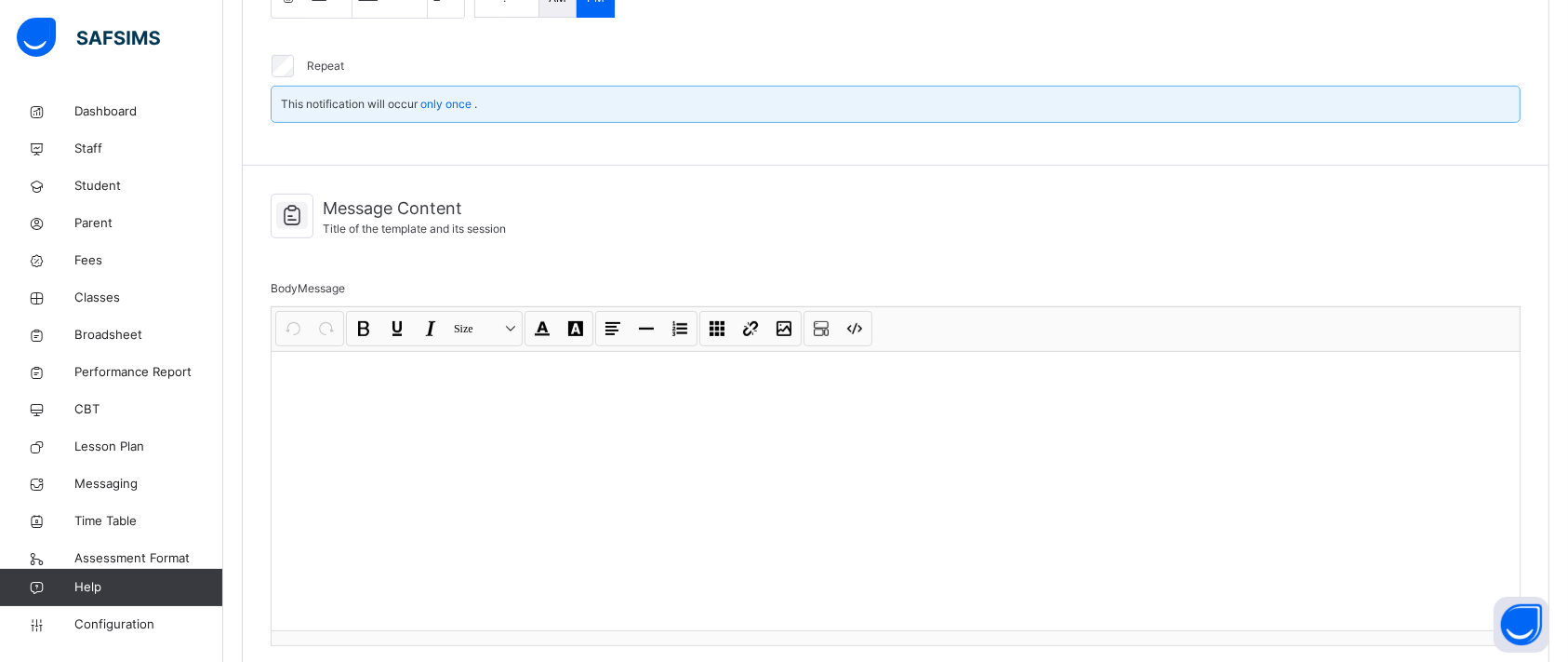
scroll to position [796, 0]
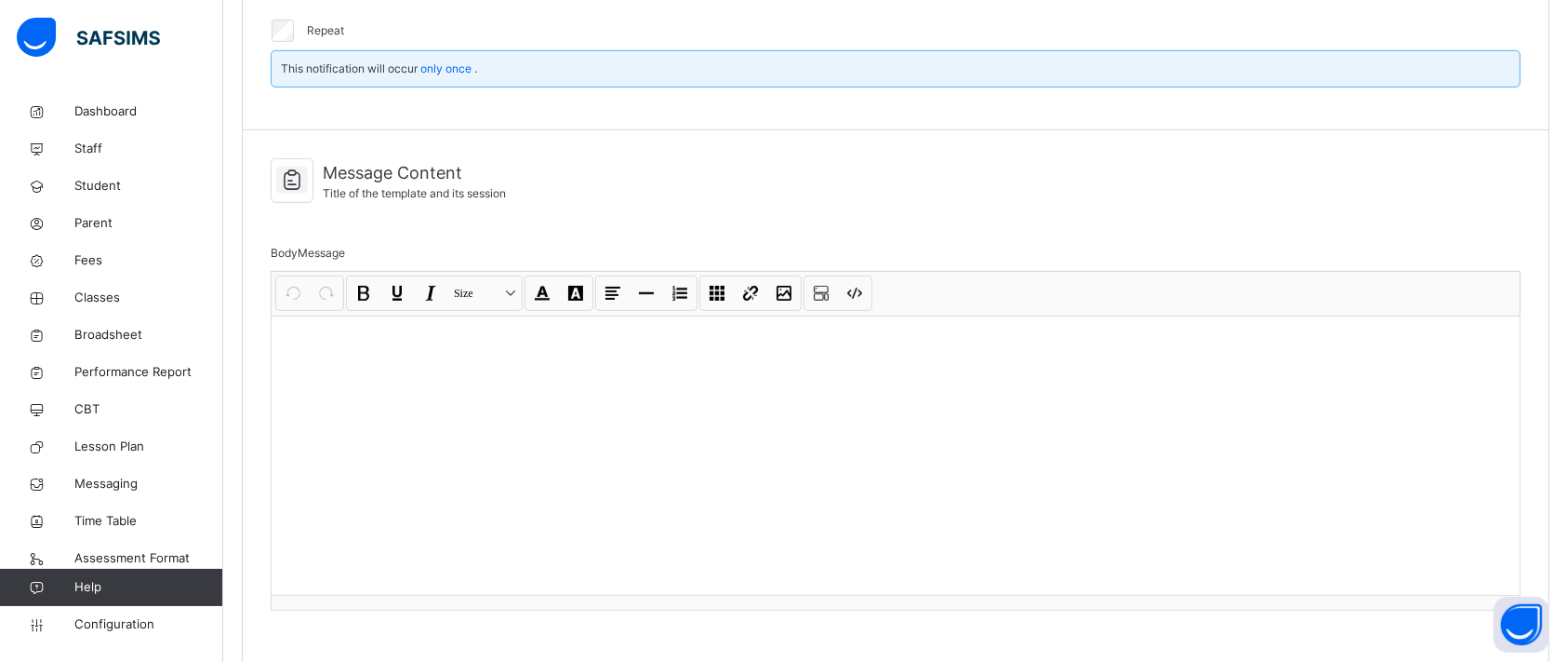
select select "****"
click at [329, 357] on div at bounding box center [895, 455] width 1248 height 279
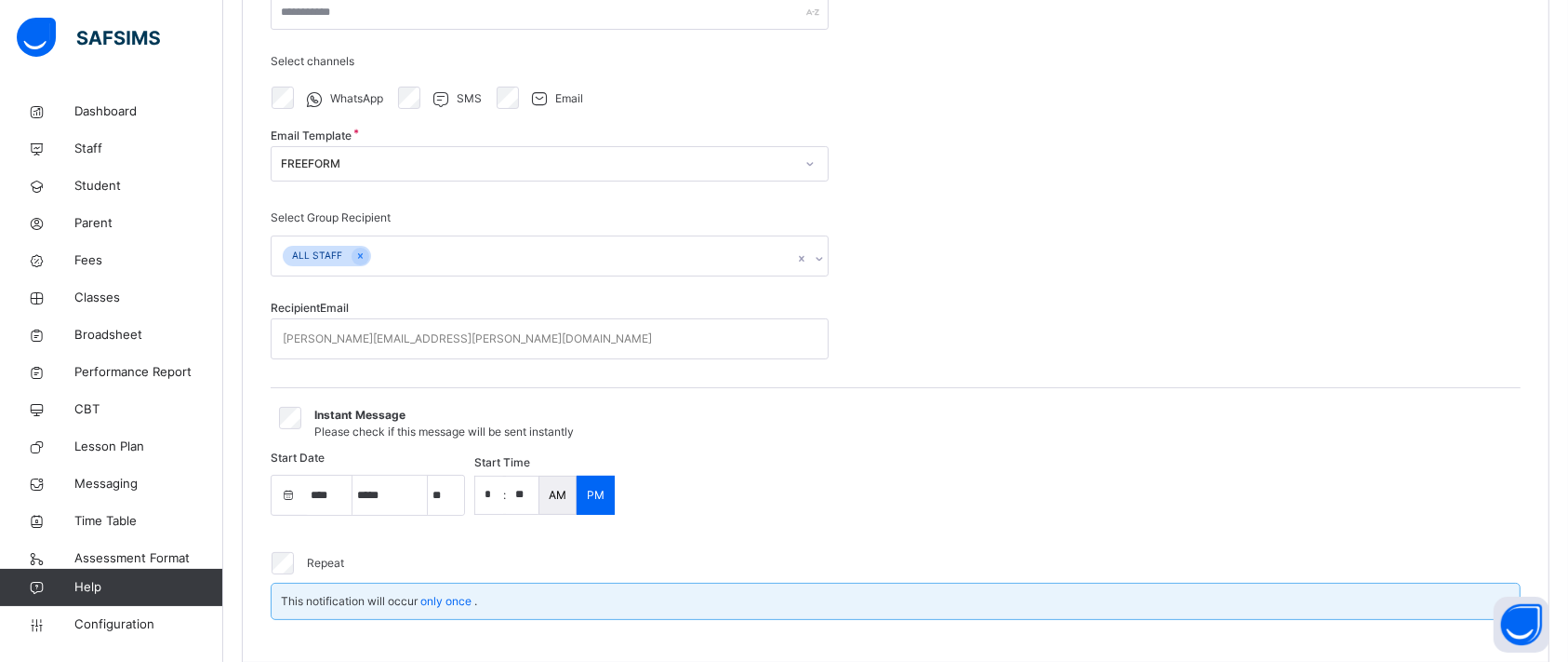
scroll to position [253, 0]
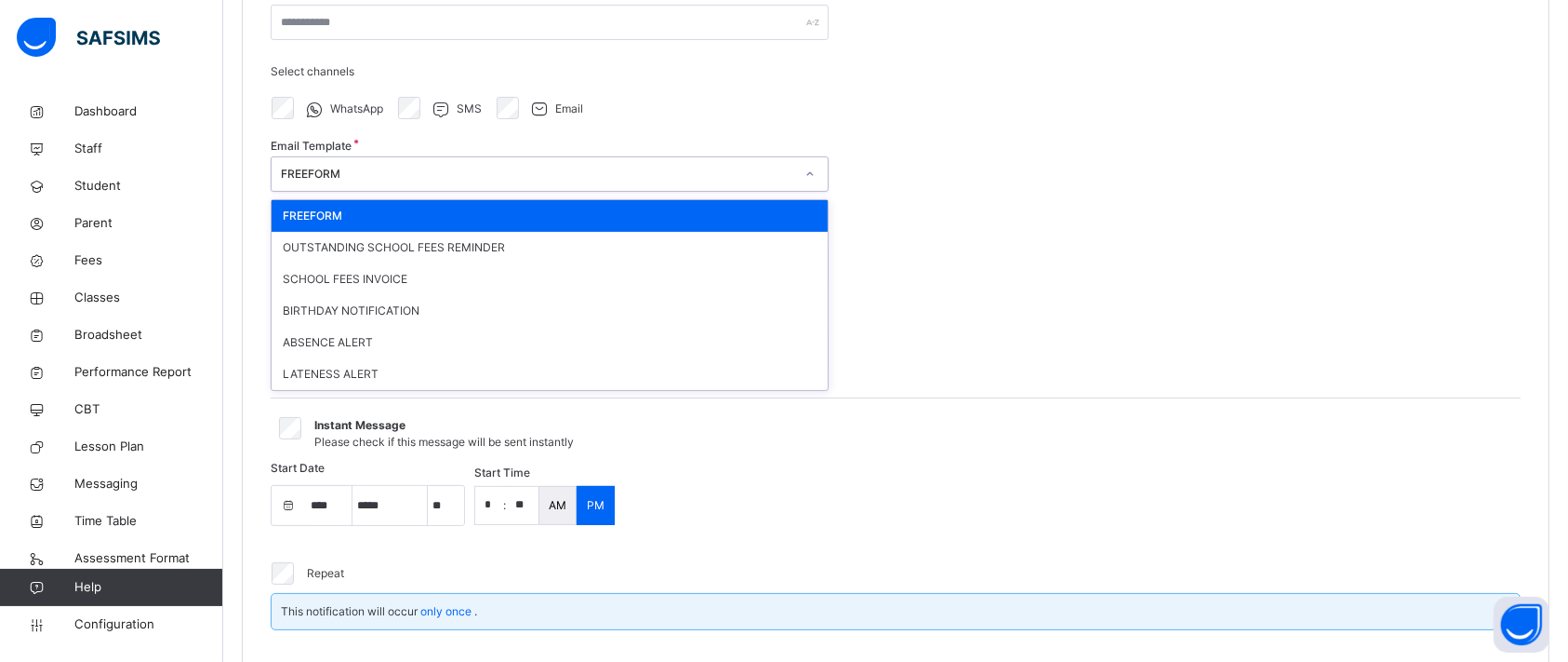
click at [574, 175] on div "FREEFORM" at bounding box center [538, 175] width 514 height 17
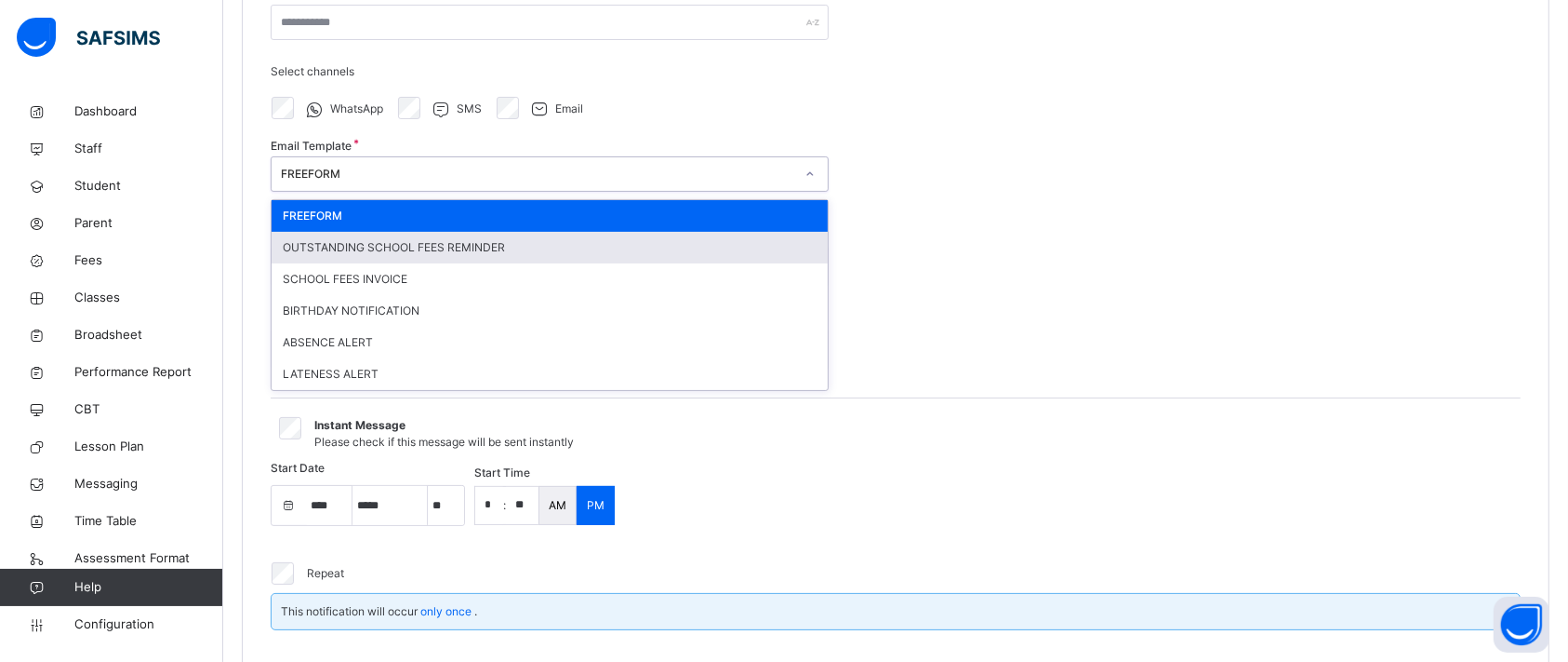
click at [480, 244] on div "OUTSTANDING SCHOOL FEES REMINDER" at bounding box center [550, 247] width 557 height 31
type input "**********"
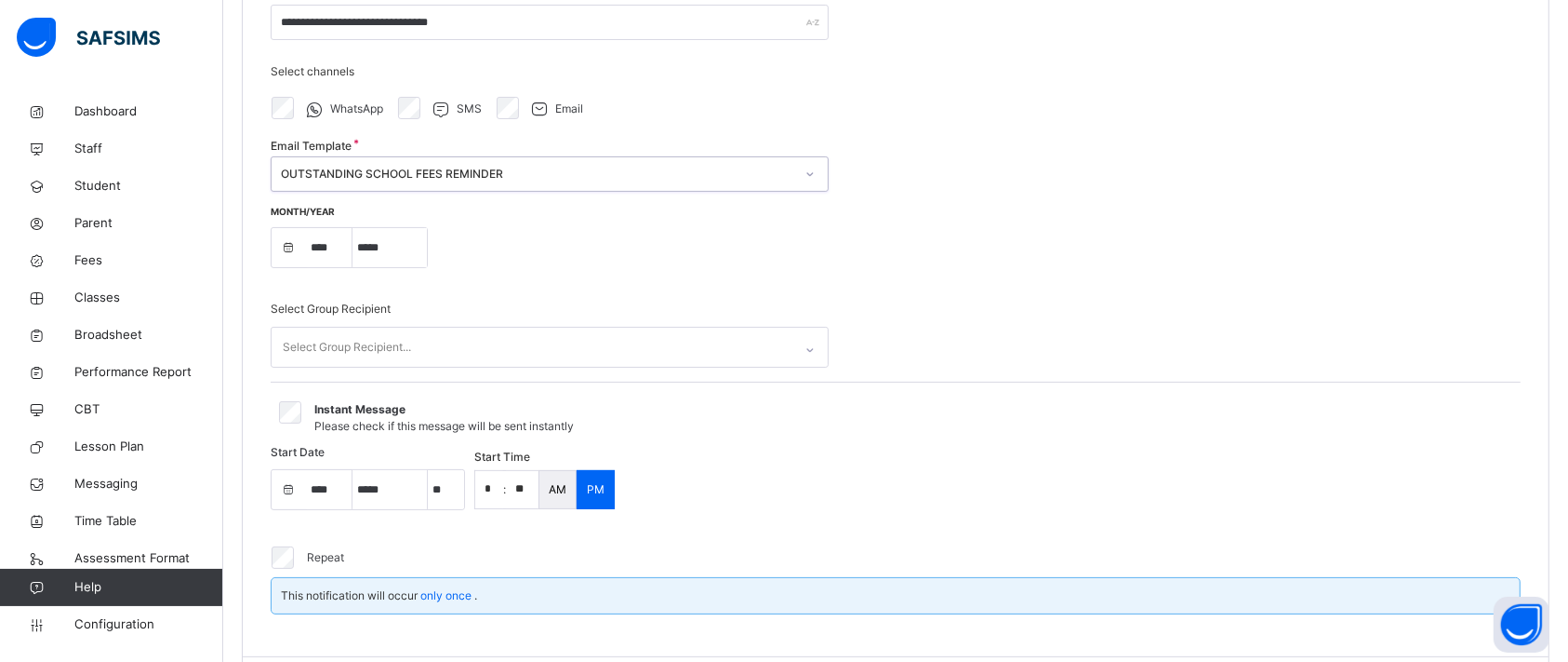
select select "****"
select select "*"
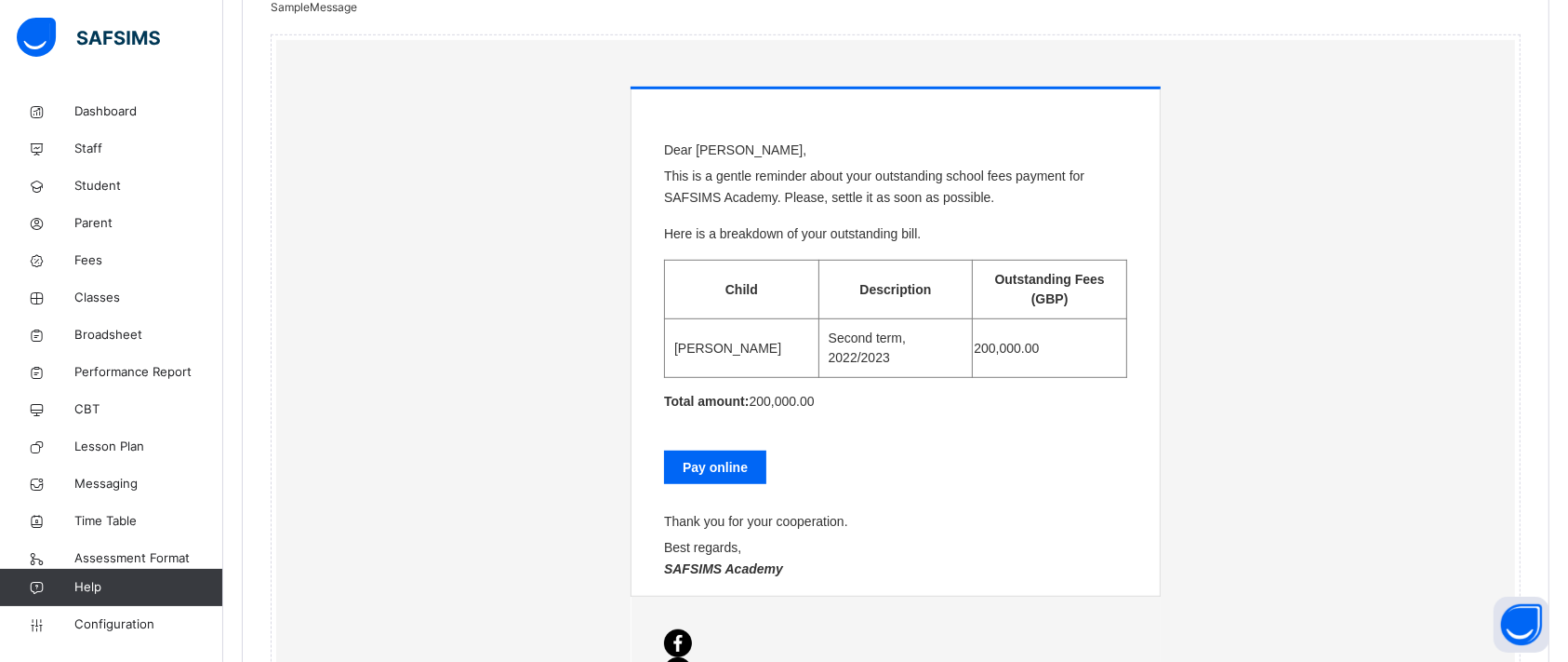
scroll to position [1034, 0]
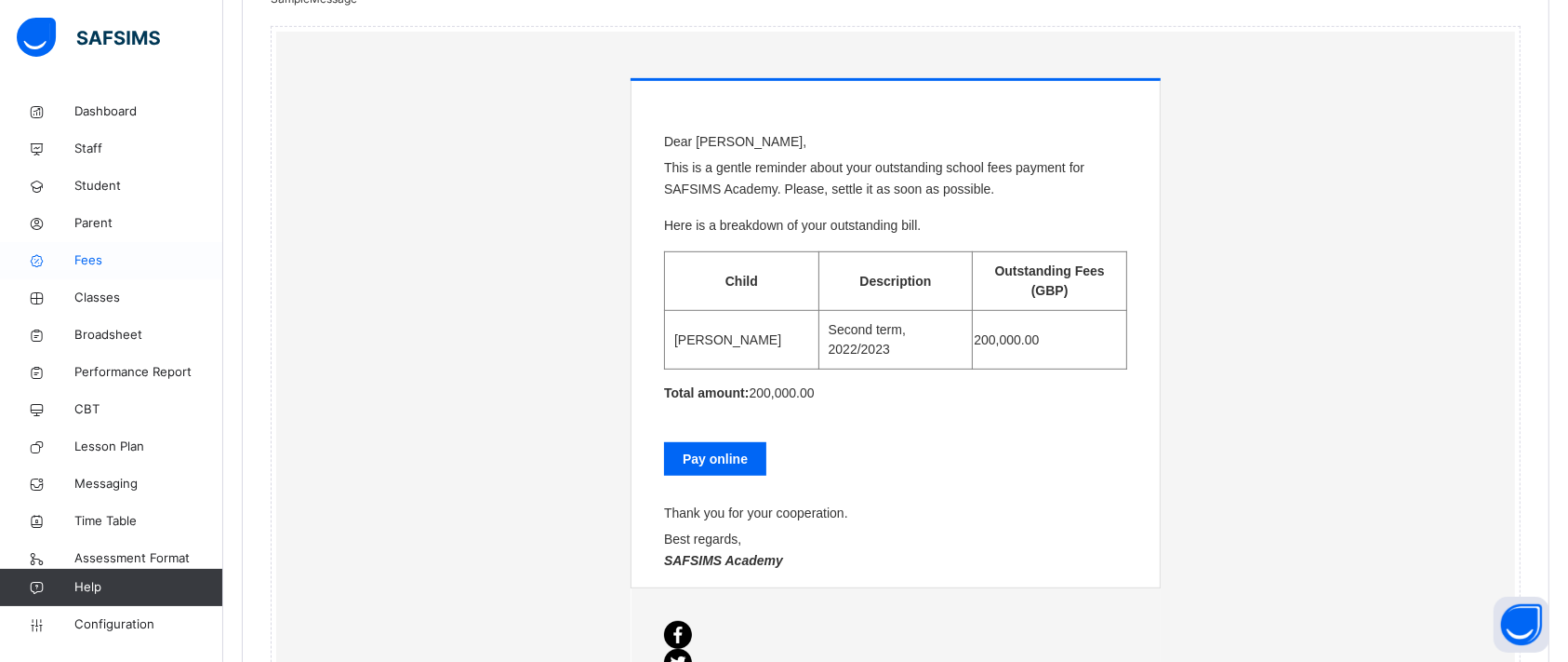
click at [87, 255] on span "Fees" at bounding box center [149, 260] width 149 height 19
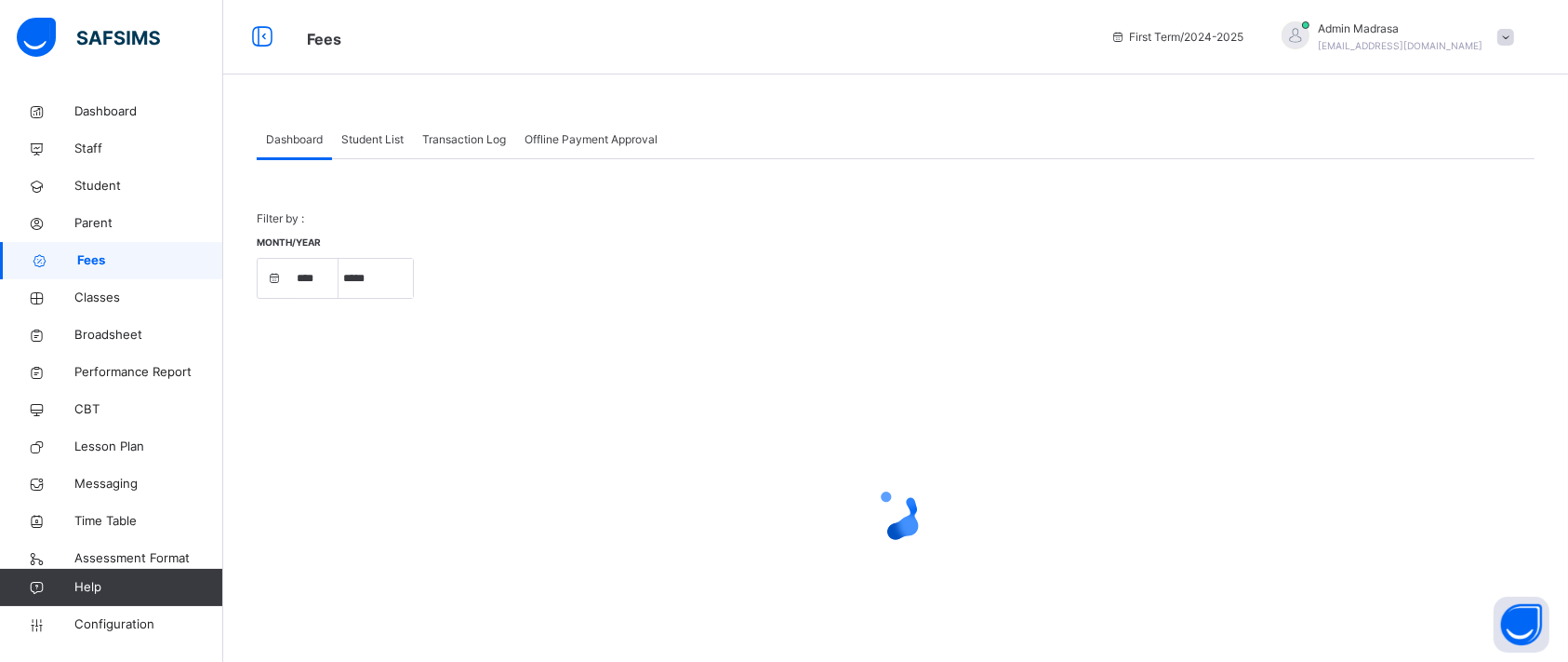
select select "****"
select select "*"
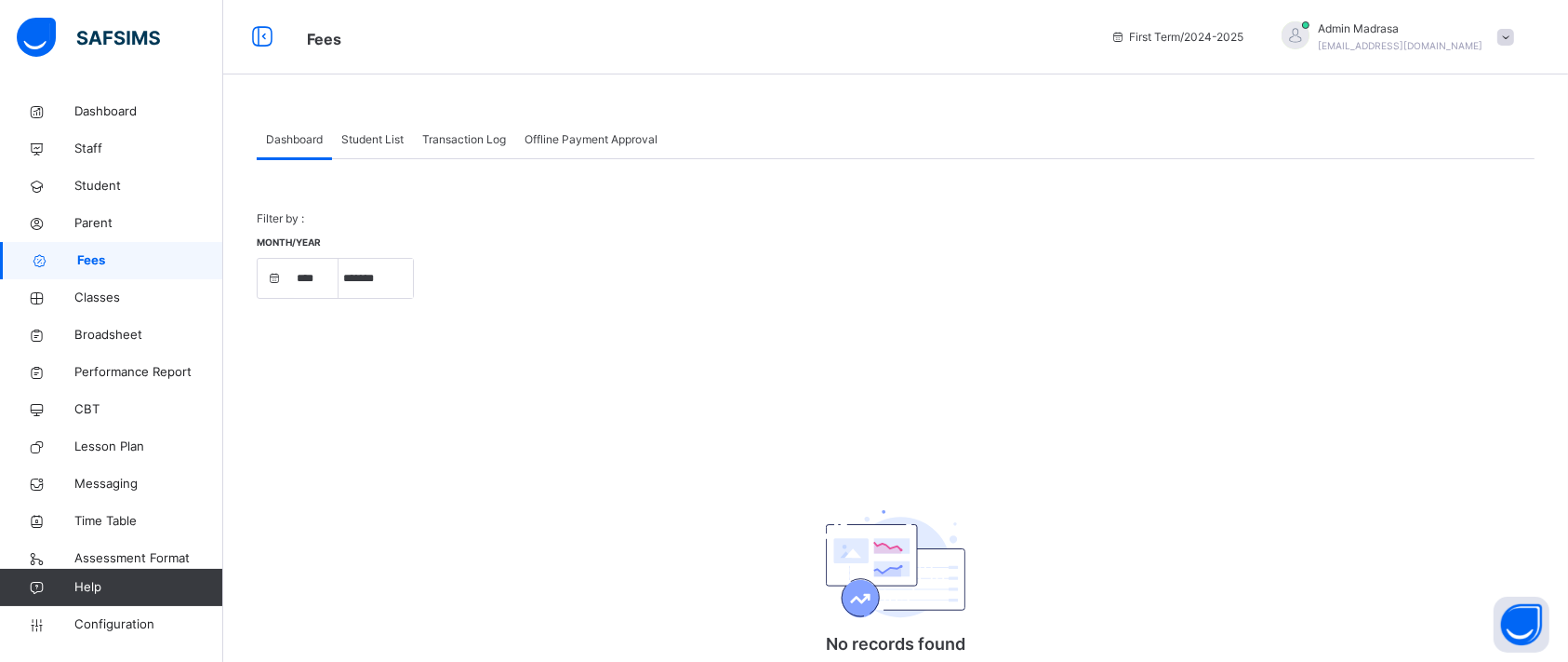
click at [1306, 32] on span at bounding box center [1506, 37] width 17 height 17
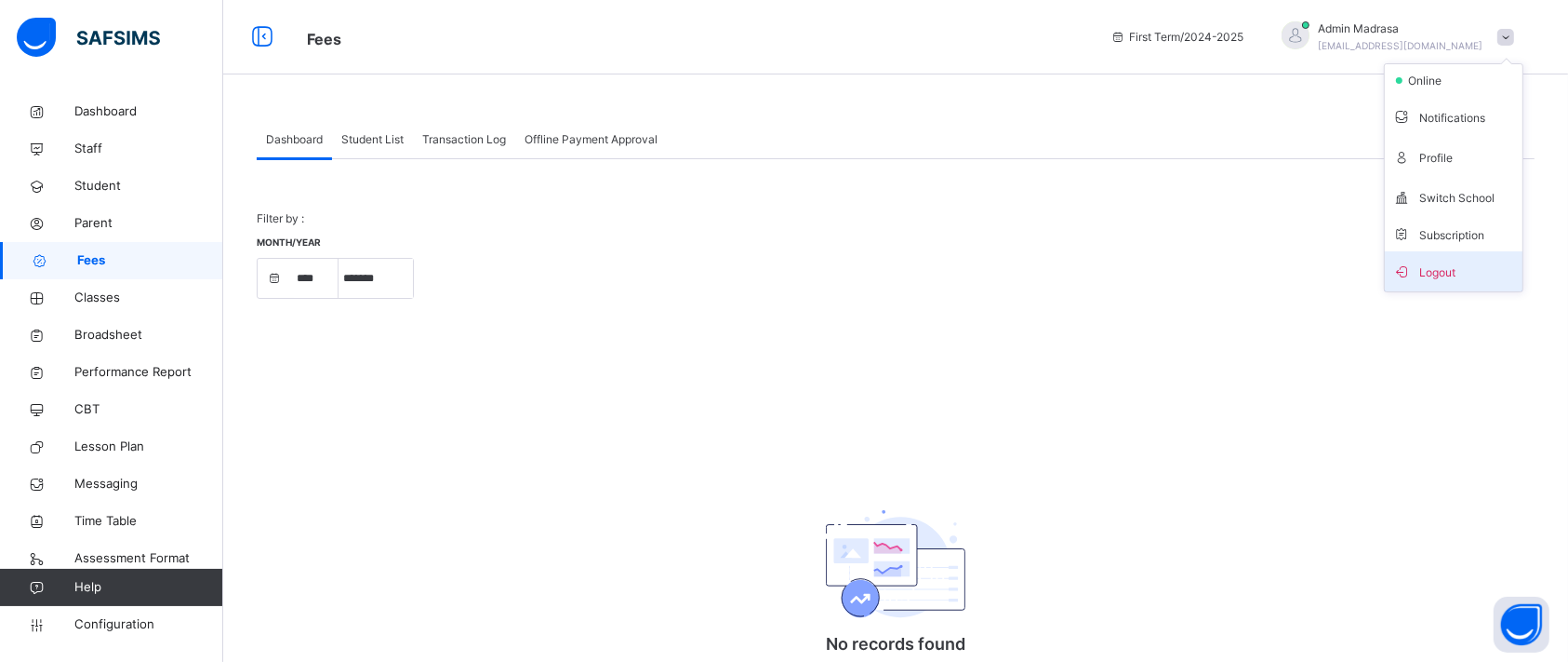
click at [1306, 266] on span "Logout" at bounding box center [1454, 271] width 123 height 25
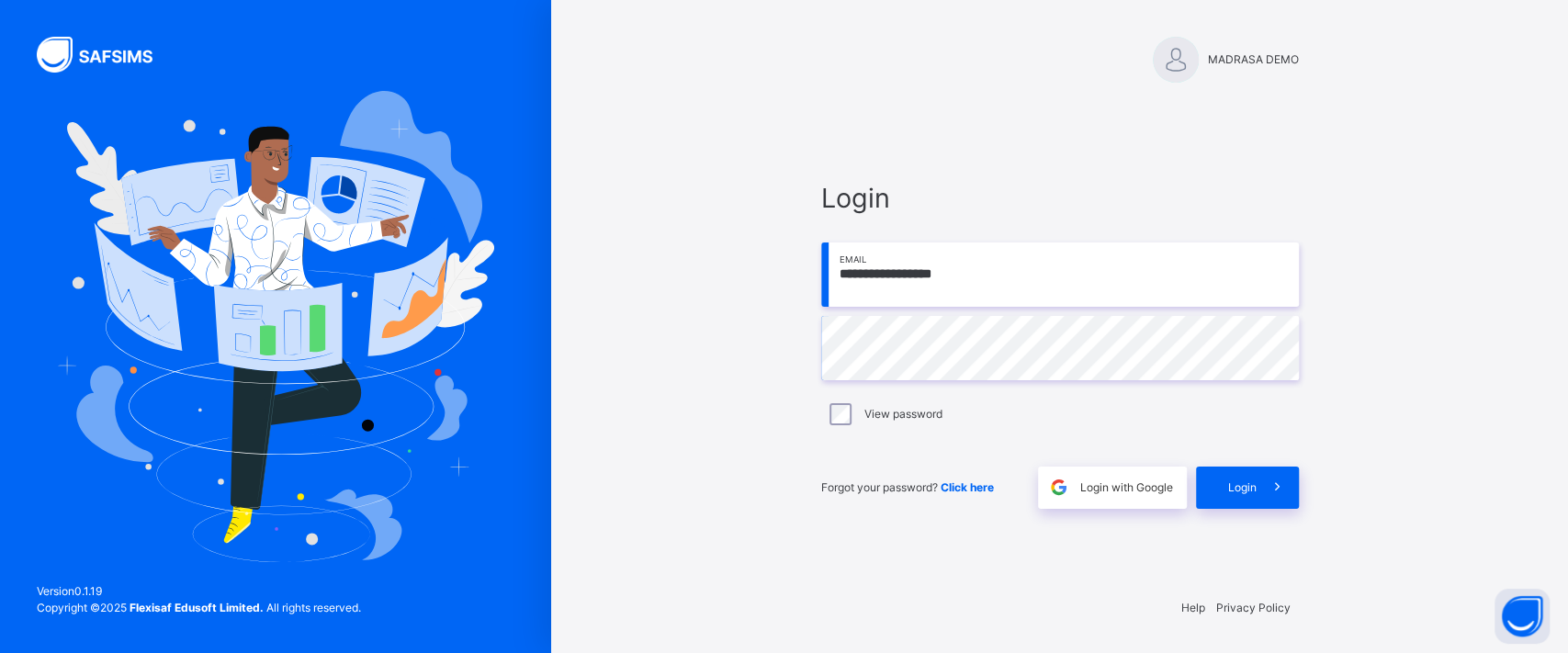
click at [984, 305] on input "**********" at bounding box center [1059, 275] width 477 height 64
type input "**********"
click at [1221, 471] on div "Login" at bounding box center [1246, 487] width 103 height 42
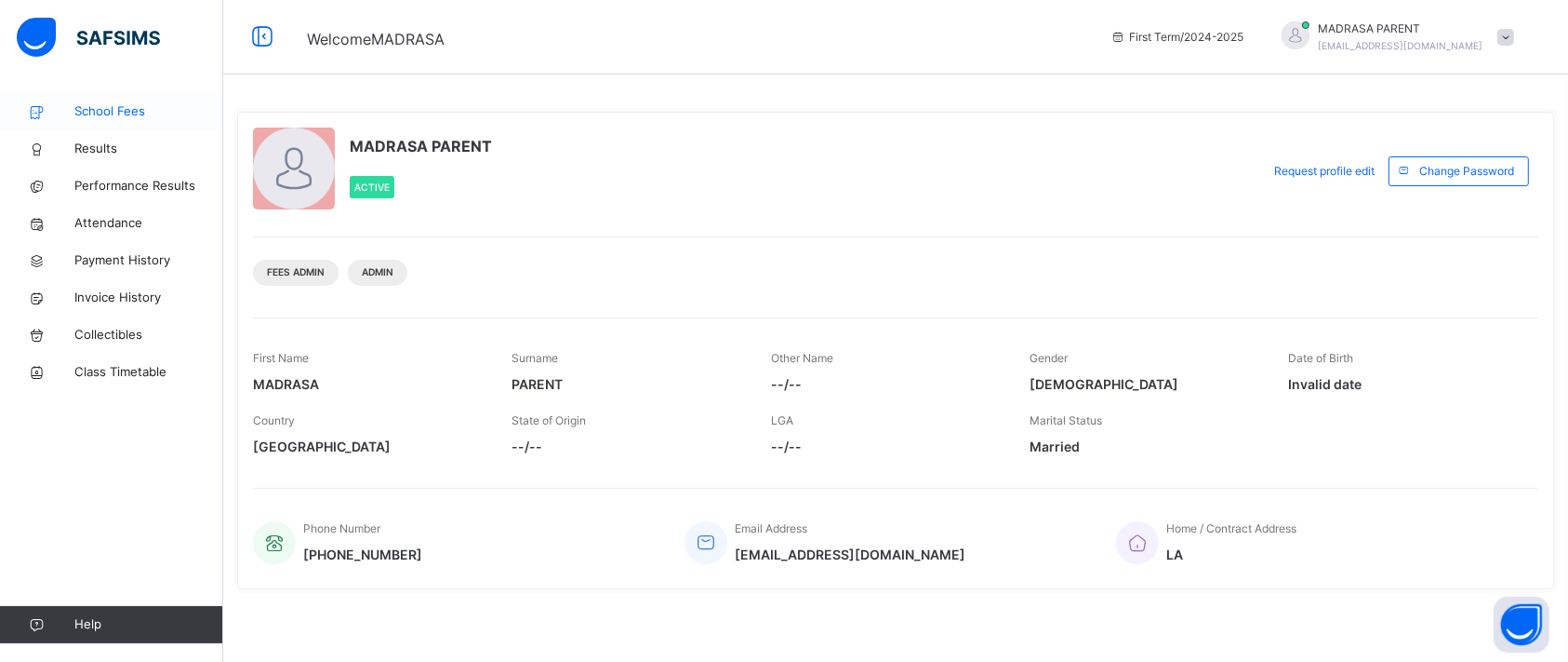
click at [118, 113] on span "School Fees" at bounding box center [149, 112] width 149 height 19
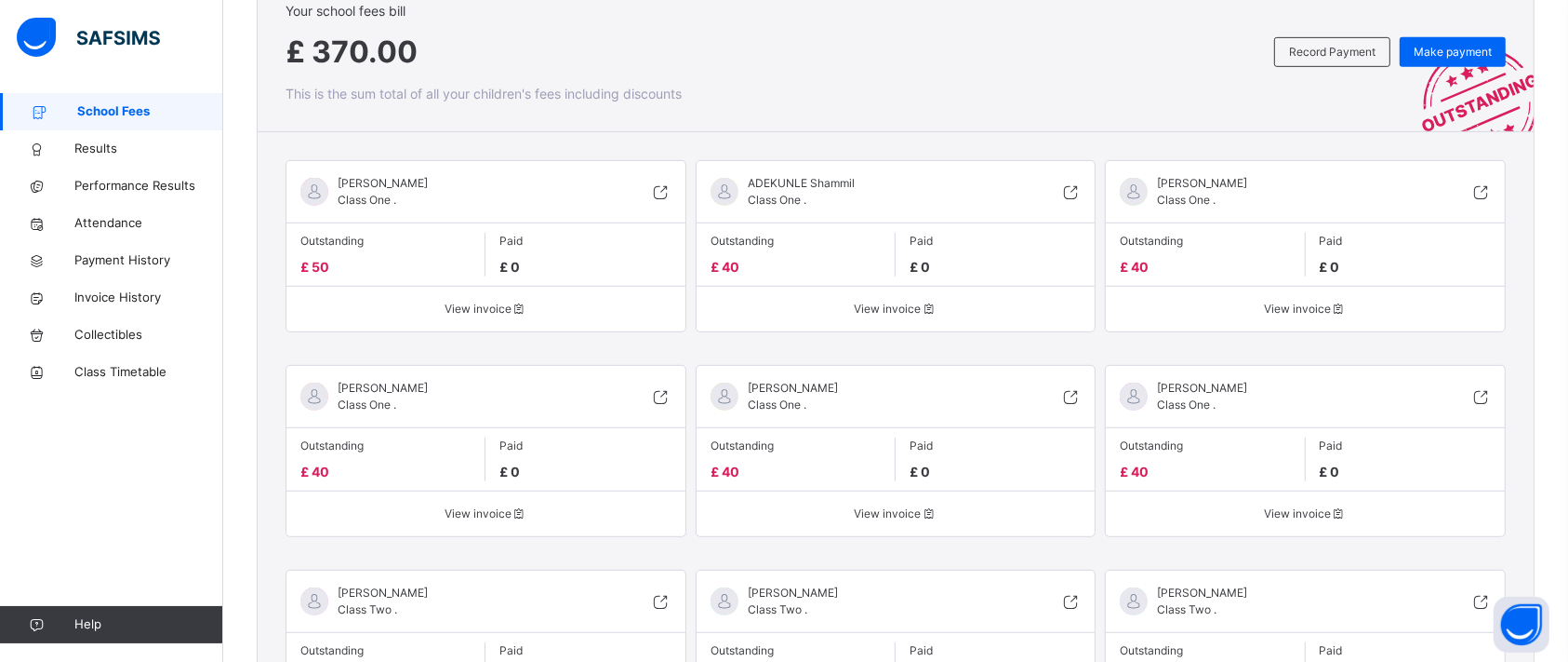
scroll to position [908, 0]
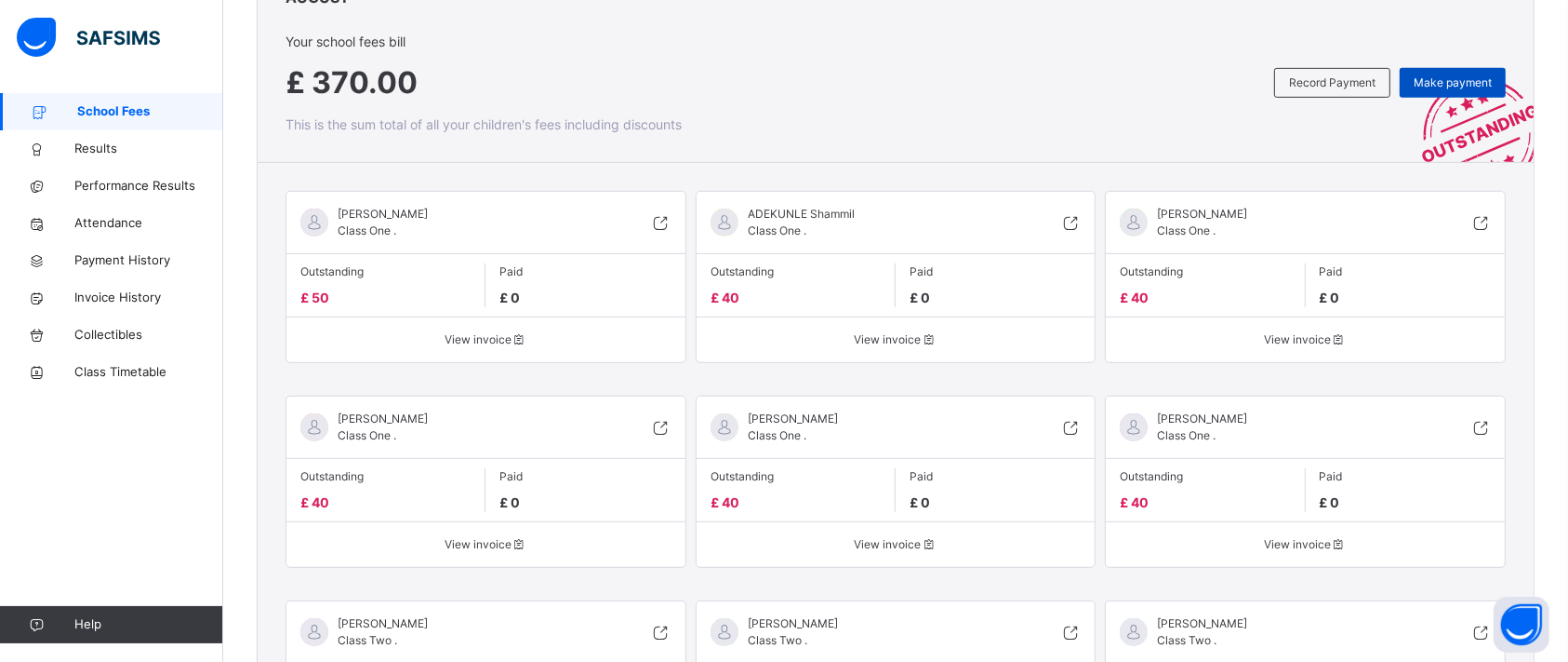
click at [1306, 78] on span "Make payment" at bounding box center [1453, 83] width 78 height 17
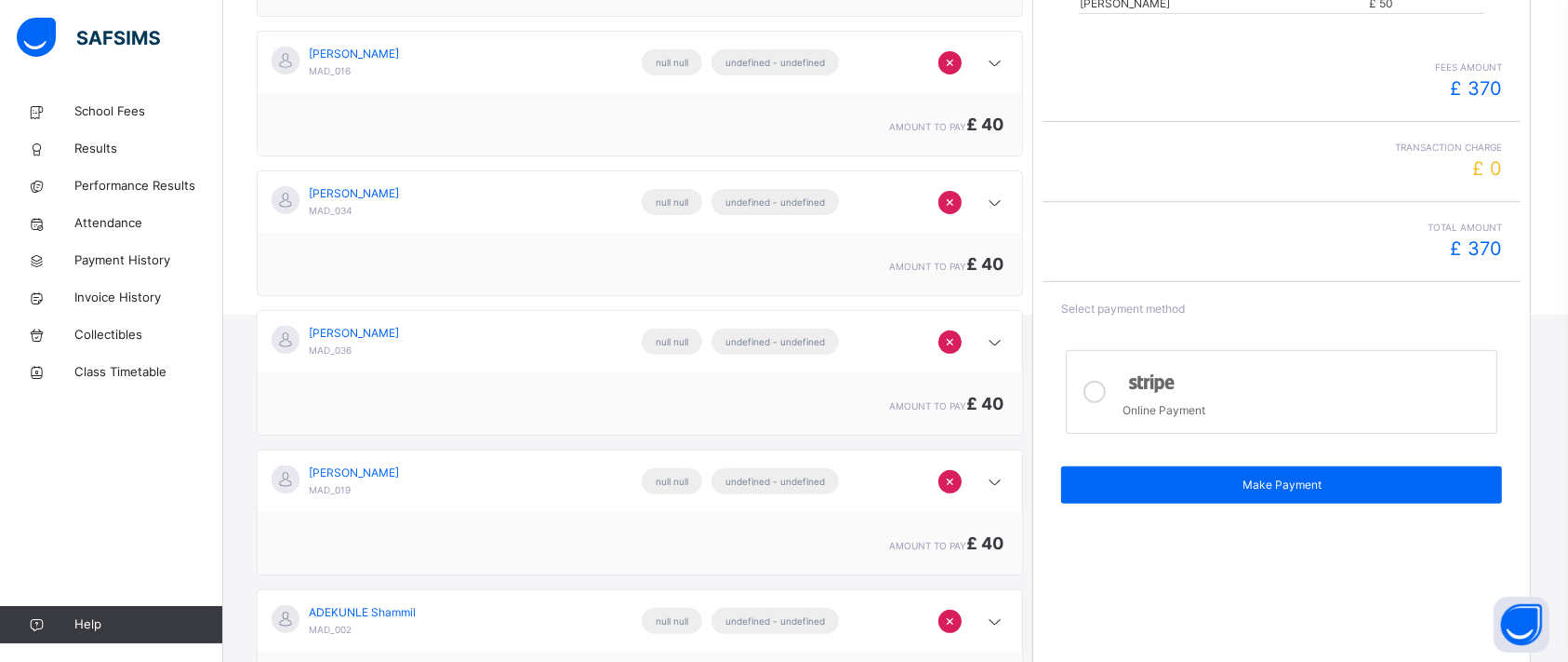
scroll to position [606, 0]
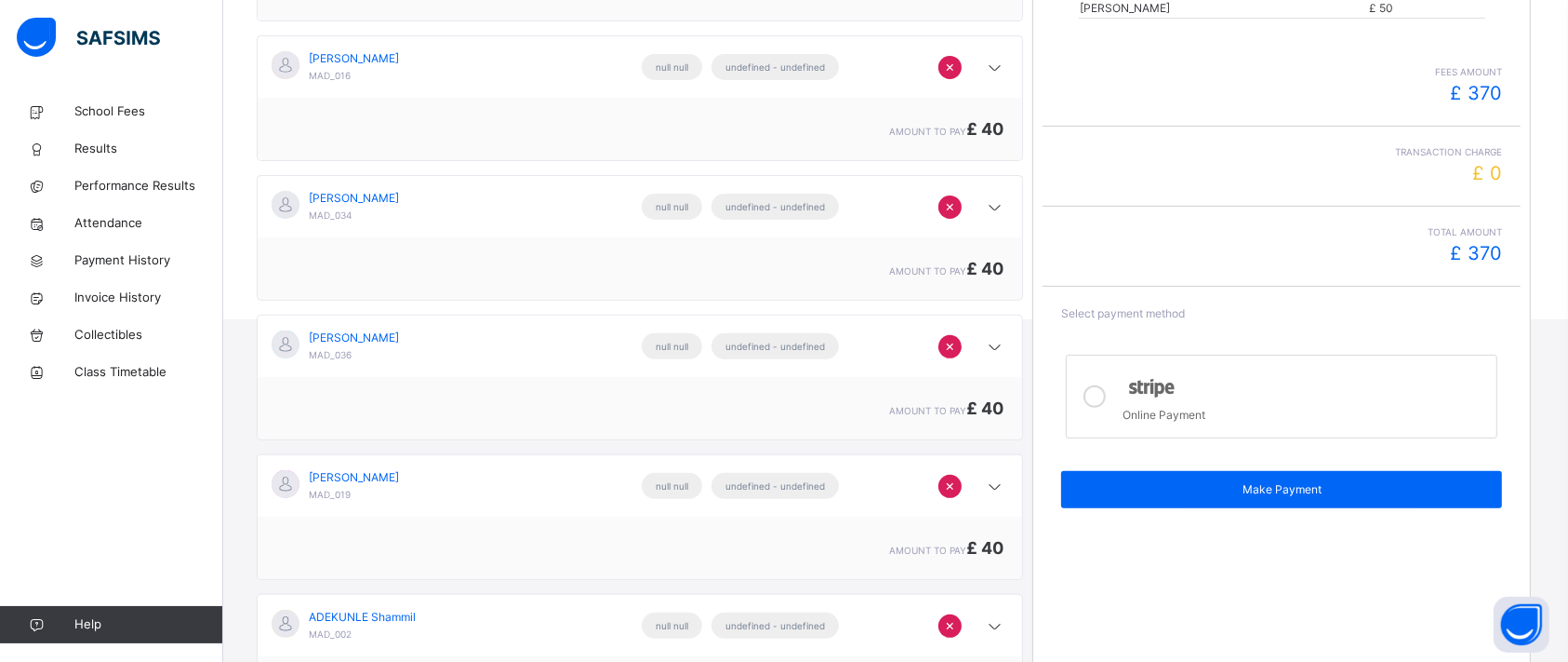
click at [1106, 392] on icon at bounding box center [1094, 396] width 22 height 22
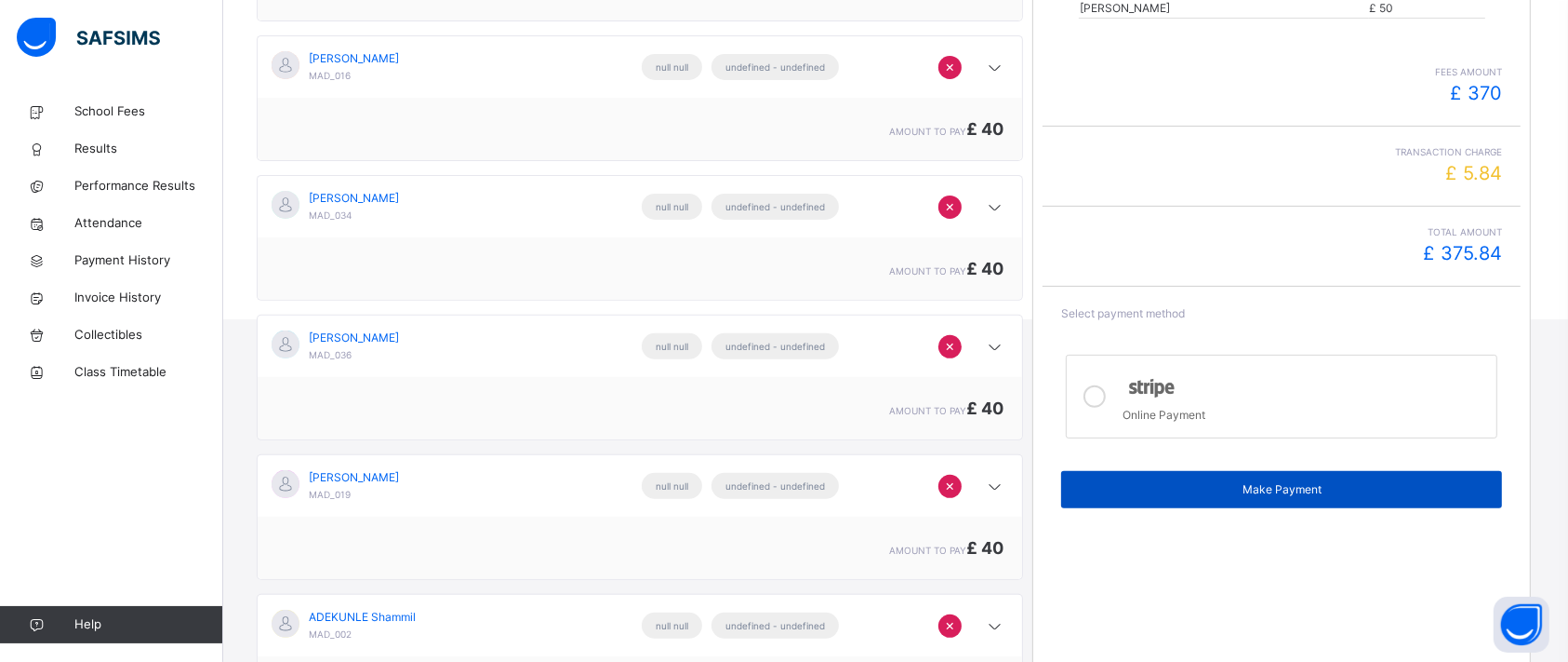
click at [1306, 484] on span "Make Payment" at bounding box center [1281, 489] width 413 height 17
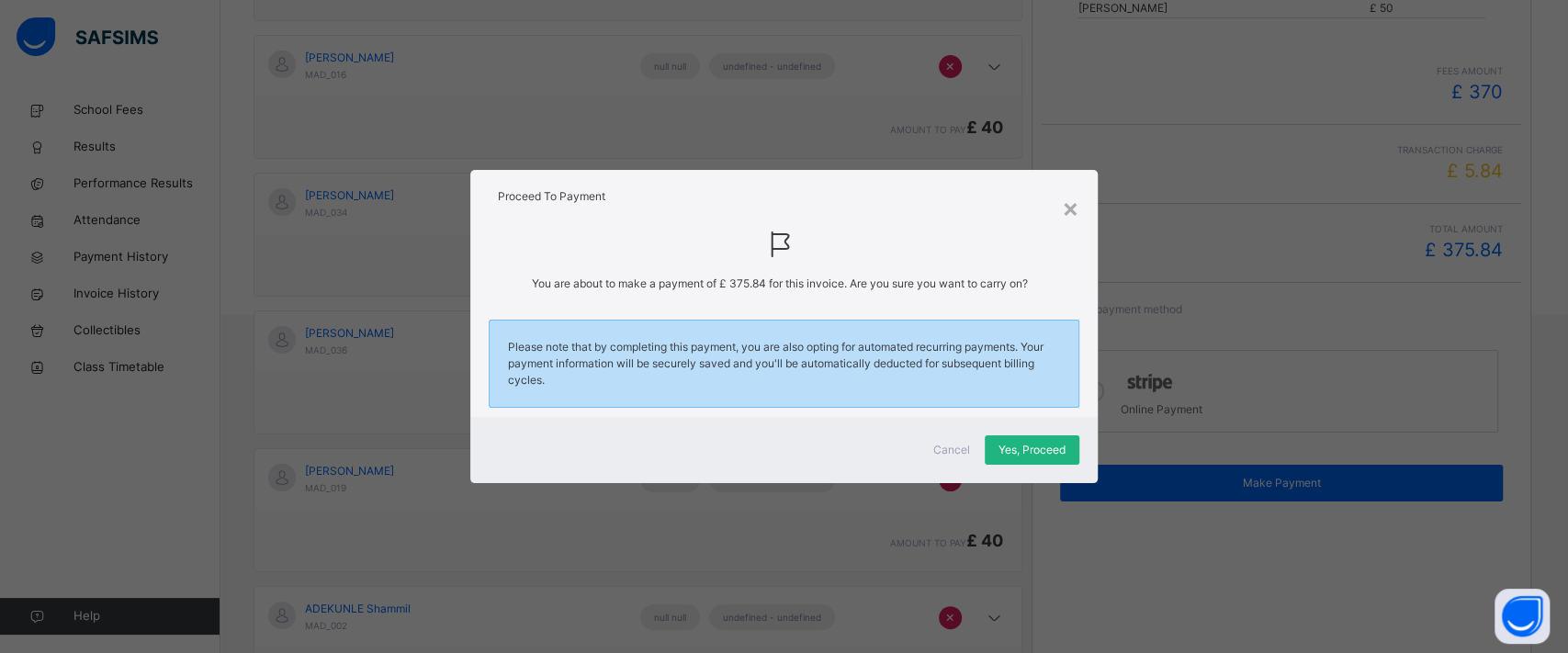
click at [1034, 451] on span "Yes, Proceed" at bounding box center [1032, 450] width 67 height 17
click at [1034, 451] on div "Yes, Proceed" at bounding box center [1032, 450] width 95 height 29
click at [1075, 200] on div "×" at bounding box center [1070, 207] width 18 height 39
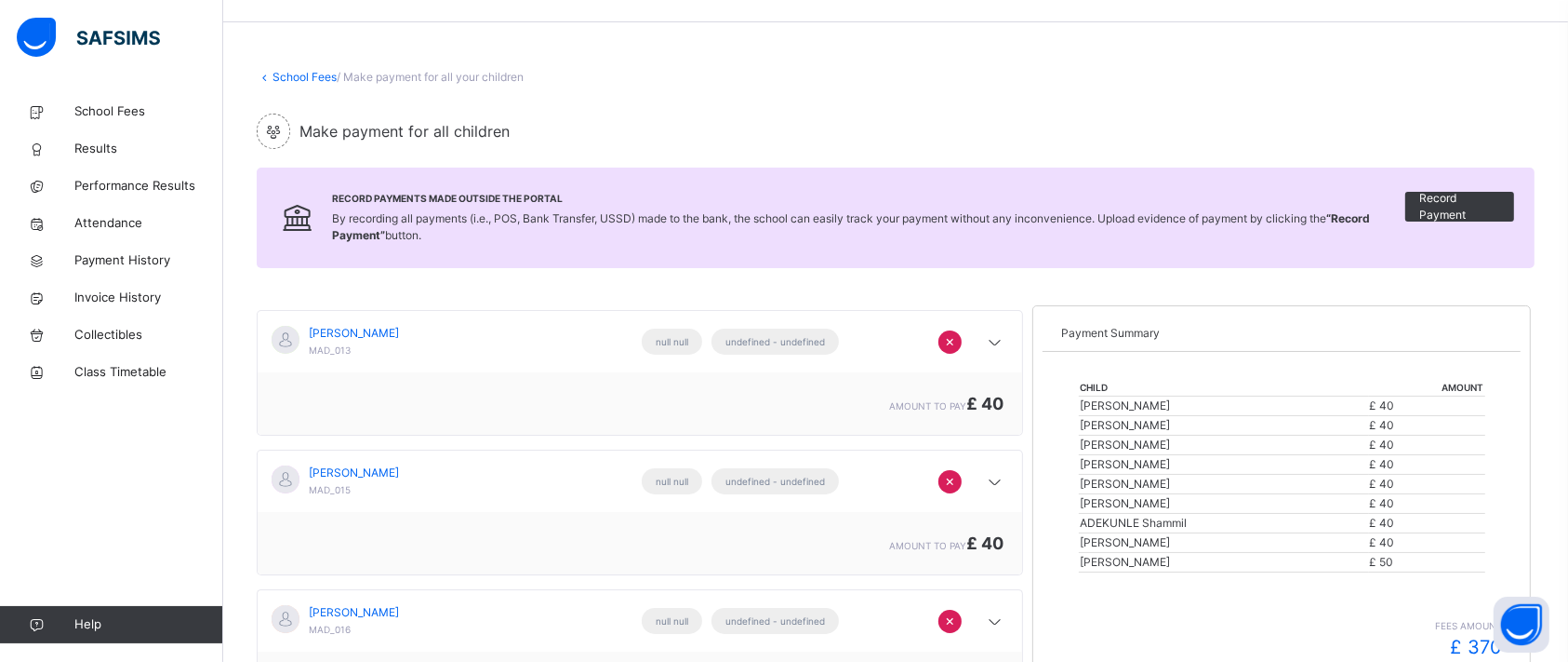
scroll to position [51, 0]
click at [1306, 212] on span "Record Payment" at bounding box center [1459, 208] width 81 height 33
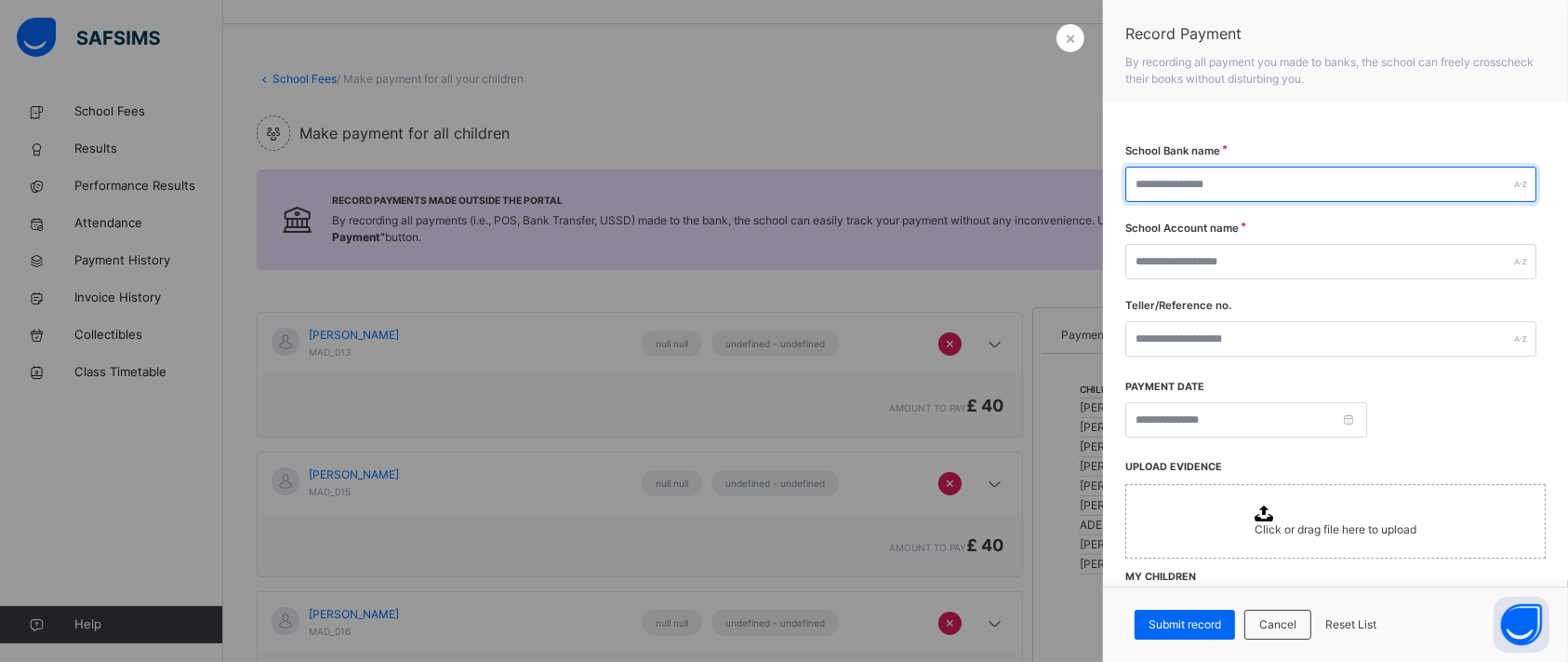
click at [1256, 176] on input "text" at bounding box center [1331, 184] width 411 height 35
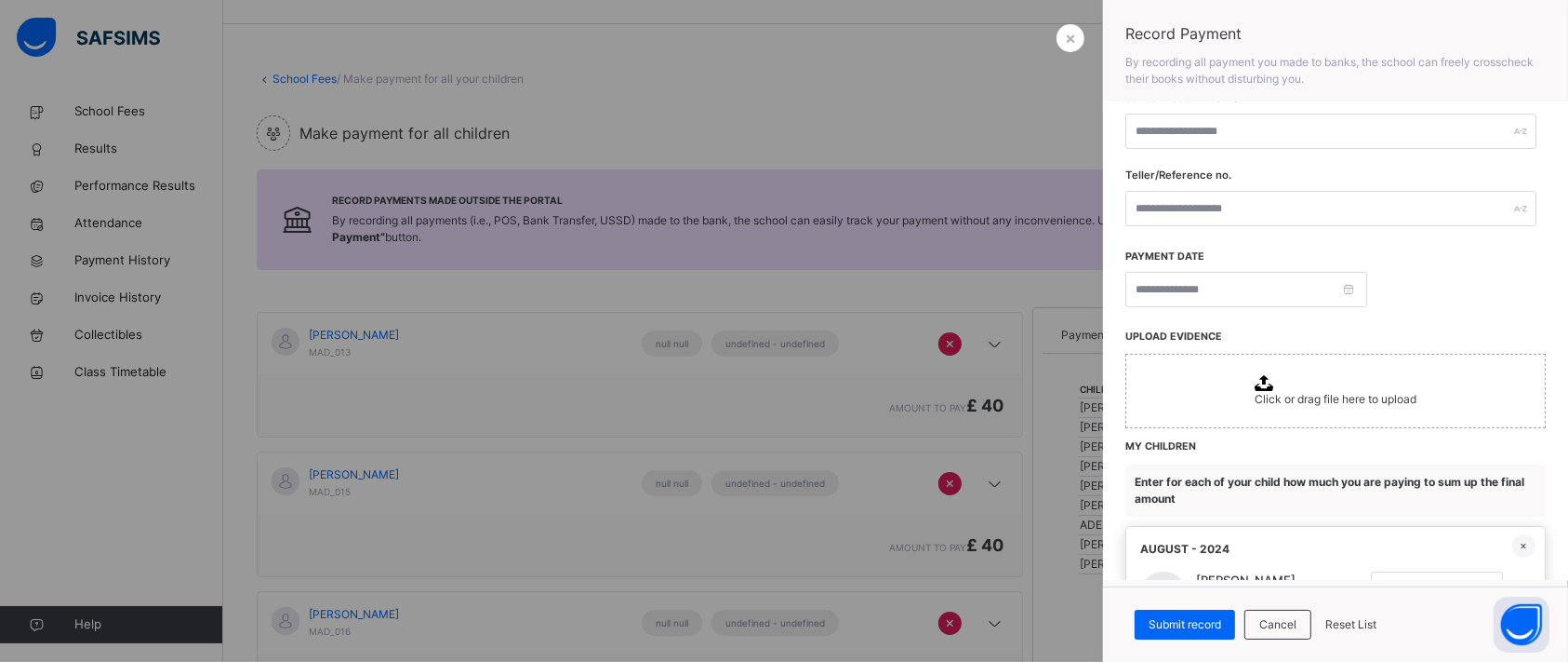
scroll to position [0, 0]
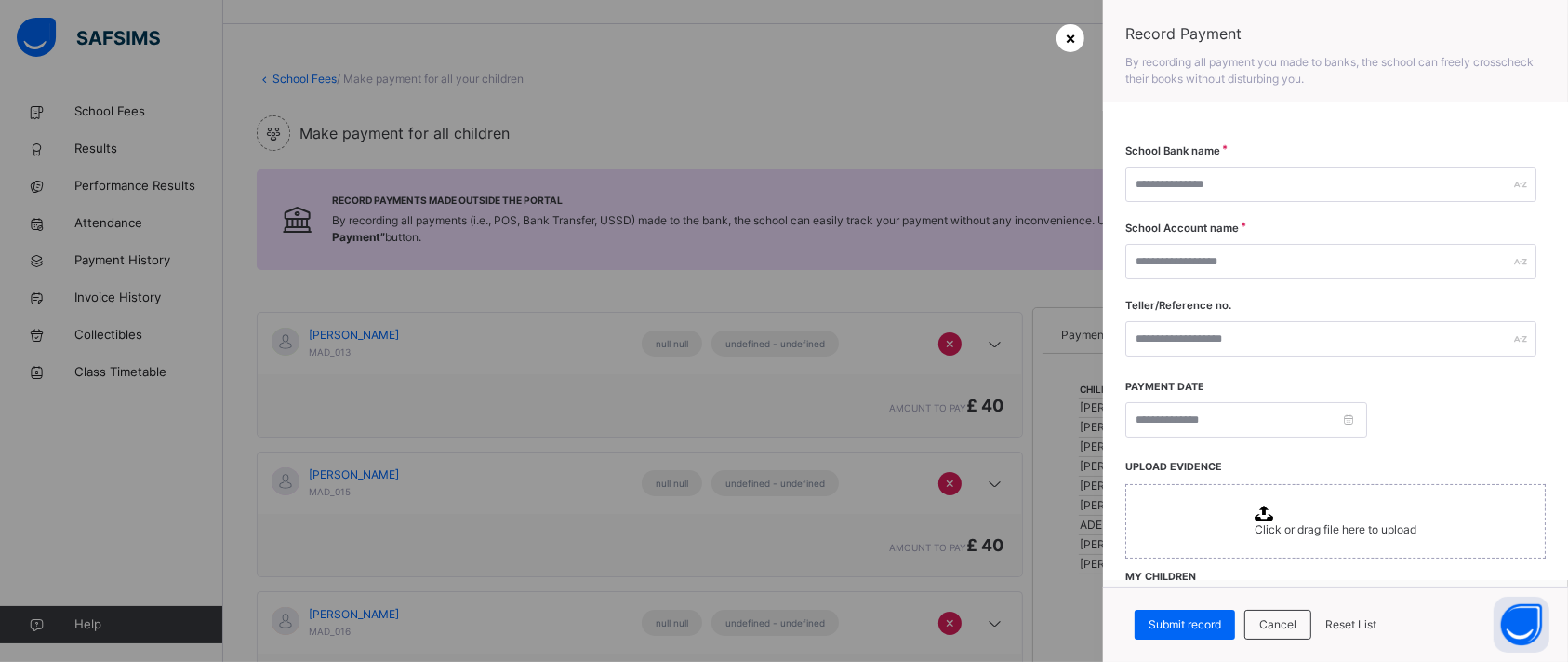
click at [1073, 36] on span "×" at bounding box center [1070, 37] width 11 height 25
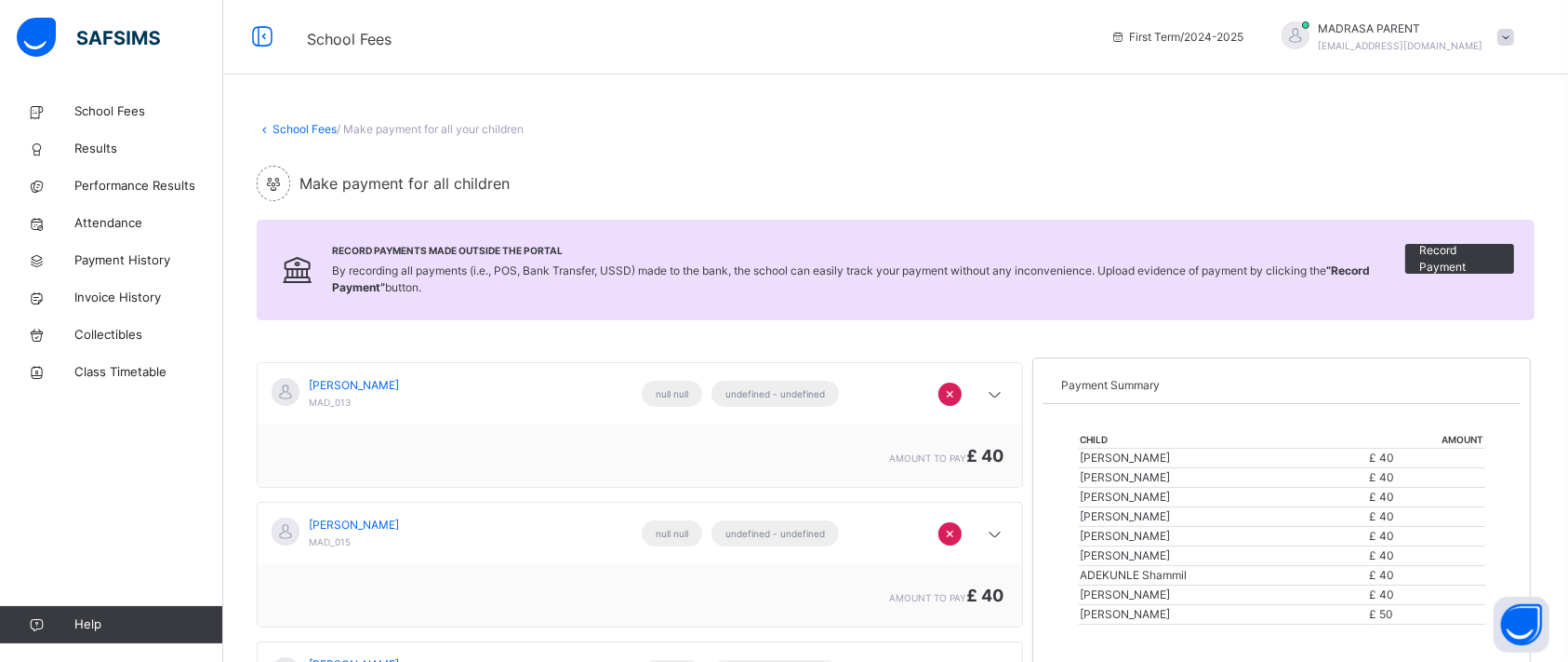
click at [1306, 31] on span at bounding box center [1506, 37] width 17 height 17
click at [1306, 247] on span "Logout" at bounding box center [1454, 237] width 123 height 25
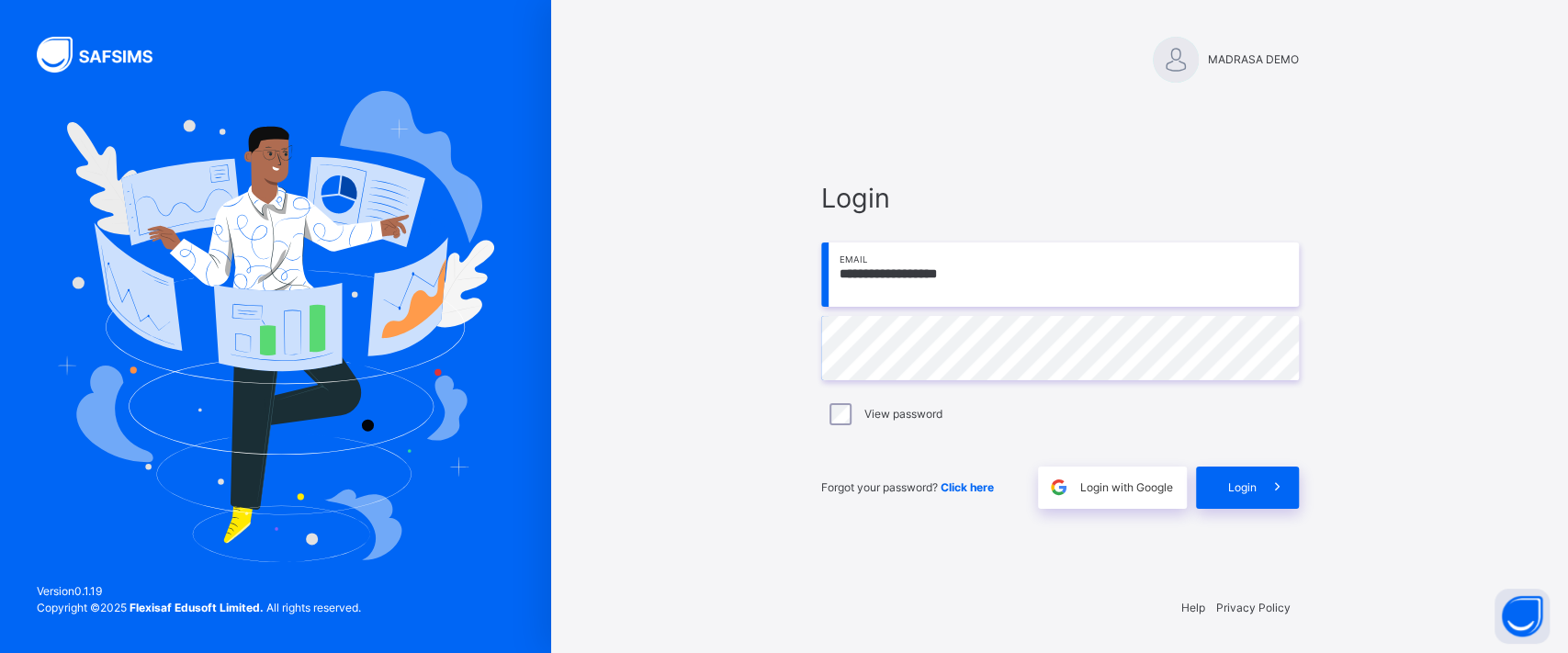
click at [1031, 273] on input "**********" at bounding box center [1059, 275] width 477 height 64
type input "**********"
click at [1232, 475] on div "Login" at bounding box center [1246, 487] width 103 height 42
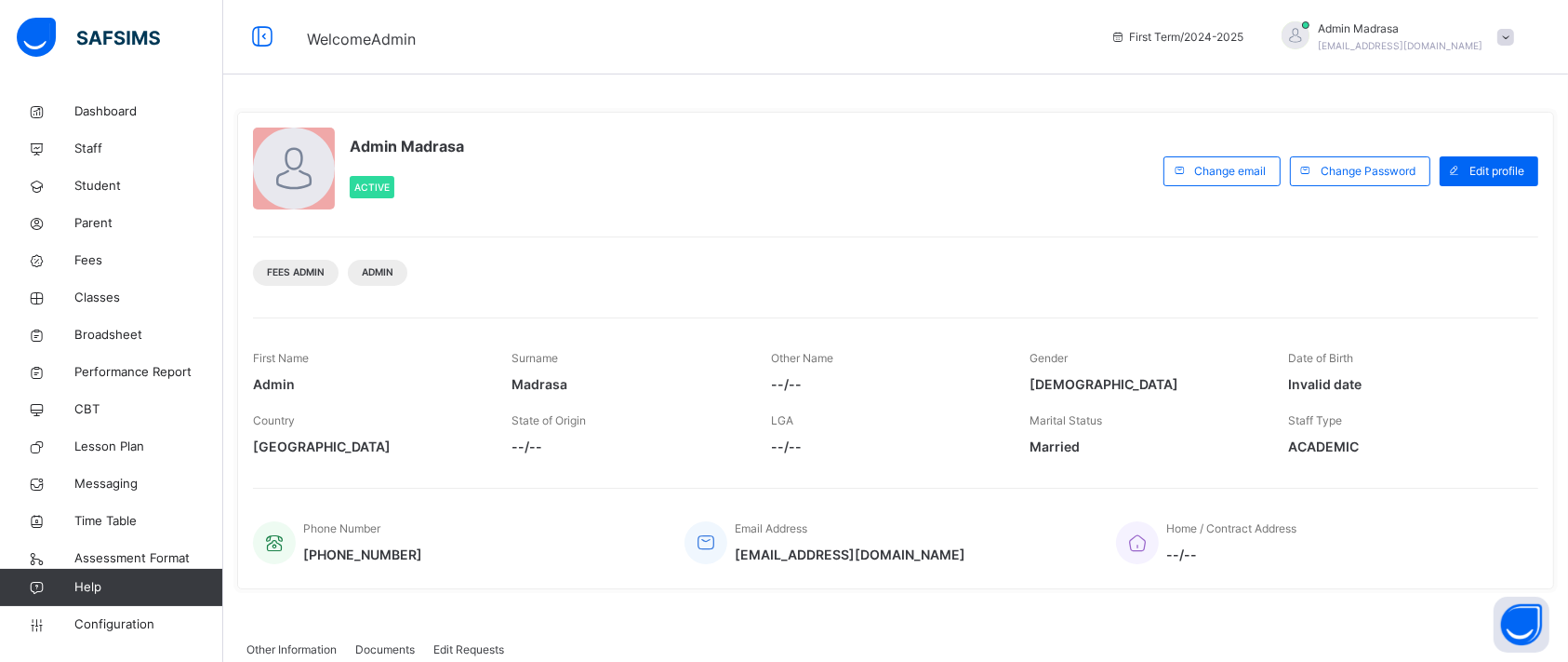
click at [499, 251] on div "Fees Admin Admin" at bounding box center [895, 265] width 1286 height 58
click at [91, 269] on span "Fees" at bounding box center [149, 260] width 149 height 19
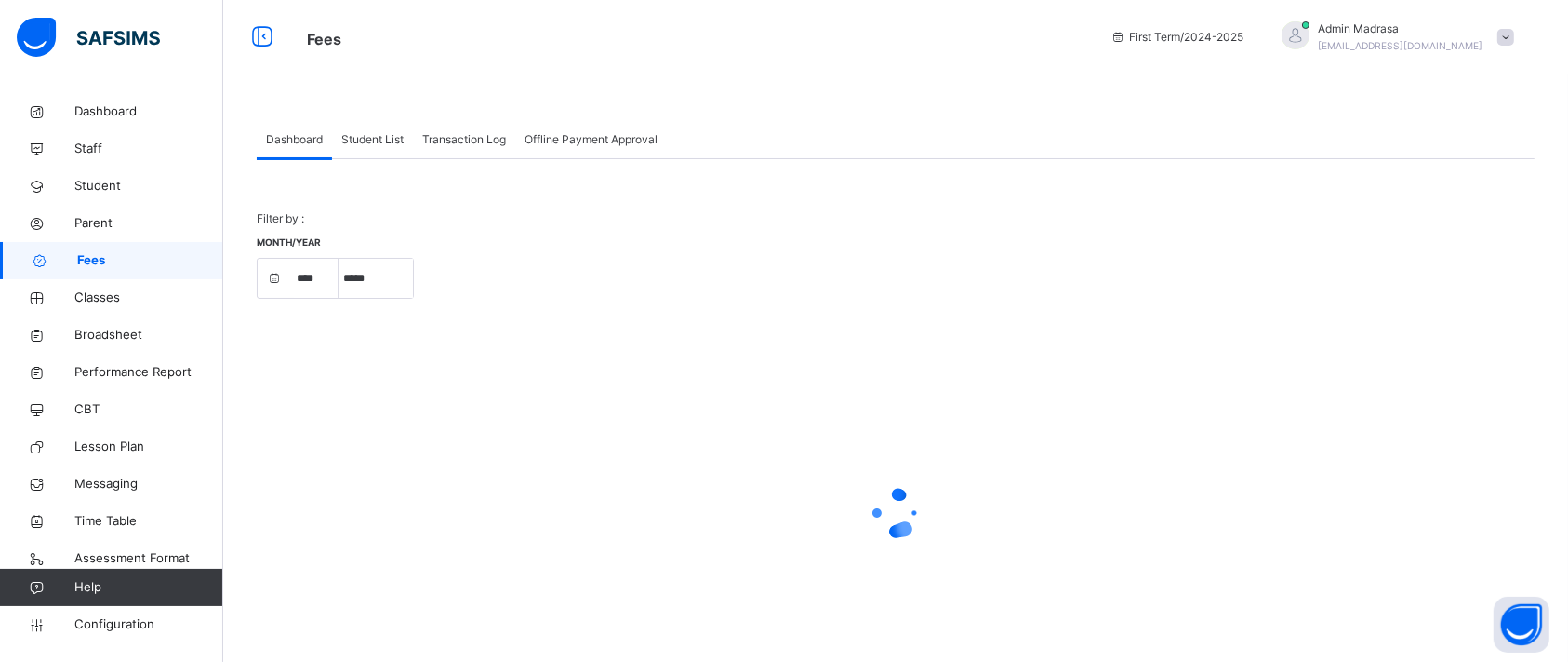
select select "****"
select select "*"
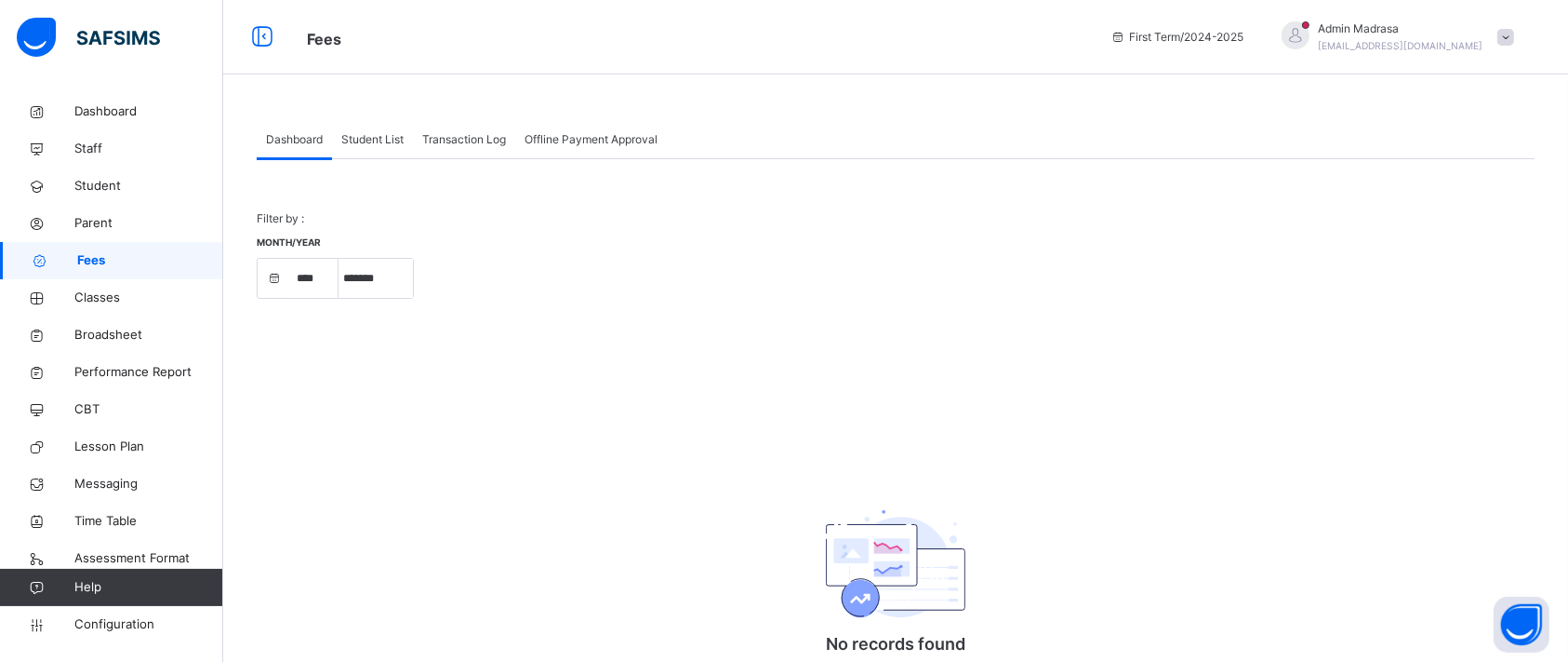
click at [612, 134] on span "Offline Payment Approval" at bounding box center [591, 140] width 133 height 17
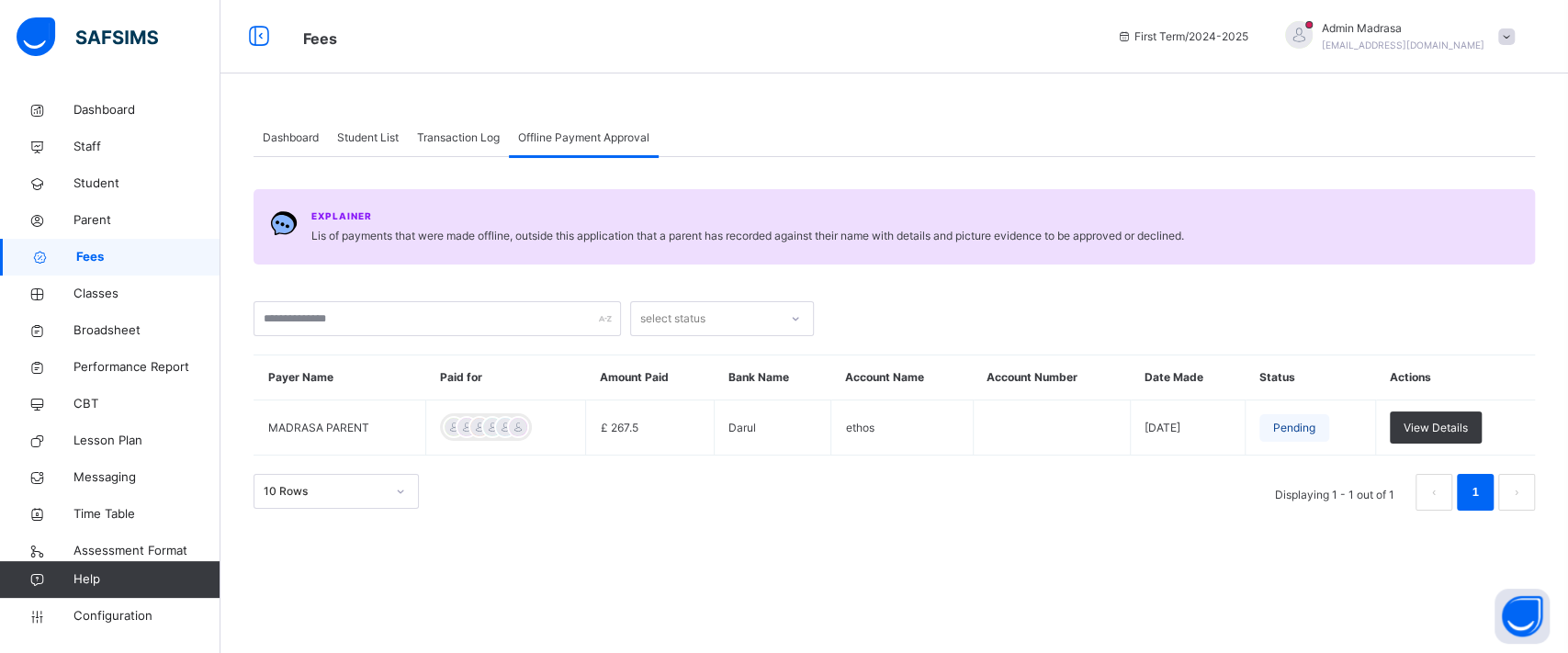
click at [451, 144] on span "Transaction Log" at bounding box center [458, 138] width 83 height 17
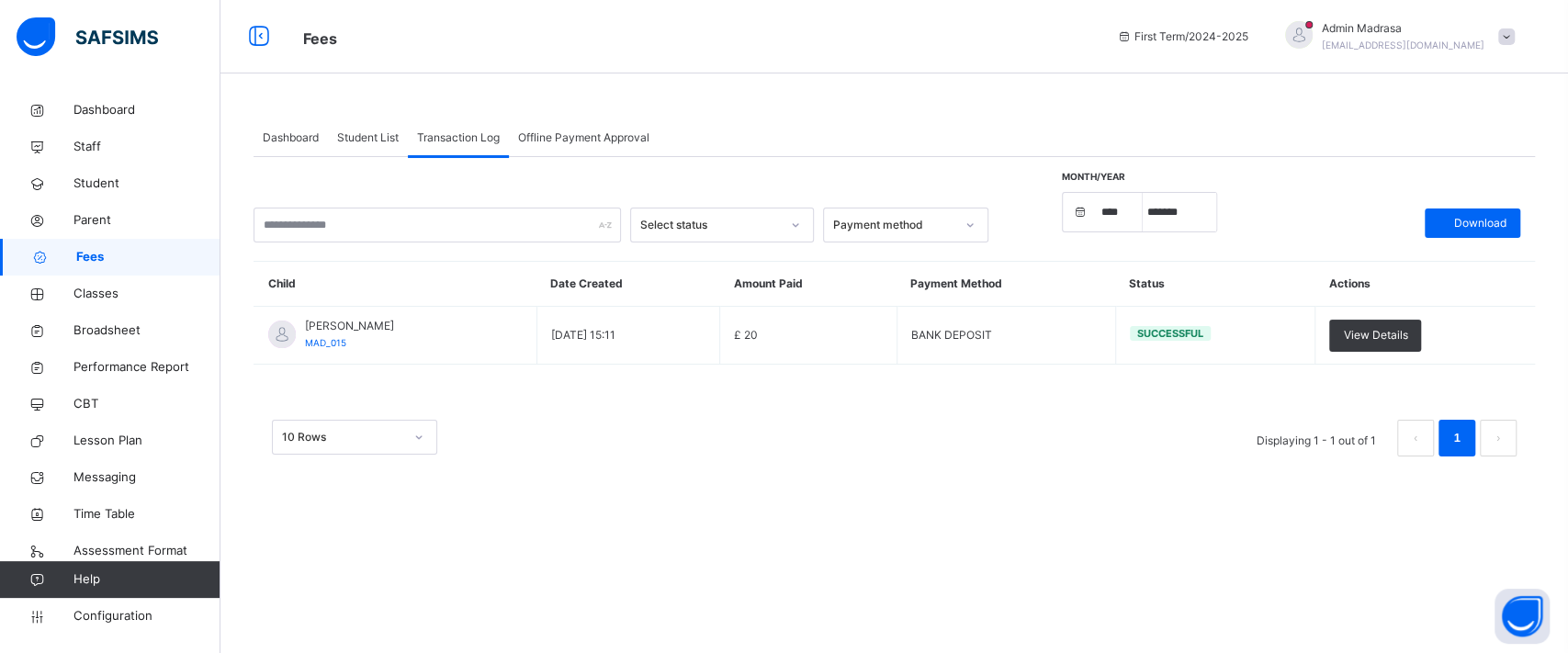
click at [351, 143] on span "Student List" at bounding box center [367, 138] width 61 height 17
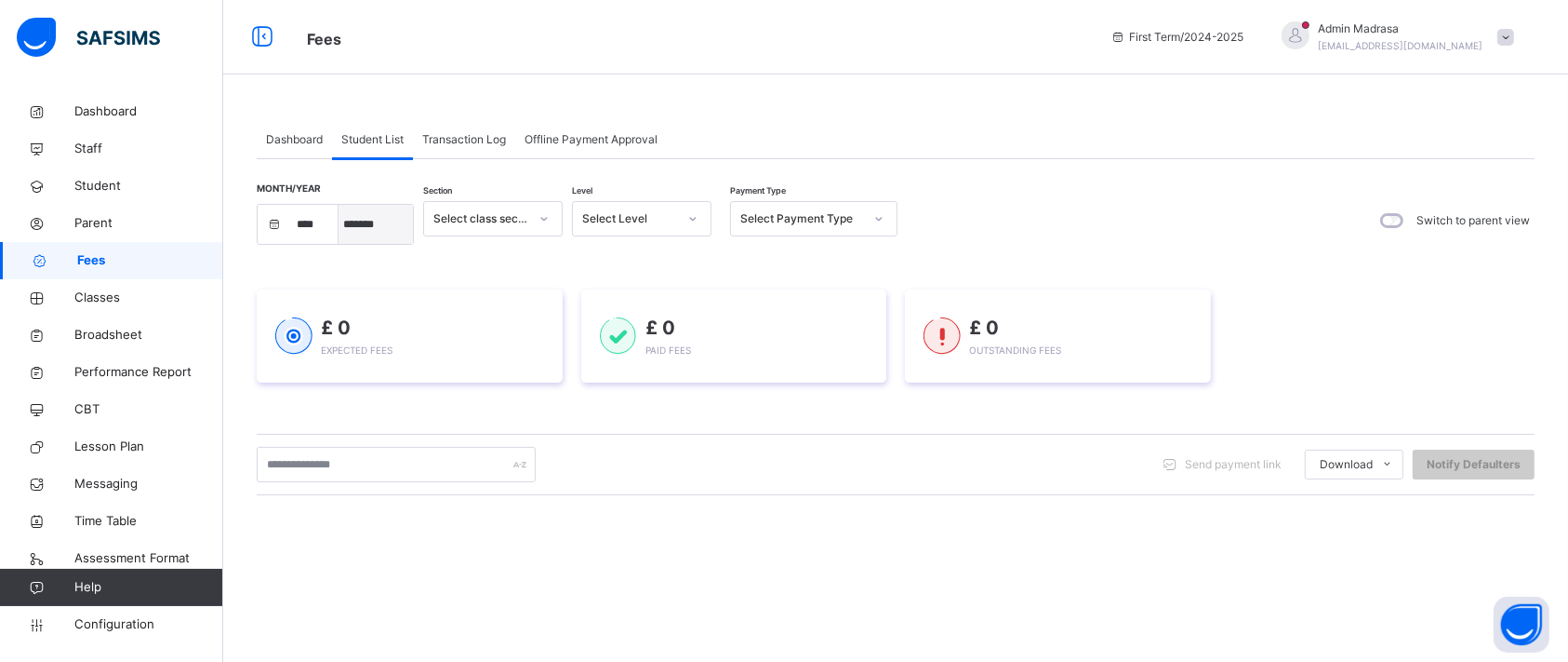
click at [356, 215] on select "***** ******* ******** ***** ***** *** ****" at bounding box center [376, 224] width 74 height 39
drag, startPoint x: 286, startPoint y: 203, endPoint x: 320, endPoint y: 219, distance: 37.6
click at [320, 219] on div "**** **** **** ***** ******* ******** ***** ***** *** ****" at bounding box center [335, 224] width 157 height 41
click at [320, 219] on select "**** **** ****" at bounding box center [315, 224] width 47 height 39
select select "****"
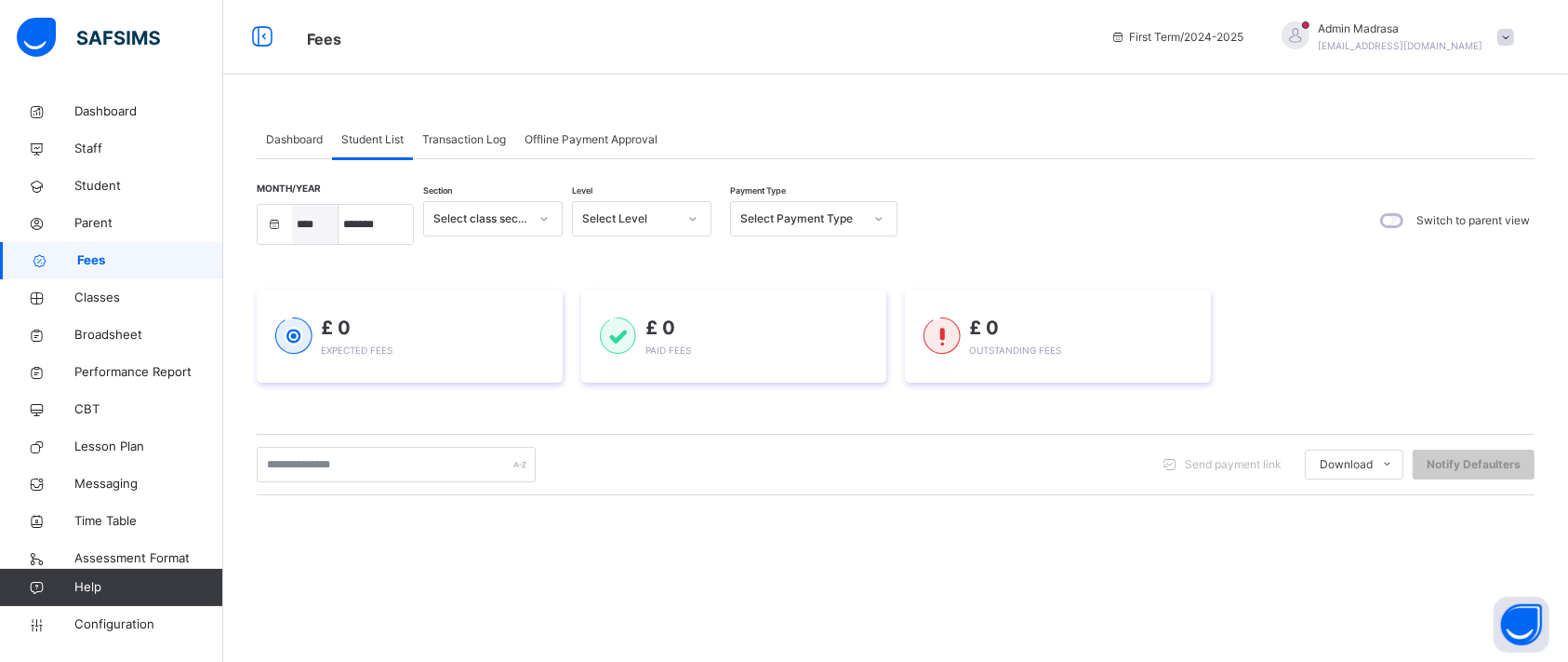
click at [292, 205] on select "**** **** ****" at bounding box center [315, 224] width 47 height 39
select select "*"
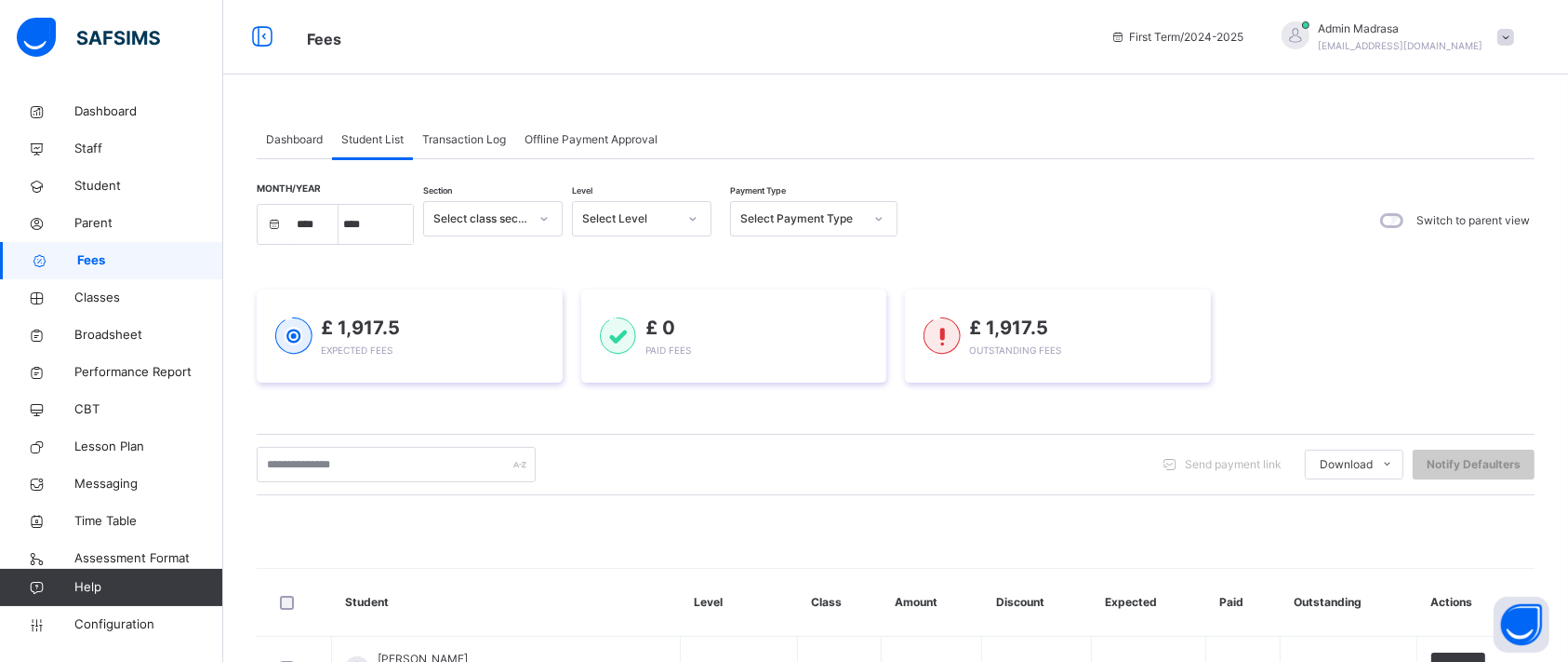
click at [580, 140] on span "Offline Payment Approval" at bounding box center [591, 140] width 133 height 17
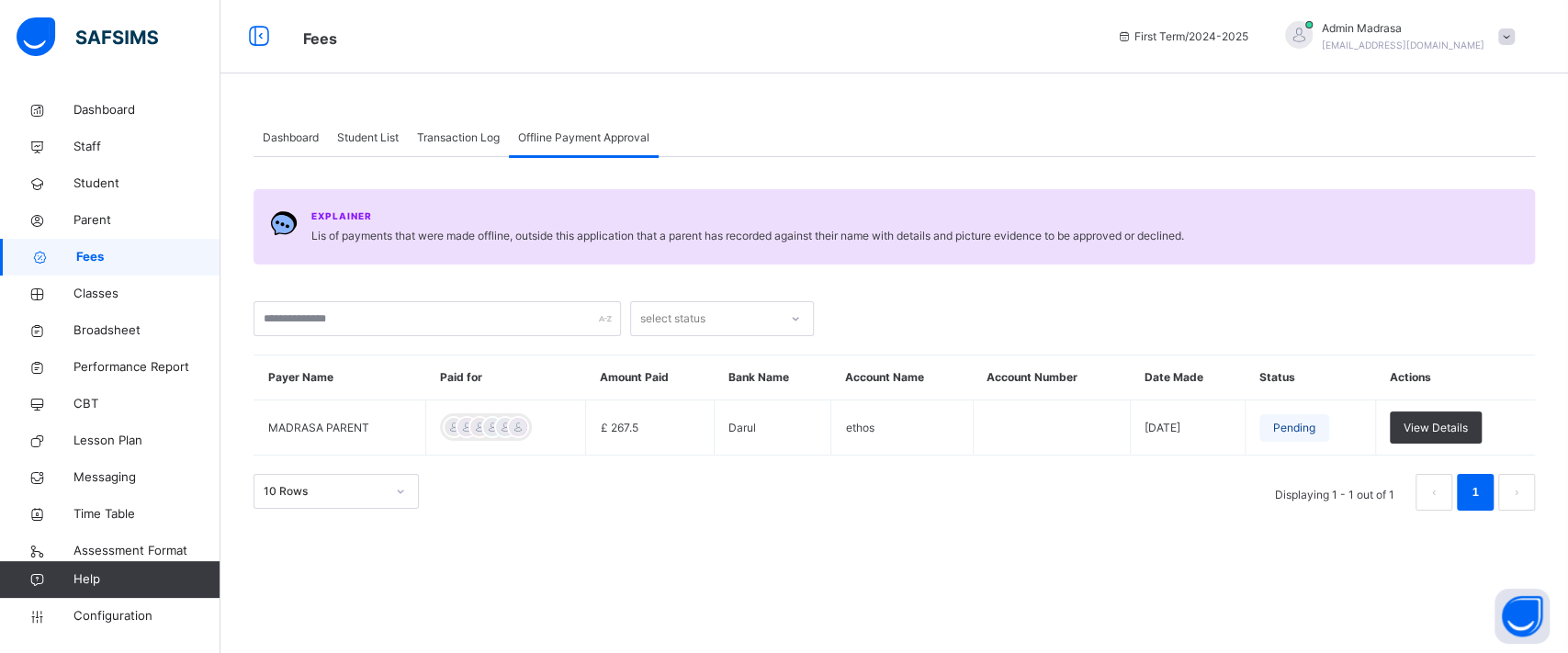
click at [296, 136] on span "Dashboard" at bounding box center [291, 138] width 56 height 17
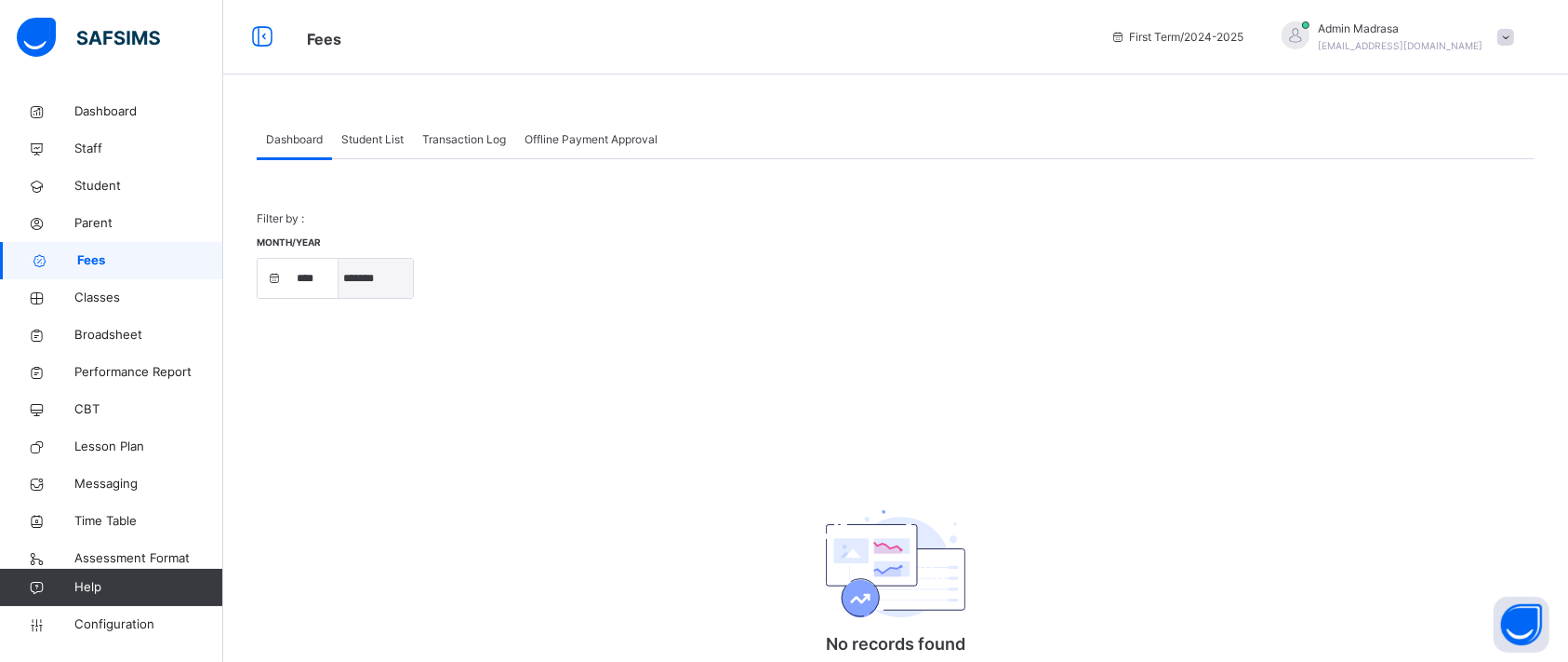
click at [365, 271] on select "***** ******* ******** ***** ***** *** ****" at bounding box center [376, 278] width 74 height 39
click at [305, 286] on select "**** **** ****" at bounding box center [315, 278] width 47 height 39
select select "****"
click at [292, 259] on select "**** **** ****" at bounding box center [315, 278] width 47 height 39
select select "*"
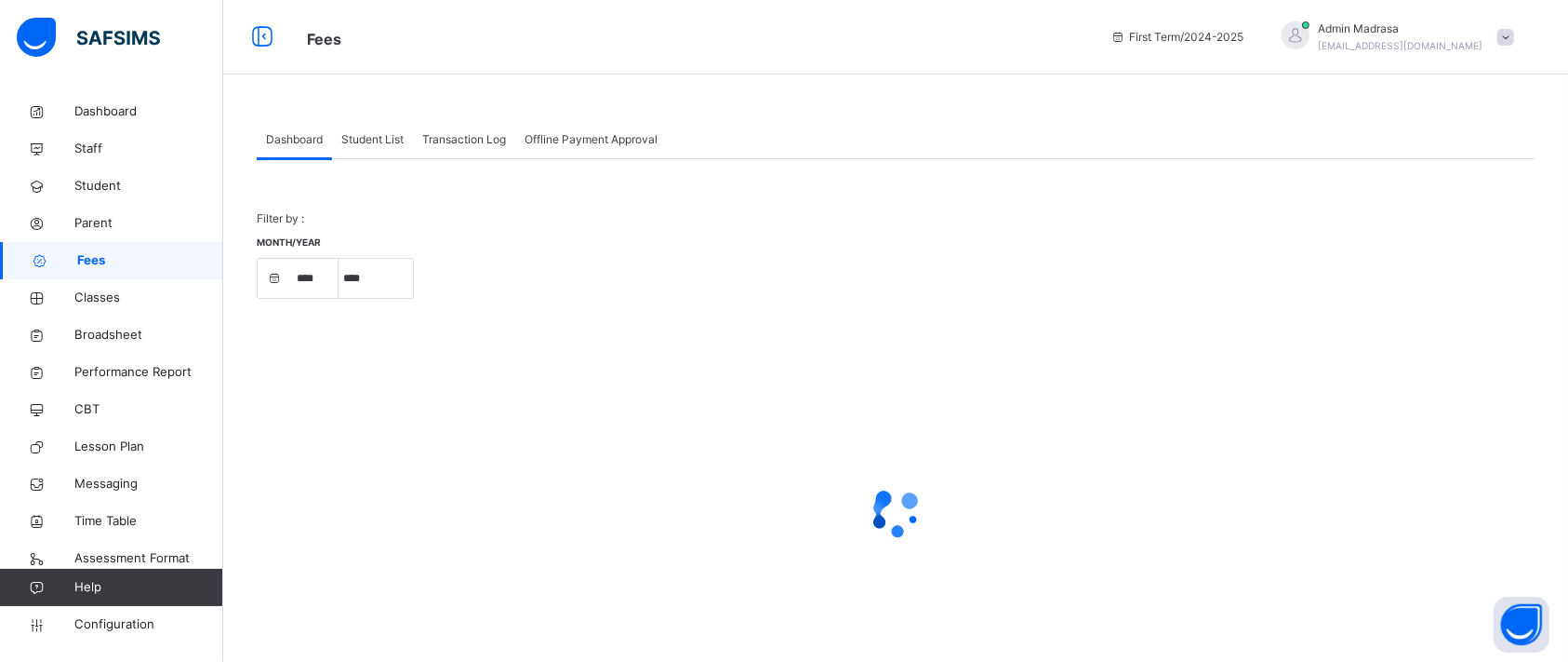
click at [711, 265] on div "Month/Year **** **** **** ***** **** **** ****** ********* ******* ******** ***…" at bounding box center [895, 277] width 1278 height 81
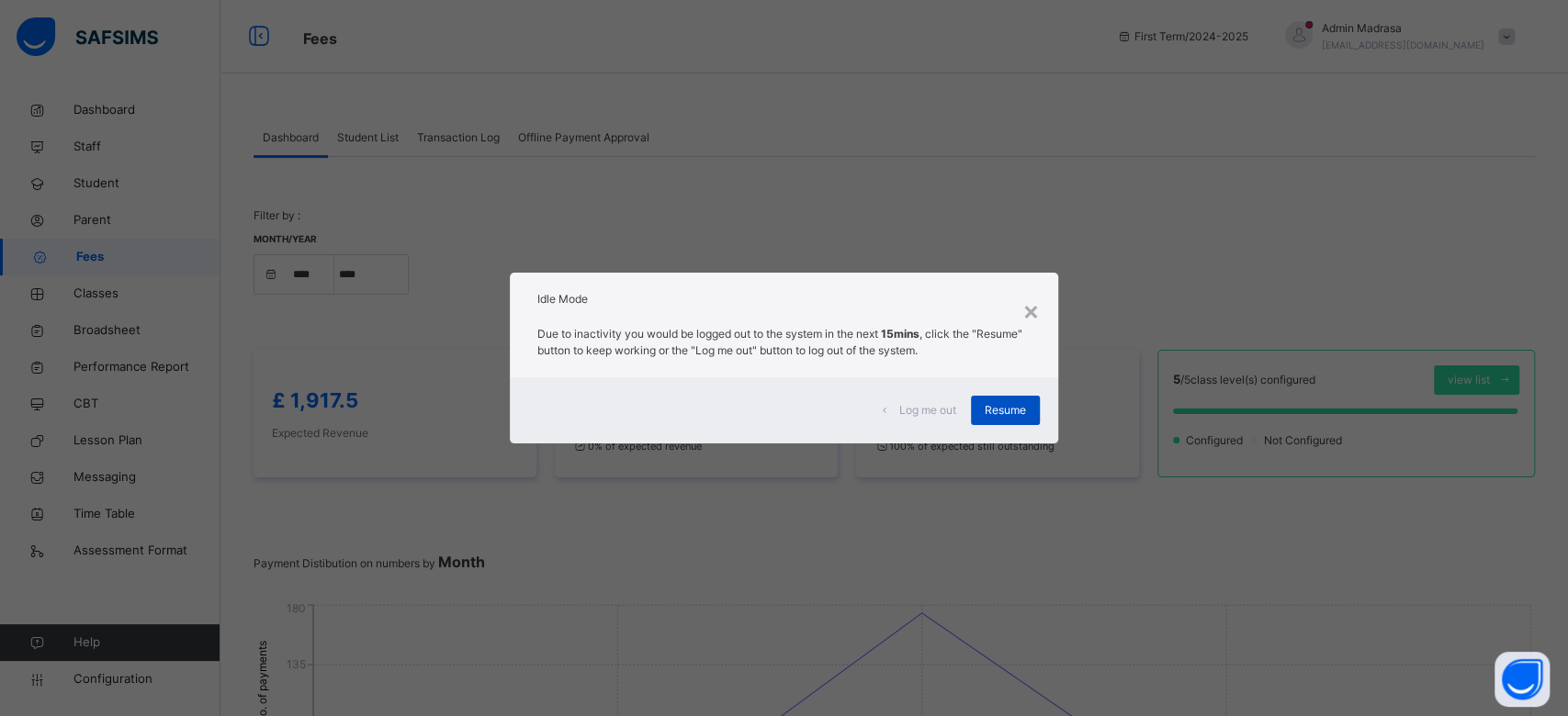
click at [1003, 400] on div "Resume" at bounding box center [1004, 410] width 69 height 29
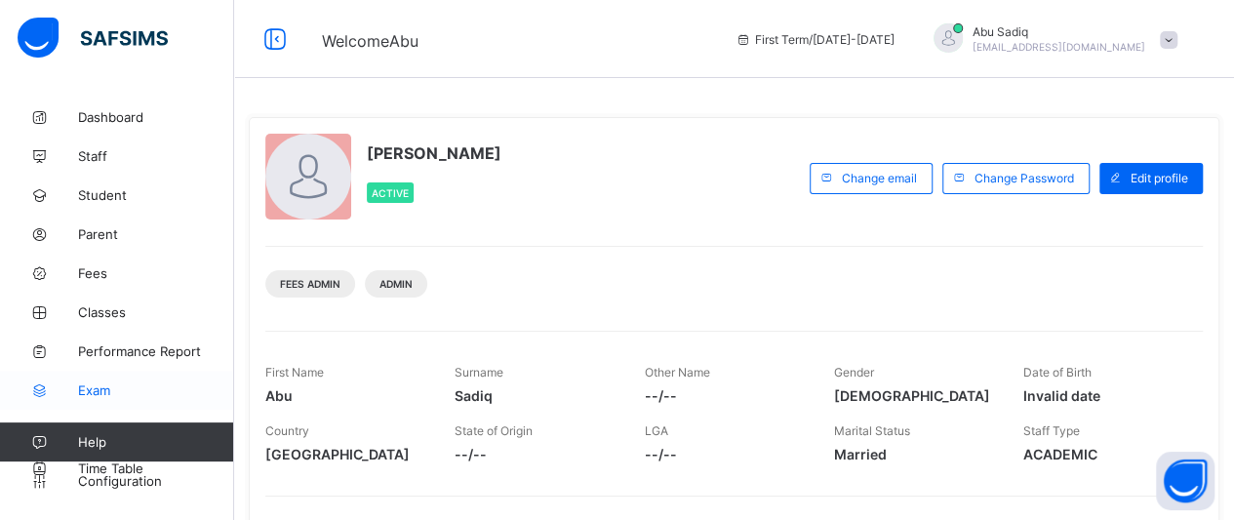
click at [88, 383] on span "Exam" at bounding box center [156, 391] width 156 height 16
